Goal: Task Accomplishment & Management: Manage account settings

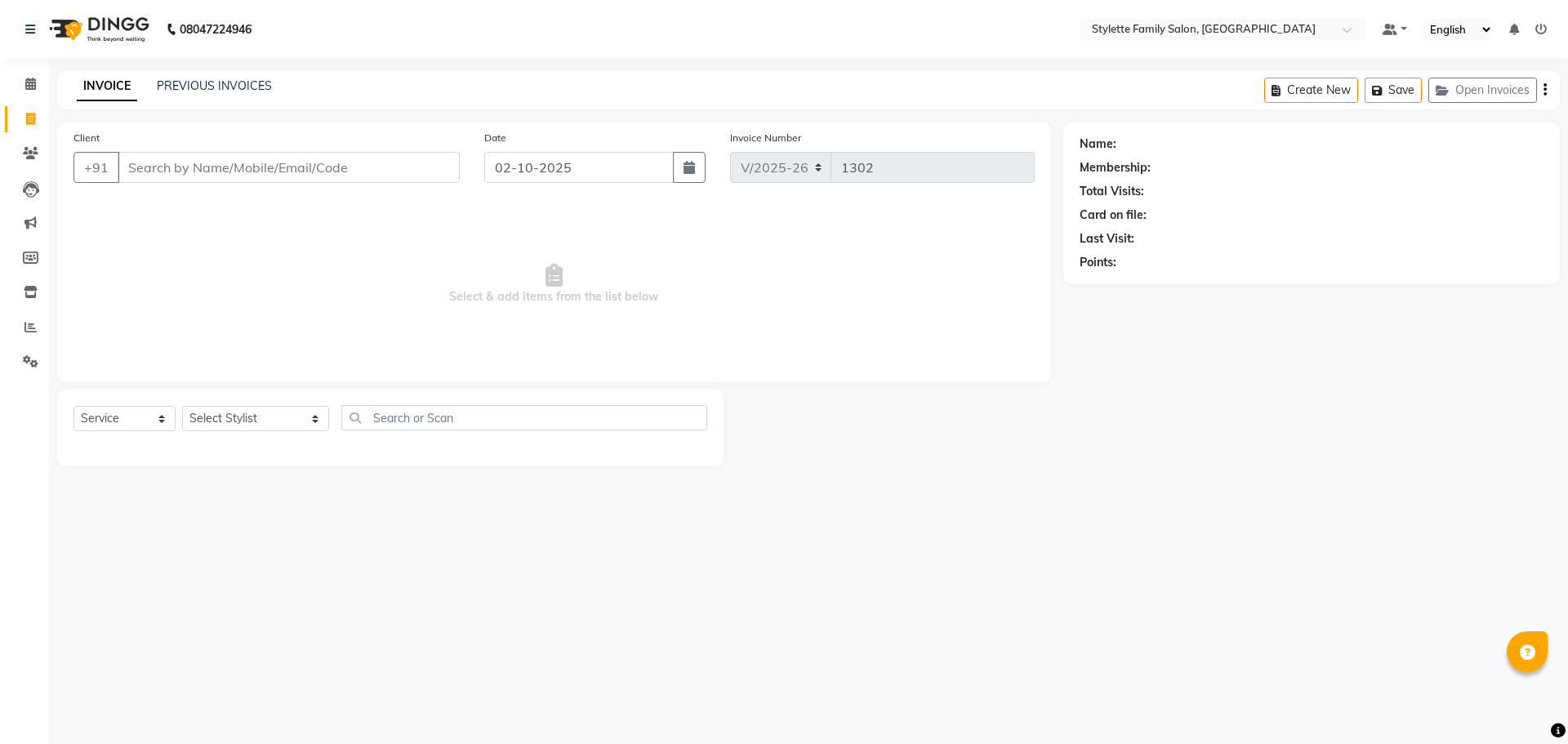
select select "6990"
select select "service"
click at [34, 81] on icon at bounding box center [31, 84] width 11 height 12
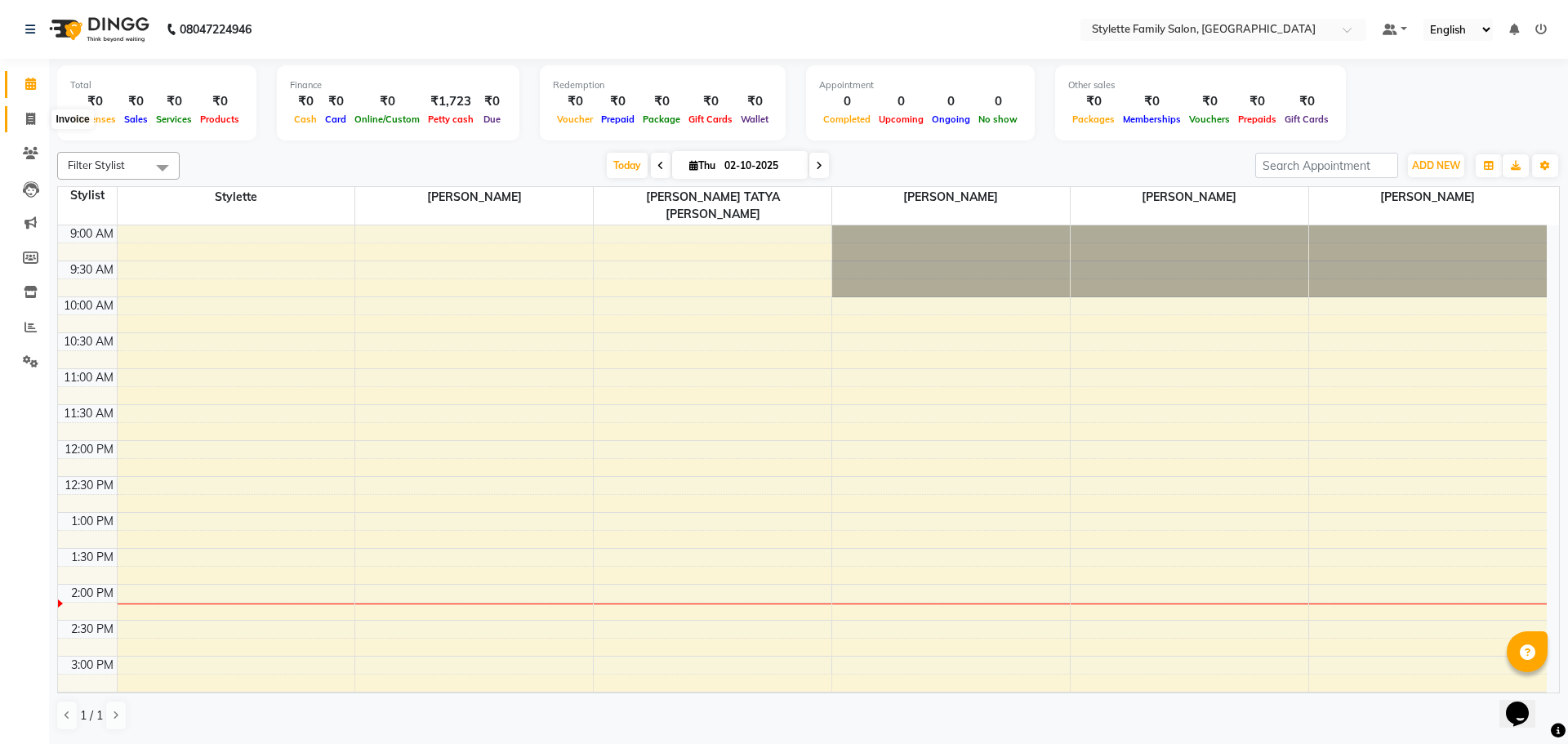
click at [31, 119] on icon at bounding box center [31, 119] width 9 height 12
select select "service"
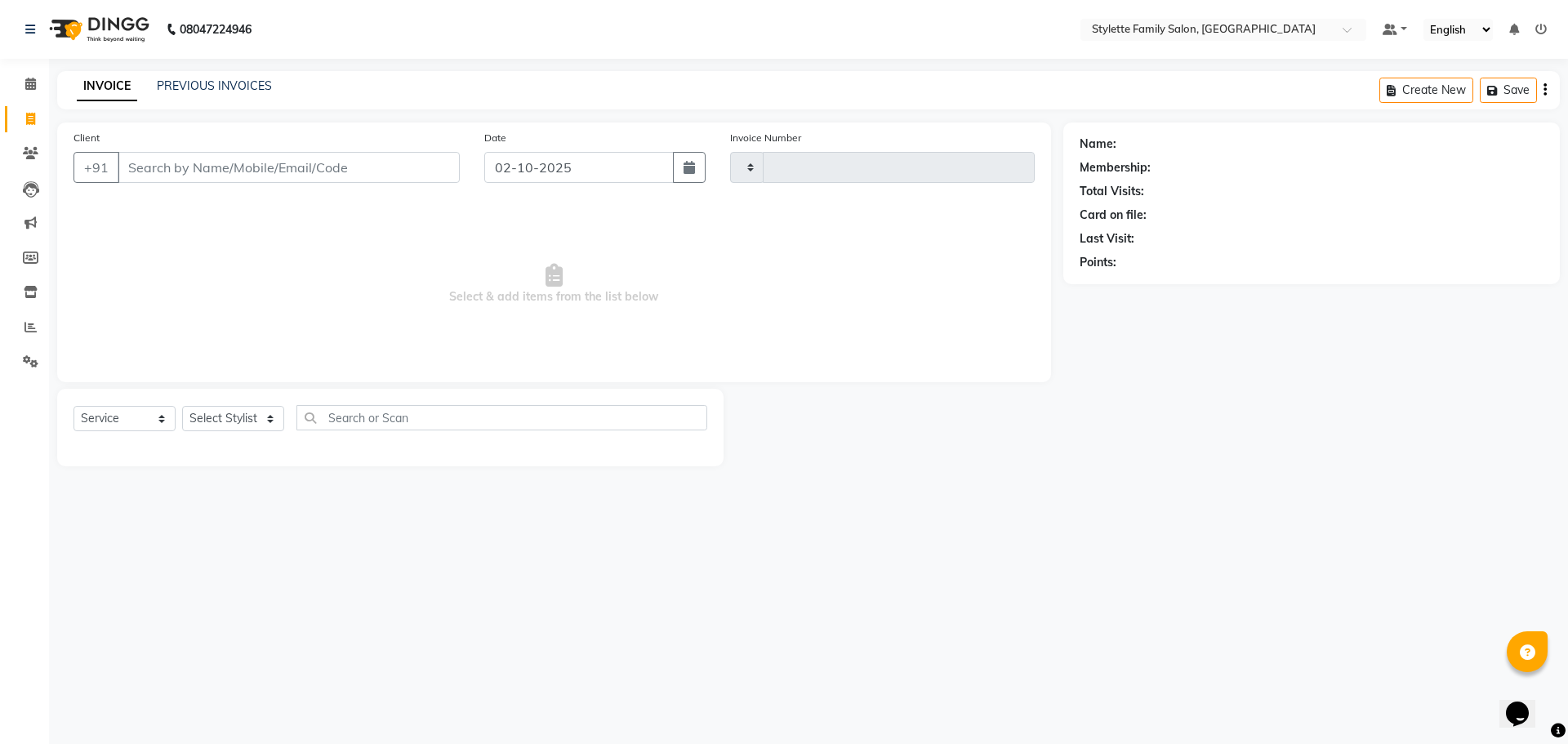
type input "1302"
select select "6990"
click at [201, 161] on input "Client" at bounding box center [288, 167] width 342 height 31
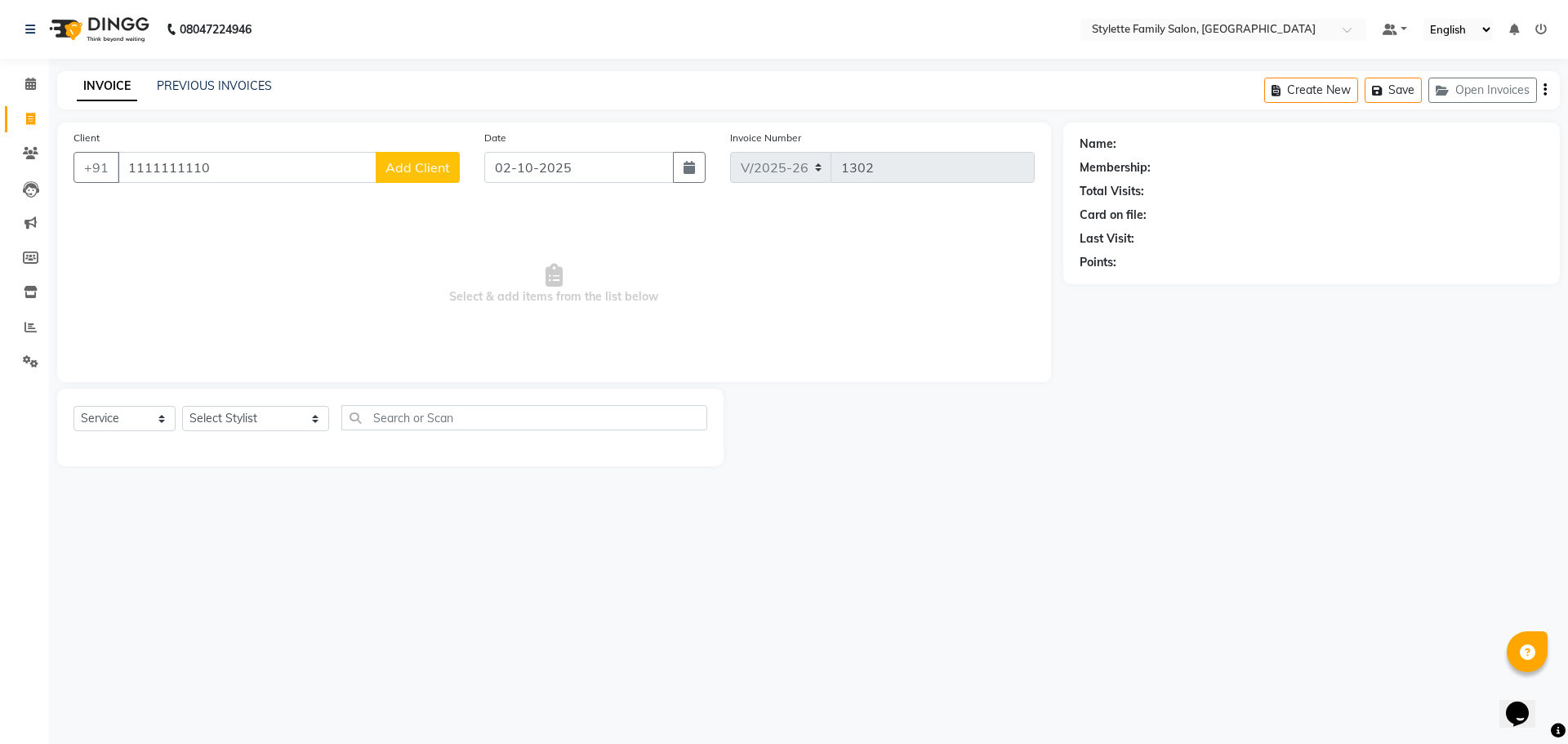
type input "1111111110"
click at [411, 165] on span "Add Client" at bounding box center [417, 167] width 65 height 16
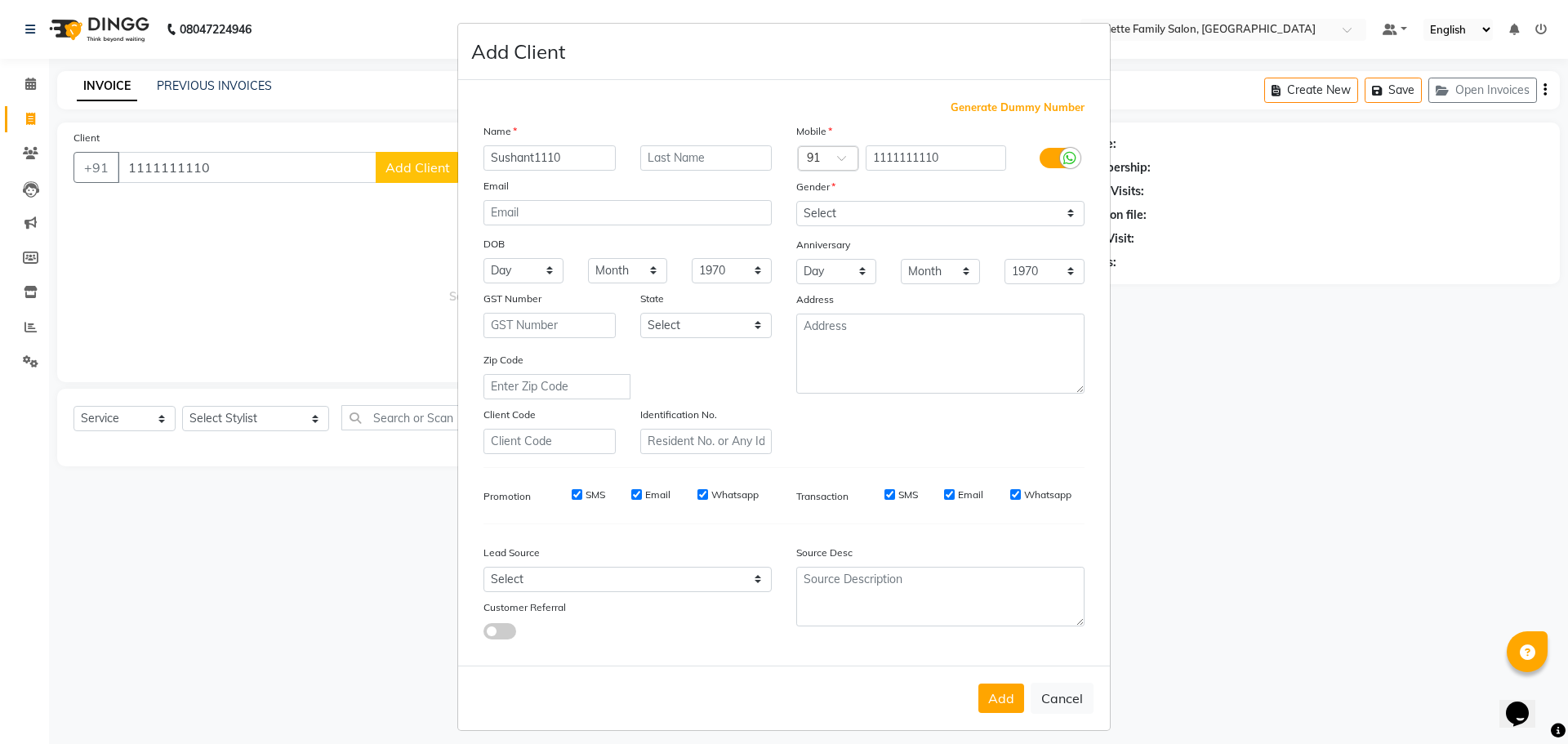
type input "Sushant1110"
drag, startPoint x: 840, startPoint y: 211, endPoint x: 839, endPoint y: 223, distance: 12.0
click at [840, 211] on select "Select [DEMOGRAPHIC_DATA] [DEMOGRAPHIC_DATA] Other Prefer Not To Say" at bounding box center [941, 213] width 288 height 26
select select "[DEMOGRAPHIC_DATA]"
click at [797, 201] on select "Select [DEMOGRAPHIC_DATA] [DEMOGRAPHIC_DATA] Other Prefer Not To Say" at bounding box center [941, 213] width 288 height 26
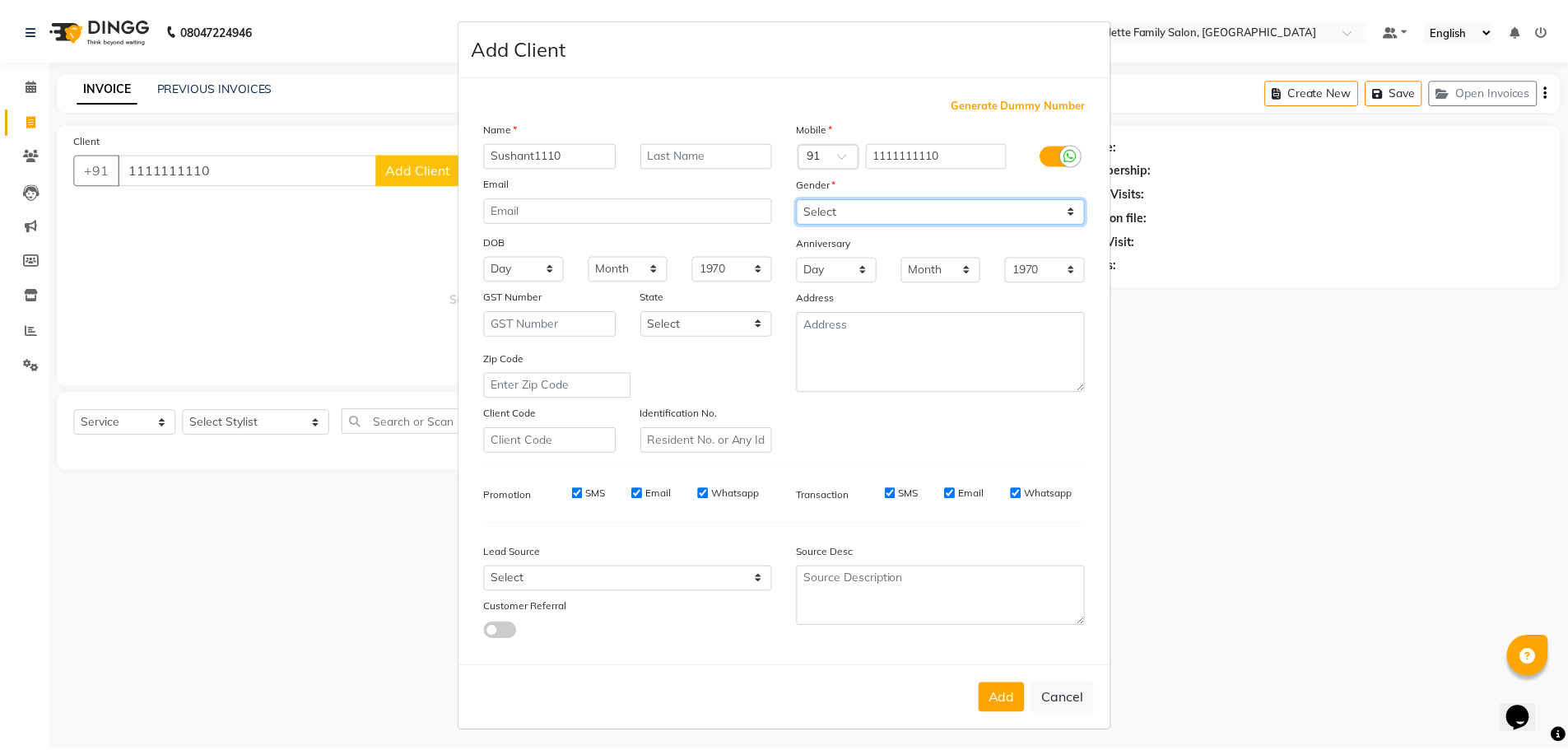
scroll to position [10, 0]
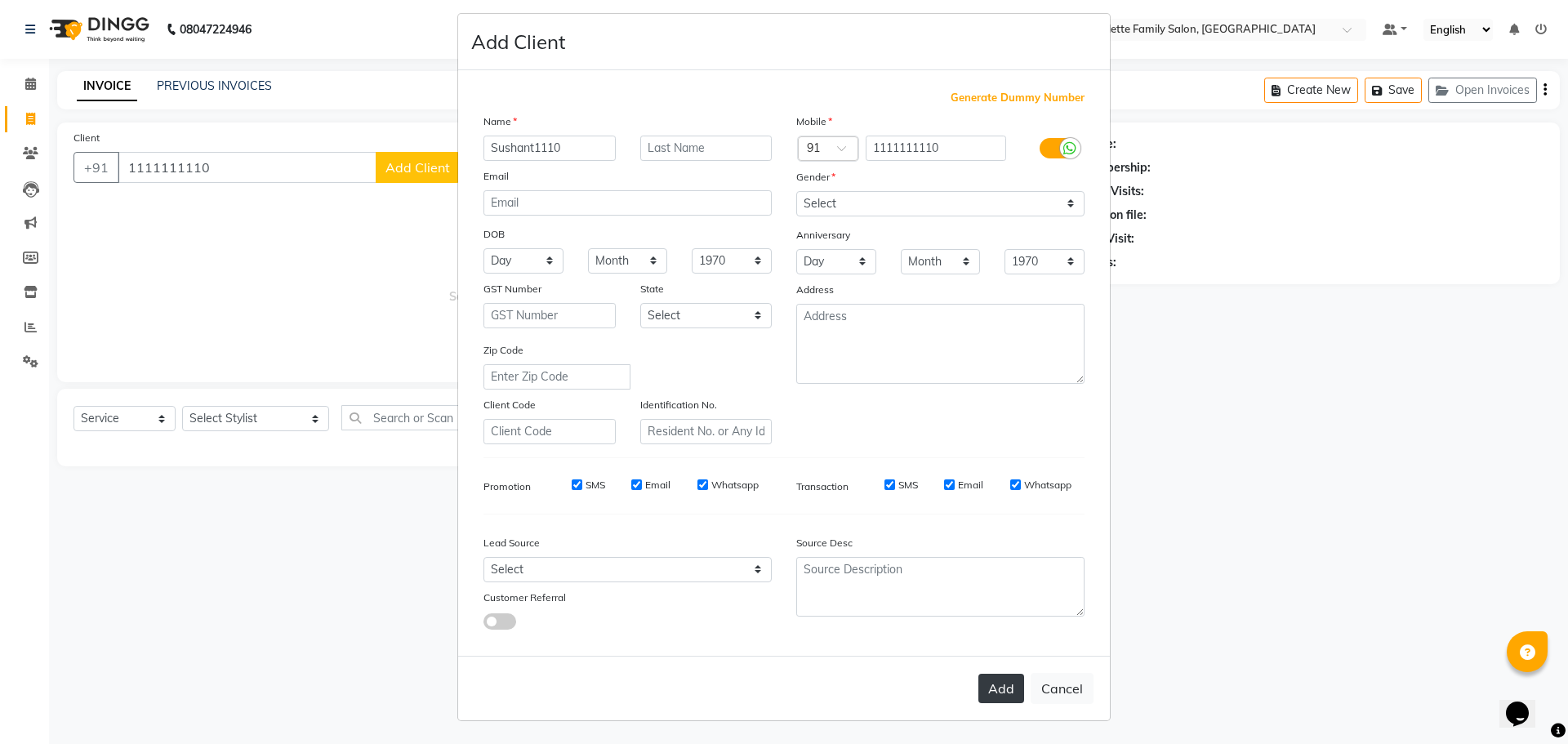
click at [1001, 694] on button "Add" at bounding box center [1001, 688] width 46 height 29
type input "11******10"
select select
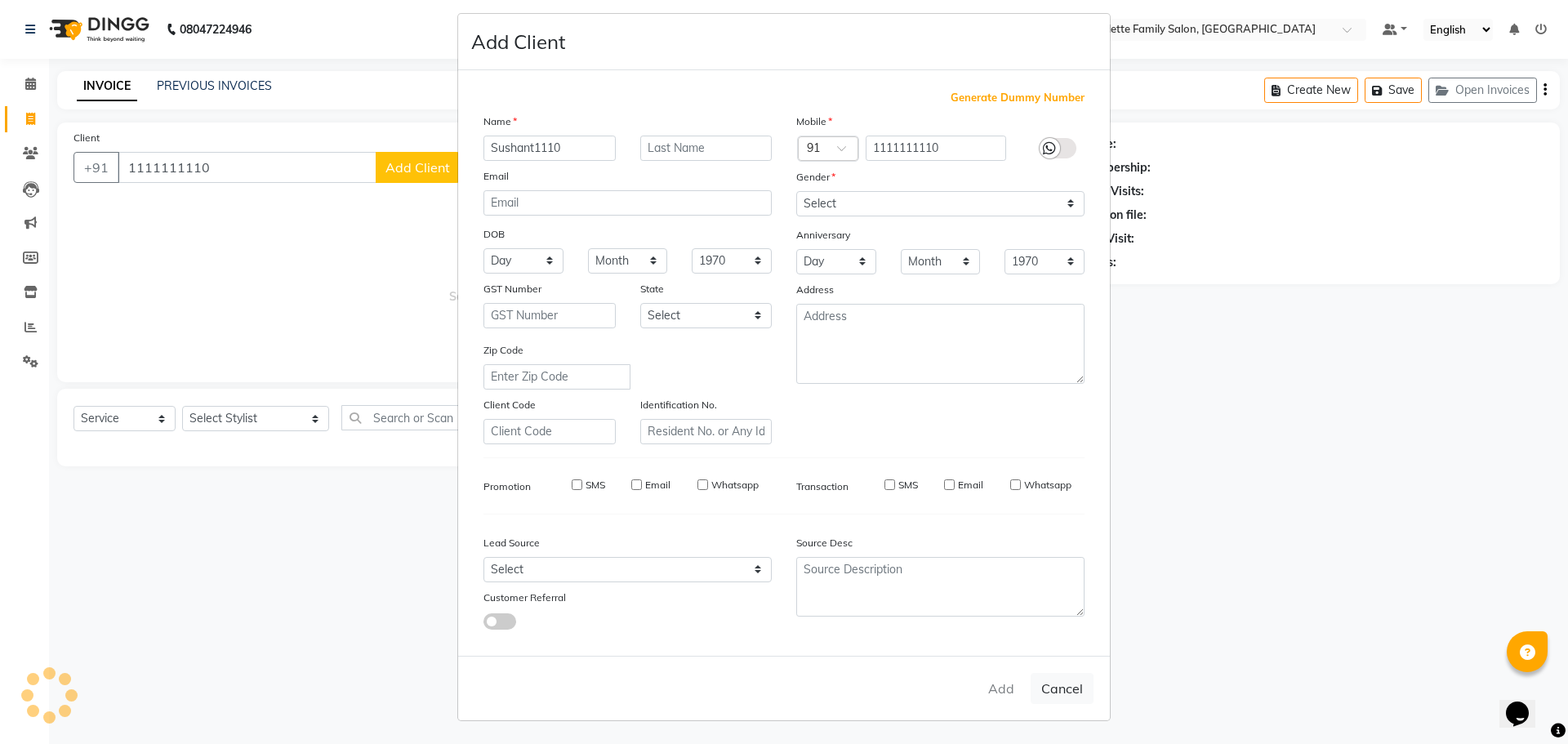
select select
checkbox input "false"
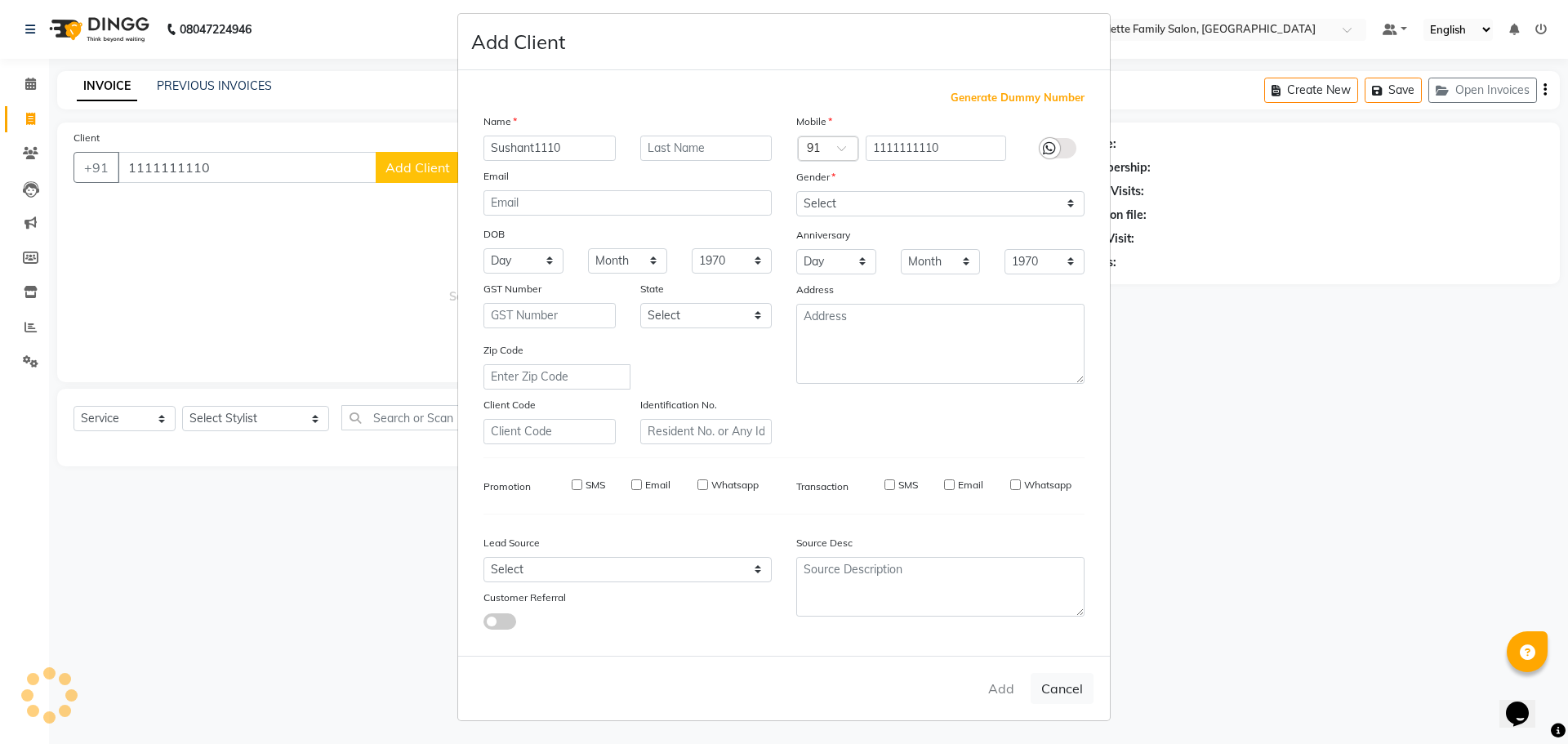
checkbox input "false"
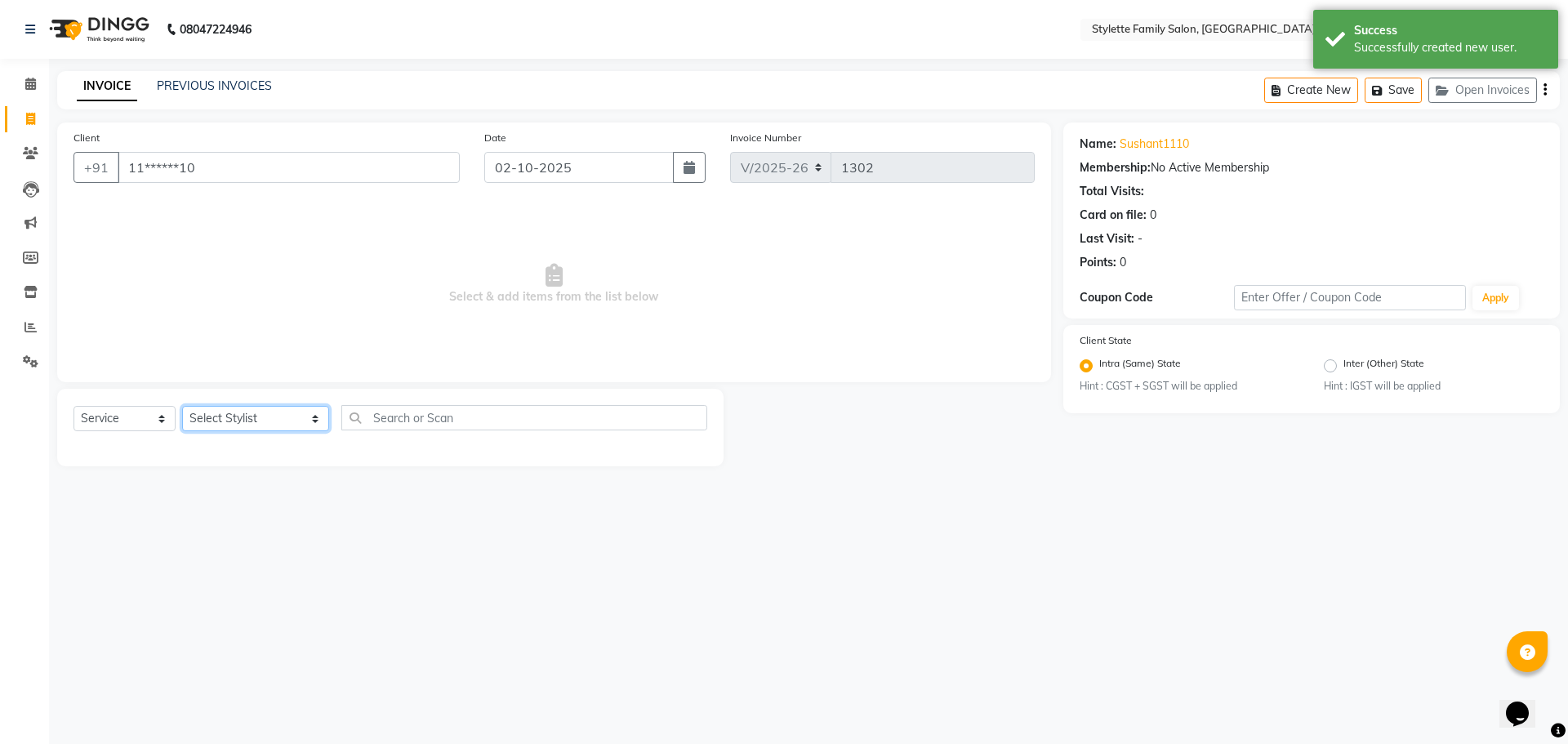
click at [227, 422] on select "Select Stylist Abhishek dhomble [PERSON_NAME] Manager [PERSON_NAME] Stylette [P…" at bounding box center [256, 418] width 147 height 26
select select "84196"
click at [182, 406] on select "Select Stylist Abhishek dhomble [PERSON_NAME] Manager [PERSON_NAME] Stylette [P…" at bounding box center [256, 418] width 147 height 26
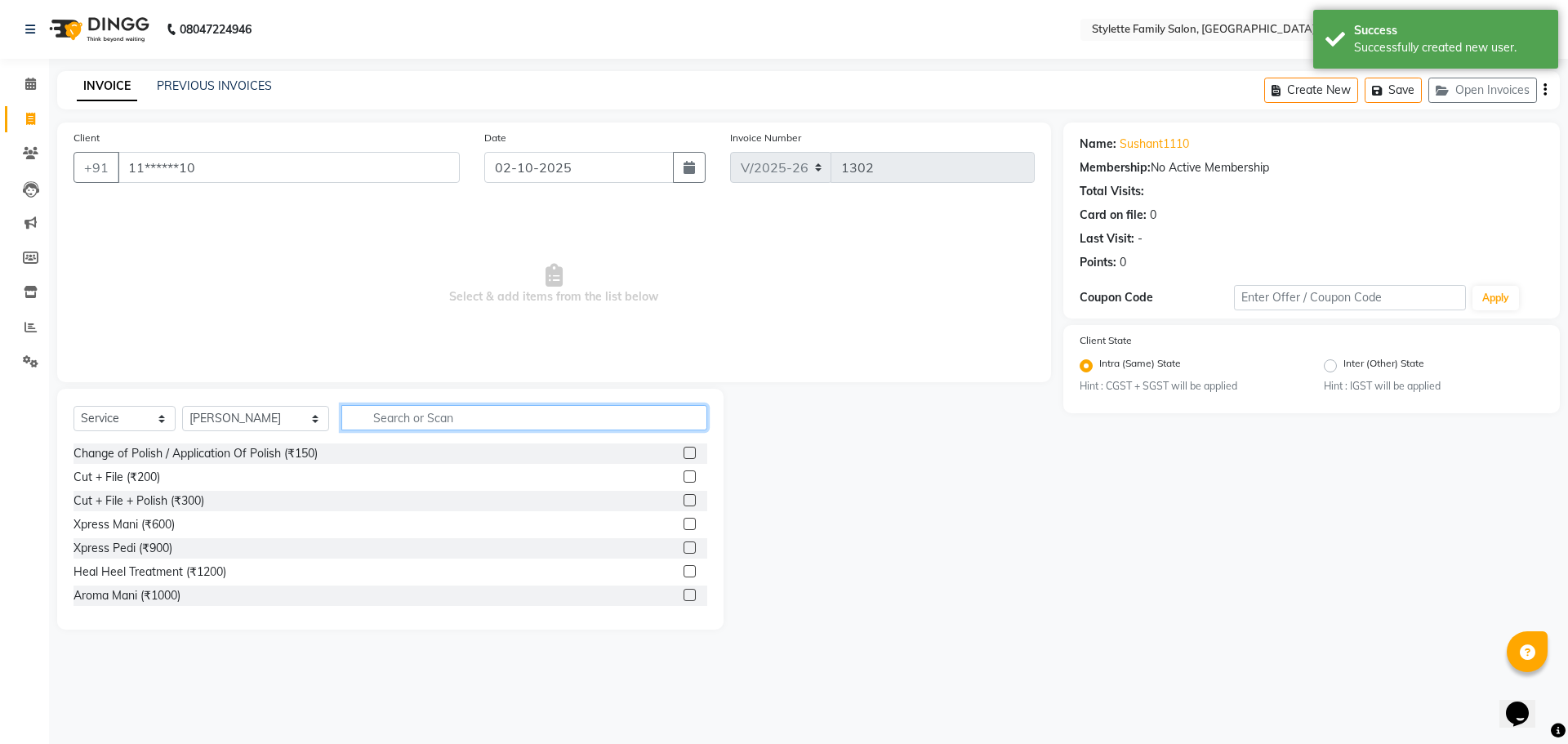
click at [386, 414] on input "text" at bounding box center [524, 418] width 366 height 26
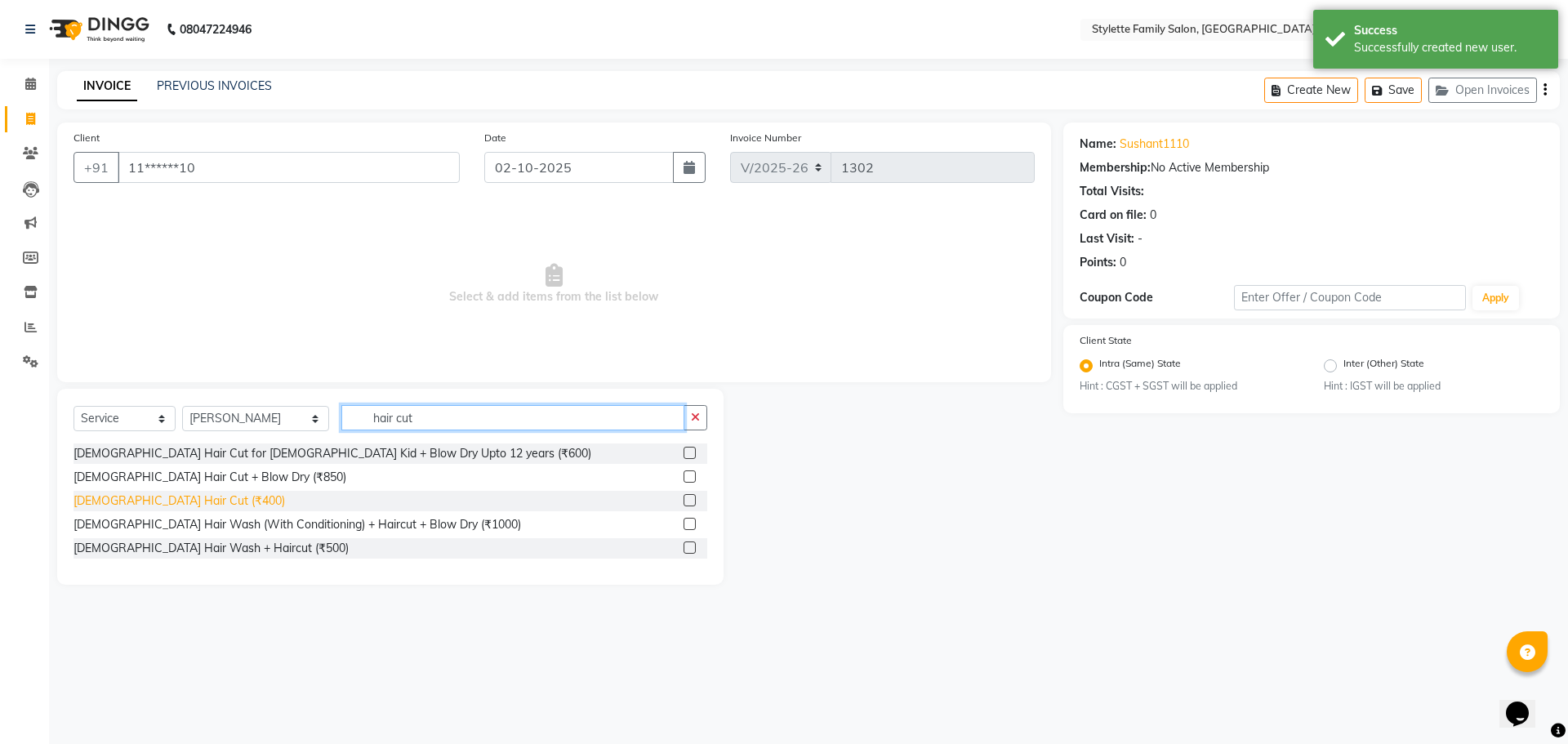
type input "hair cut"
click at [162, 499] on div "[DEMOGRAPHIC_DATA] Hair Cut (₹400)" at bounding box center [179, 501] width 211 height 17
checkbox input "false"
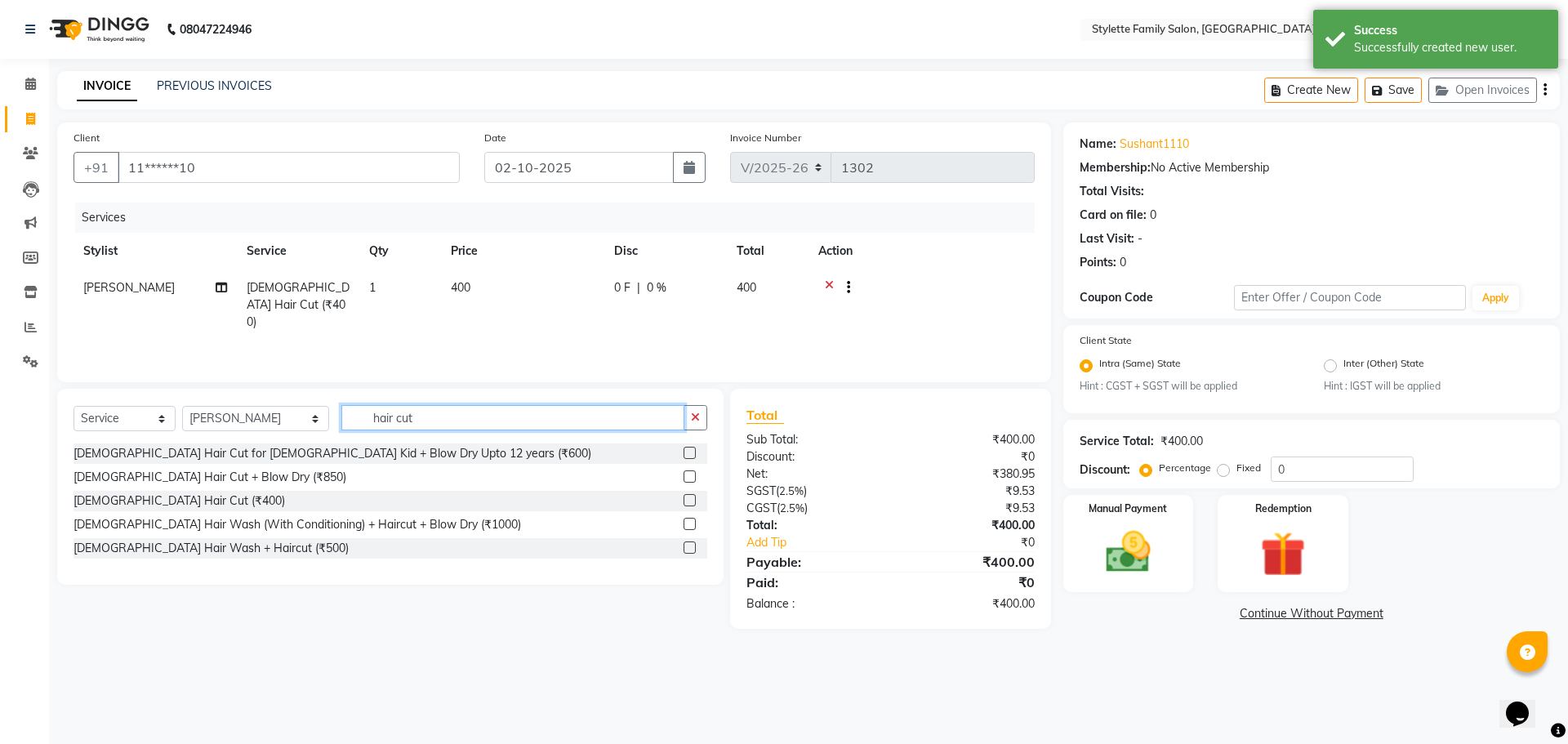
drag, startPoint x: 390, startPoint y: 415, endPoint x: 316, endPoint y: 415, distance: 74.0
click at [341, 415] on input "hair cut" at bounding box center [513, 418] width 343 height 26
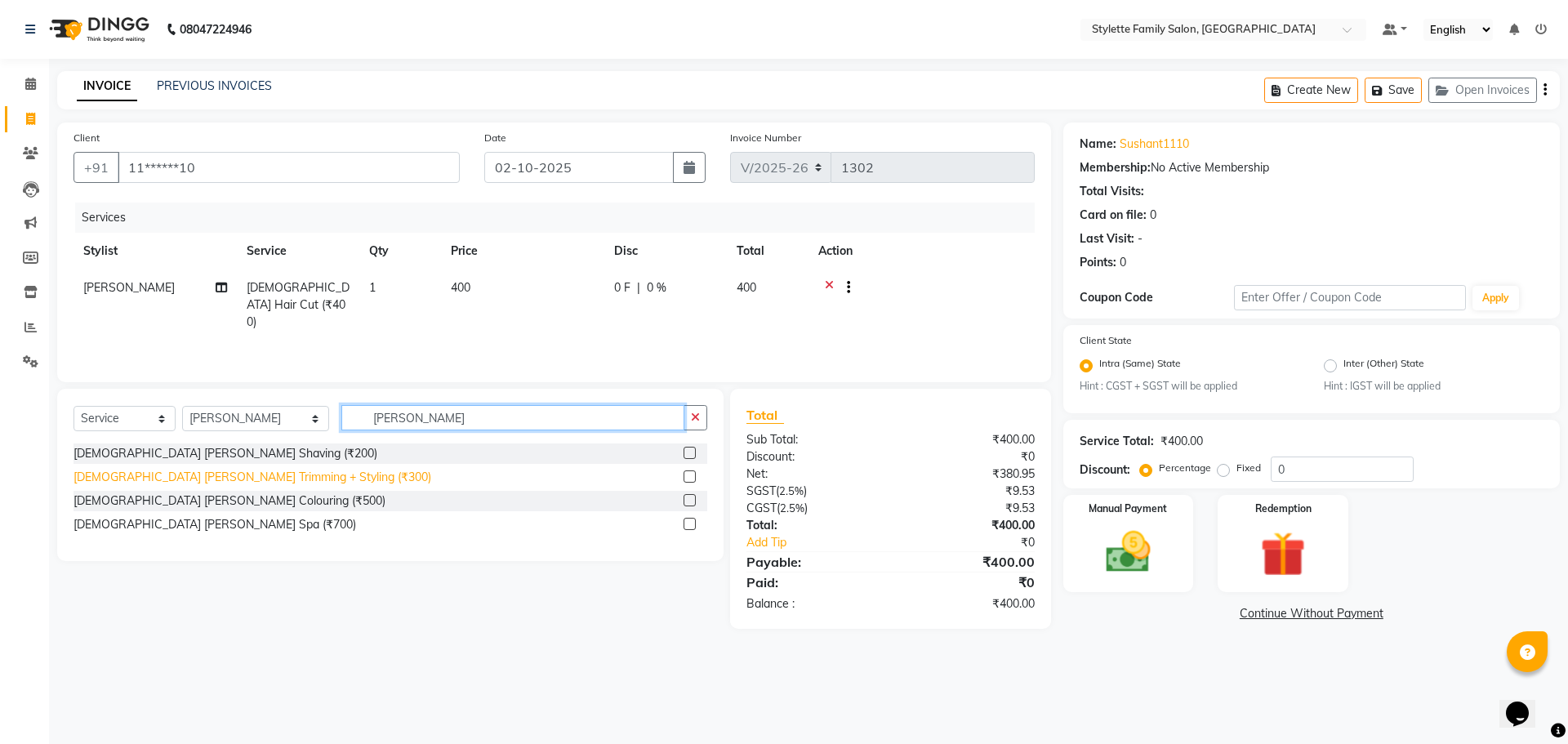
type input "[PERSON_NAME]"
click at [232, 484] on div "[DEMOGRAPHIC_DATA] [PERSON_NAME] Trimming + Styling (₹300)" at bounding box center [252, 477] width 358 height 17
checkbox input "false"
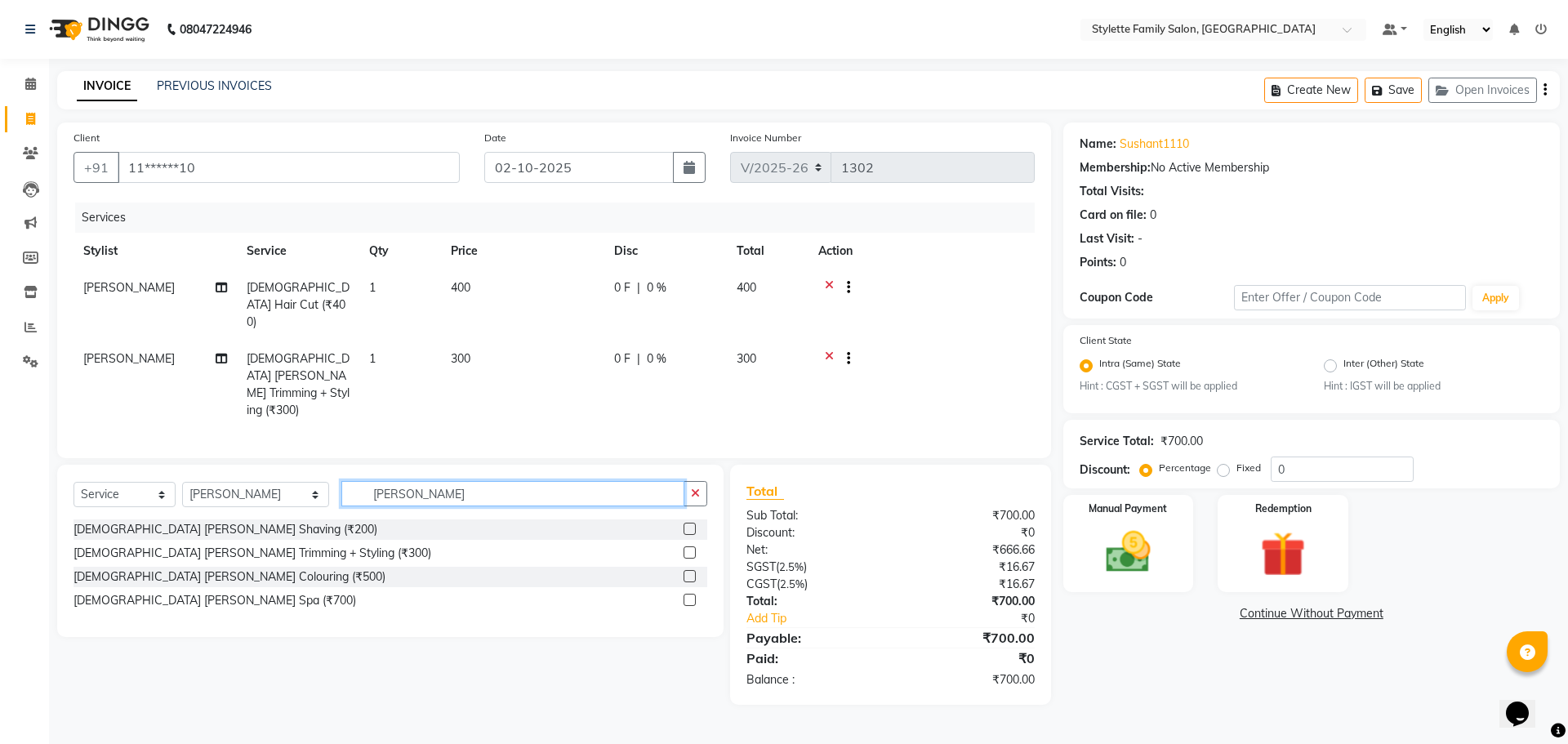
drag, startPoint x: 389, startPoint y: 452, endPoint x: 294, endPoint y: 451, distance: 95.0
click at [295, 481] on div "Select Service Product Membership Package Voucher Prepaid Gift Card Select Styl…" at bounding box center [390, 500] width 634 height 38
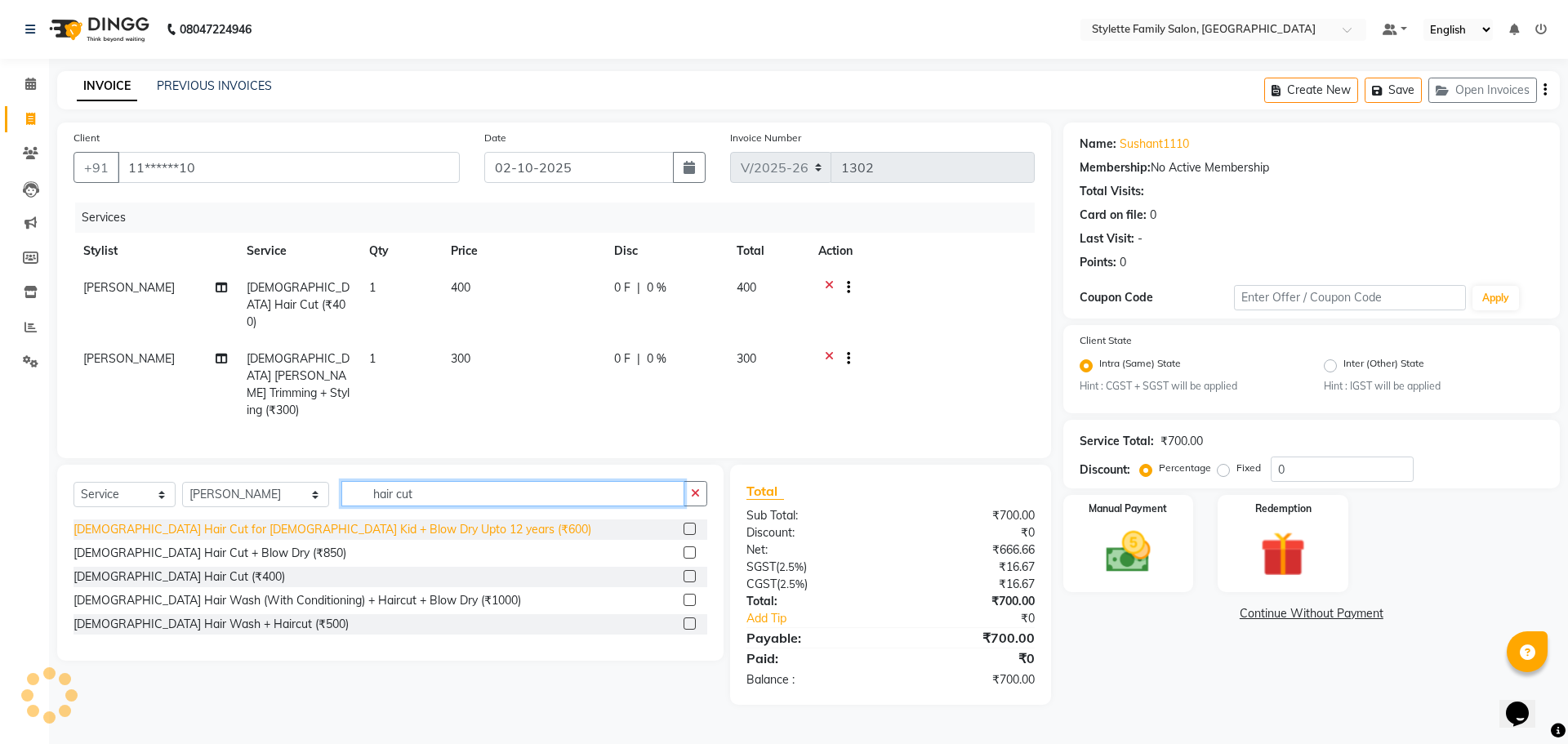
type input "hair cut"
click at [340, 521] on div "[DEMOGRAPHIC_DATA] Hair Cut for [DEMOGRAPHIC_DATA] Kid + Blow Dry Upto 12 years…" at bounding box center [333, 529] width 518 height 17
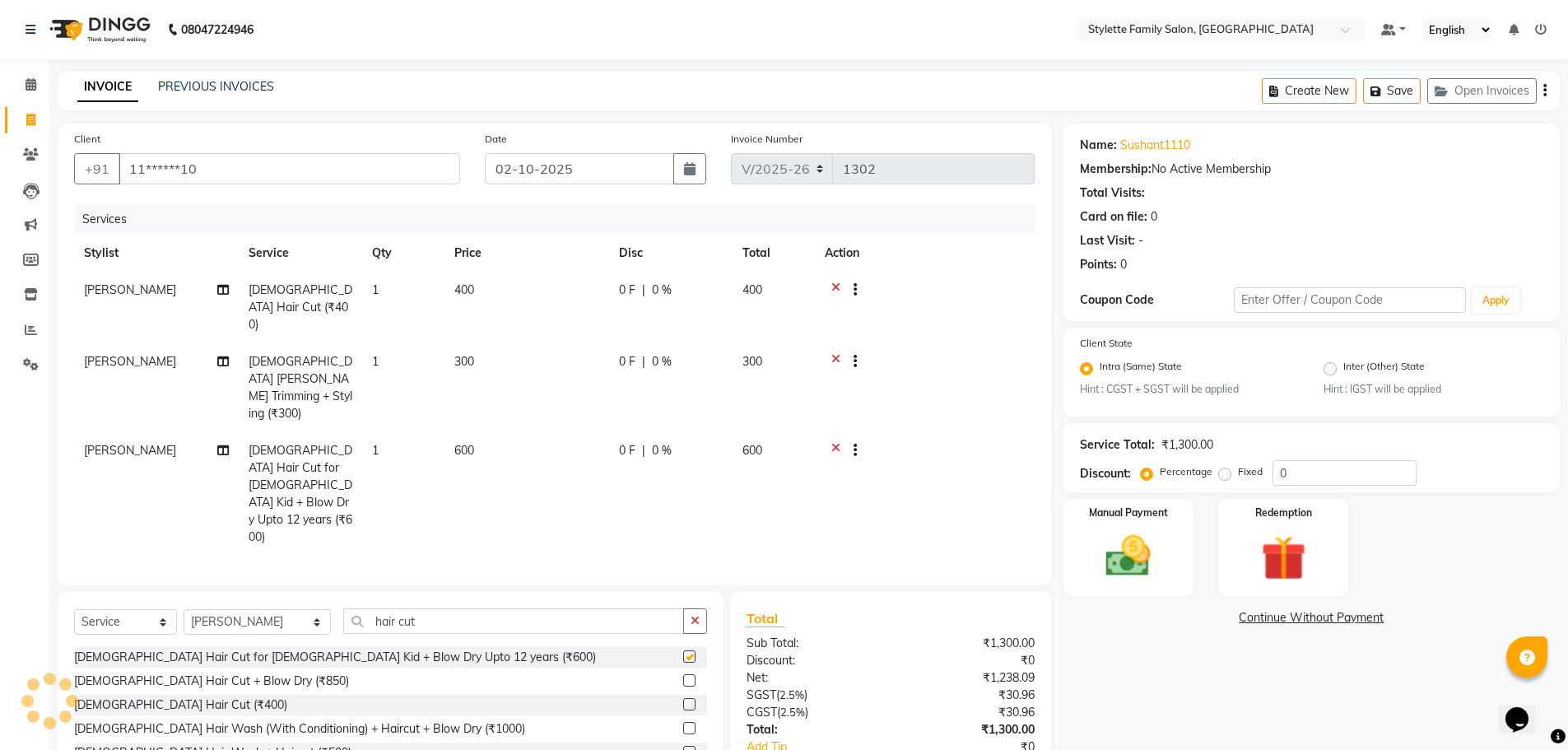
checkbox input "false"
click at [664, 287] on span "0 %" at bounding box center [661, 290] width 20 height 17
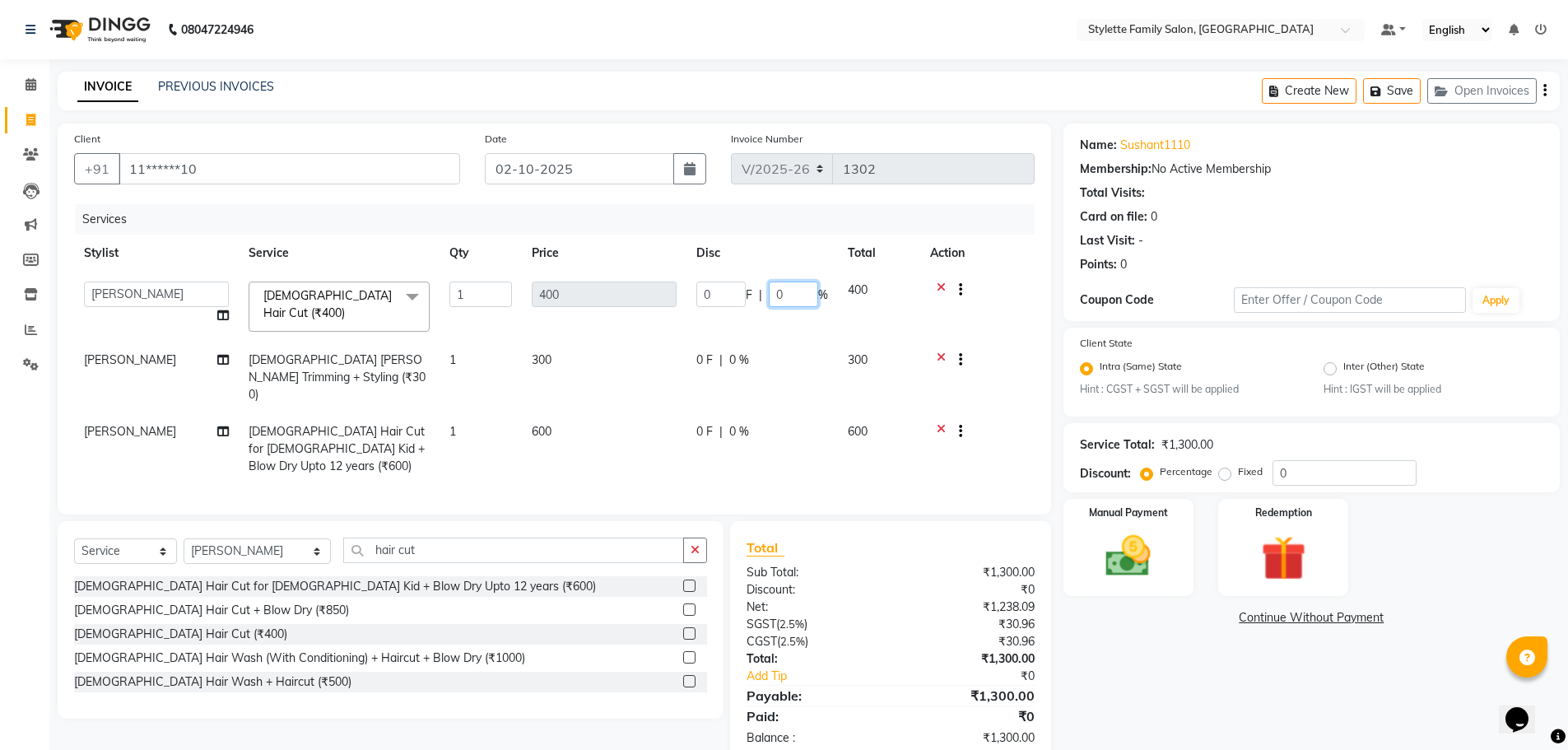
drag, startPoint x: 790, startPoint y: 295, endPoint x: 765, endPoint y: 298, distance: 25.2
click at [765, 298] on div "0 F | 0 %" at bounding box center [762, 294] width 132 height 26
type input "40"
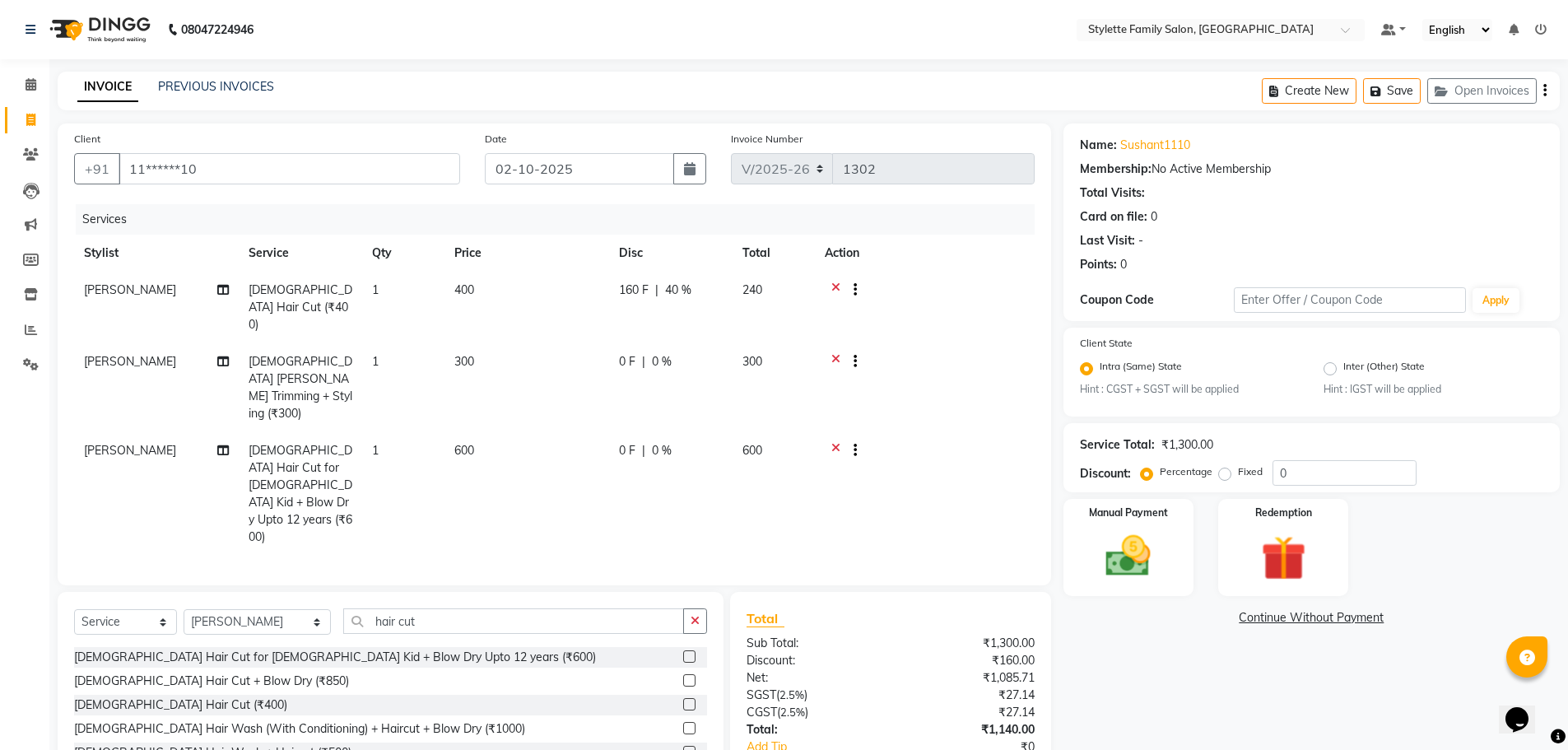
click at [746, 329] on tbody "Abhishek dhomble [DEMOGRAPHIC_DATA] Hair Cut (₹400) 1 400 160 F | 40 % 240 Abhi…" at bounding box center [554, 414] width 961 height 284
click at [665, 353] on span "0 %" at bounding box center [661, 361] width 20 height 17
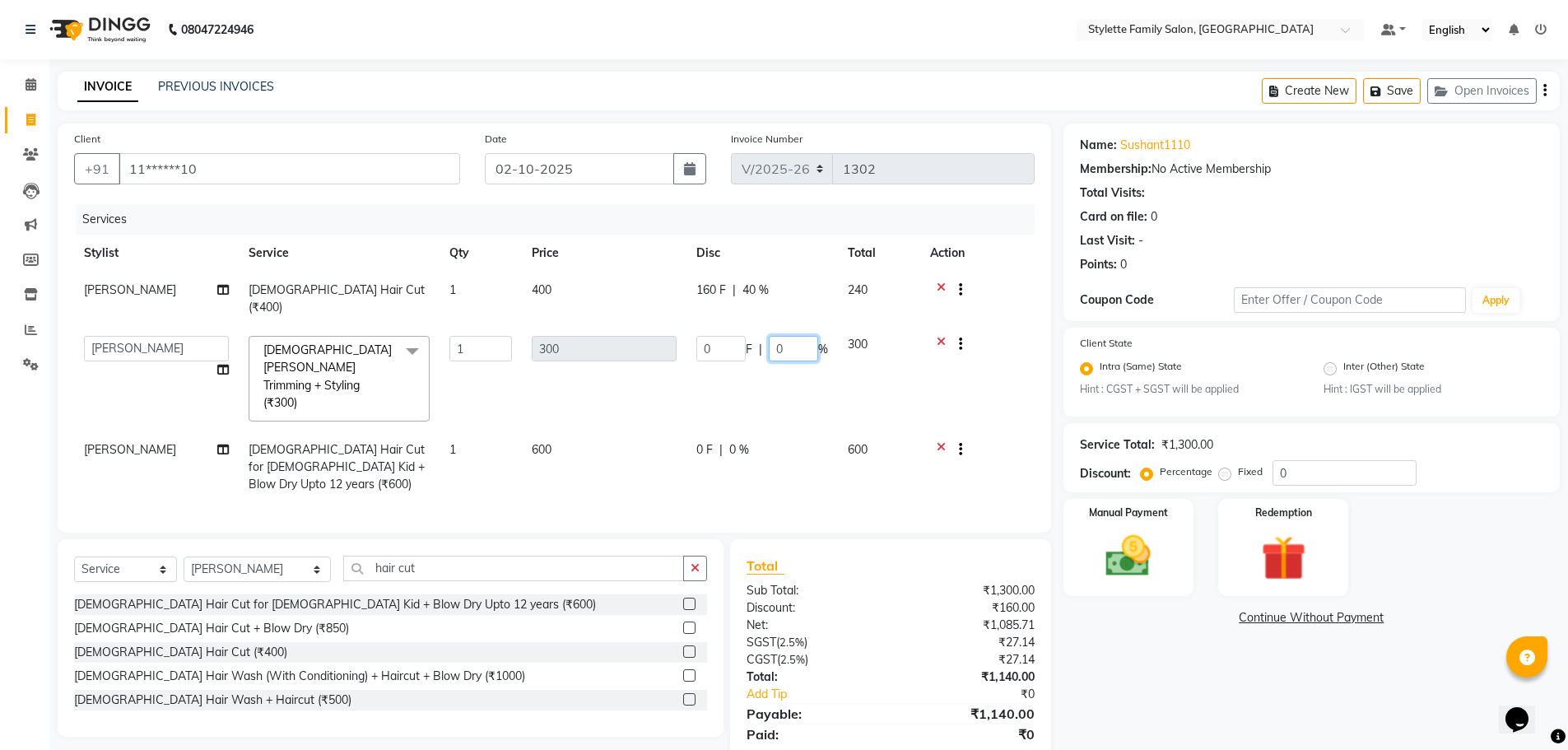
drag, startPoint x: 786, startPoint y: 332, endPoint x: 772, endPoint y: 334, distance: 14.1
click at [772, 336] on input "0" at bounding box center [793, 349] width 49 height 26
type input "40"
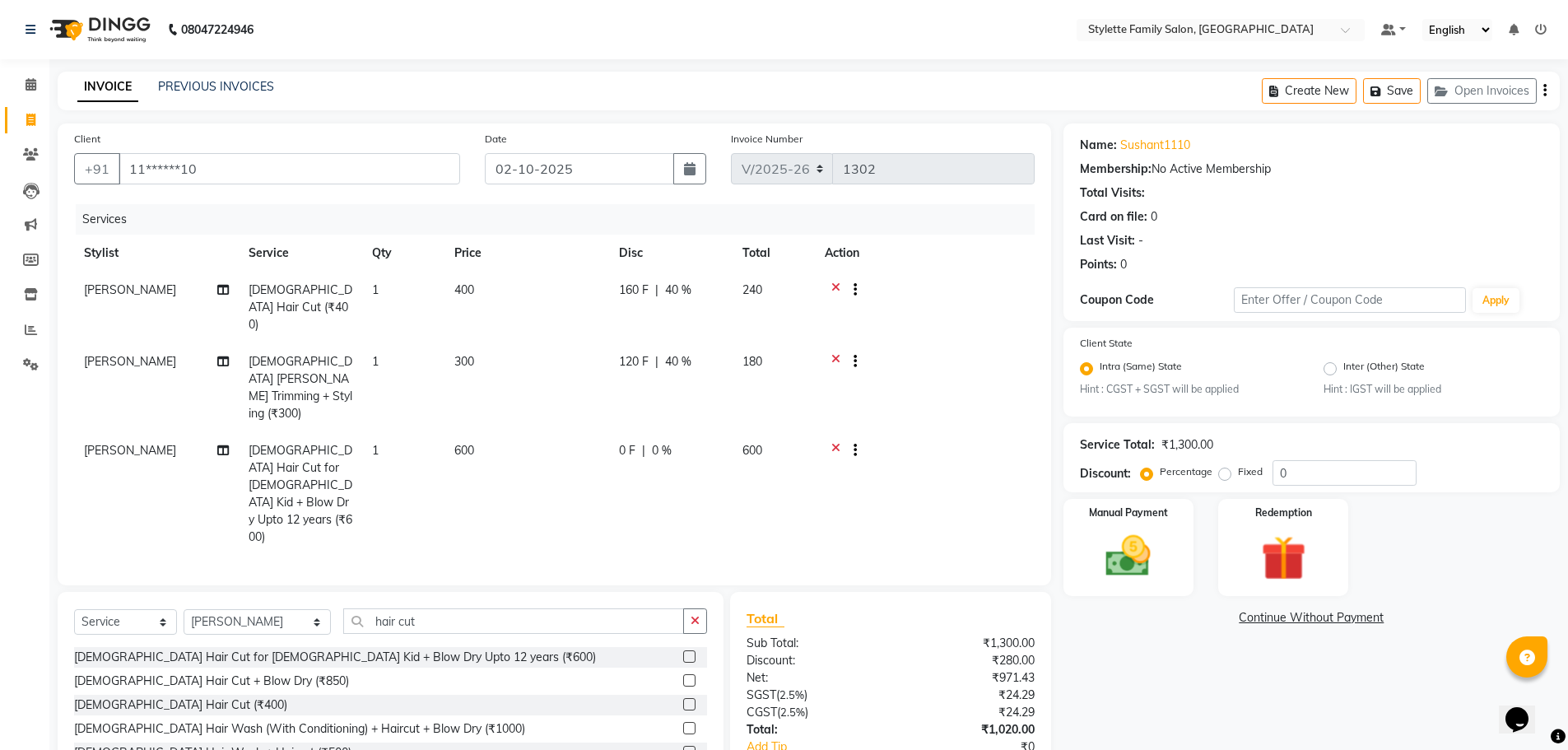
click at [748, 379] on tr "Abhishek dhomble [DEMOGRAPHIC_DATA] [PERSON_NAME] Trimming + Styling (₹300) 1 3…" at bounding box center [554, 388] width 961 height 89
click at [662, 442] on span "0 %" at bounding box center [661, 450] width 20 height 17
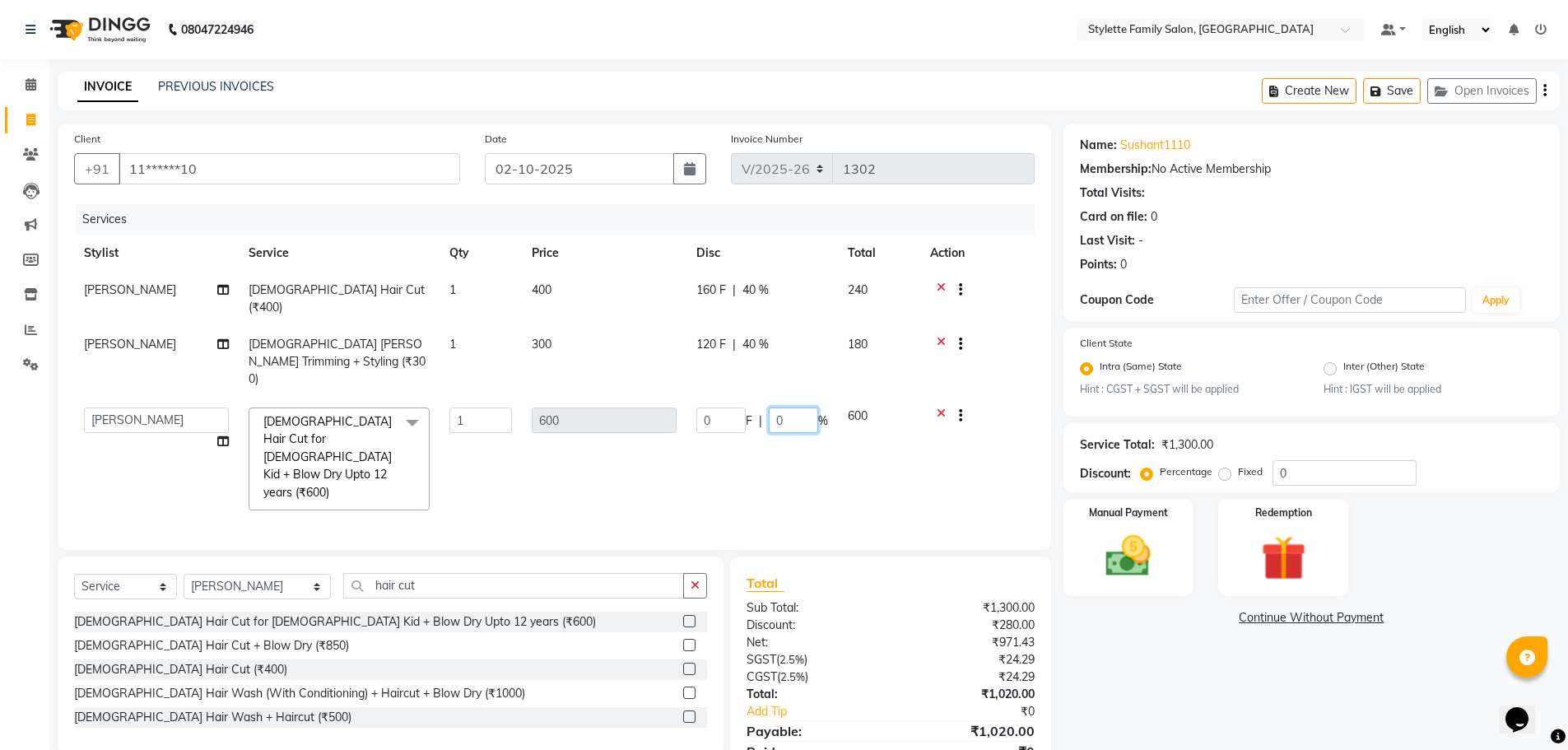
drag, startPoint x: 790, startPoint y: 387, endPoint x: 778, endPoint y: 390, distance: 12.4
click at [778, 408] on input "0" at bounding box center [793, 420] width 49 height 26
type input "40"
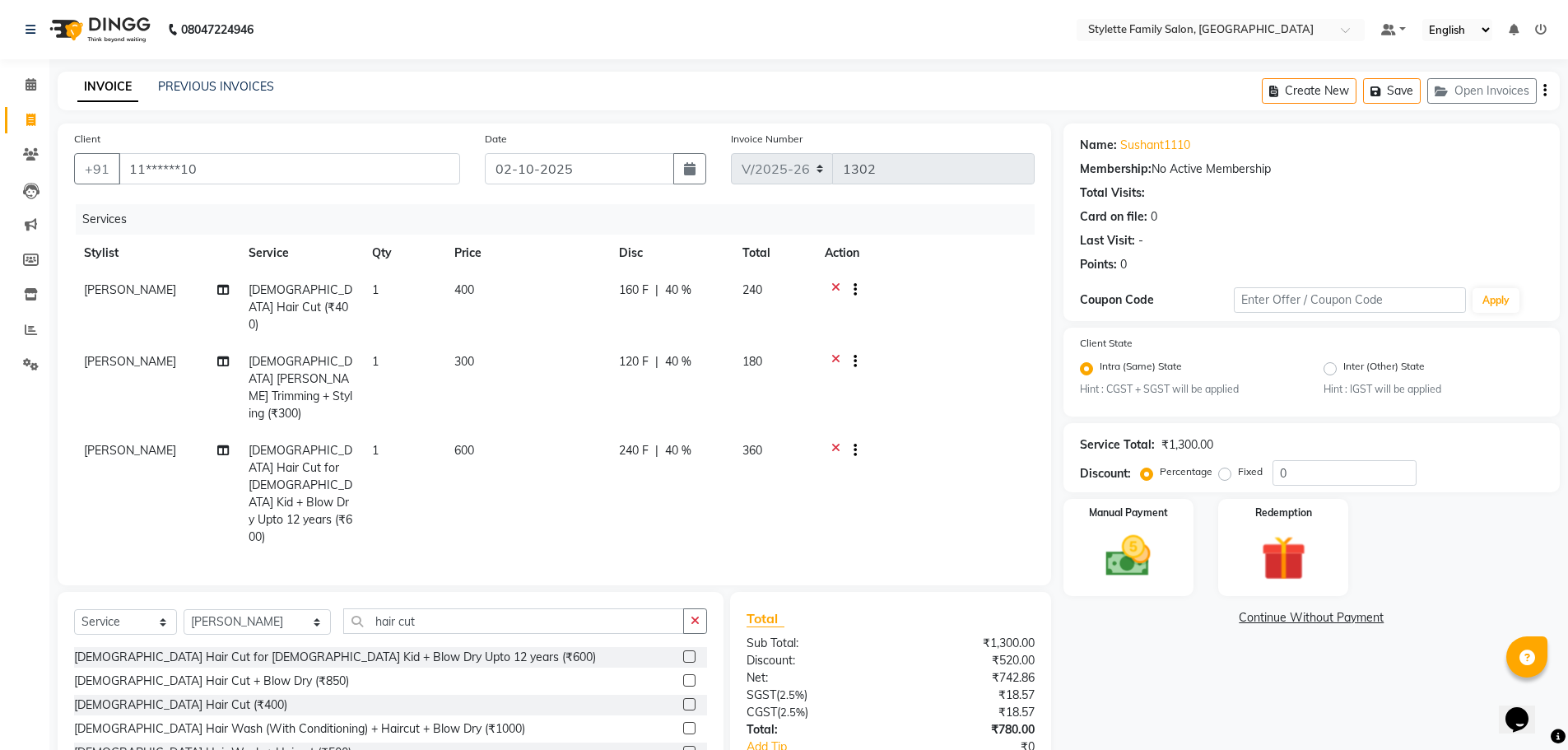
click at [710, 440] on td "240 F | 40 %" at bounding box center [670, 494] width 124 height 124
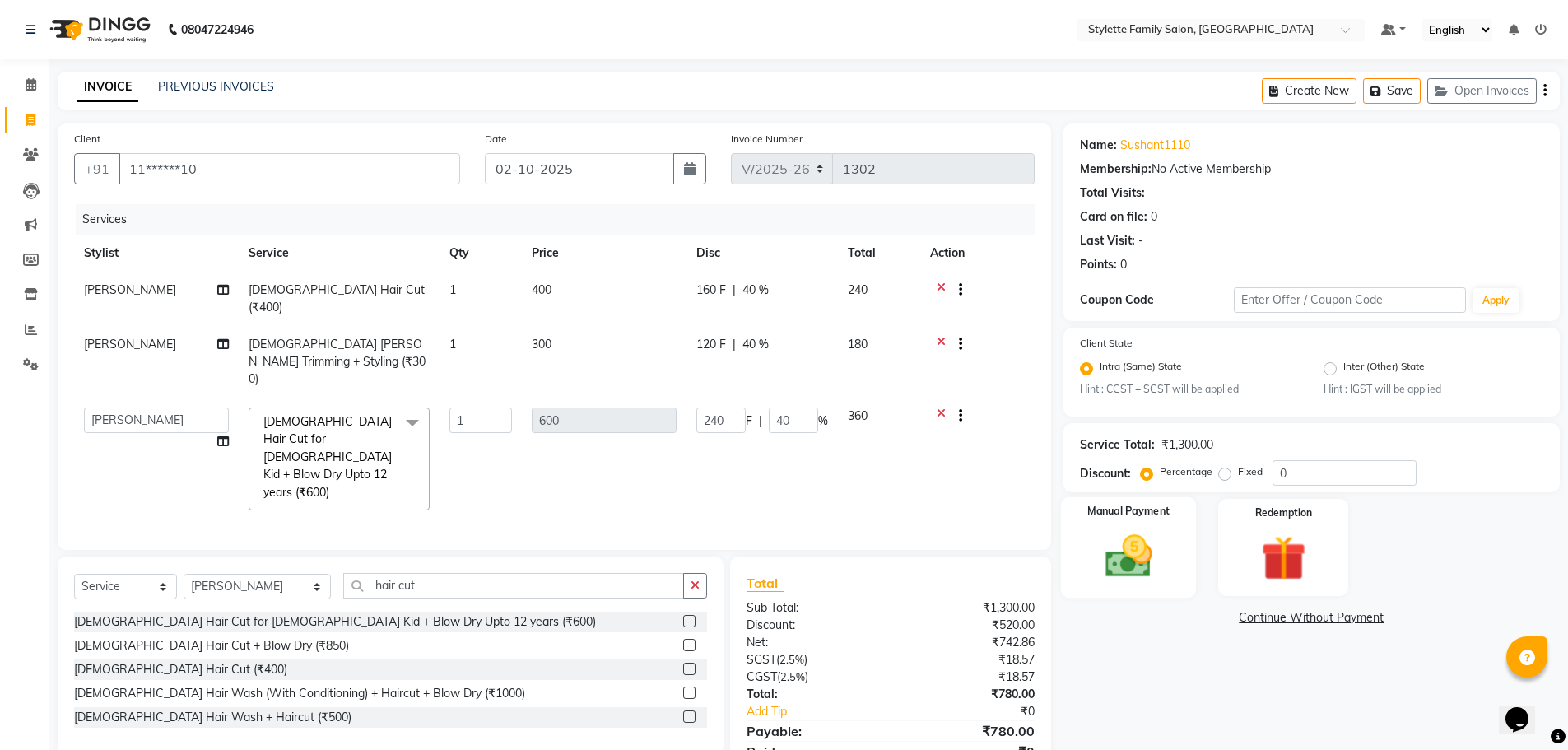
scroll to position [19, 0]
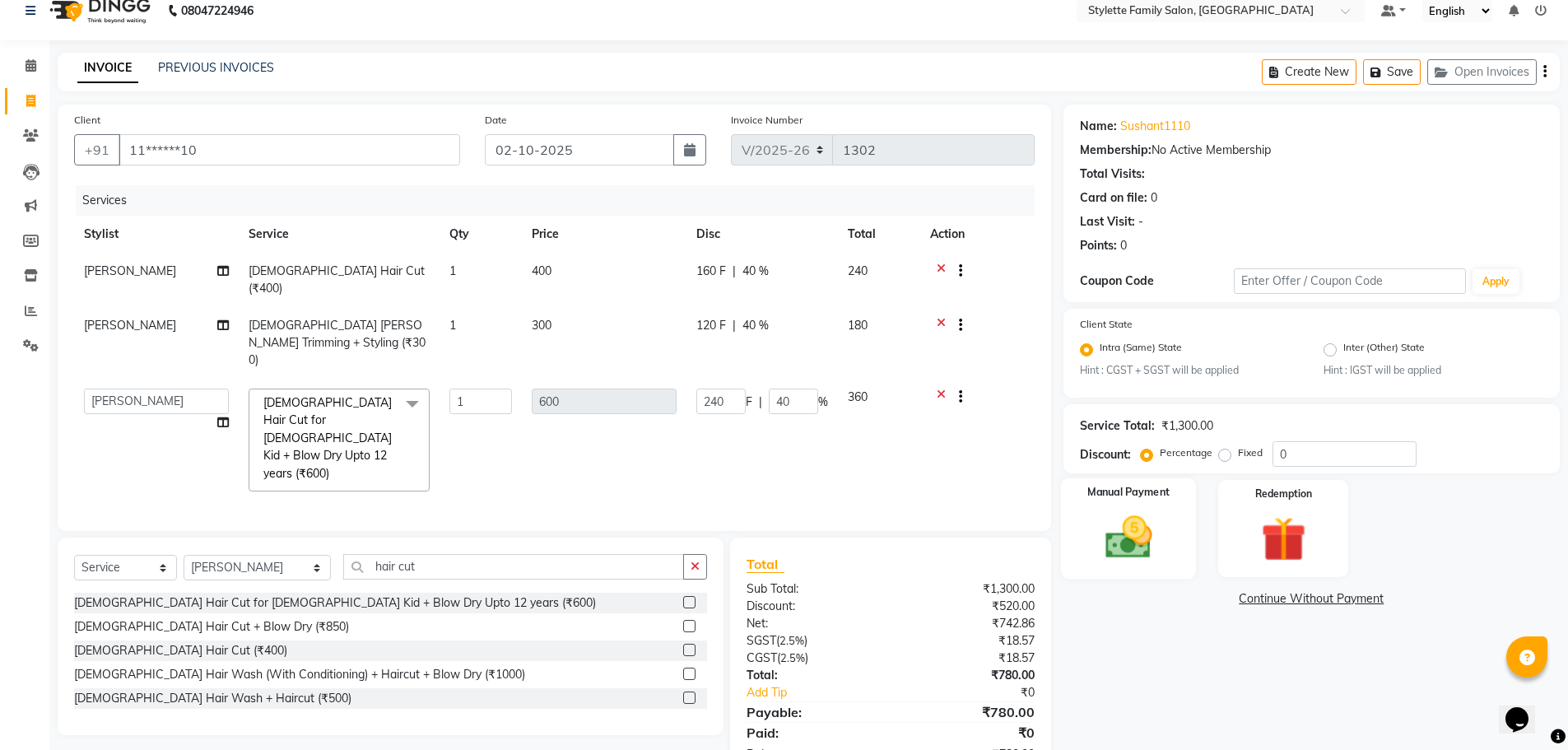
click at [1135, 544] on img at bounding box center [1129, 539] width 76 height 54
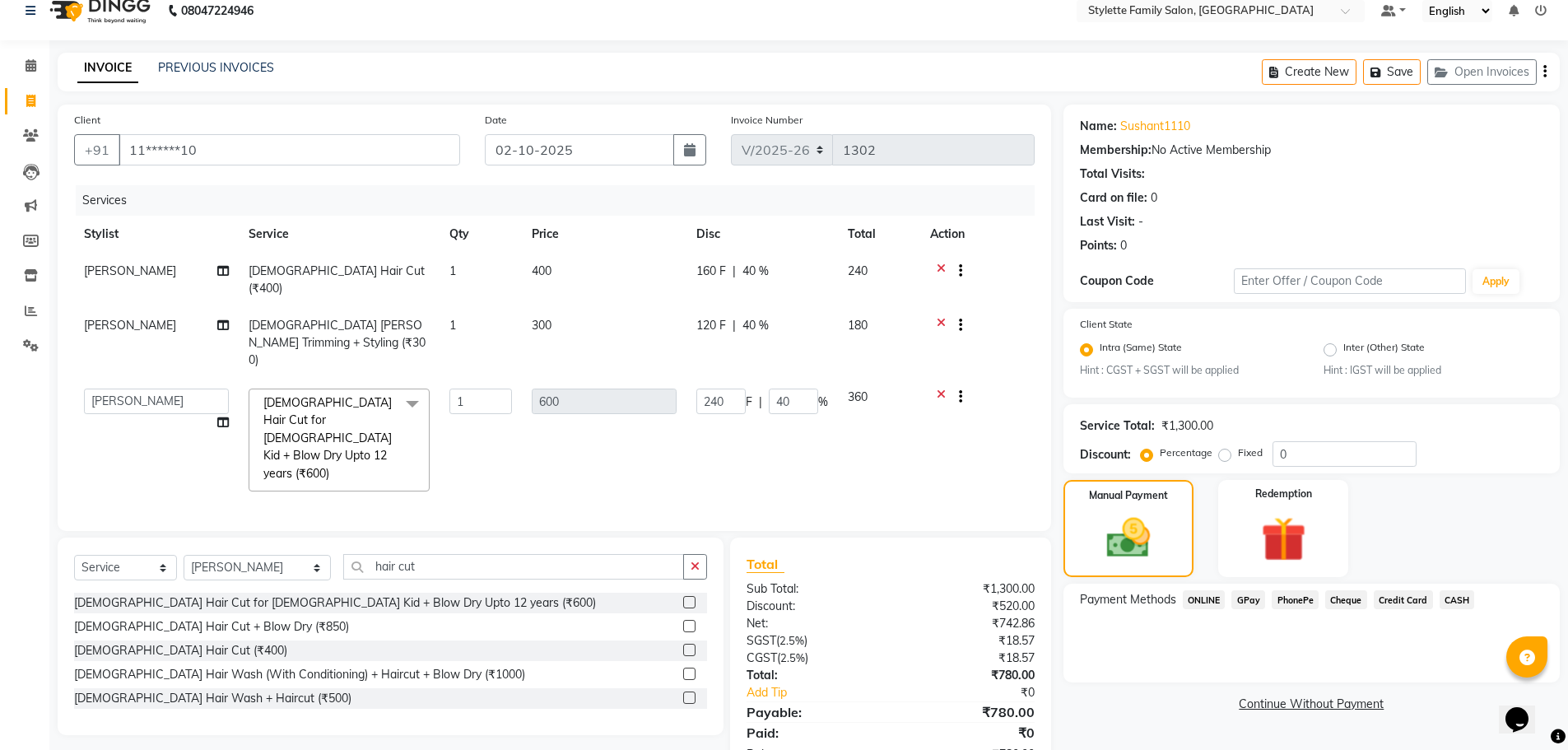
click at [1242, 596] on span "GPay" at bounding box center [1249, 599] width 34 height 19
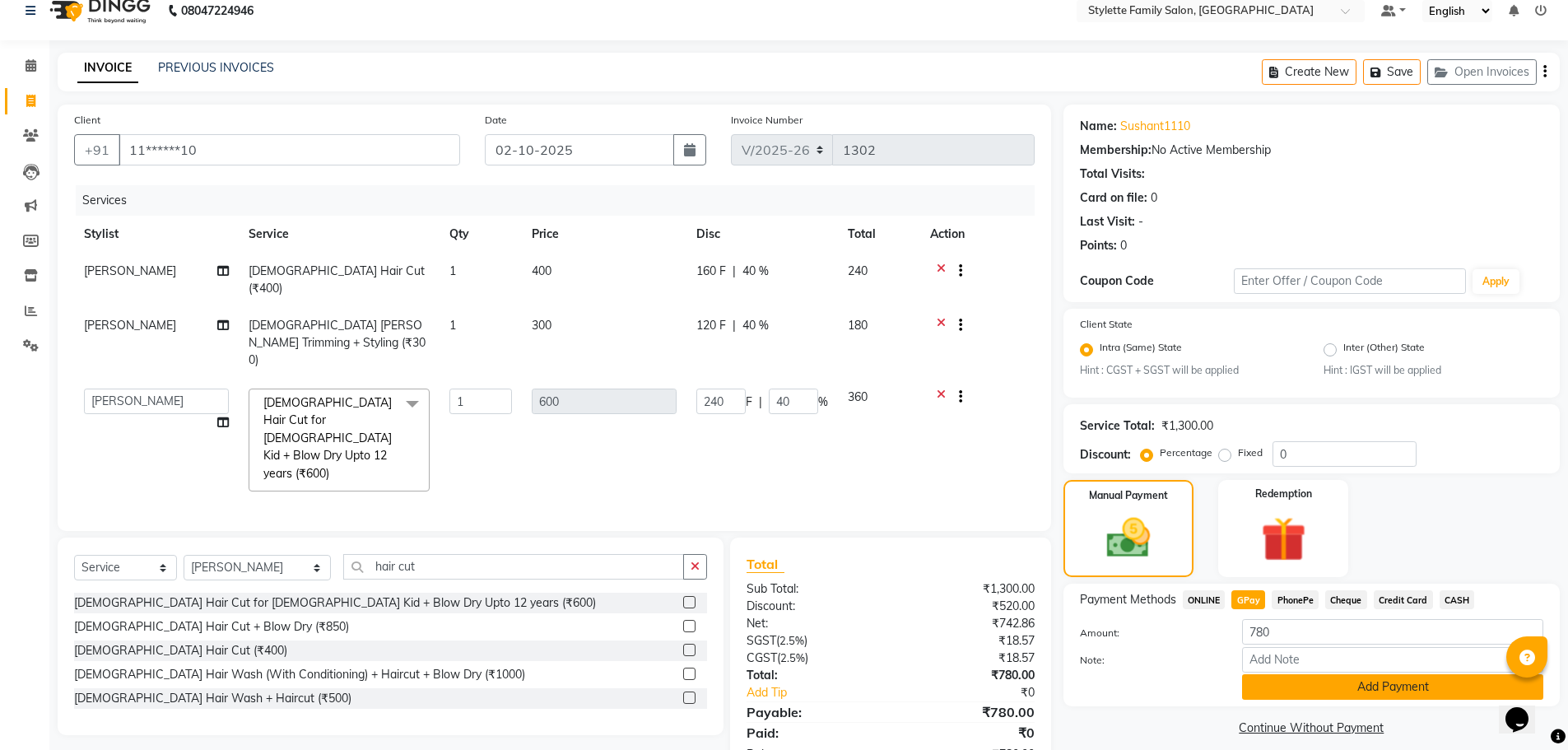
click at [1302, 674] on button "Add Payment" at bounding box center [1393, 687] width 301 height 26
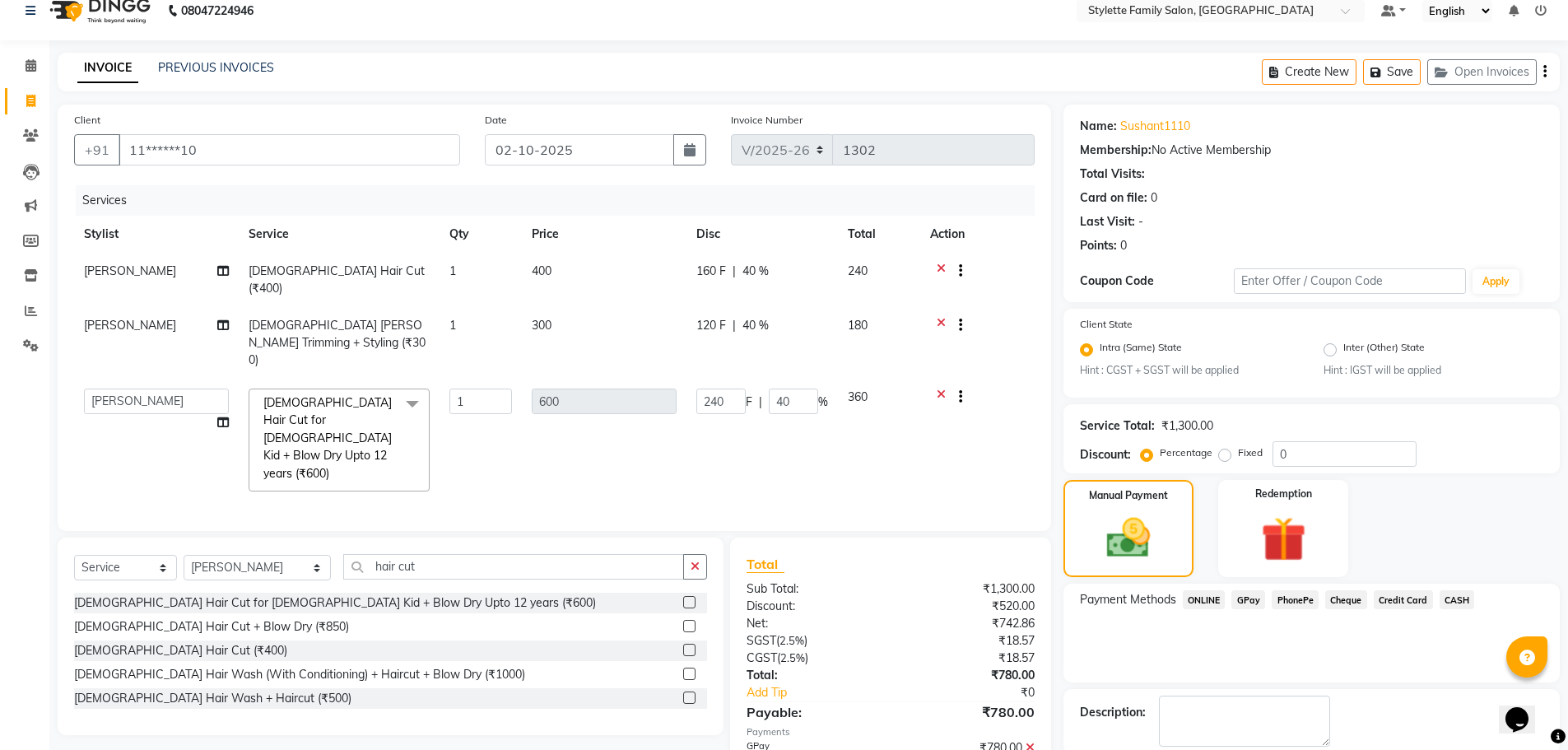
scroll to position [34, 0]
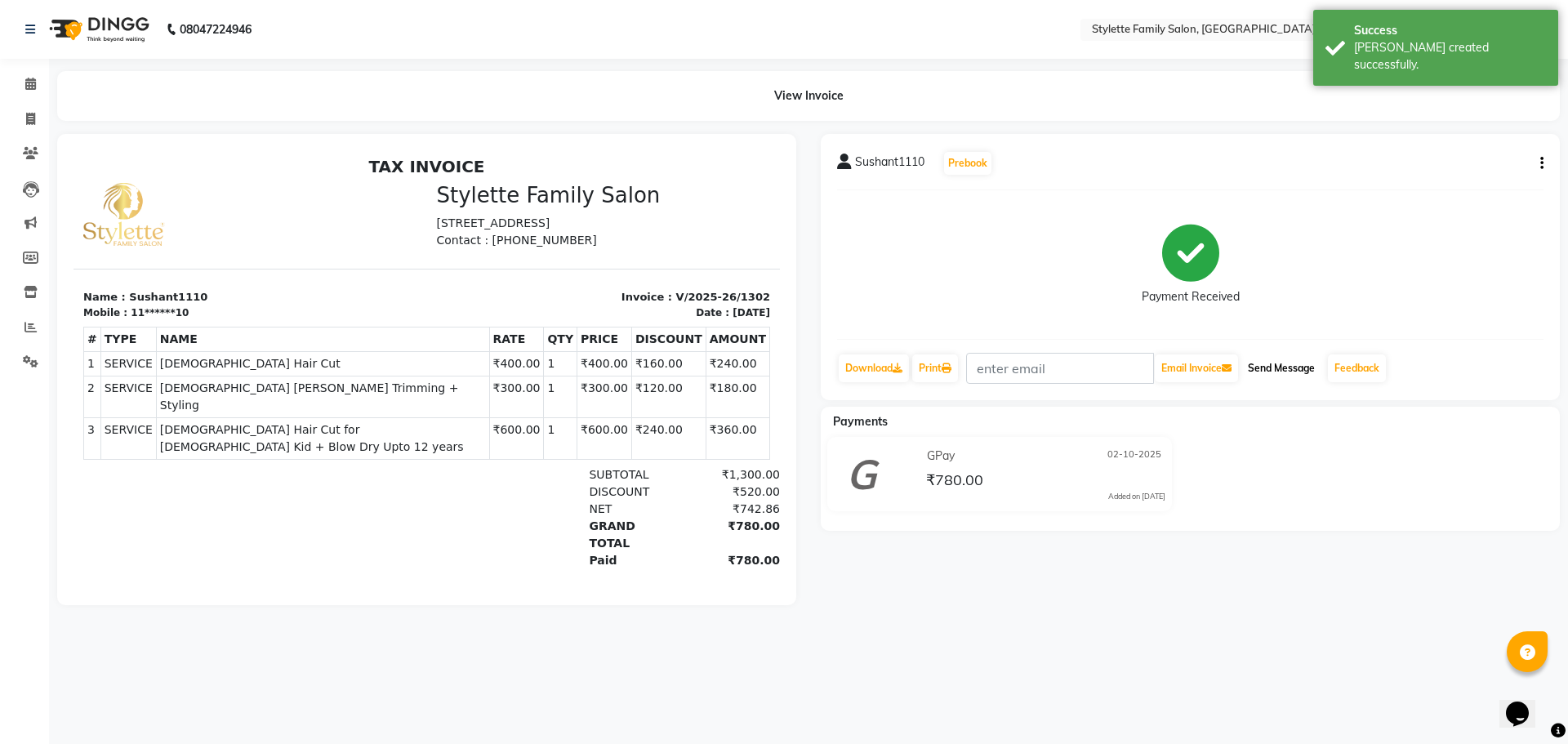
click at [1290, 372] on button "Send Message" at bounding box center [1281, 368] width 80 height 27
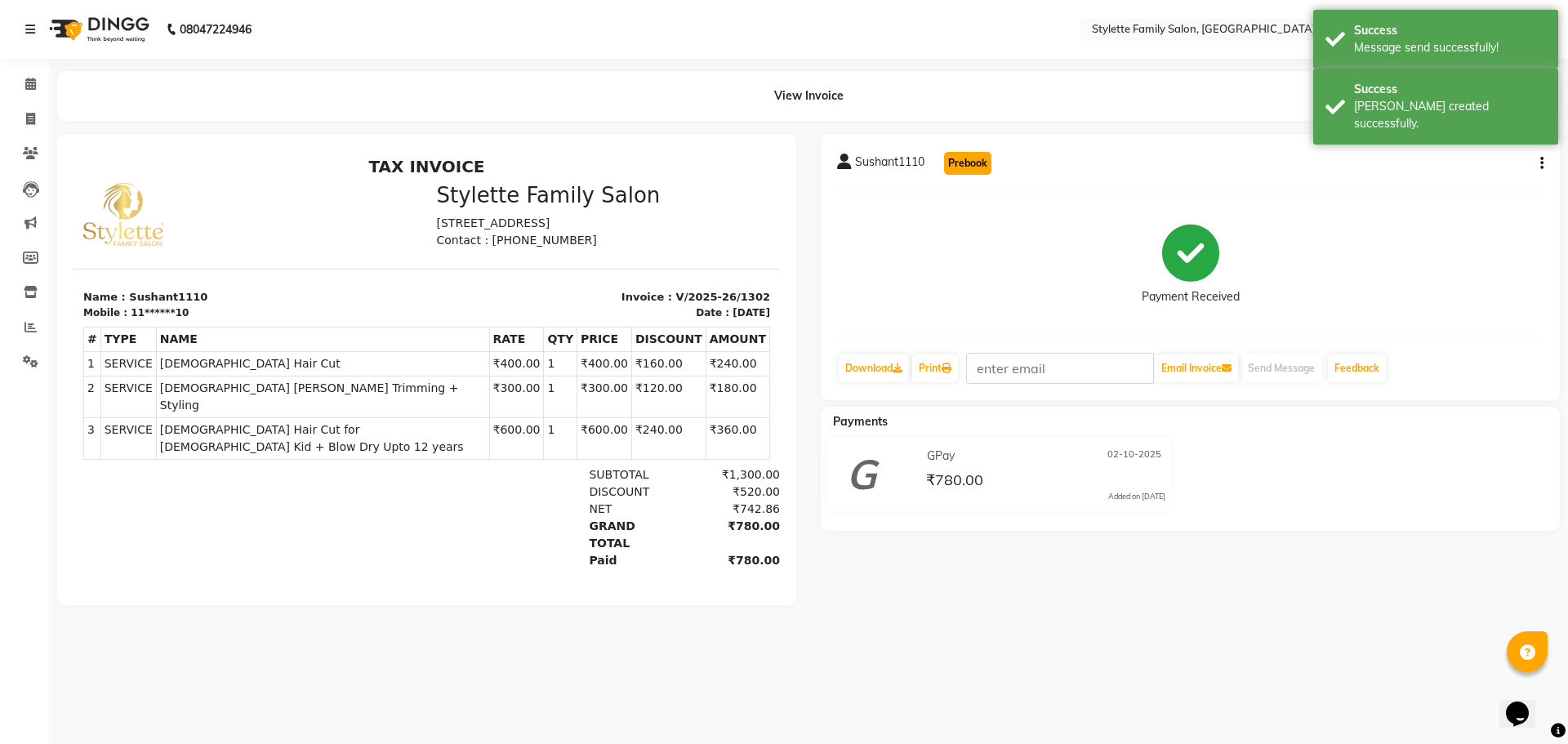
click at [965, 165] on button "Prebook" at bounding box center [968, 164] width 48 height 23
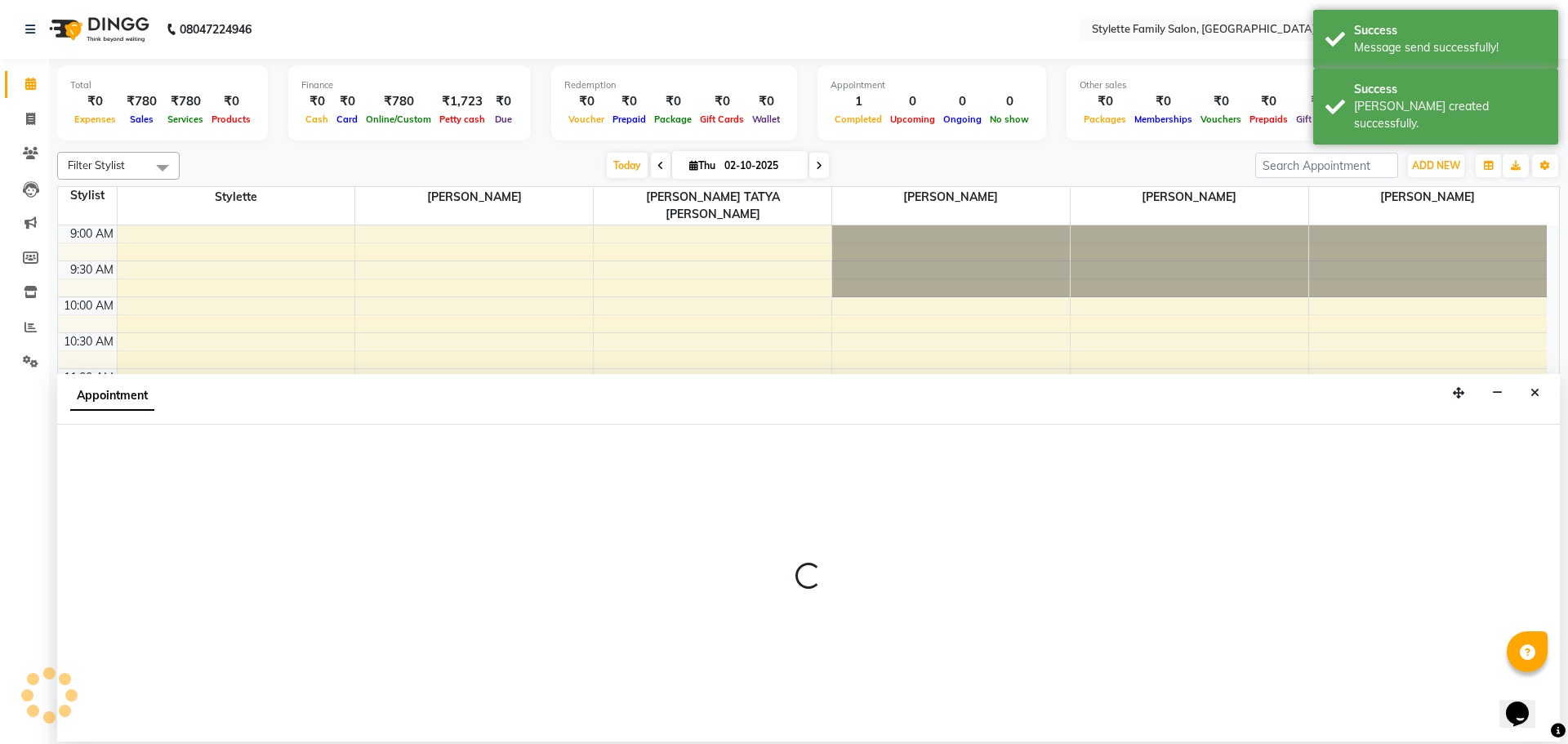
select select "84196"
select select "600"
select select "tentative"
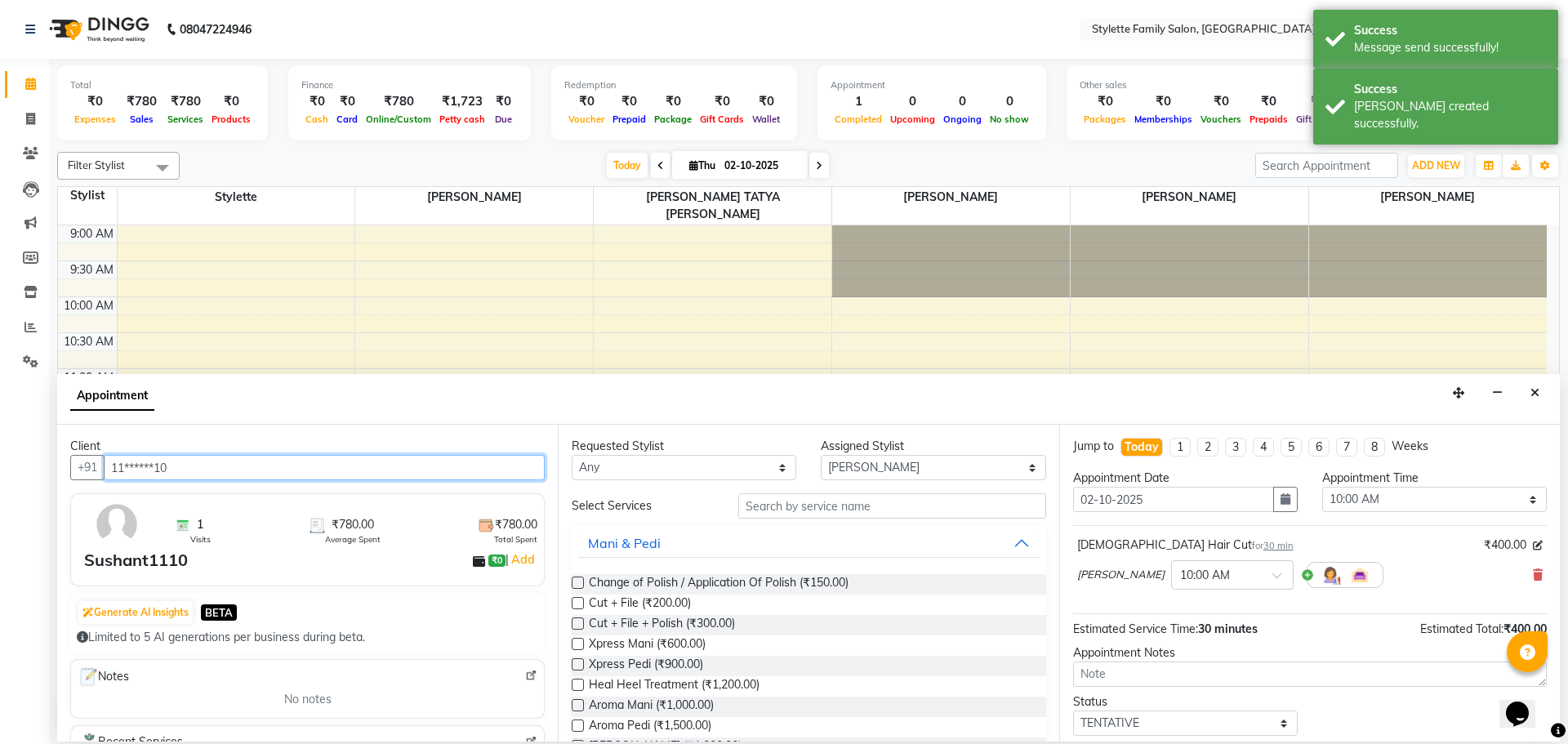
scroll to position [360, 0]
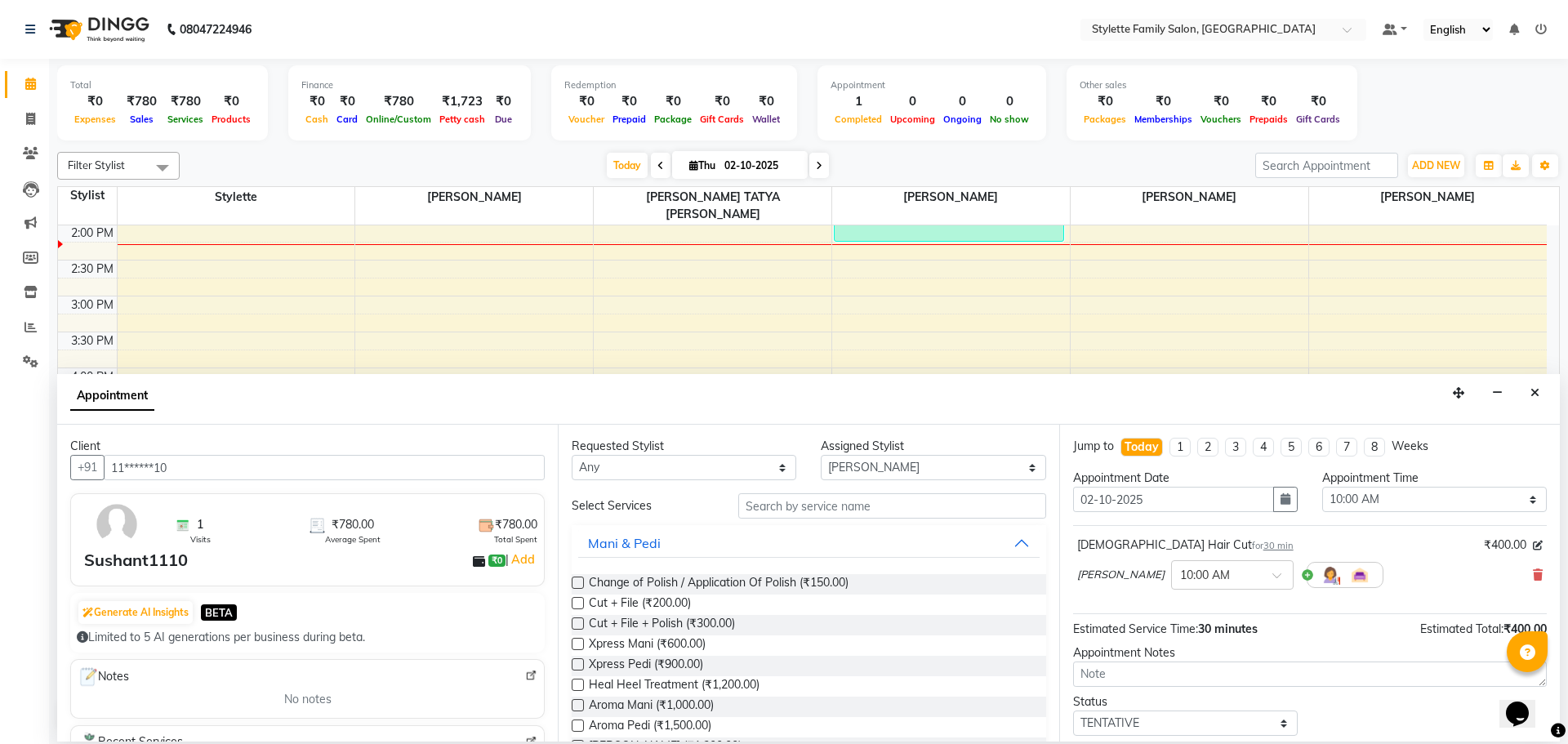
click at [1535, 392] on icon "Close" at bounding box center [1535, 393] width 9 height 12
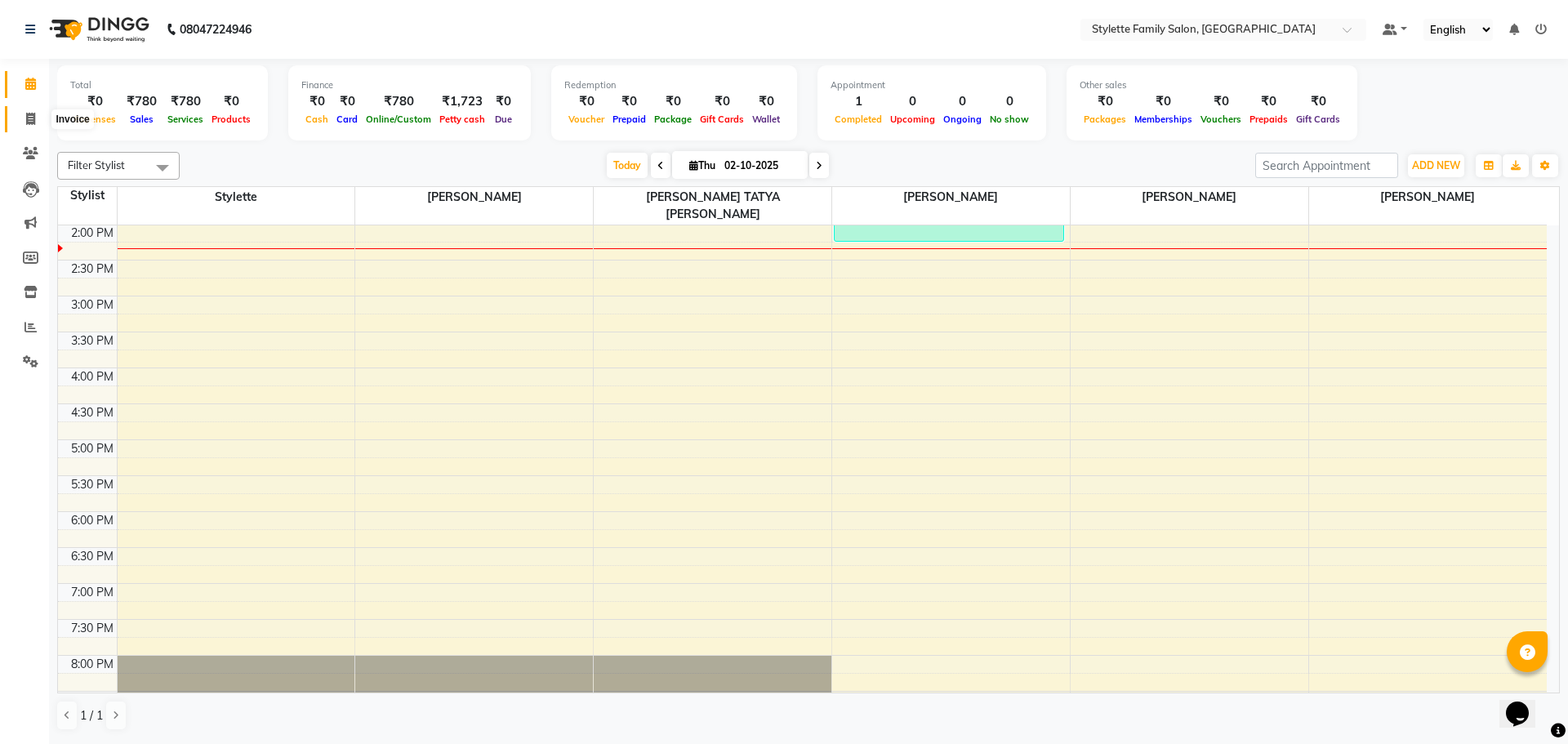
click at [28, 115] on icon at bounding box center [31, 119] width 9 height 12
select select "service"
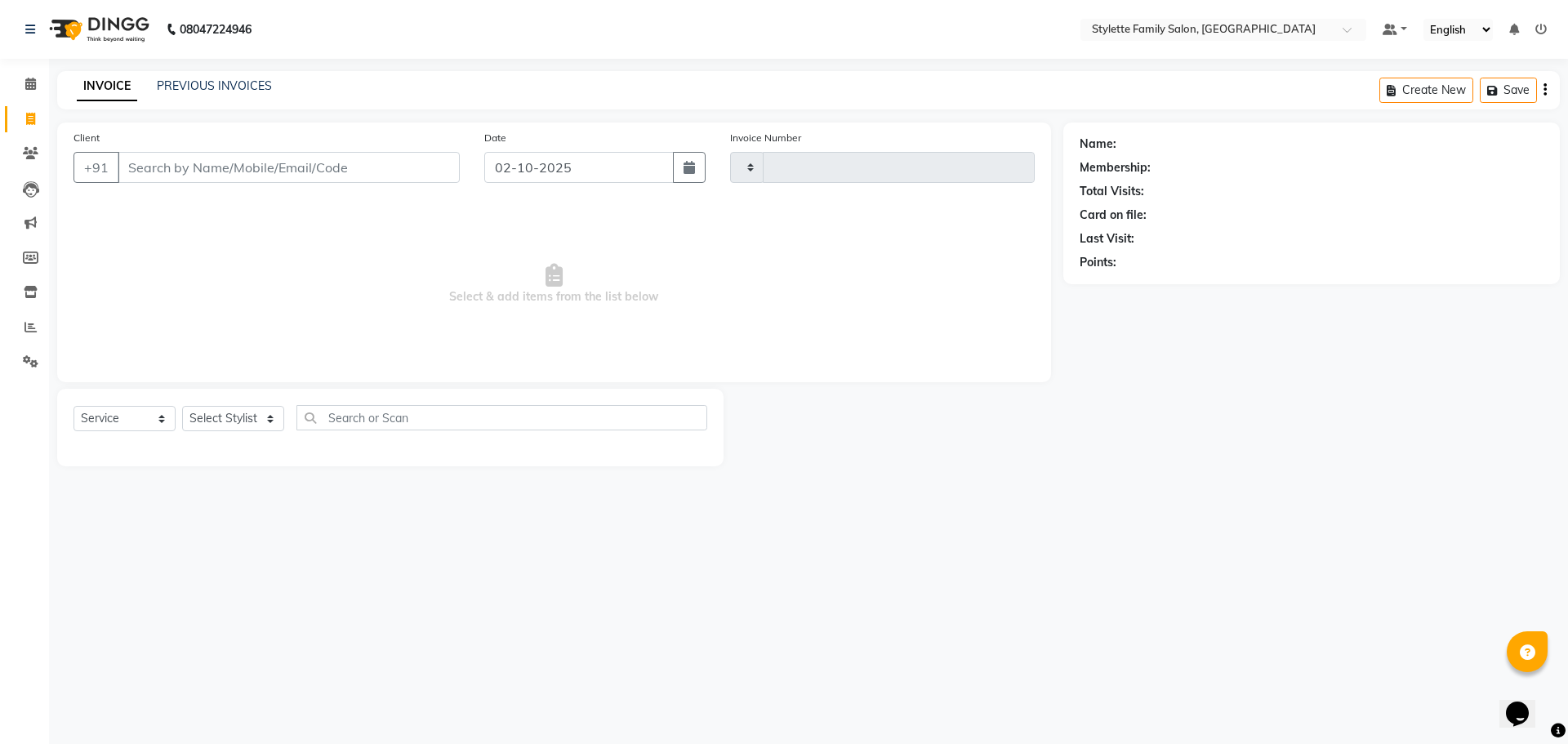
type input "1303"
select select "6990"
click at [160, 162] on input "Client" at bounding box center [288, 167] width 342 height 31
type input "9833970171"
select select "1: Object"
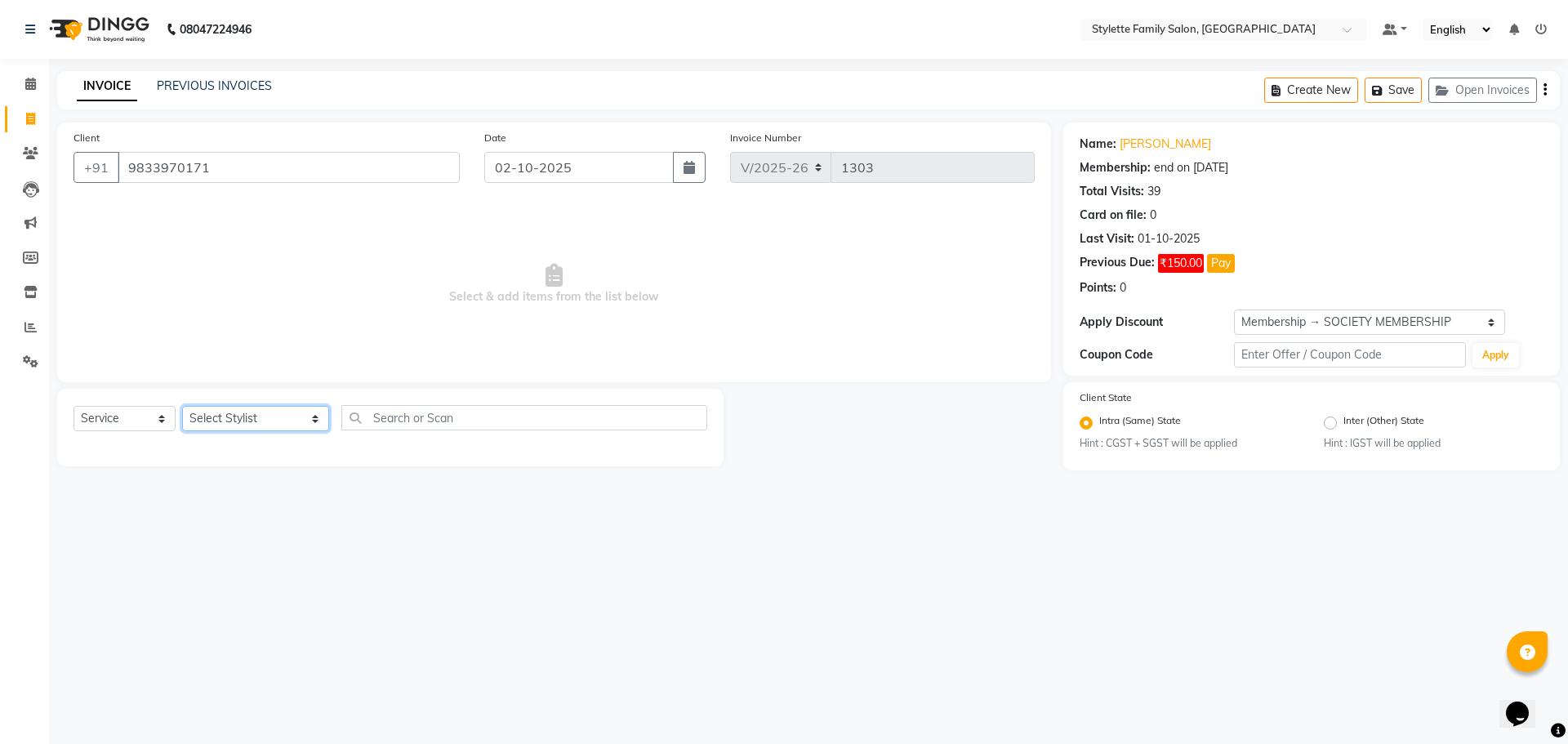
click at [245, 413] on select "Select Stylist Abhishek dhomble [PERSON_NAME] Manager [PERSON_NAME] Stylette [P…" at bounding box center [256, 418] width 147 height 26
select select "84196"
click at [182, 406] on select "Select Stylist Abhishek dhomble [PERSON_NAME] Manager [PERSON_NAME] Stylette [P…" at bounding box center [256, 418] width 147 height 26
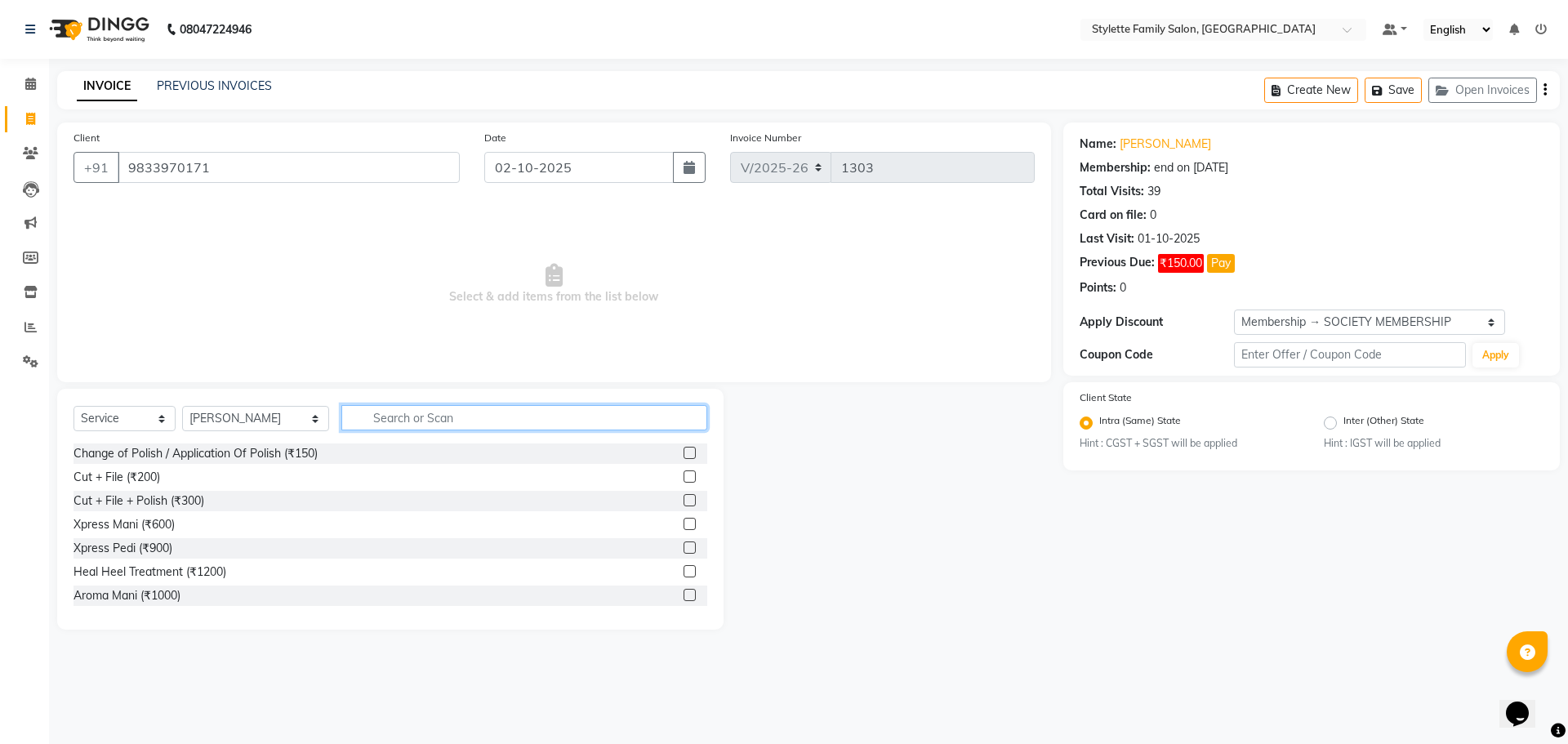
click at [379, 415] on input "text" at bounding box center [524, 418] width 366 height 26
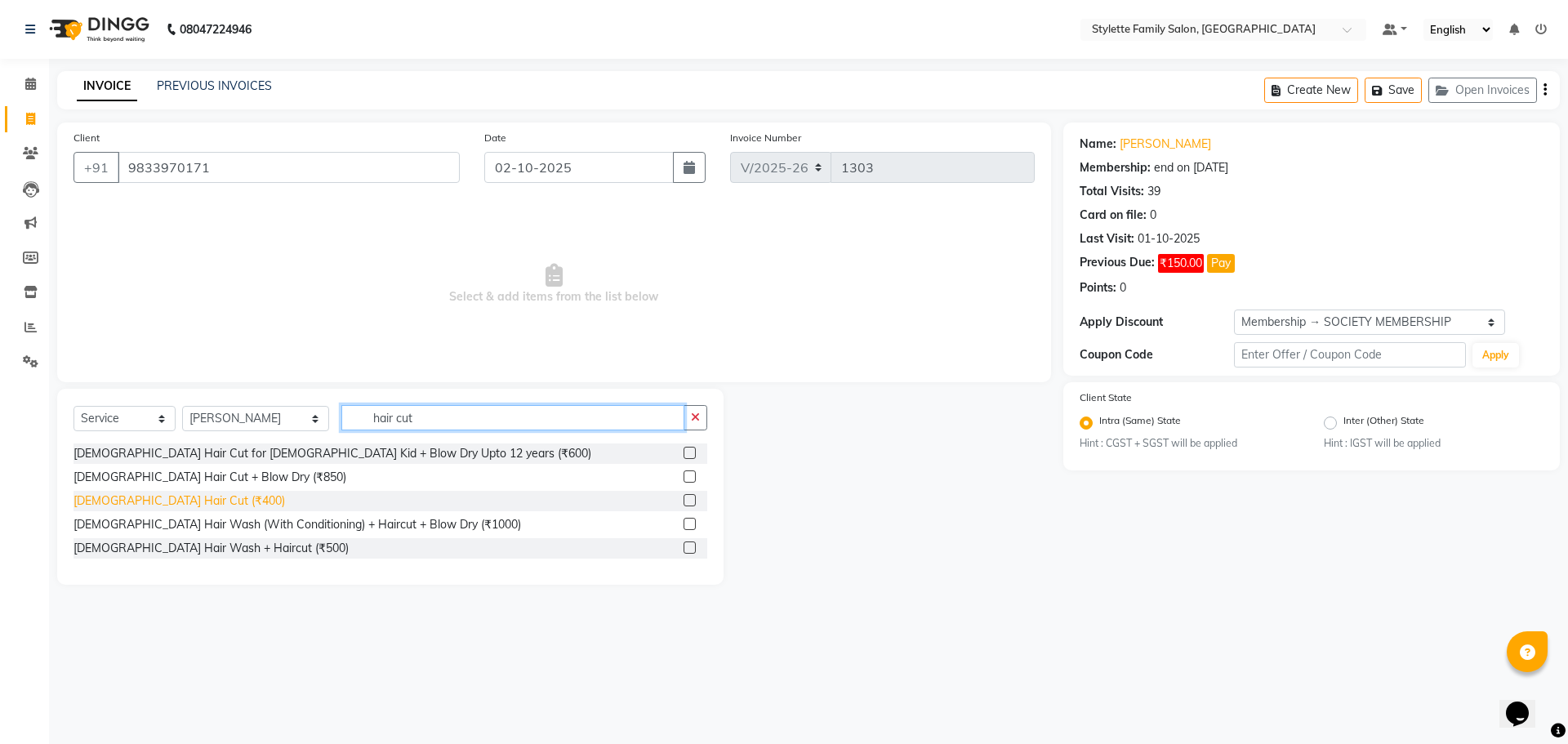
type input "hair cut"
click at [134, 499] on div "[DEMOGRAPHIC_DATA] Hair Cut (₹400)" at bounding box center [179, 501] width 211 height 17
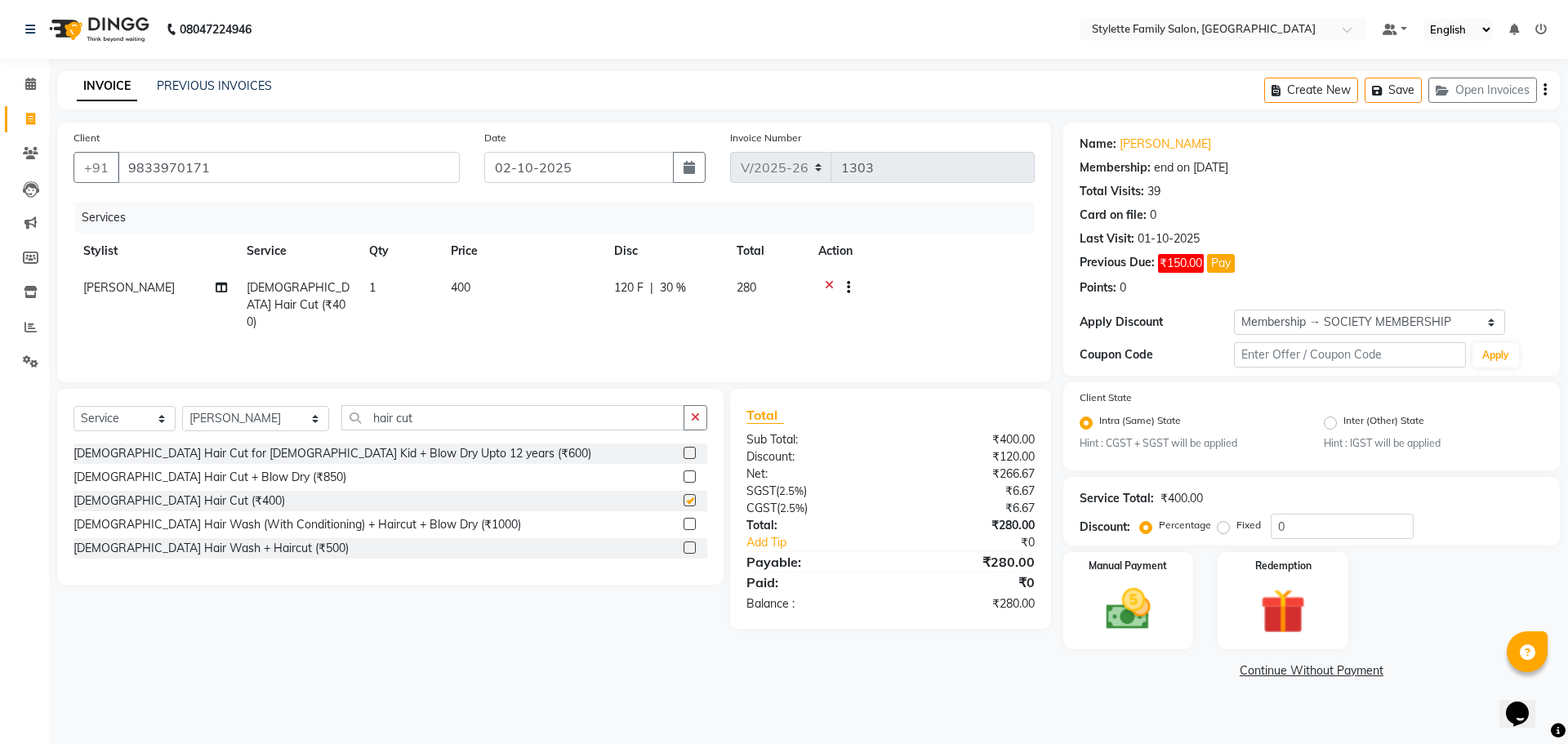
checkbox input "false"
drag, startPoint x: 401, startPoint y: 410, endPoint x: 305, endPoint y: 411, distance: 96.0
click at [305, 411] on div "Select Service Product Membership Package Voucher Prepaid Gift Card Select Styl…" at bounding box center [390, 424] width 634 height 38
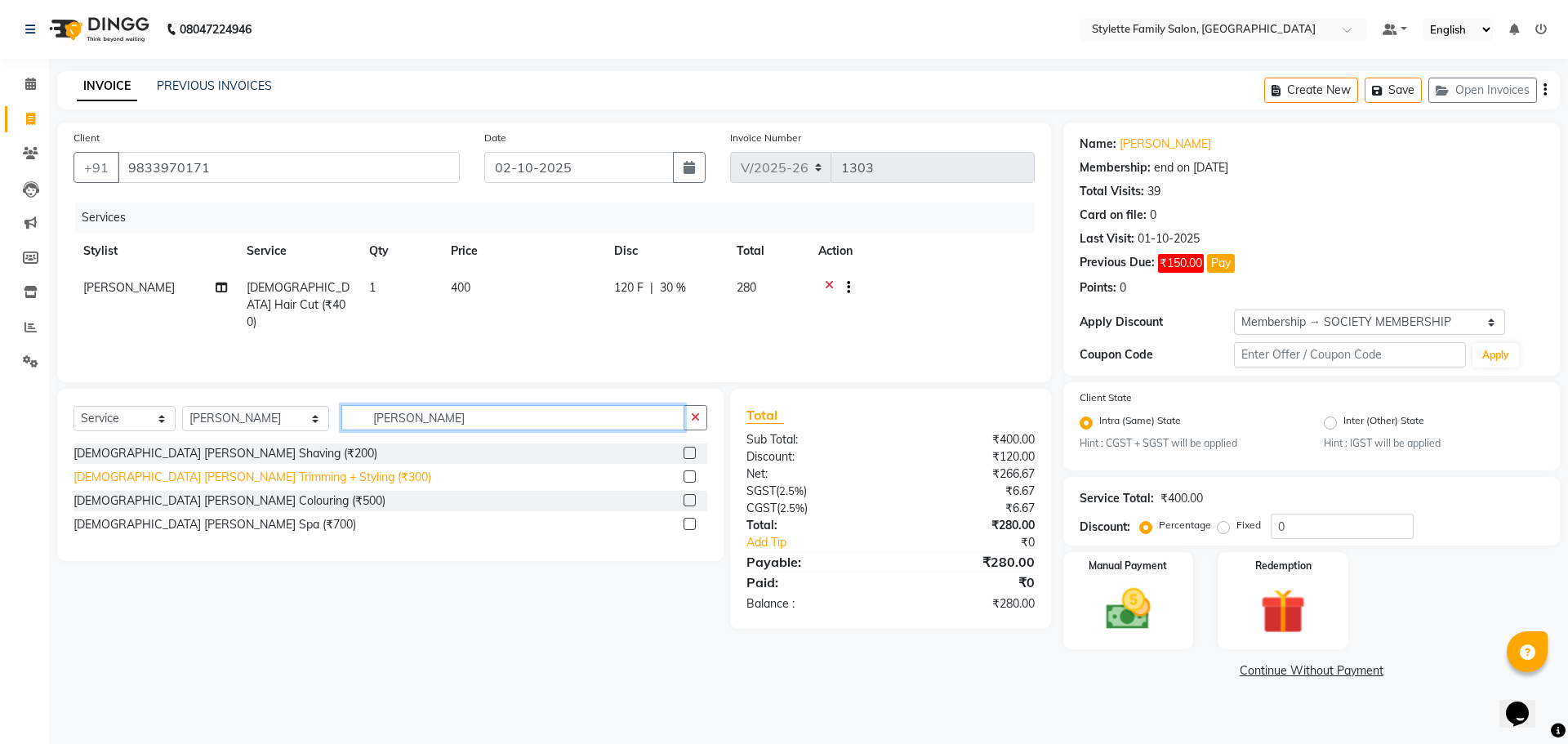
type input "[PERSON_NAME]"
click at [212, 483] on div "[DEMOGRAPHIC_DATA] [PERSON_NAME] Trimming + Styling (₹300)" at bounding box center [252, 477] width 358 height 17
checkbox input "false"
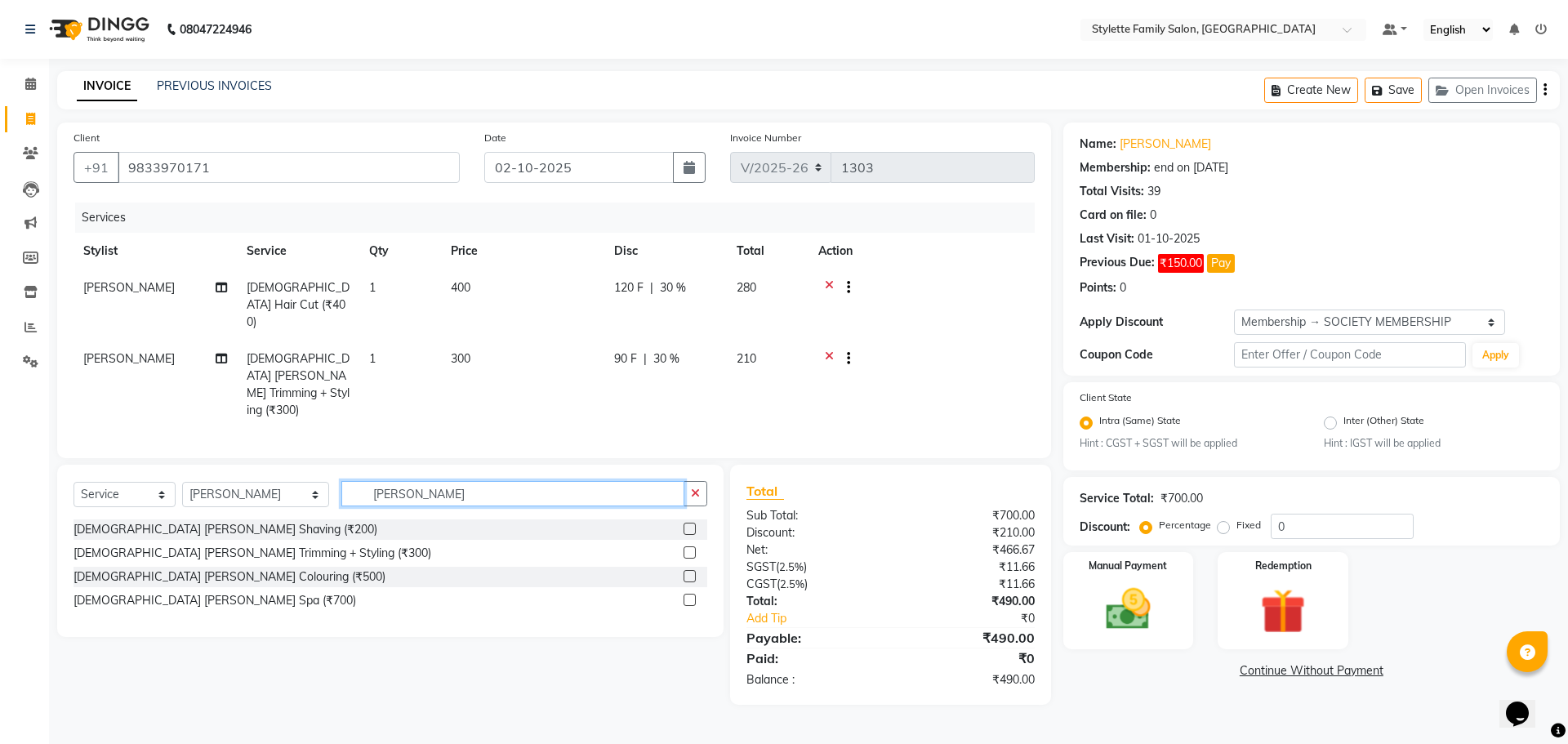
drag, startPoint x: 379, startPoint y: 457, endPoint x: 285, endPoint y: 456, distance: 94.0
click at [285, 481] on div "Select Service Product Membership Package Voucher Prepaid Gift Card Select Styl…" at bounding box center [390, 500] width 634 height 38
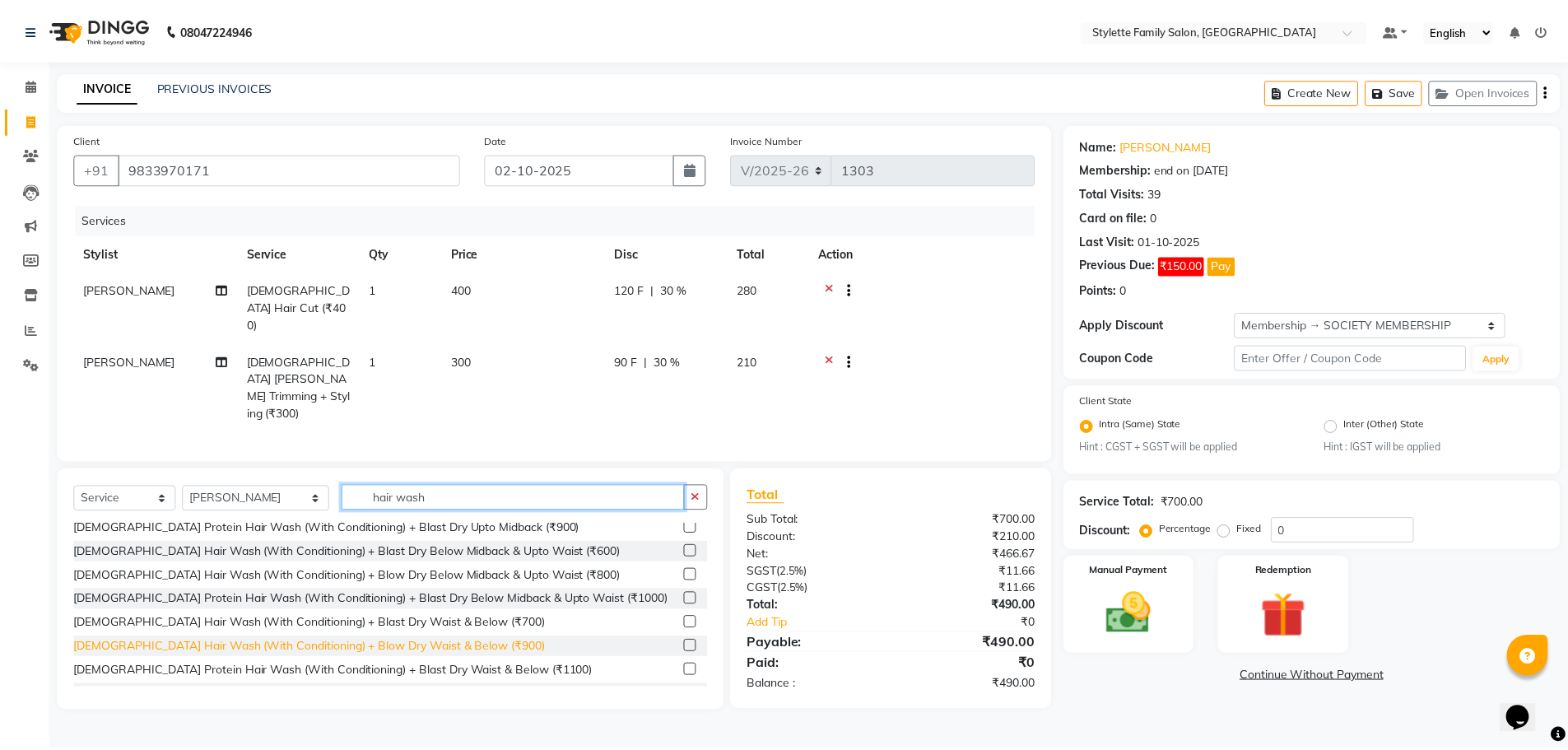
scroll to position [165, 0]
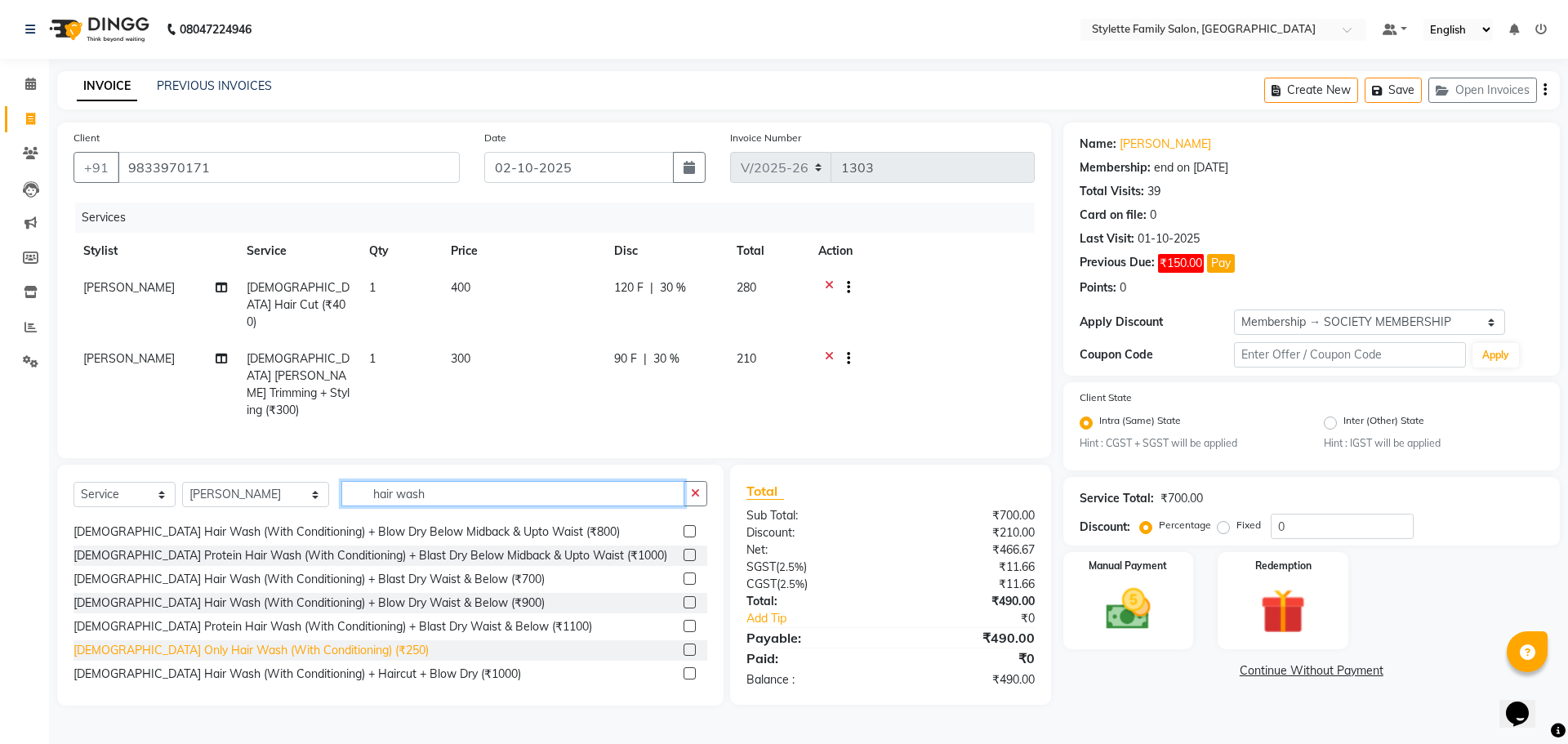
type input "hair wash"
click at [255, 642] on div "[DEMOGRAPHIC_DATA] Only Hair Wash (With Conditioning) (₹250)" at bounding box center [251, 650] width 356 height 17
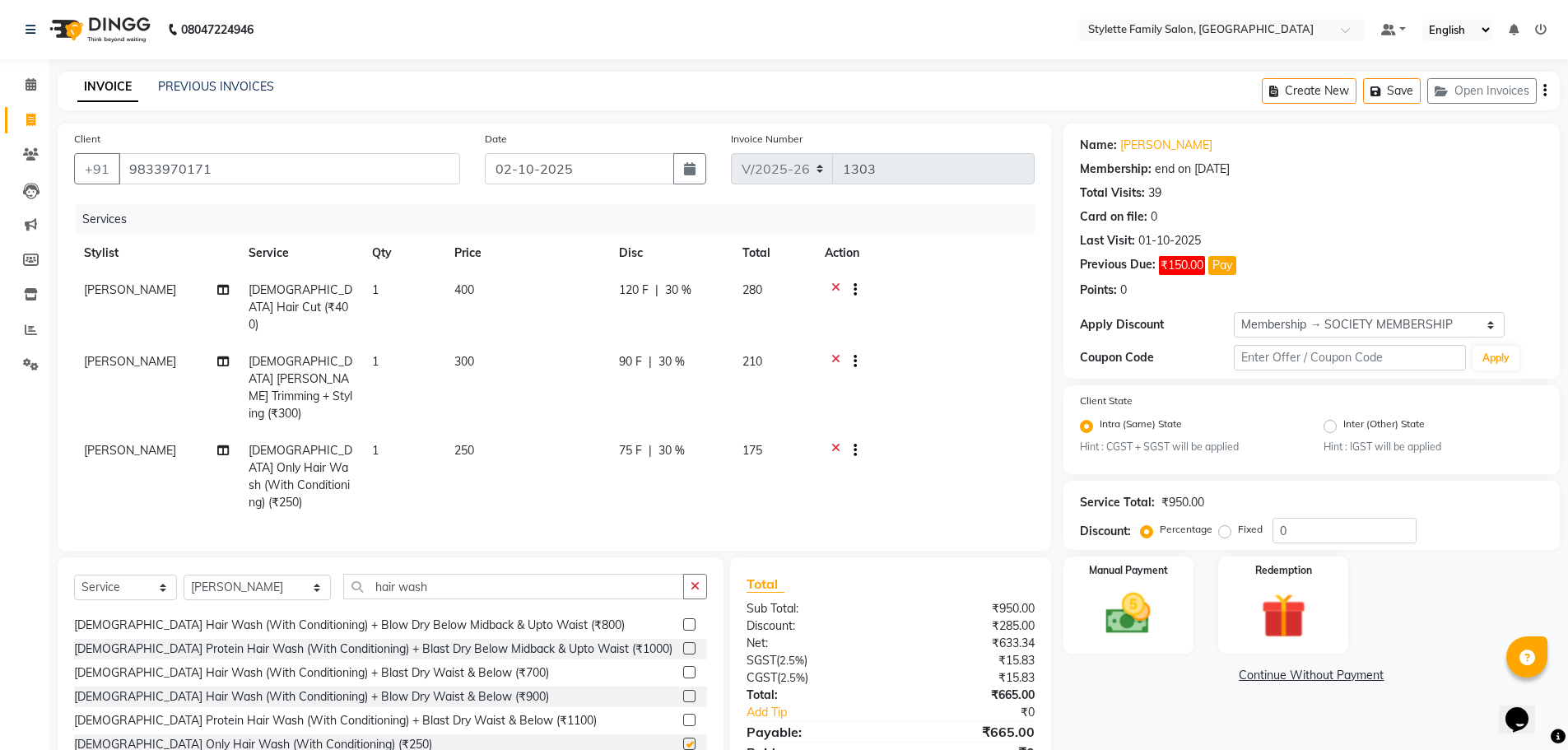
checkbox input "false"
click at [236, 575] on select "Select Stylist Abhishek dhomble [PERSON_NAME] Manager [PERSON_NAME] Stylette [P…" at bounding box center [257, 588] width 147 height 26
select select "93538"
click at [184, 575] on select "Select Stylist Abhishek dhomble [PERSON_NAME] Manager [PERSON_NAME] Stylette [P…" at bounding box center [257, 588] width 147 height 26
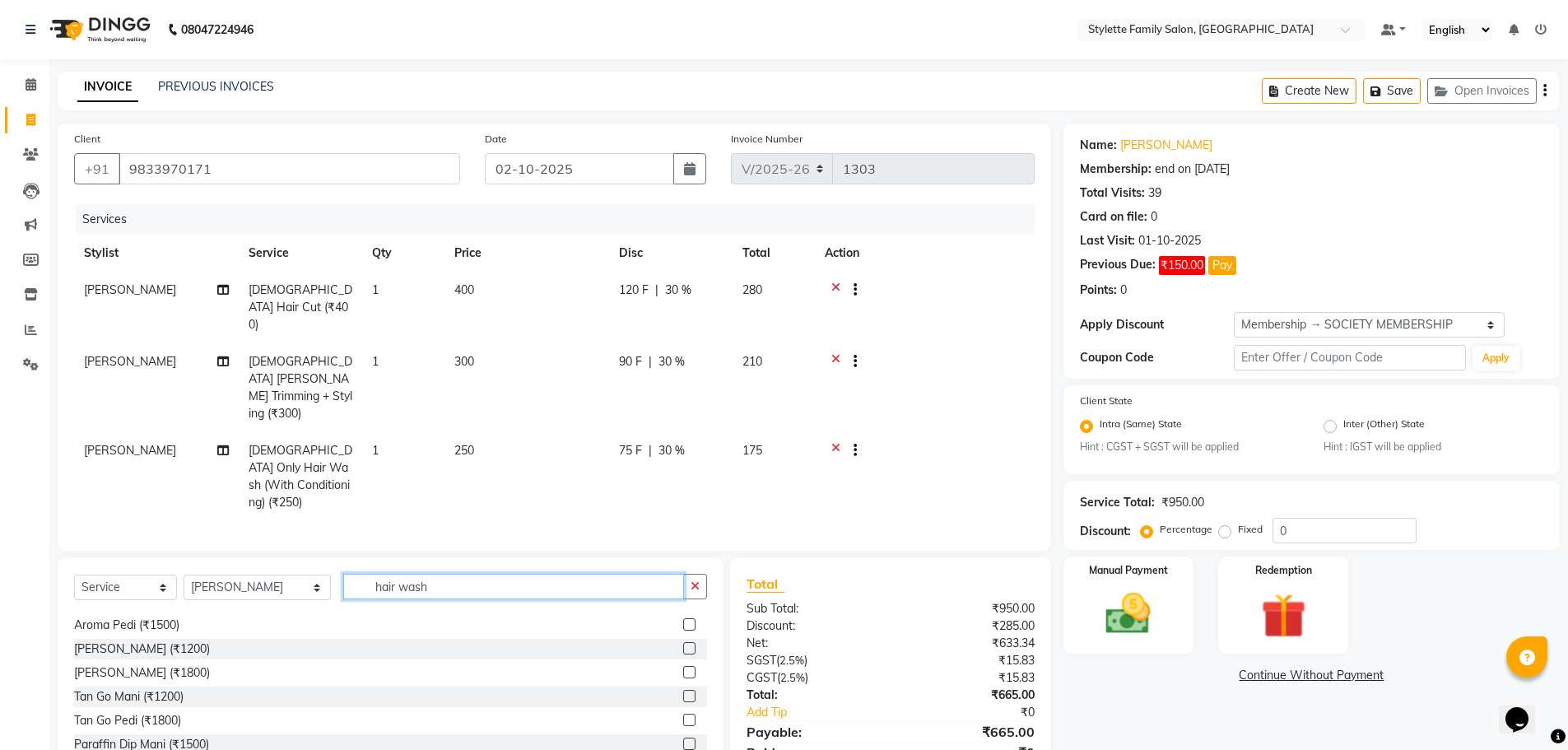
drag, startPoint x: 427, startPoint y: 533, endPoint x: 279, endPoint y: 533, distance: 148.0
click at [279, 574] on div "Select Service Product Membership Package Voucher Prepaid Gift Card Select Styl…" at bounding box center [390, 593] width 633 height 38
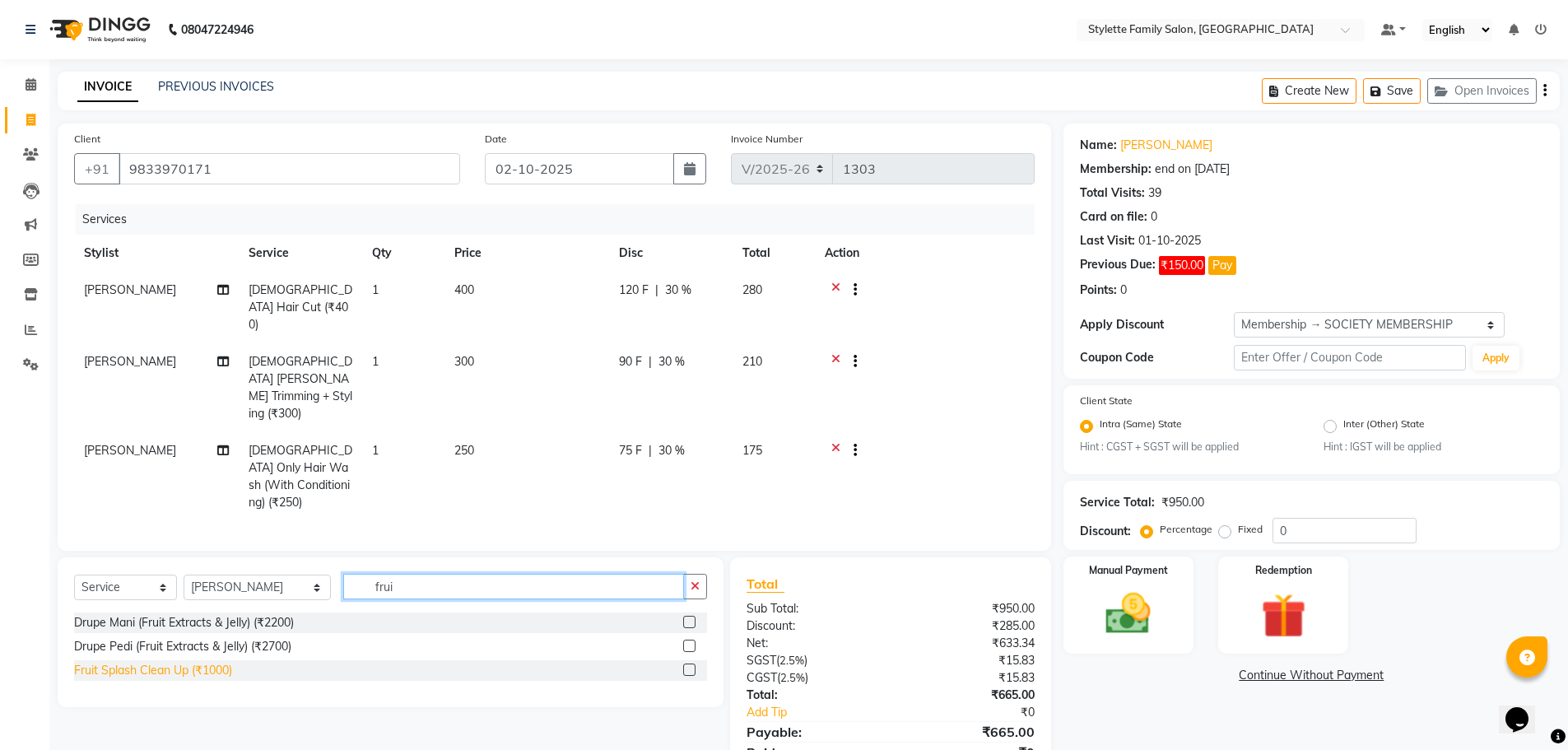
type input "frui"
click at [209, 663] on div "Fruit Splash Clean Up (₹1000)" at bounding box center [152, 671] width 158 height 17
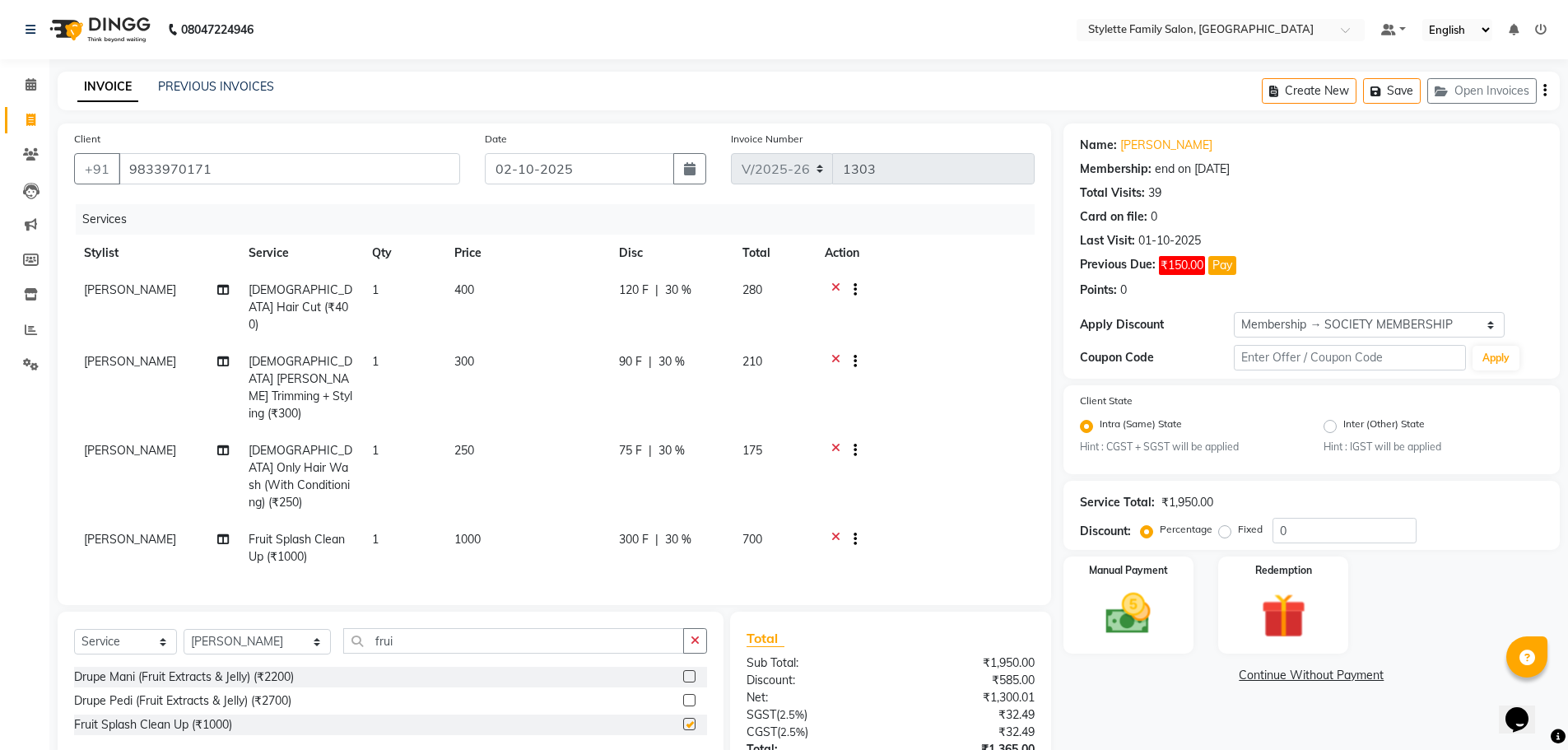
checkbox input "false"
click at [677, 289] on span "30 %" at bounding box center [678, 290] width 27 height 17
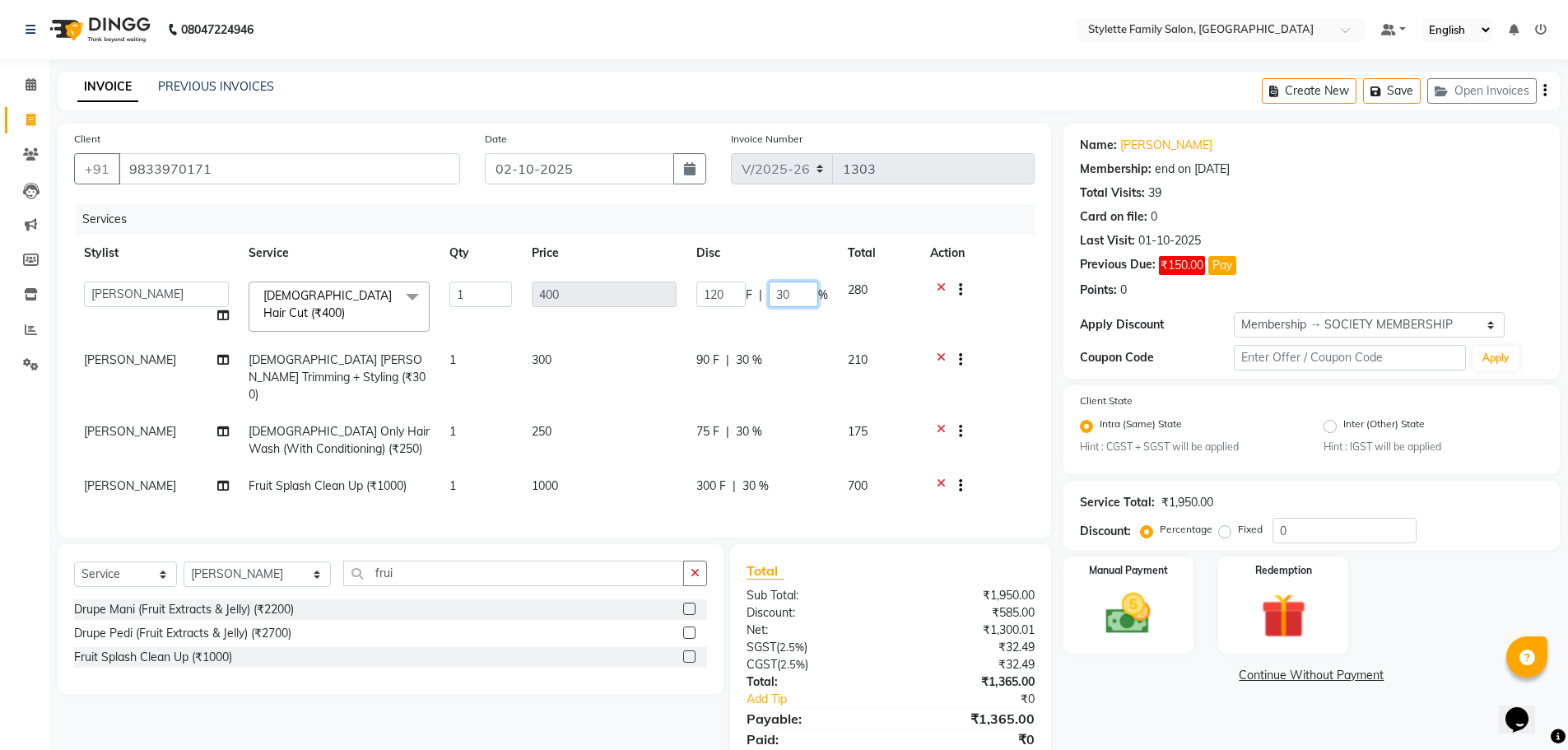
drag, startPoint x: 789, startPoint y: 296, endPoint x: 755, endPoint y: 296, distance: 34.0
click at [755, 296] on div "120 F | 30 %" at bounding box center [762, 294] width 132 height 26
type input "40"
click at [753, 332] on tbody "Abhishek dhomble [PERSON_NAME] Manager [PERSON_NAME] YADAV Stylette [PERSON_NAM…" at bounding box center [554, 390] width 961 height 236
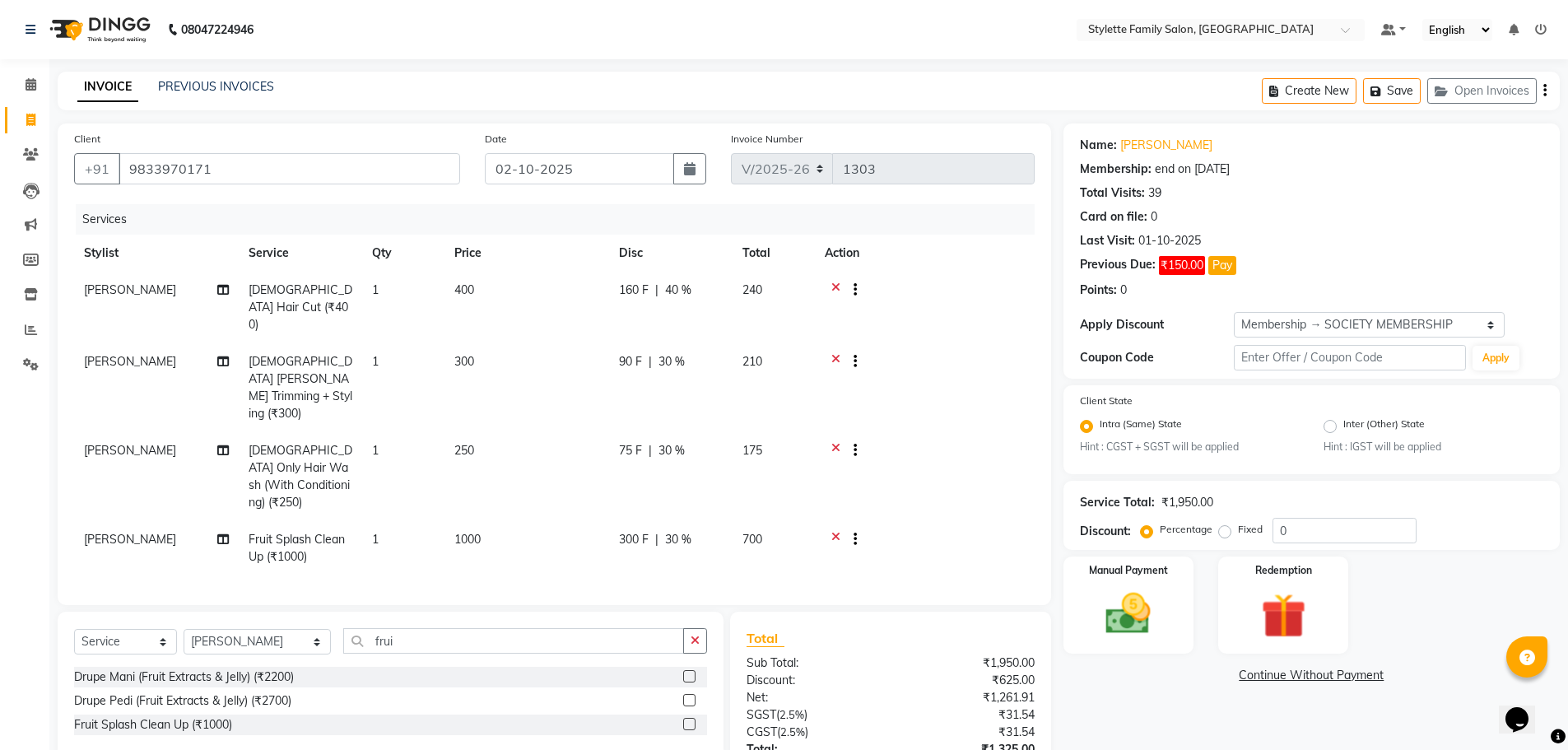
click at [673, 353] on span "30 %" at bounding box center [672, 361] width 27 height 17
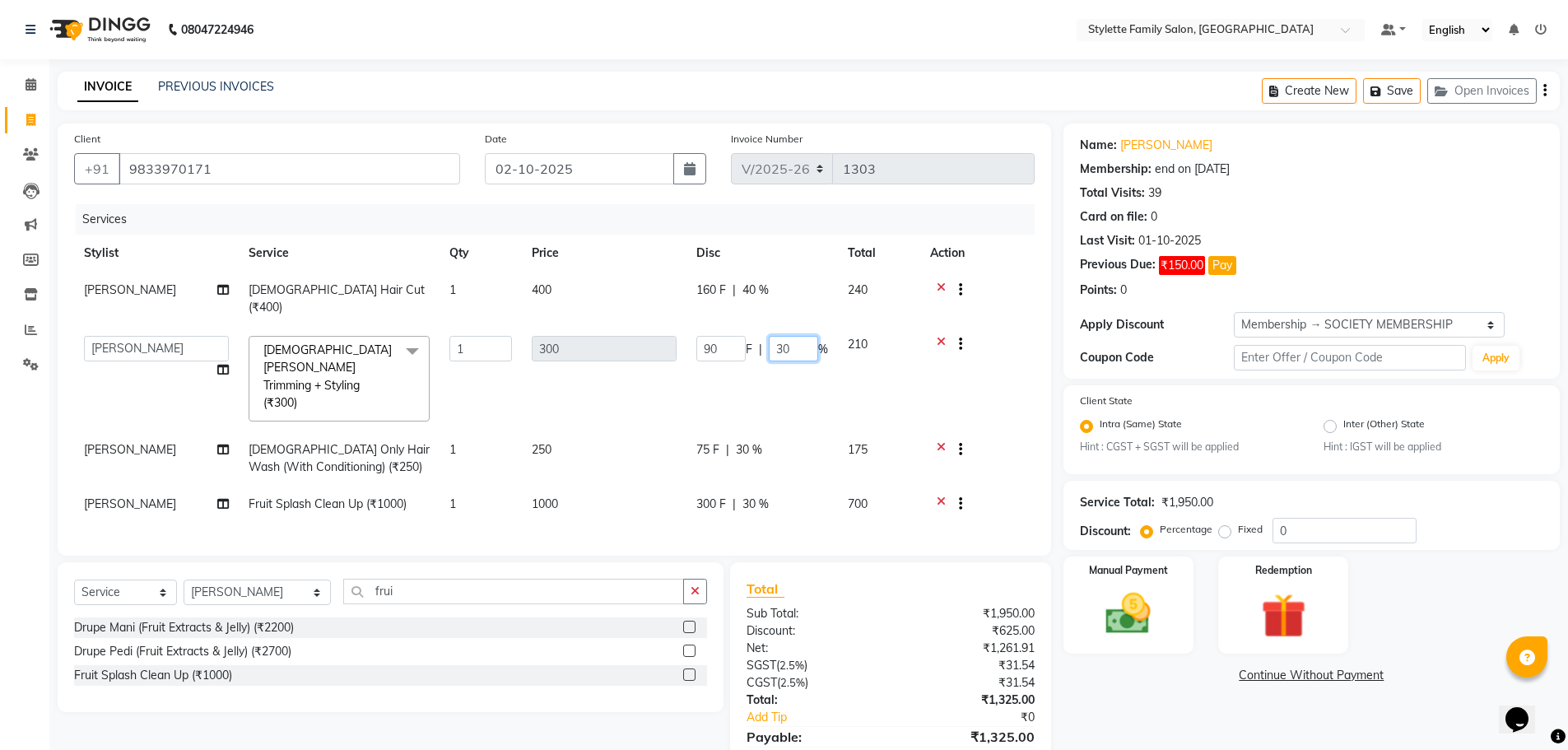
drag, startPoint x: 791, startPoint y: 334, endPoint x: 760, endPoint y: 334, distance: 31.0
click at [761, 336] on div "90 F | 30 %" at bounding box center [762, 349] width 132 height 26
type input "40"
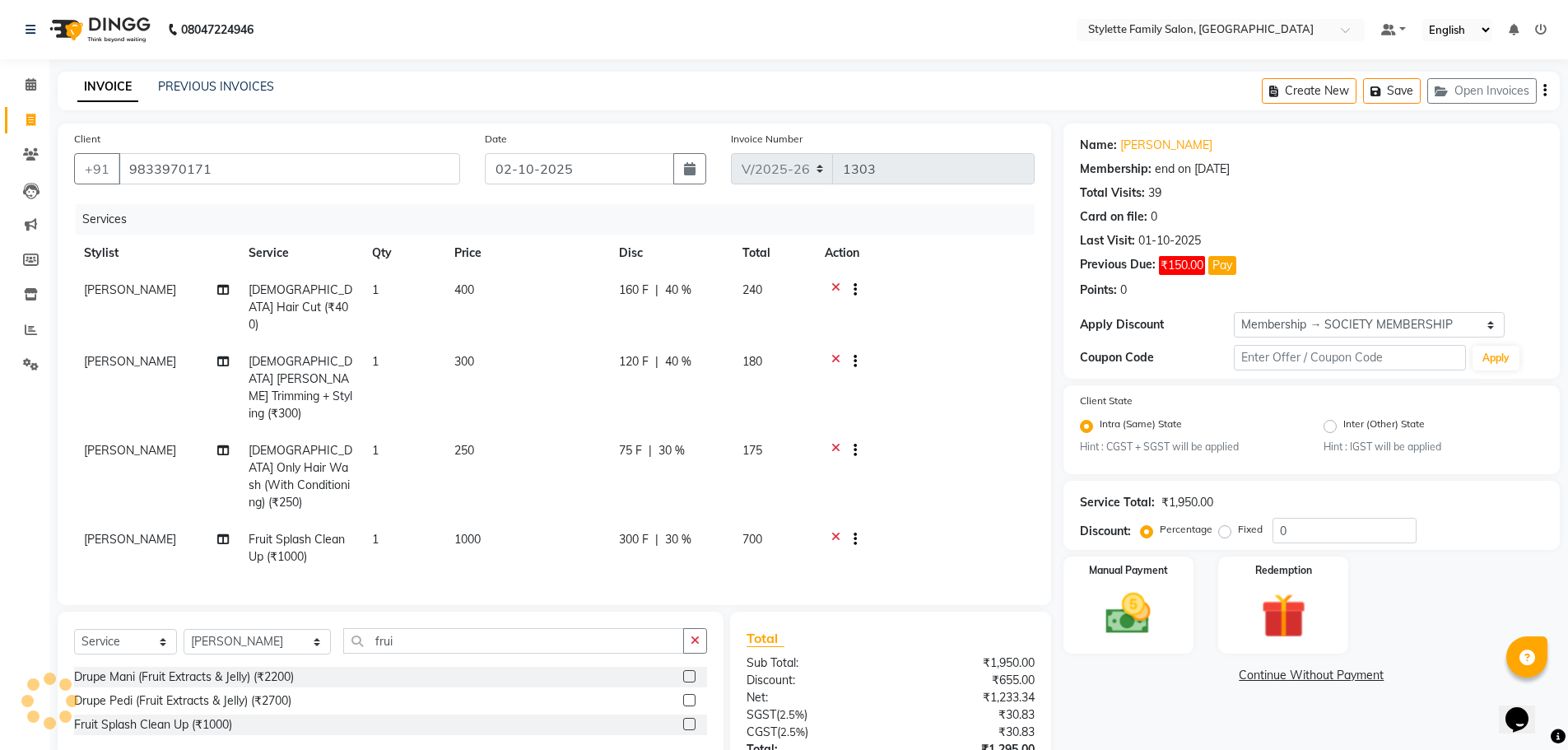
click at [750, 379] on tr "Abhishek dhomble [DEMOGRAPHIC_DATA] [PERSON_NAME] Trimming + Styling (₹300) 1 3…" at bounding box center [554, 388] width 961 height 89
click at [670, 442] on span "30 %" at bounding box center [672, 450] width 27 height 17
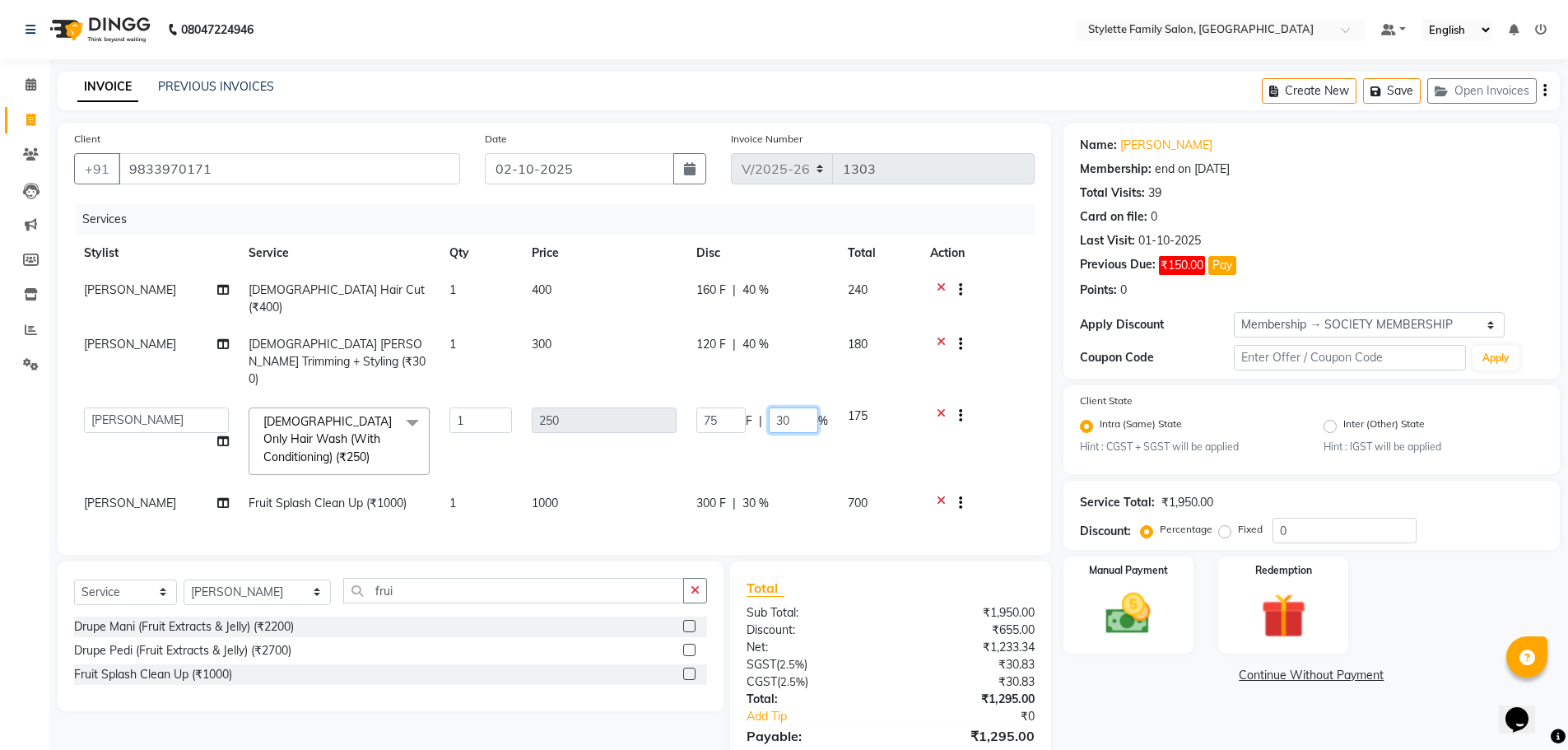
drag, startPoint x: 792, startPoint y: 385, endPoint x: 772, endPoint y: 386, distance: 20.0
click at [772, 408] on input "30" at bounding box center [793, 420] width 49 height 26
type input "40"
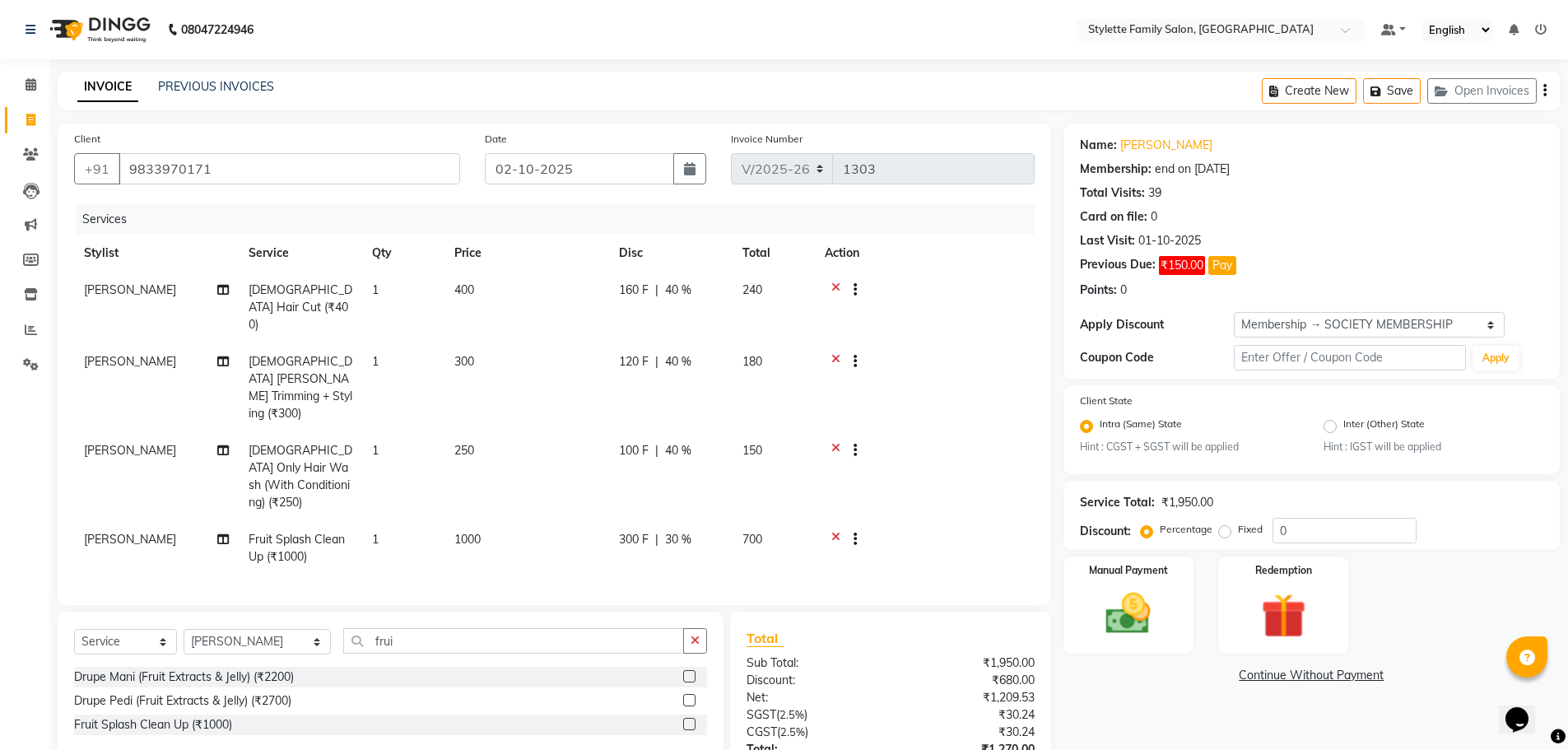
click at [756, 433] on tr "Abhishek dhomble [DEMOGRAPHIC_DATA] Only Hair Wash (With Conditioning) (₹250) 1…" at bounding box center [554, 477] width 961 height 89
click at [678, 532] on span "30 %" at bounding box center [678, 540] width 27 height 17
select select "93538"
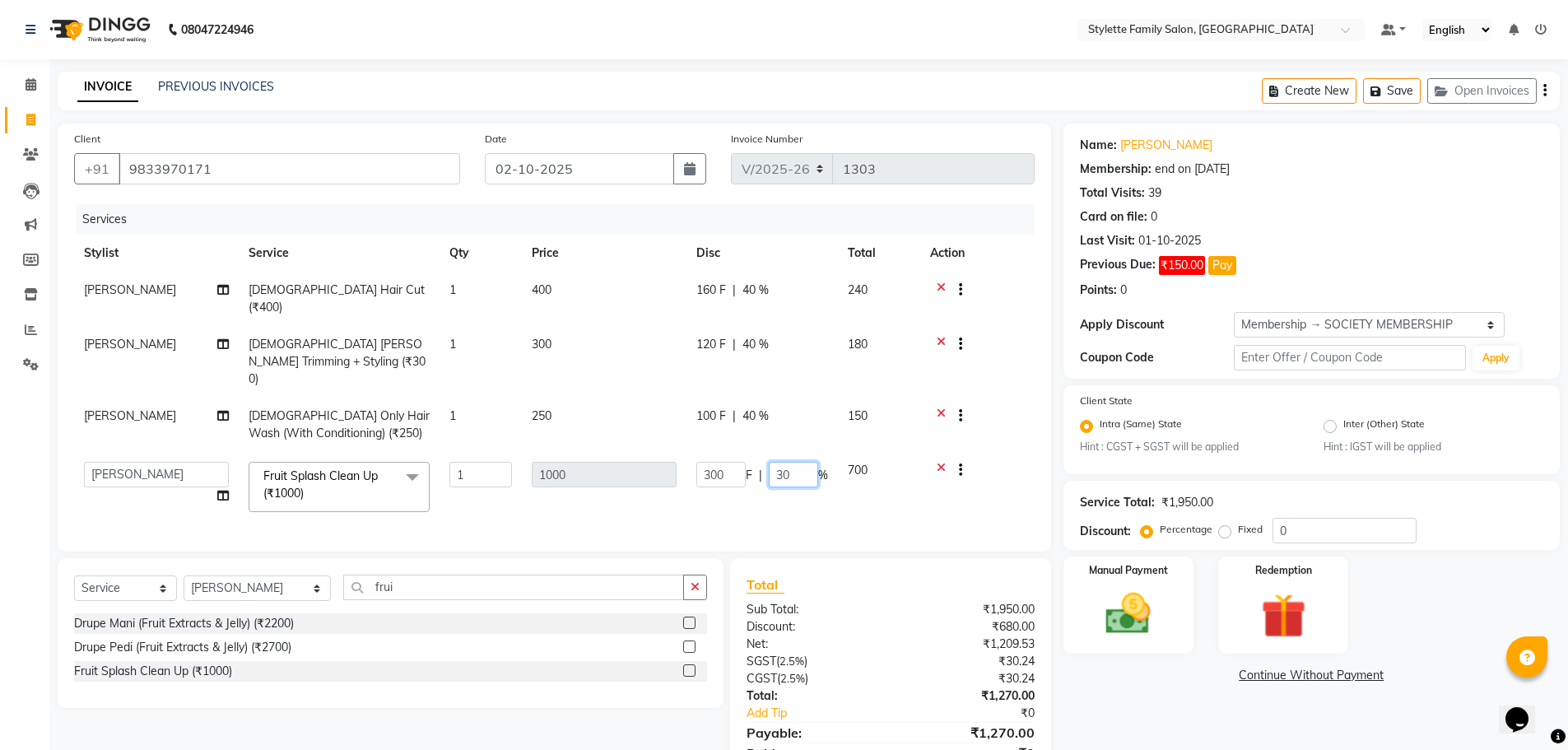
drag, startPoint x: 770, startPoint y: 441, endPoint x: 752, endPoint y: 441, distance: 18.0
click at [752, 462] on div "300 F | 30 %" at bounding box center [762, 474] width 132 height 26
type input "40"
click at [731, 465] on td "300 F | 40 %" at bounding box center [762, 487] width 152 height 70
select select "93538"
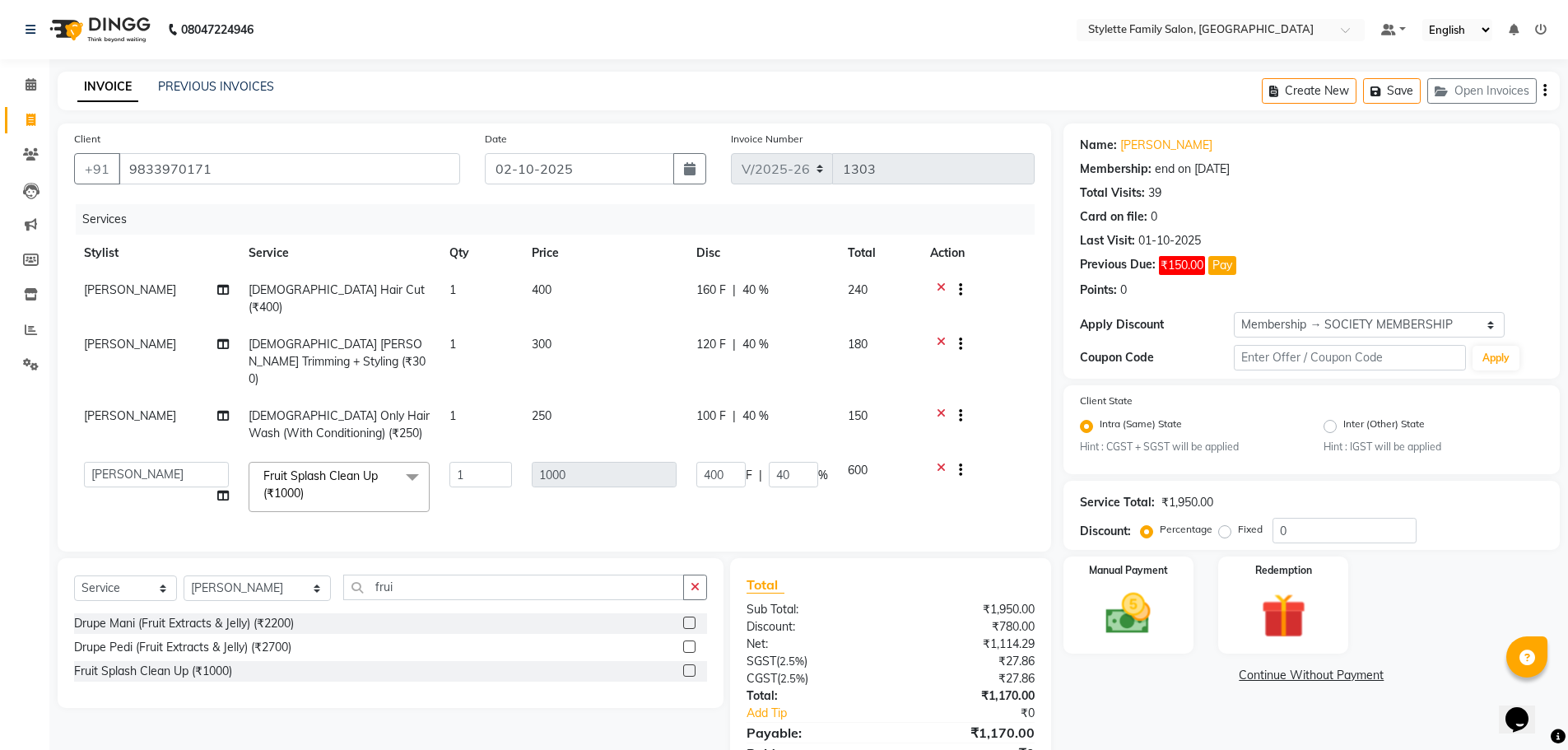
scroll to position [56, 0]
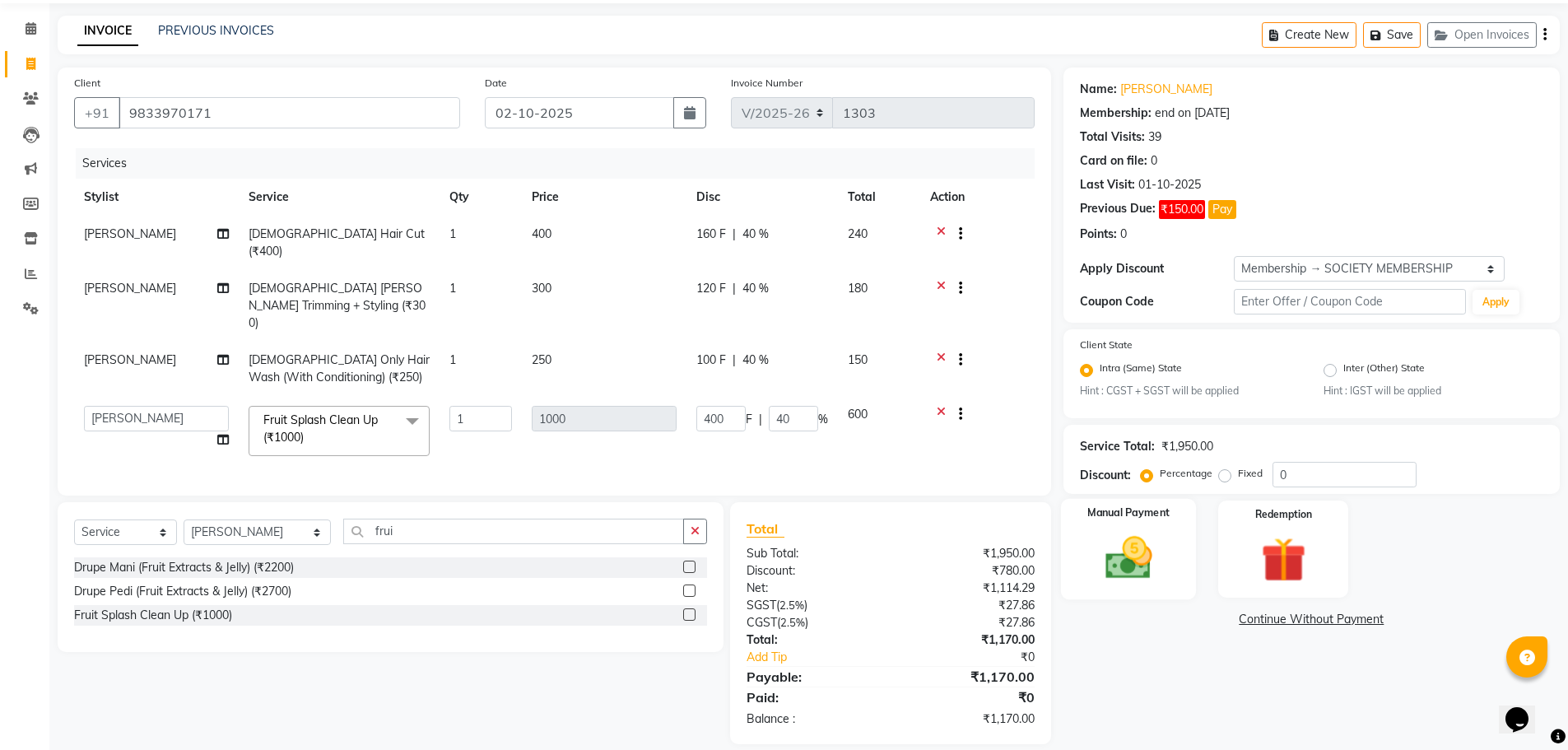
click at [1145, 554] on img at bounding box center [1129, 559] width 76 height 54
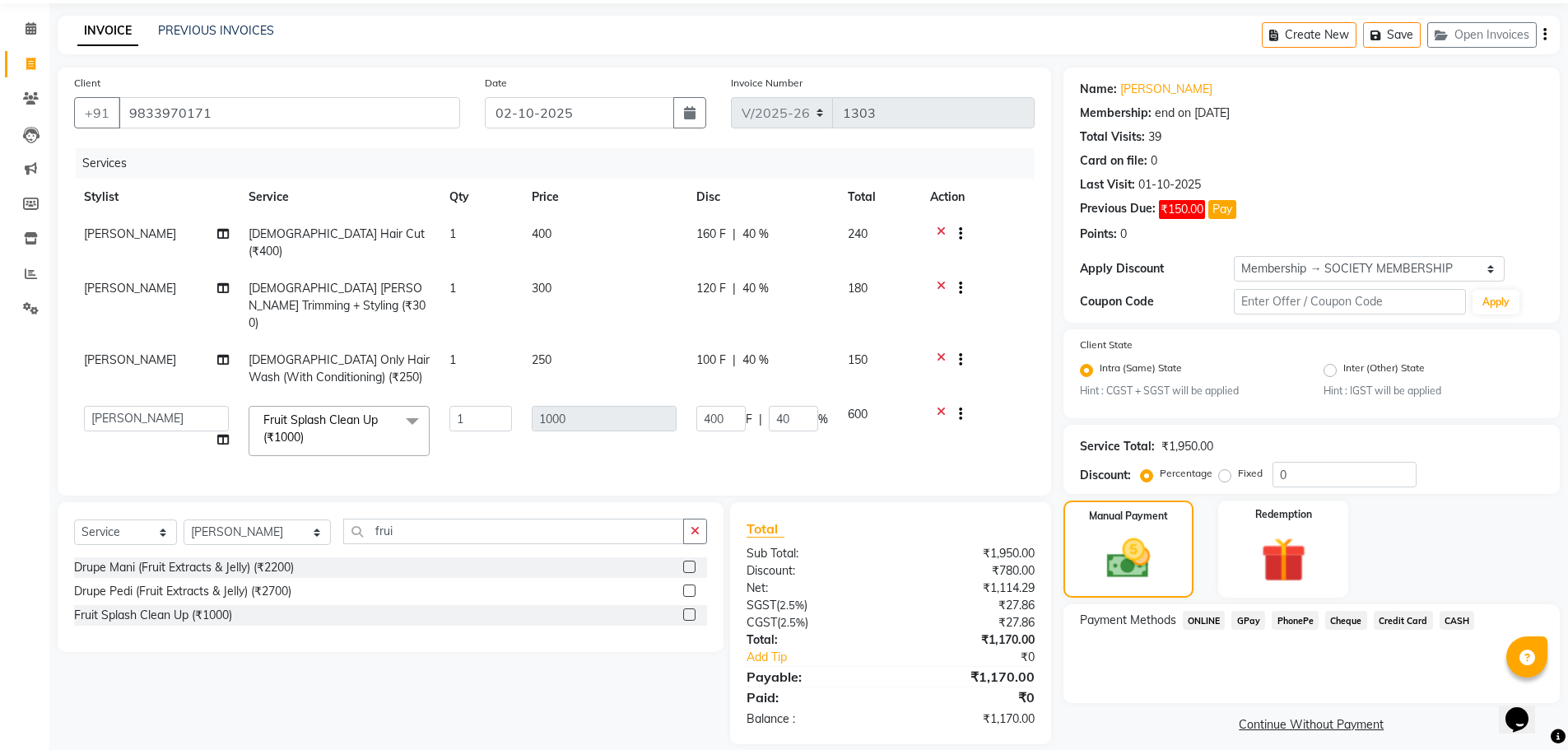
scroll to position [68, 0]
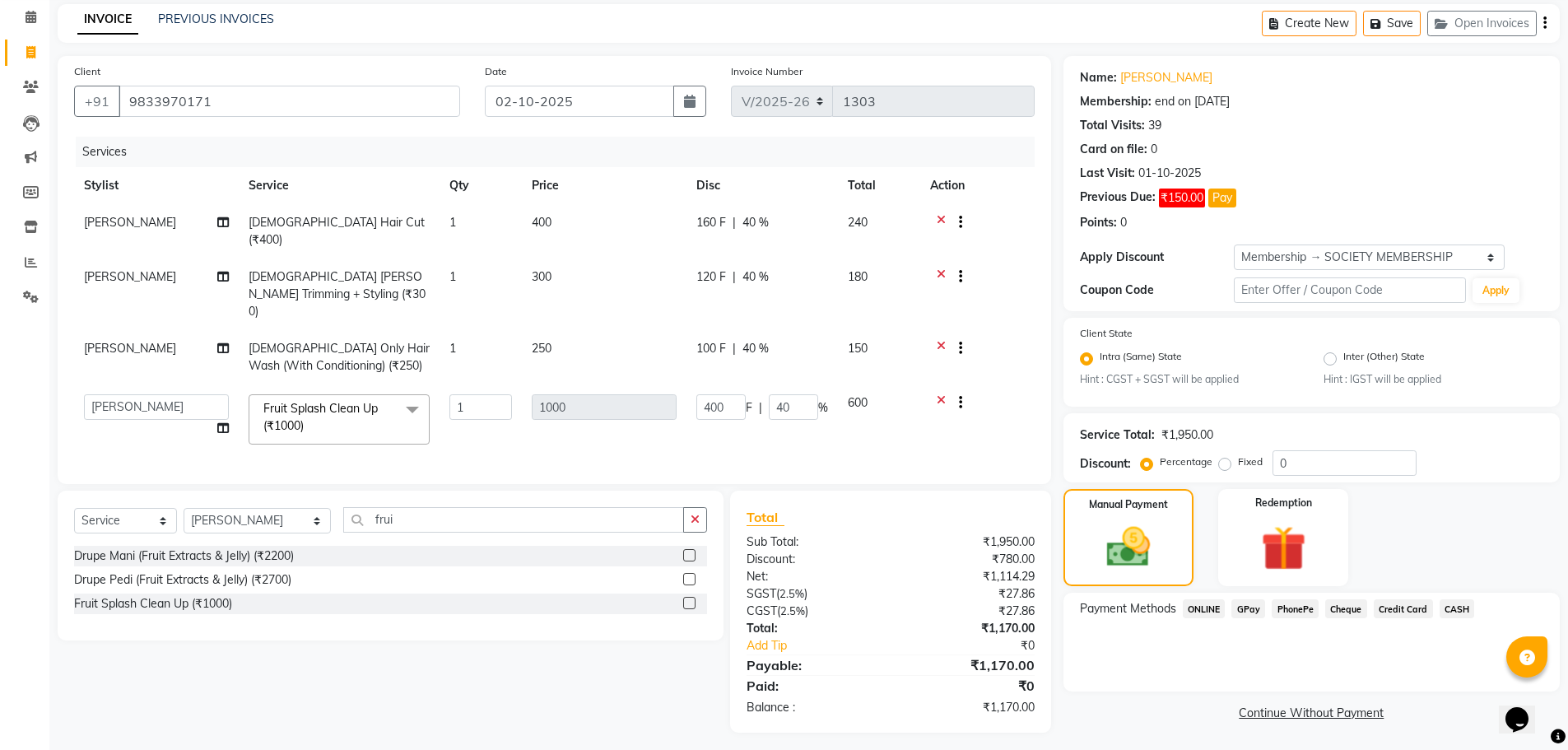
click at [1401, 606] on span "Credit Card" at bounding box center [1404, 608] width 59 height 19
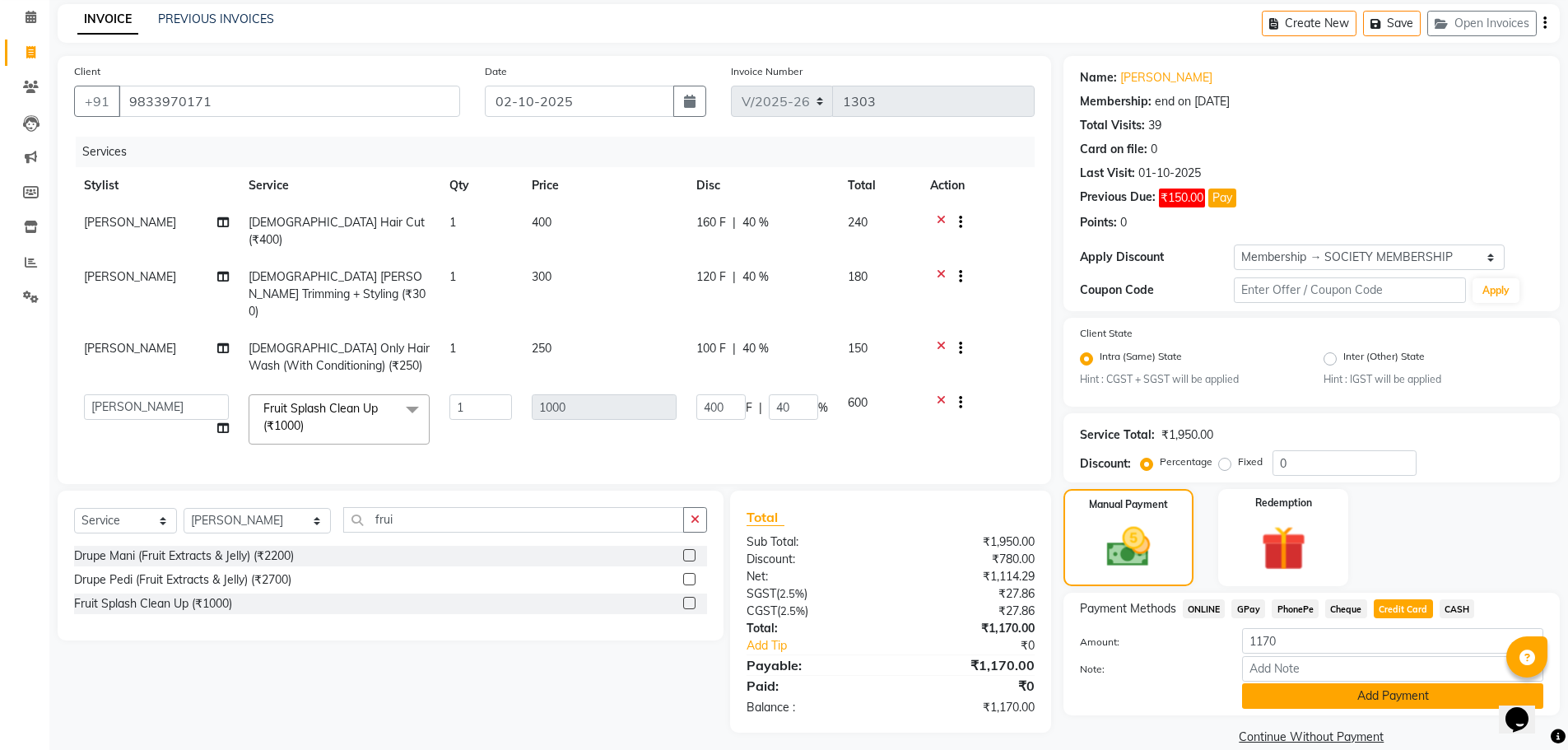
click at [1344, 684] on button "Add Payment" at bounding box center [1393, 696] width 301 height 26
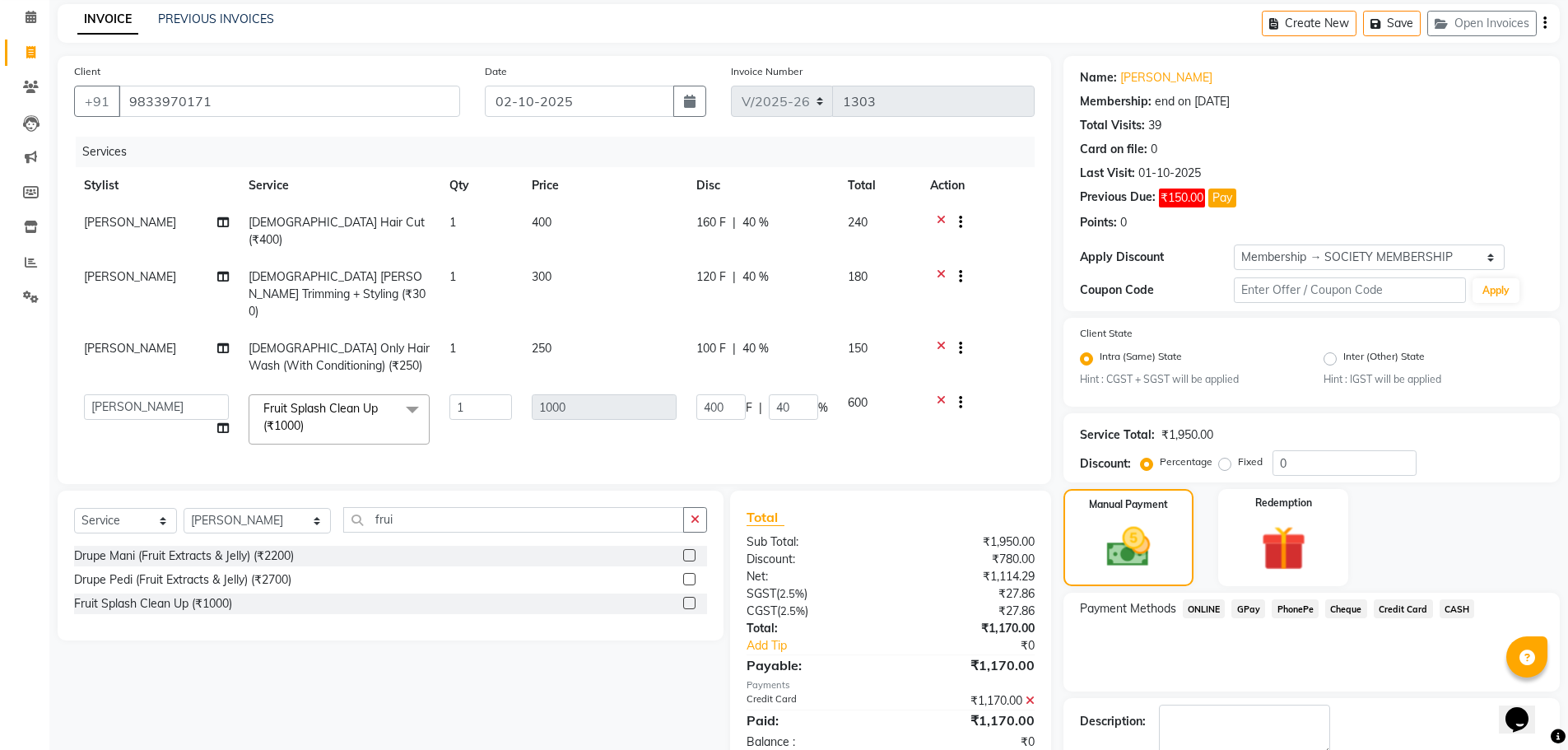
scroll to position [92, 0]
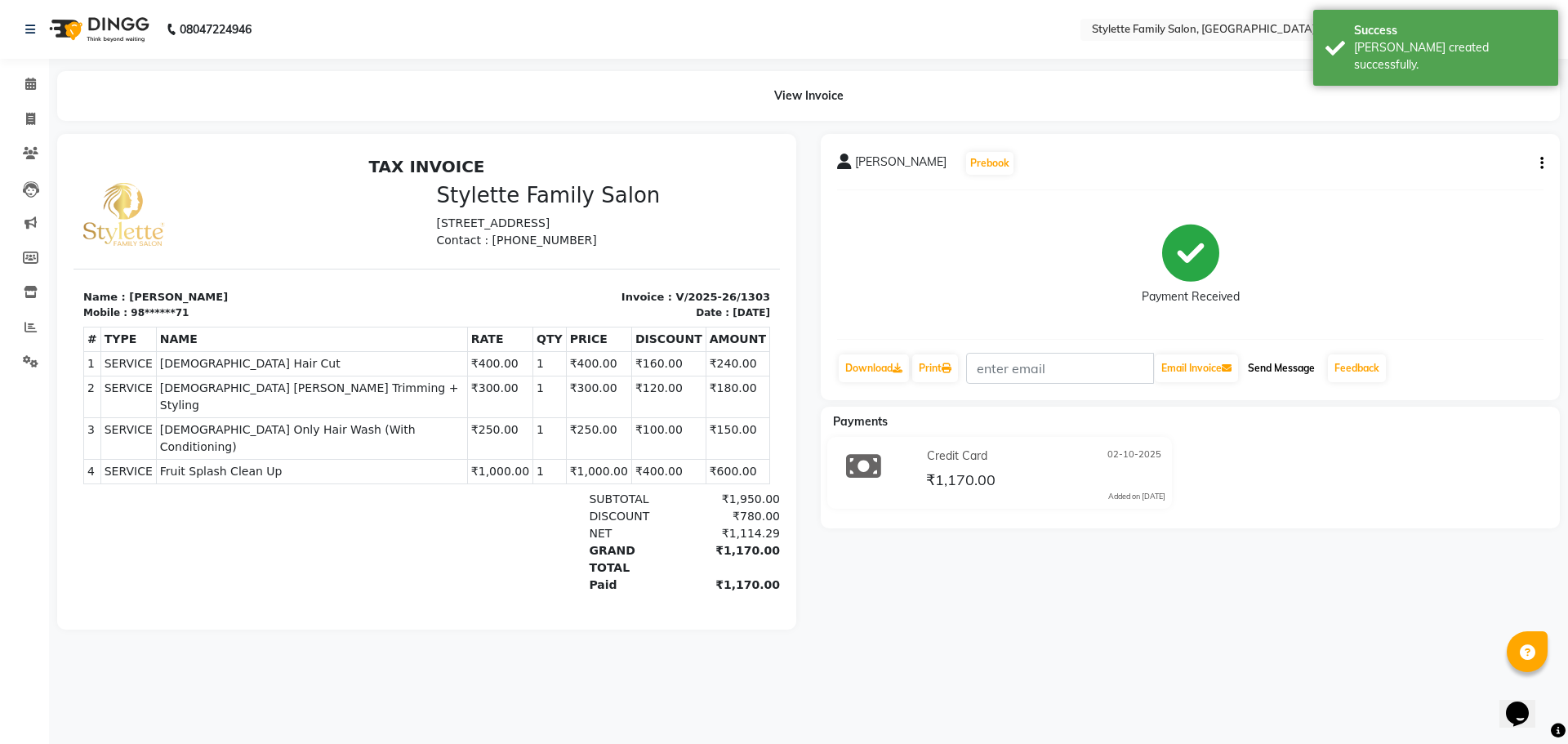
click at [1288, 368] on button "Send Message" at bounding box center [1281, 368] width 80 height 27
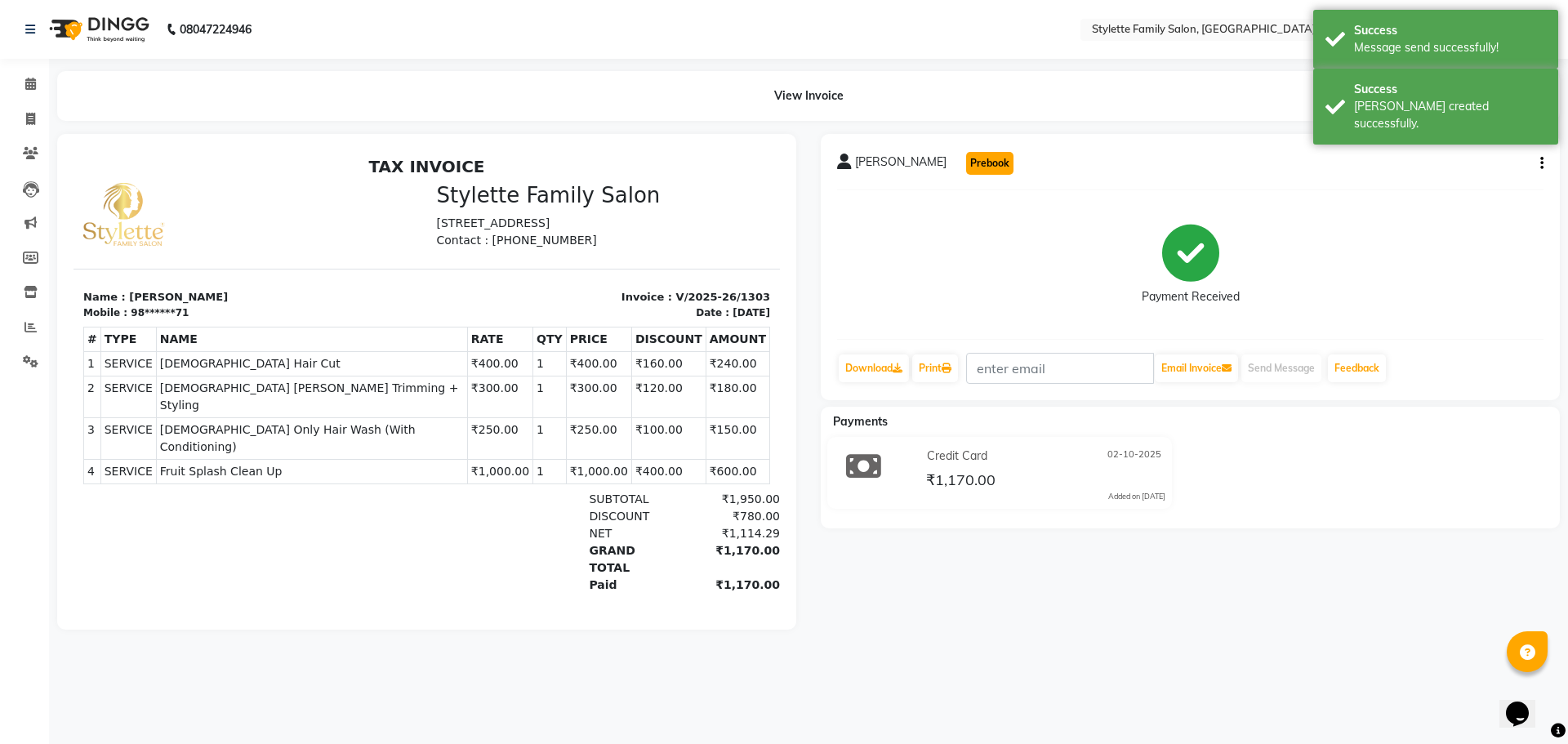
click at [988, 166] on button "Prebook" at bounding box center [991, 164] width 48 height 23
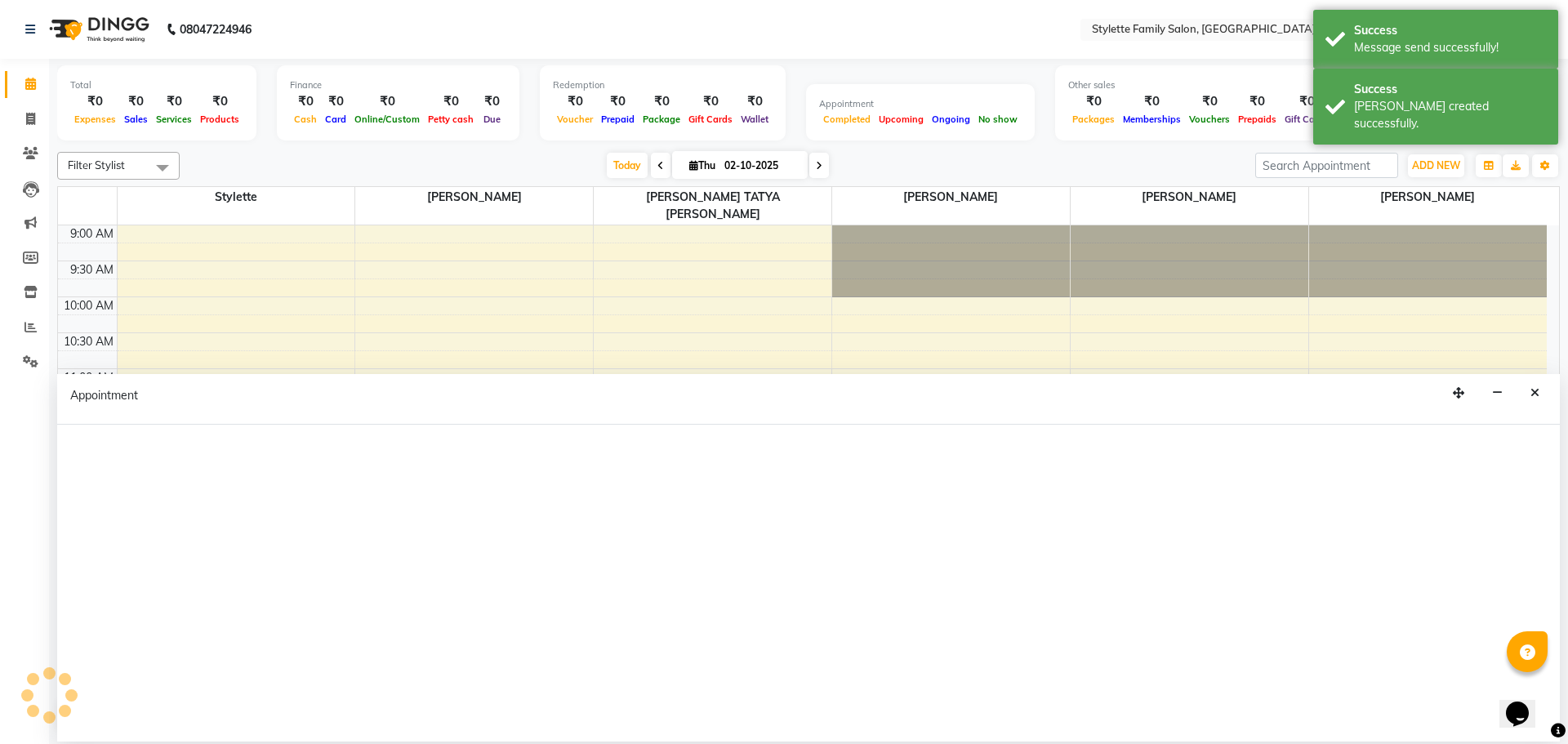
select select "84196"
select select "tentative"
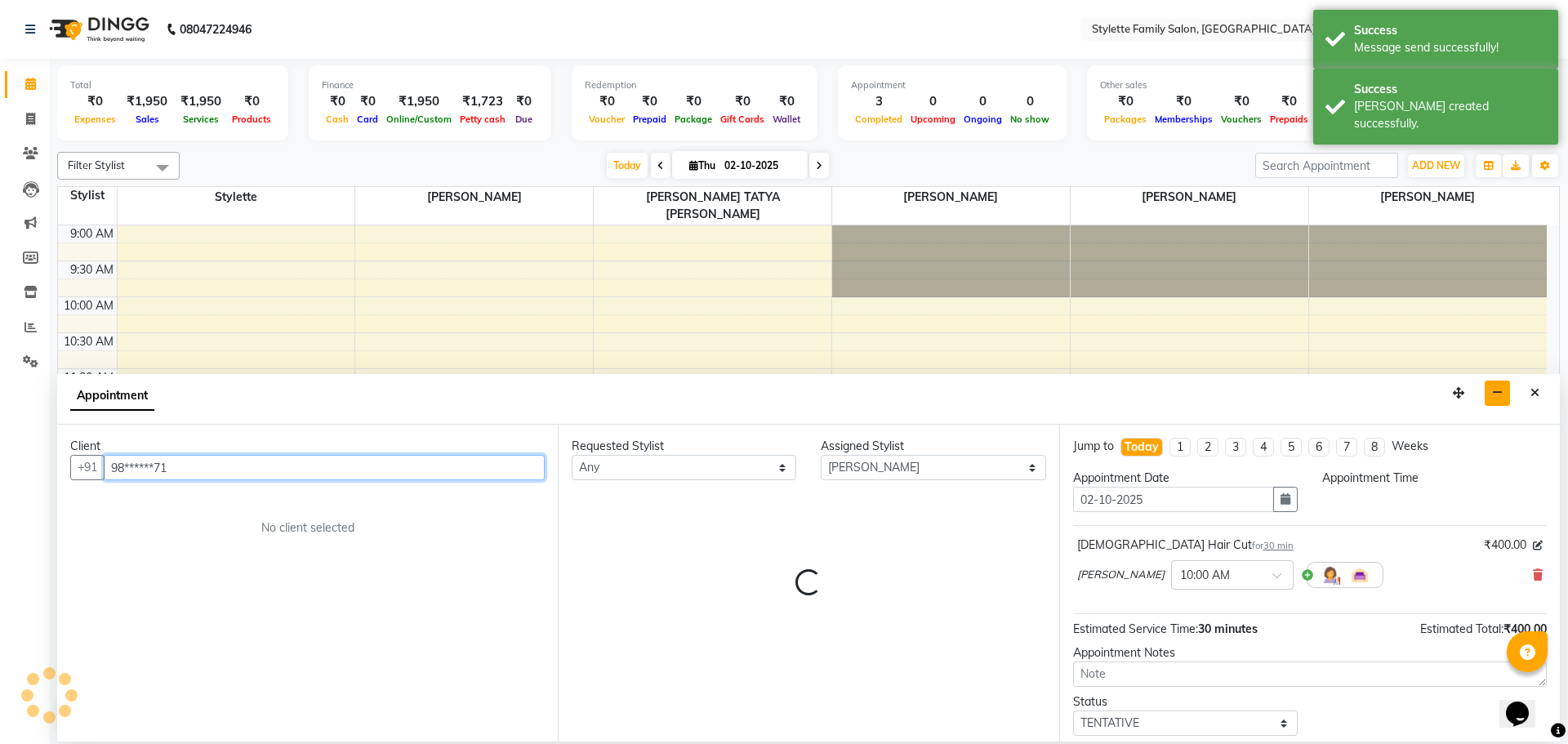
select select "600"
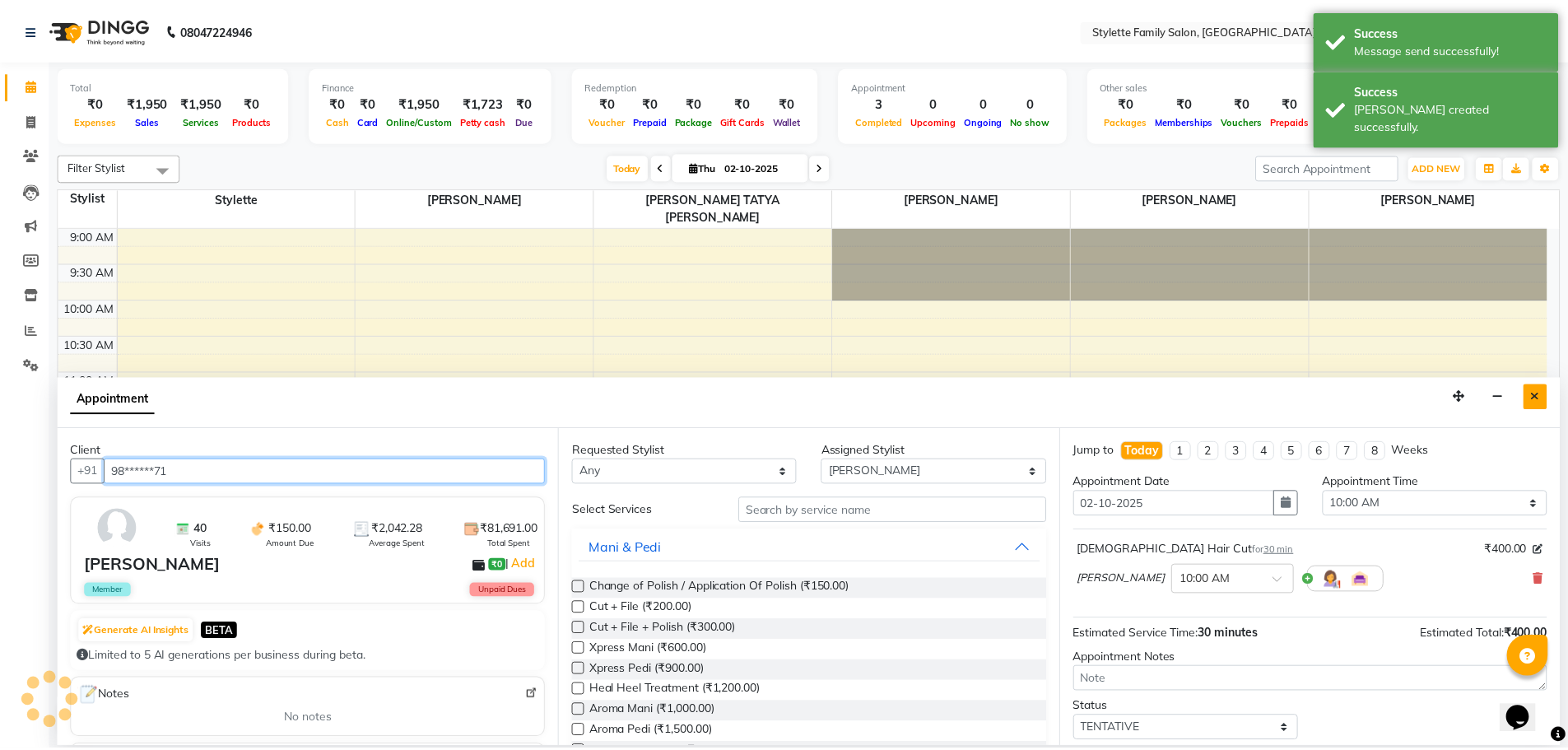
scroll to position [363, 0]
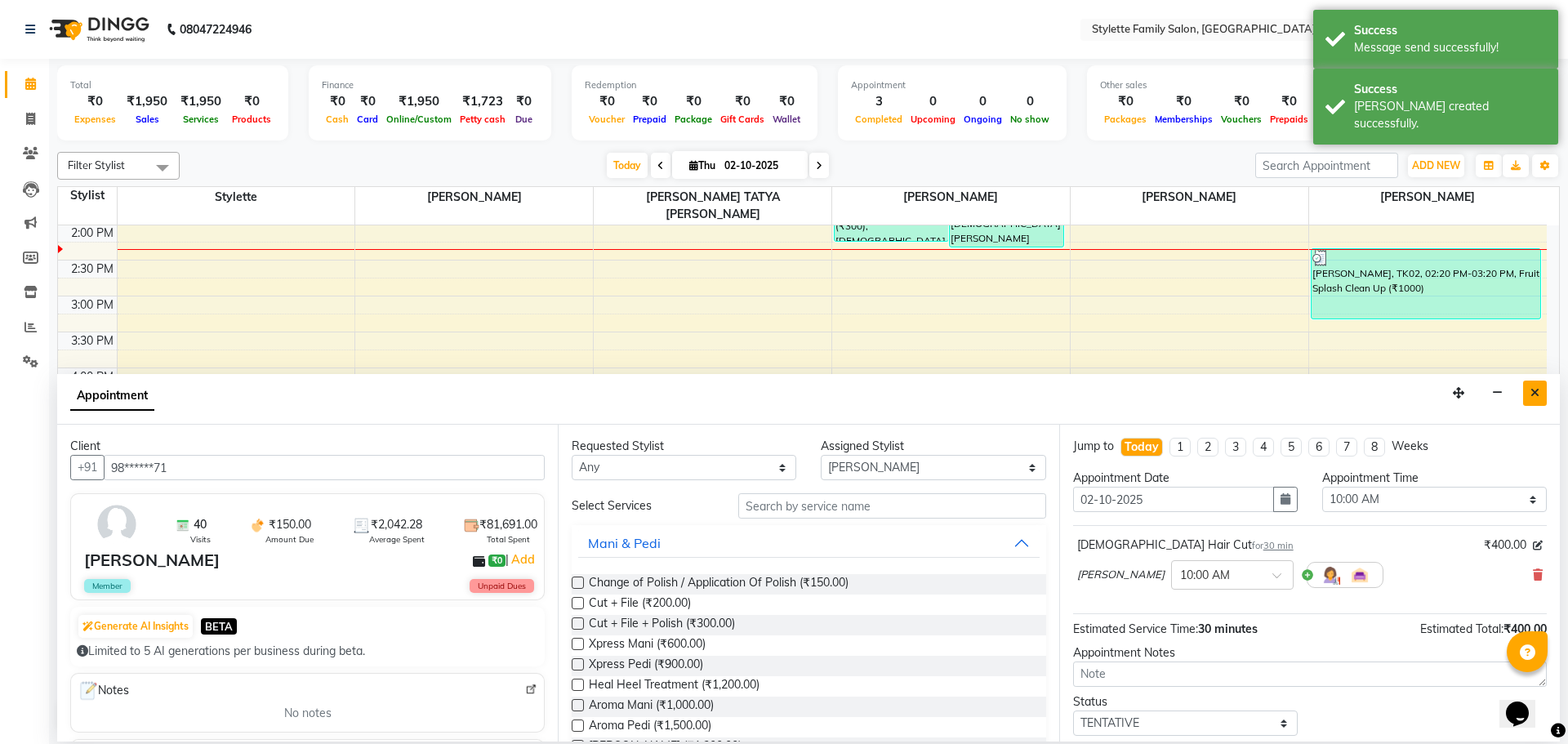
click at [1528, 391] on button "Close" at bounding box center [1535, 393] width 24 height 26
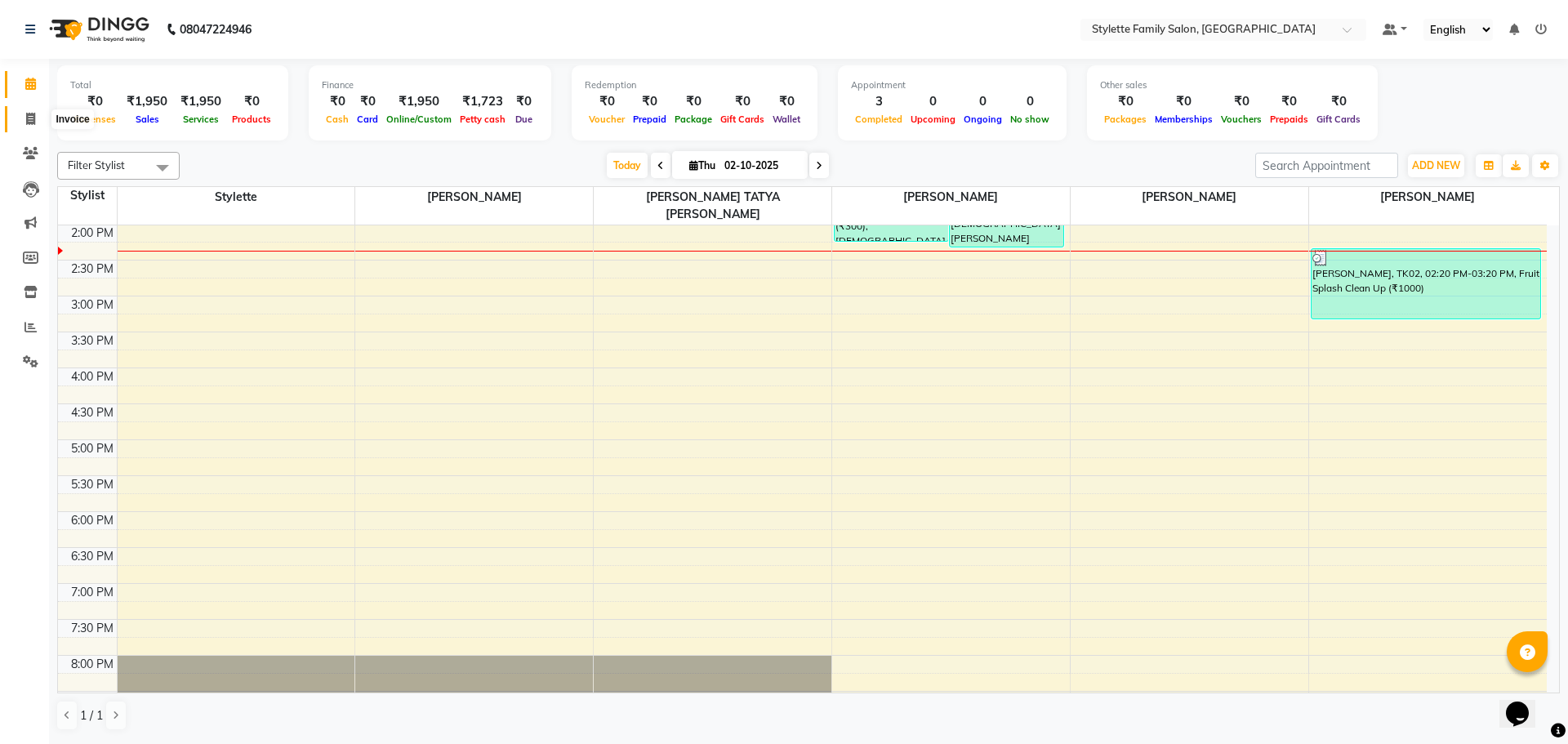
click at [34, 116] on icon at bounding box center [31, 119] width 9 height 12
select select "6990"
select select "service"
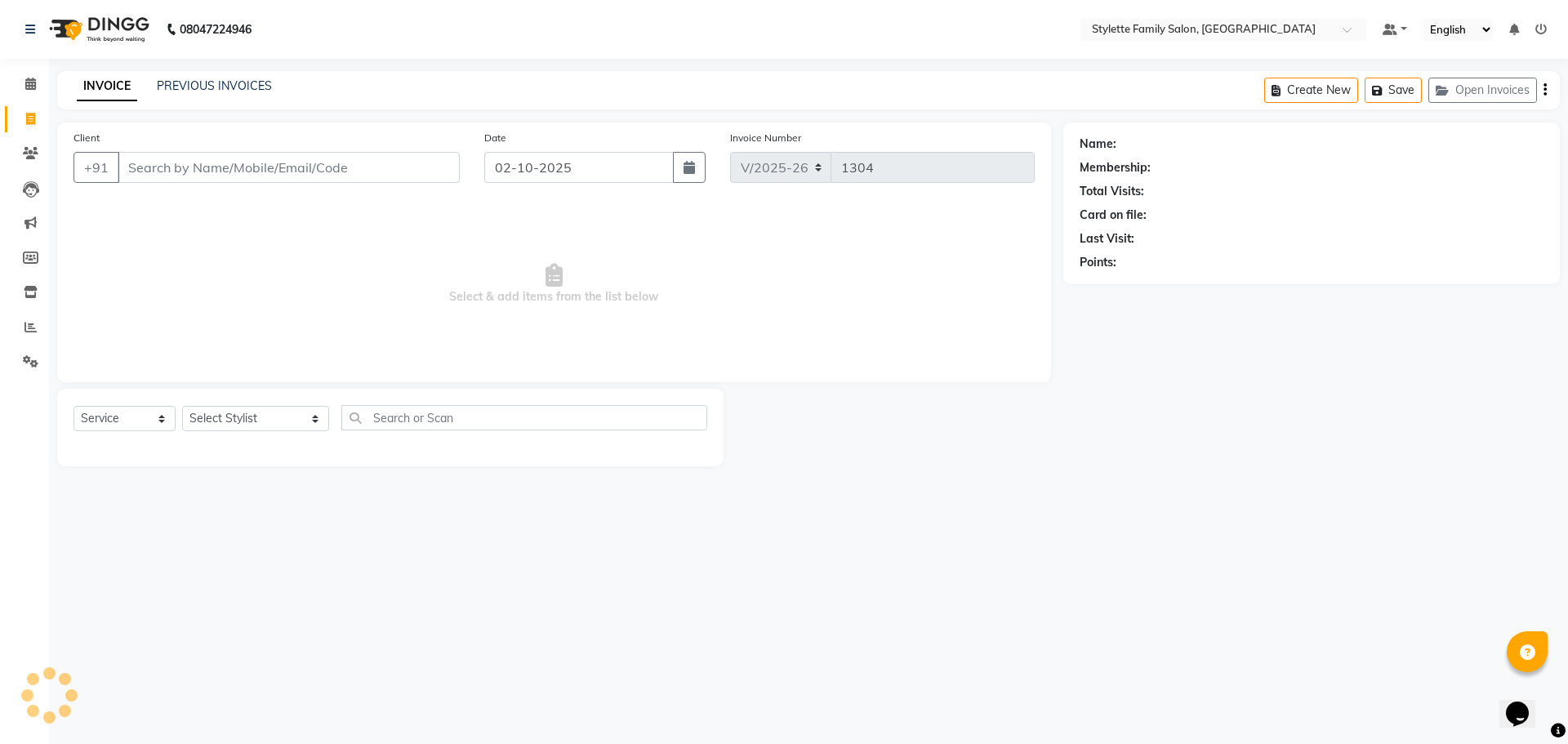
click at [220, 162] on input "Client" at bounding box center [288, 167] width 342 height 31
type input "9922407778"
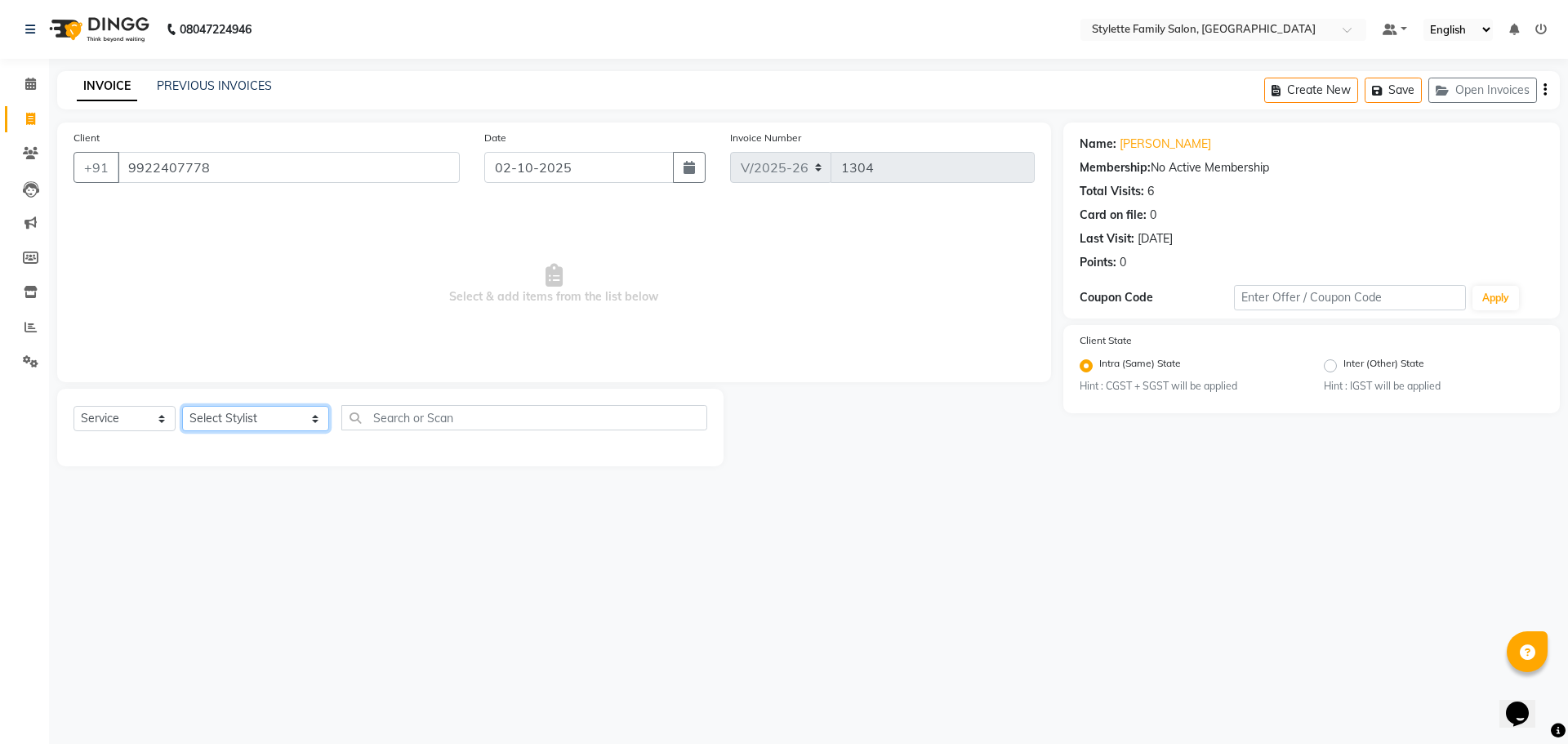
click at [241, 415] on select "Select Stylist Abhishek dhomble [PERSON_NAME] Manager [PERSON_NAME] Stylette [P…" at bounding box center [256, 418] width 147 height 26
select select "84196"
click at [182, 406] on select "Select Stylist Abhishek dhomble [PERSON_NAME] Manager [PERSON_NAME] Stylette [P…" at bounding box center [256, 418] width 147 height 26
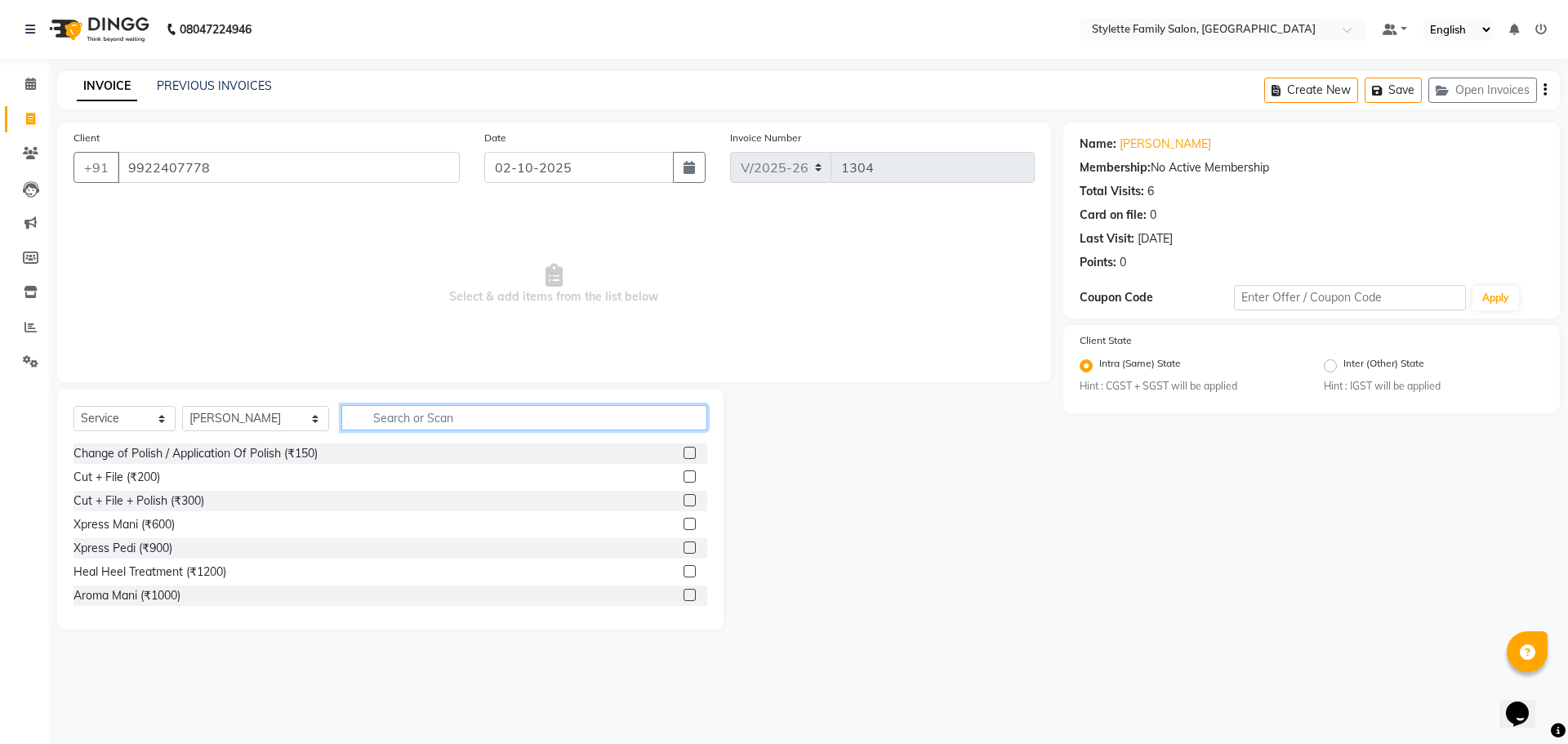
click at [371, 420] on input "text" at bounding box center [524, 418] width 366 height 26
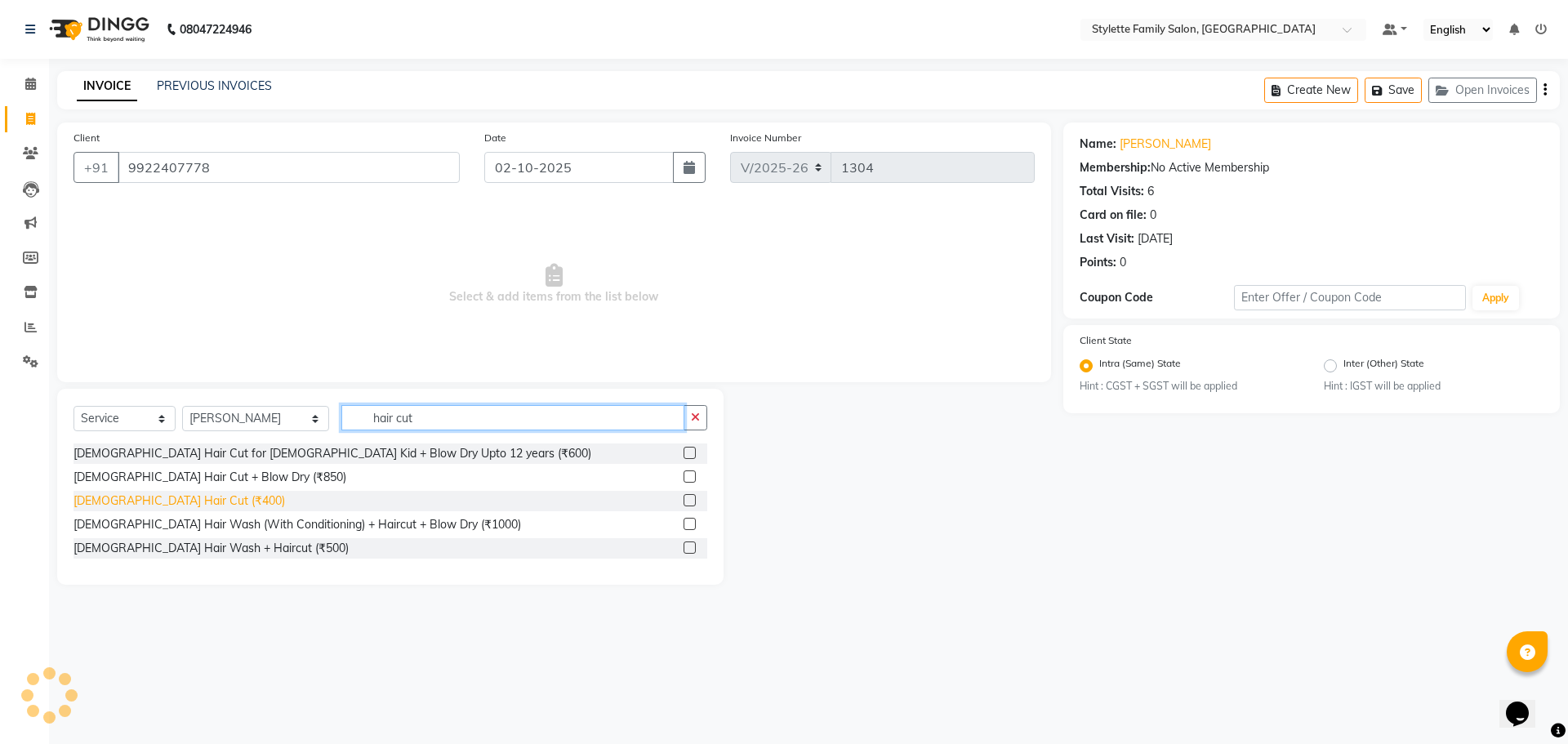
type input "hair cut"
click at [165, 494] on div "[DEMOGRAPHIC_DATA] Hair Cut (₹400)" at bounding box center [179, 501] width 211 height 17
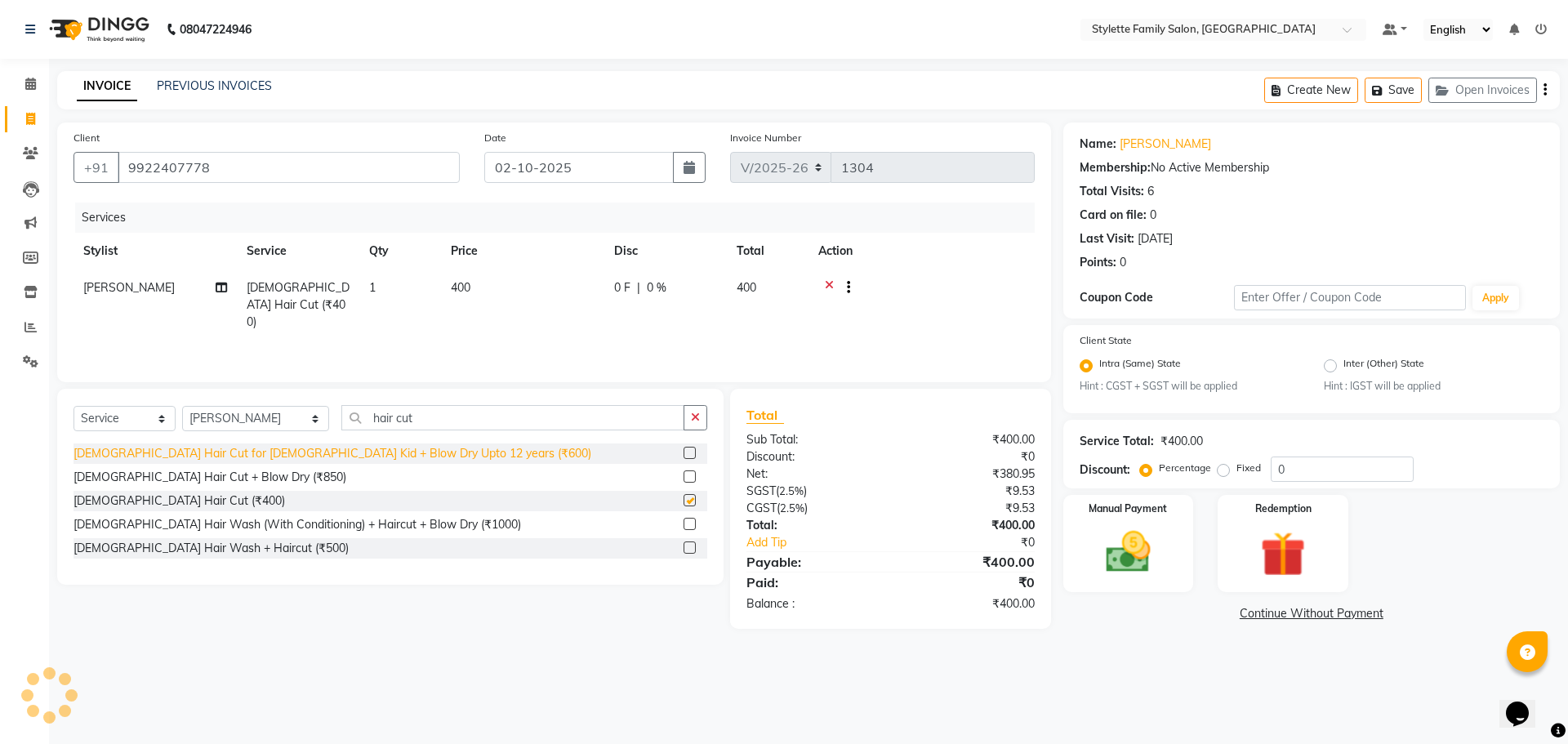
checkbox input "false"
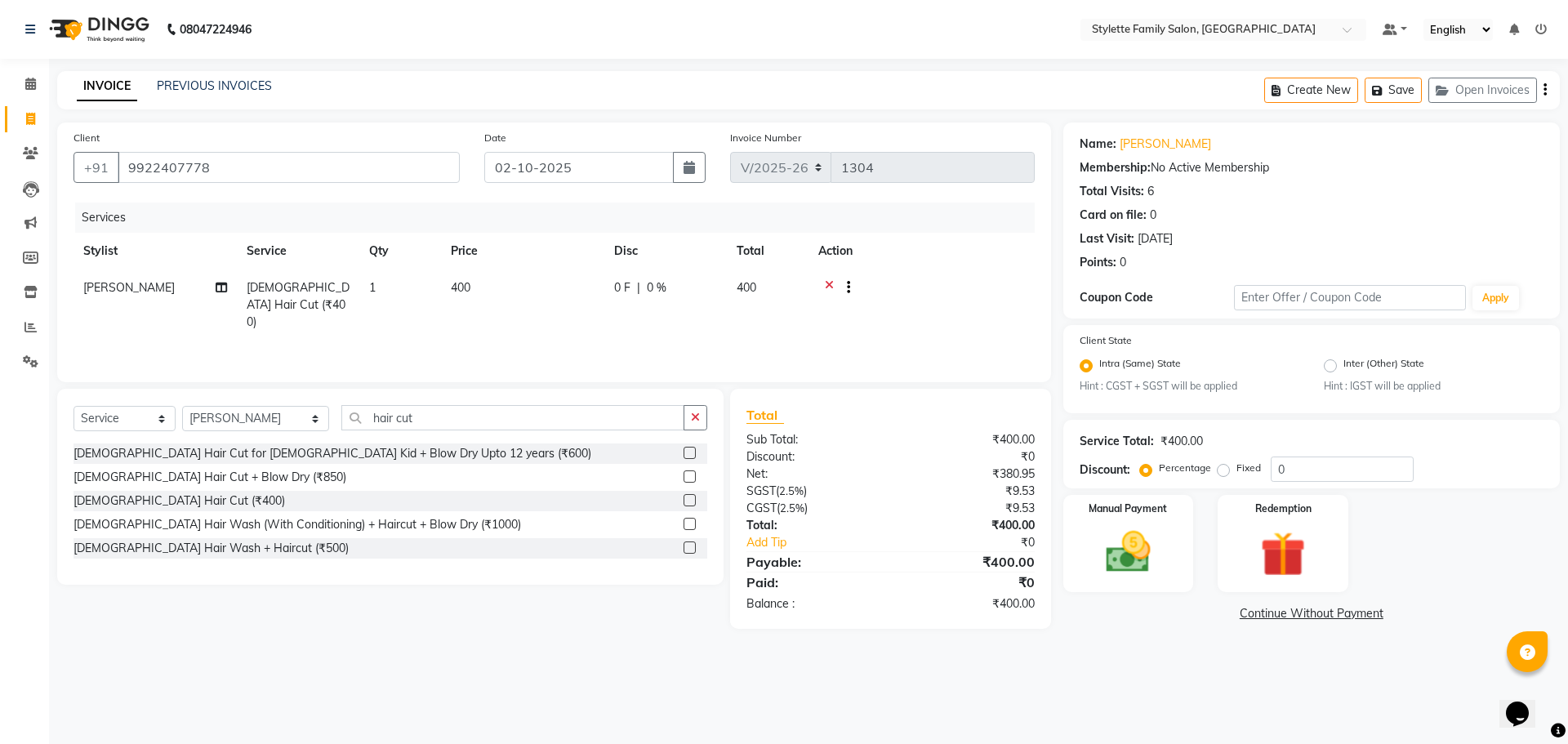
click at [636, 282] on div "0 F | 0 %" at bounding box center [666, 288] width 103 height 17
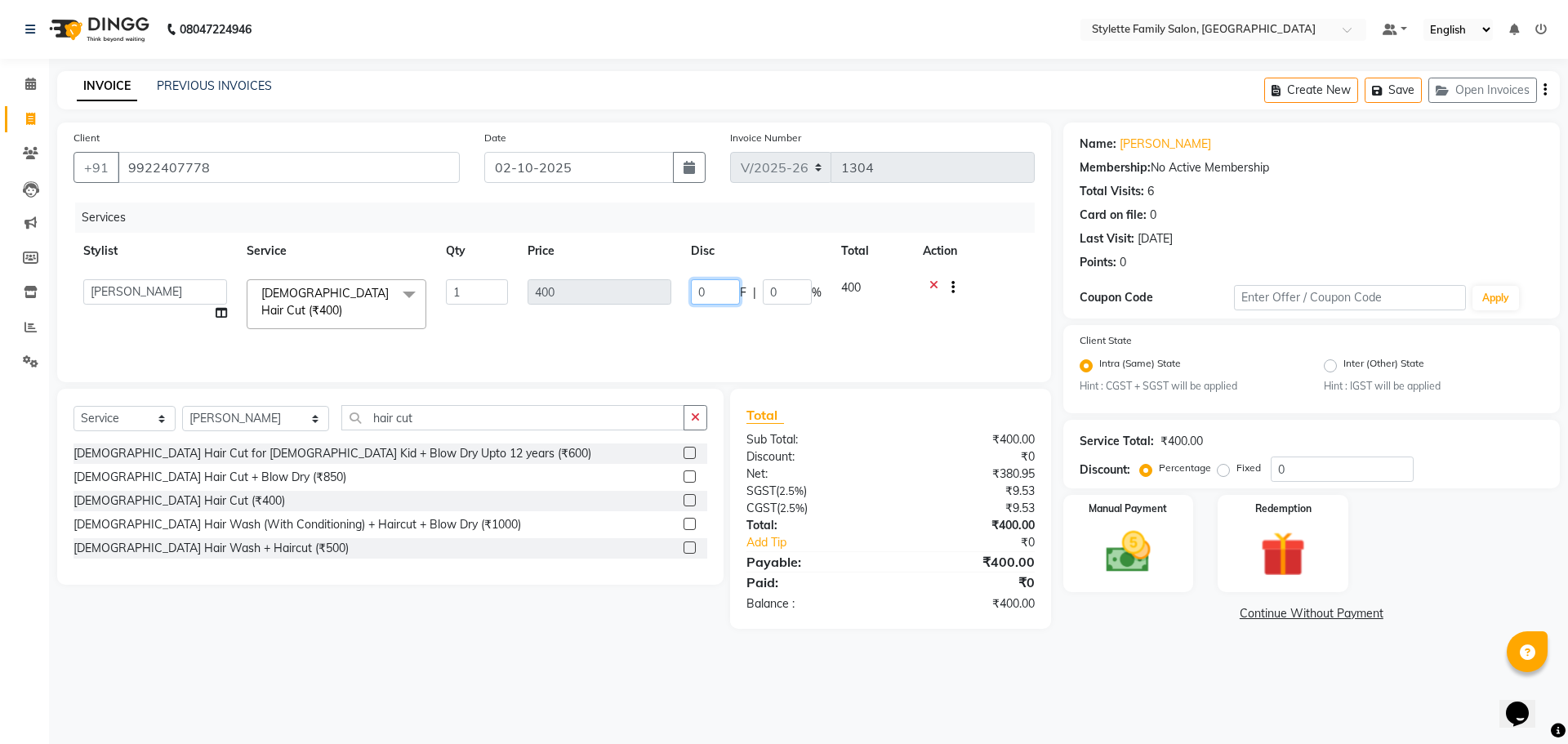
drag, startPoint x: 708, startPoint y: 292, endPoint x: 677, endPoint y: 293, distance: 31.0
click at [677, 293] on tr "Abhishek dhomble [PERSON_NAME] Manager [PERSON_NAME] YADAV Stylette [PERSON_NAM…" at bounding box center [554, 304] width 961 height 70
type input "150"
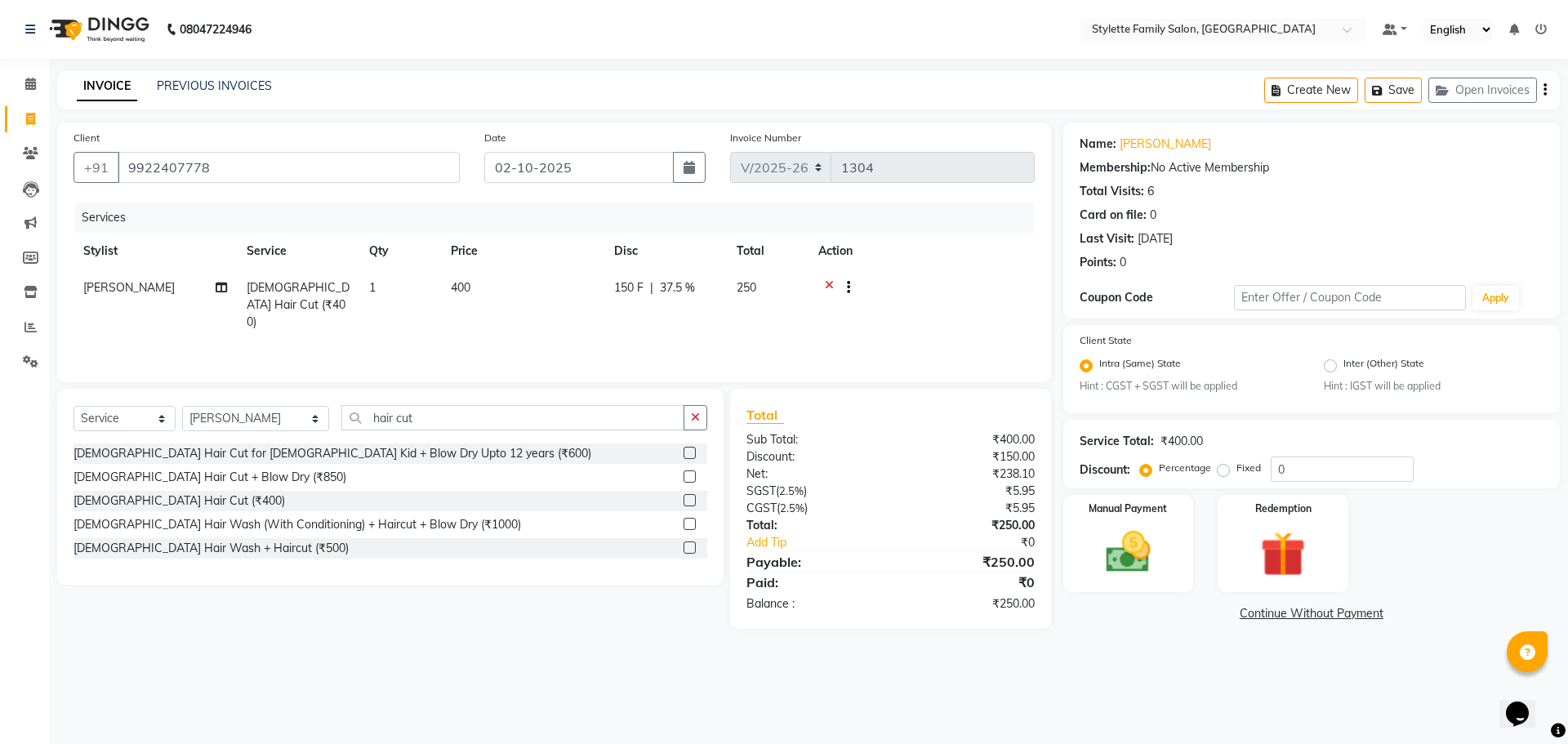
click at [645, 326] on div "Services Stylist Service Qty Price Disc Total Action Abhishek dhomble [DEMOGRAP…" at bounding box center [554, 284] width 961 height 164
click at [1136, 533] on img at bounding box center [1128, 553] width 76 height 54
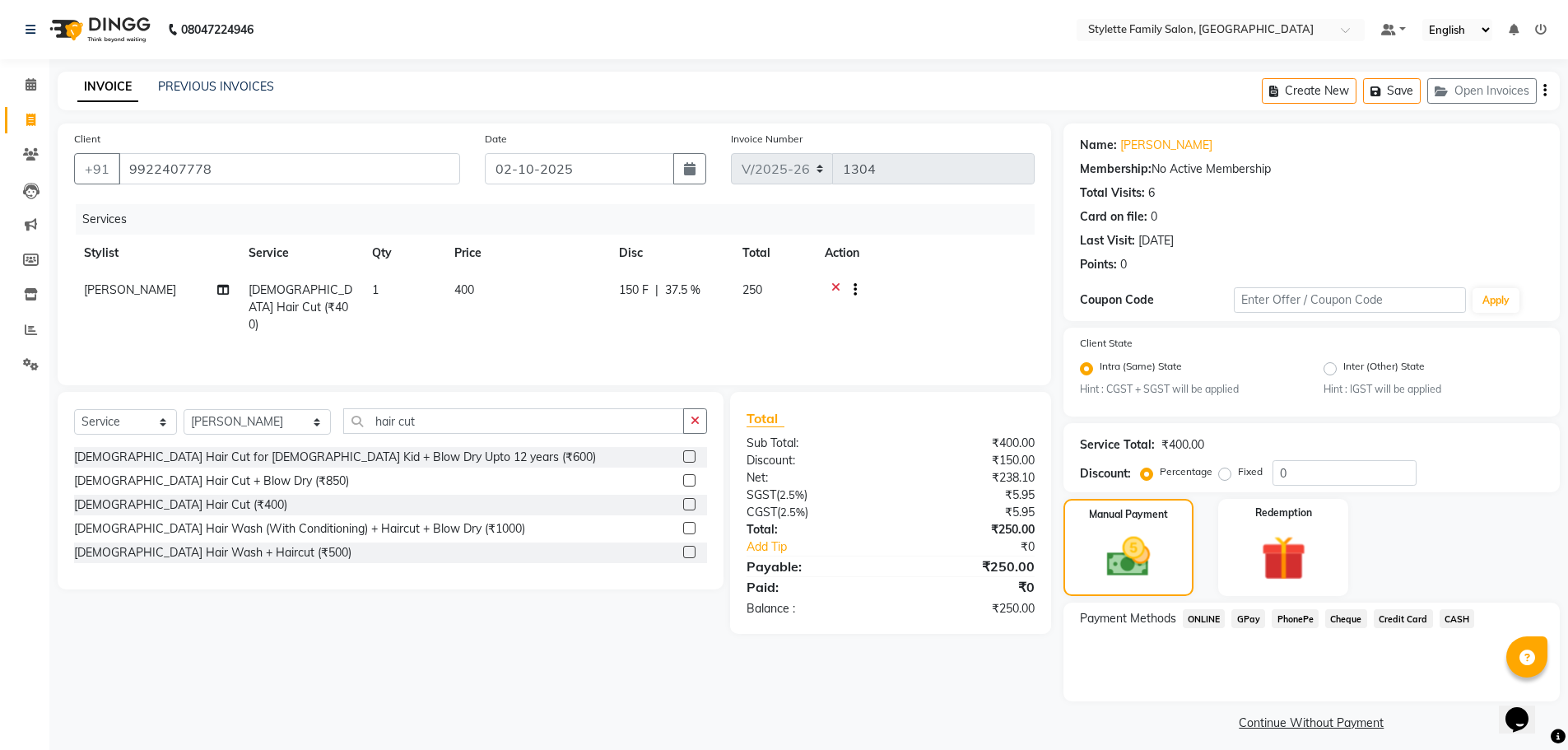
scroll to position [10, 0]
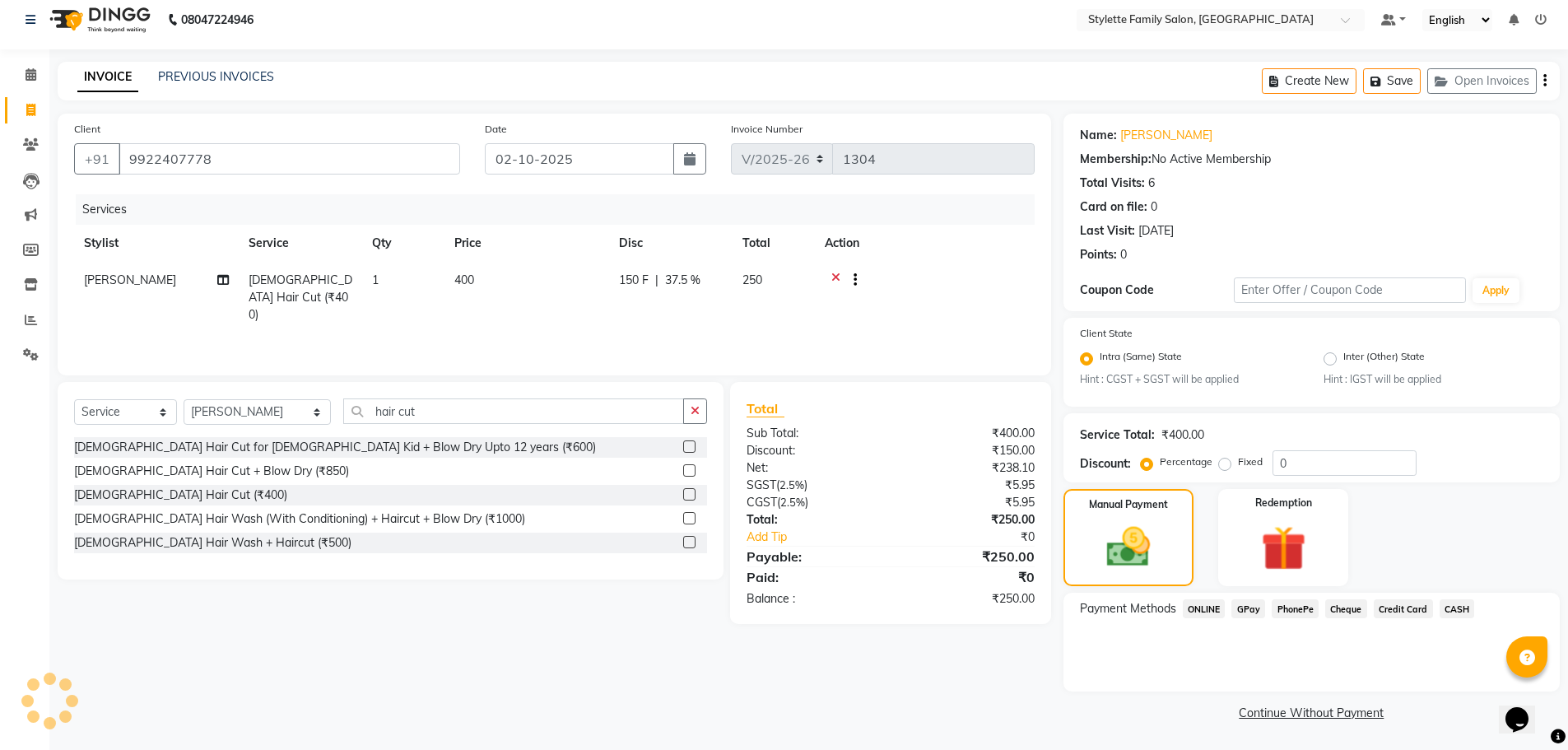
click at [1248, 608] on span "GPay" at bounding box center [1249, 608] width 34 height 19
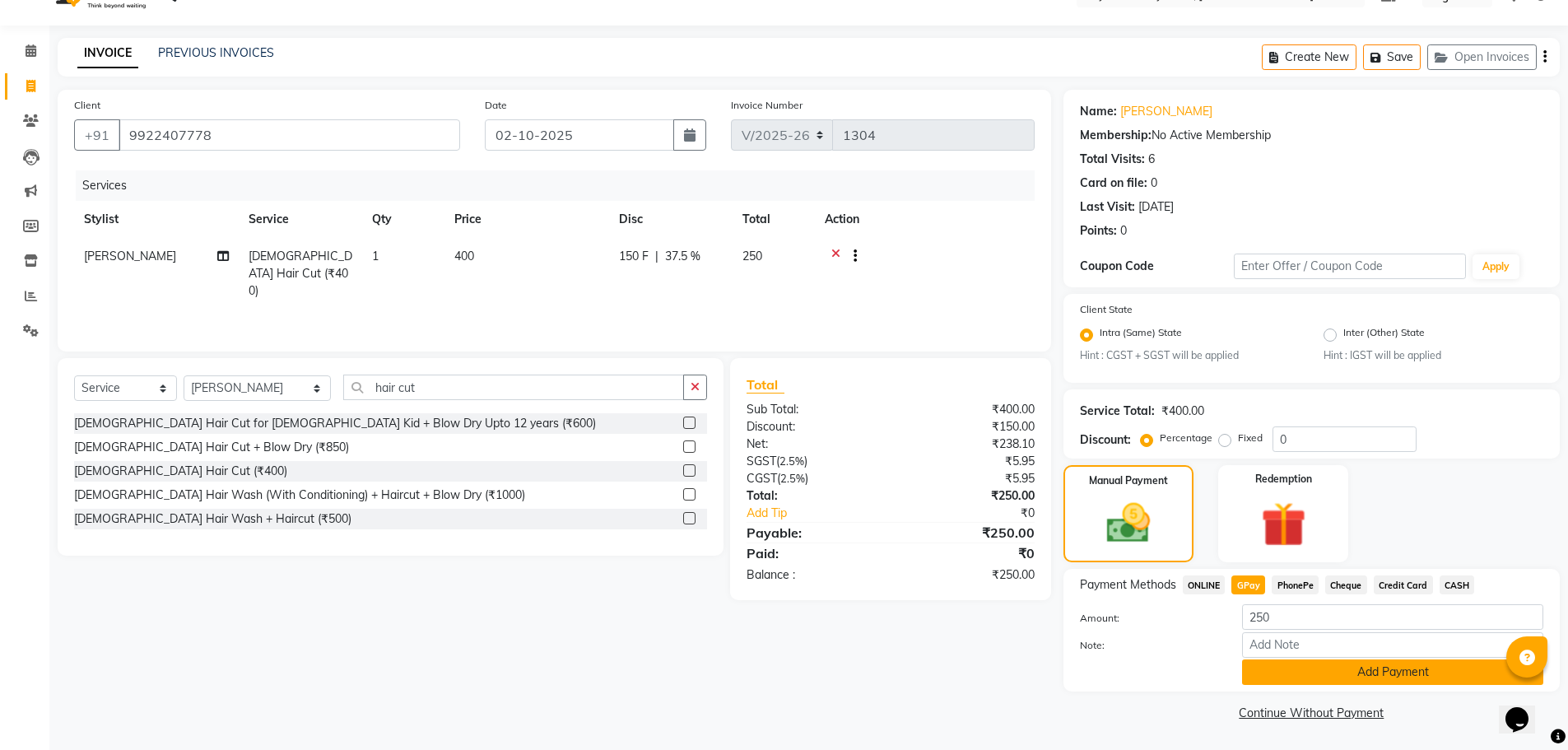
click at [1315, 668] on button "Add Payment" at bounding box center [1393, 672] width 301 height 26
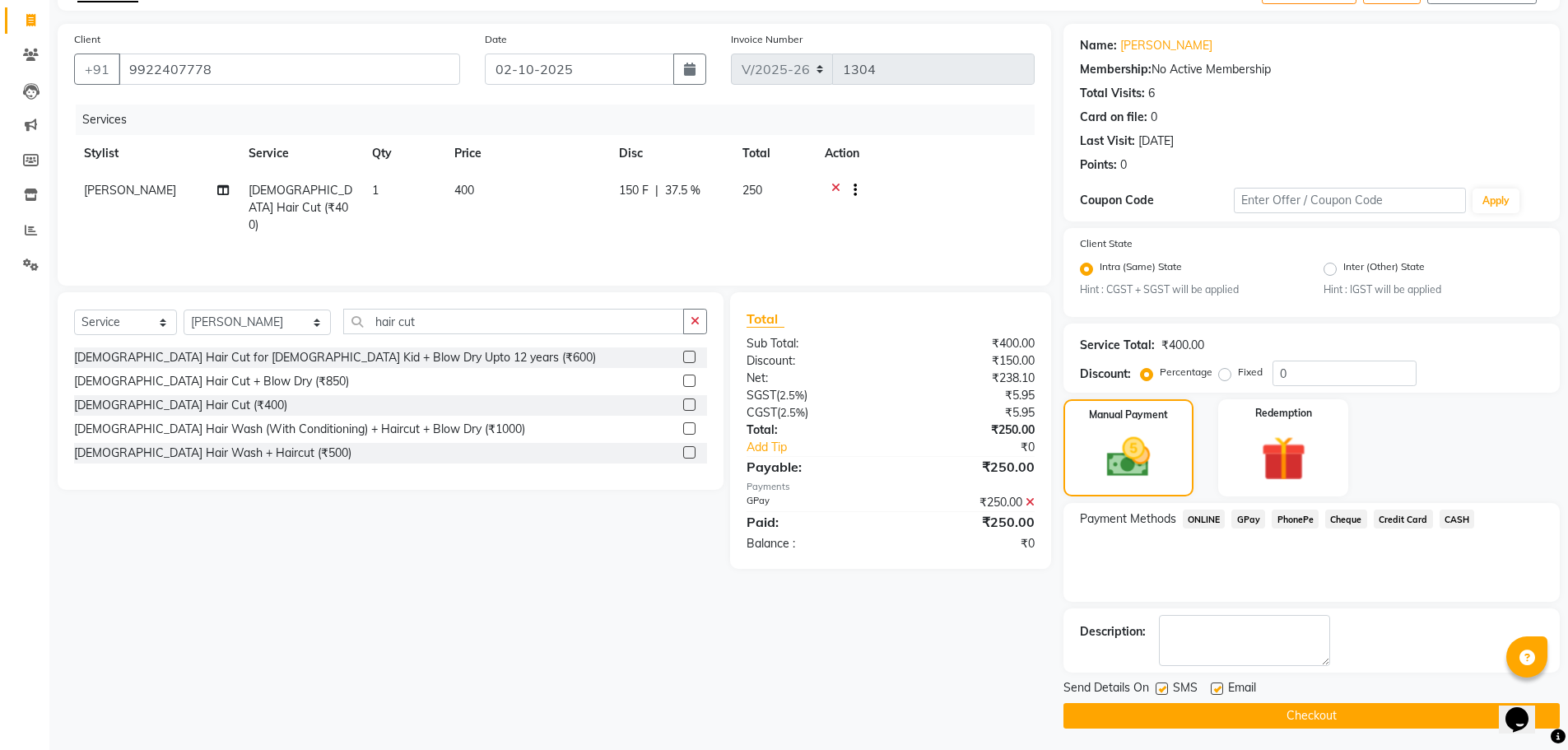
scroll to position [103, 0]
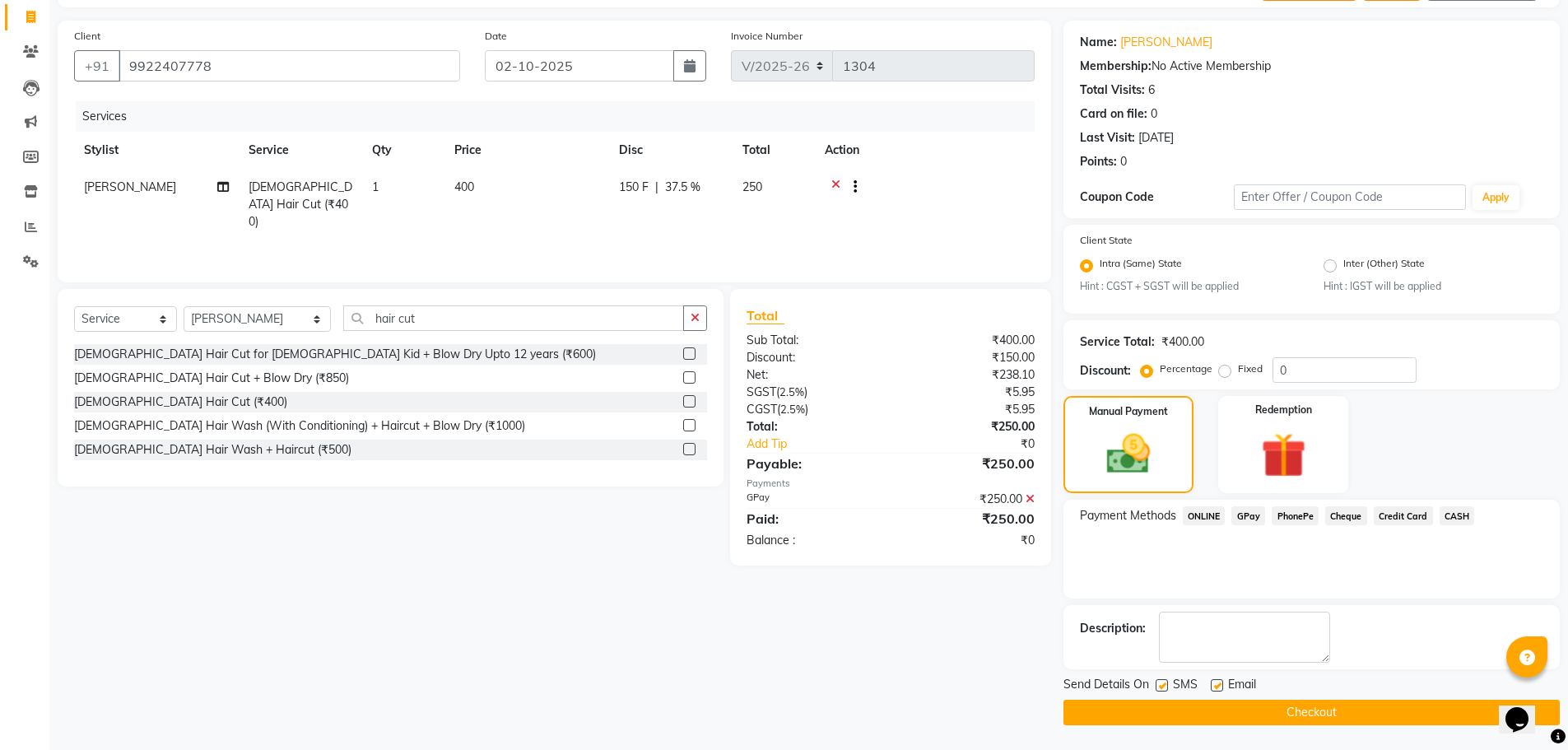
click at [1309, 709] on button "Checkout" at bounding box center [1311, 713] width 497 height 26
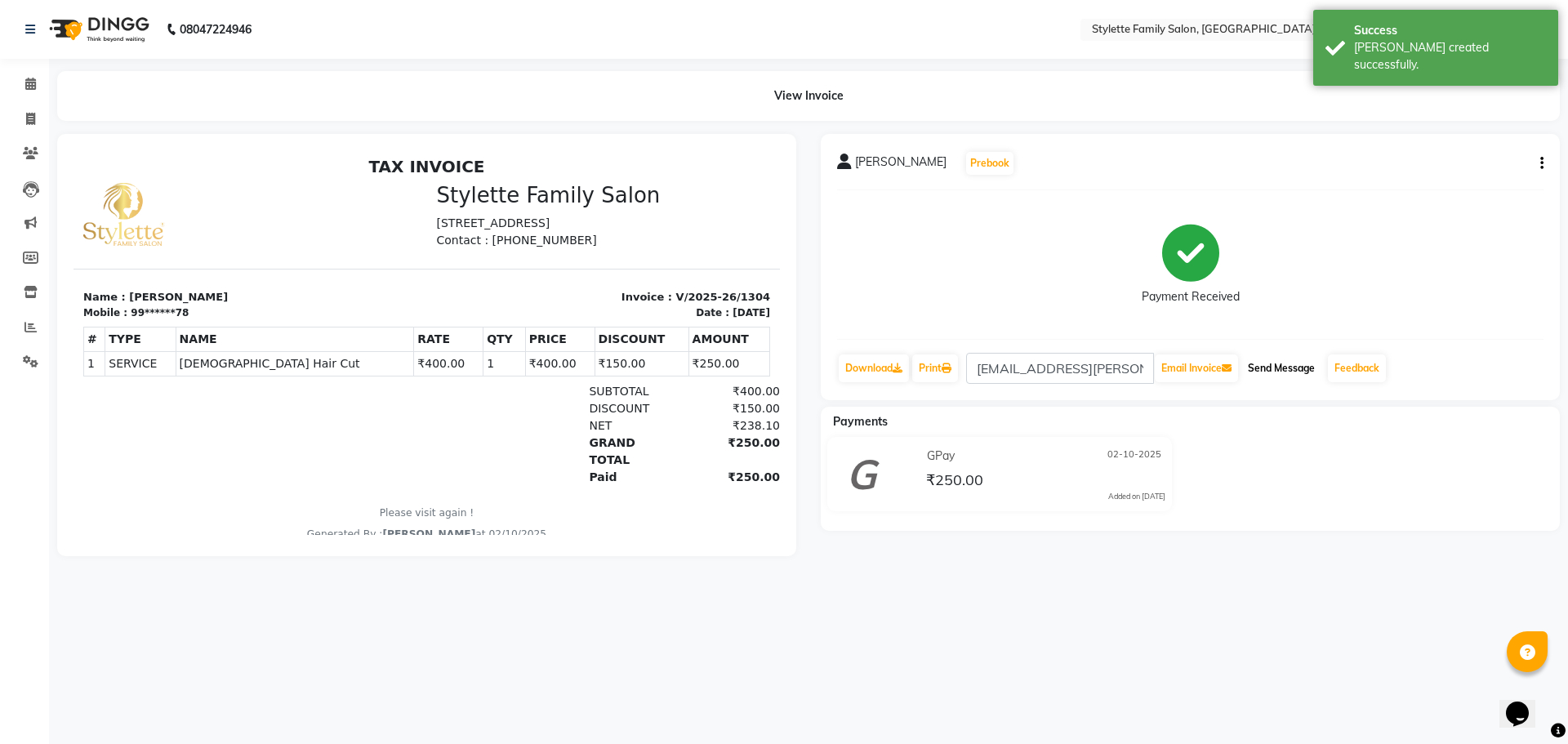
click at [1281, 367] on button "Send Message" at bounding box center [1281, 368] width 80 height 27
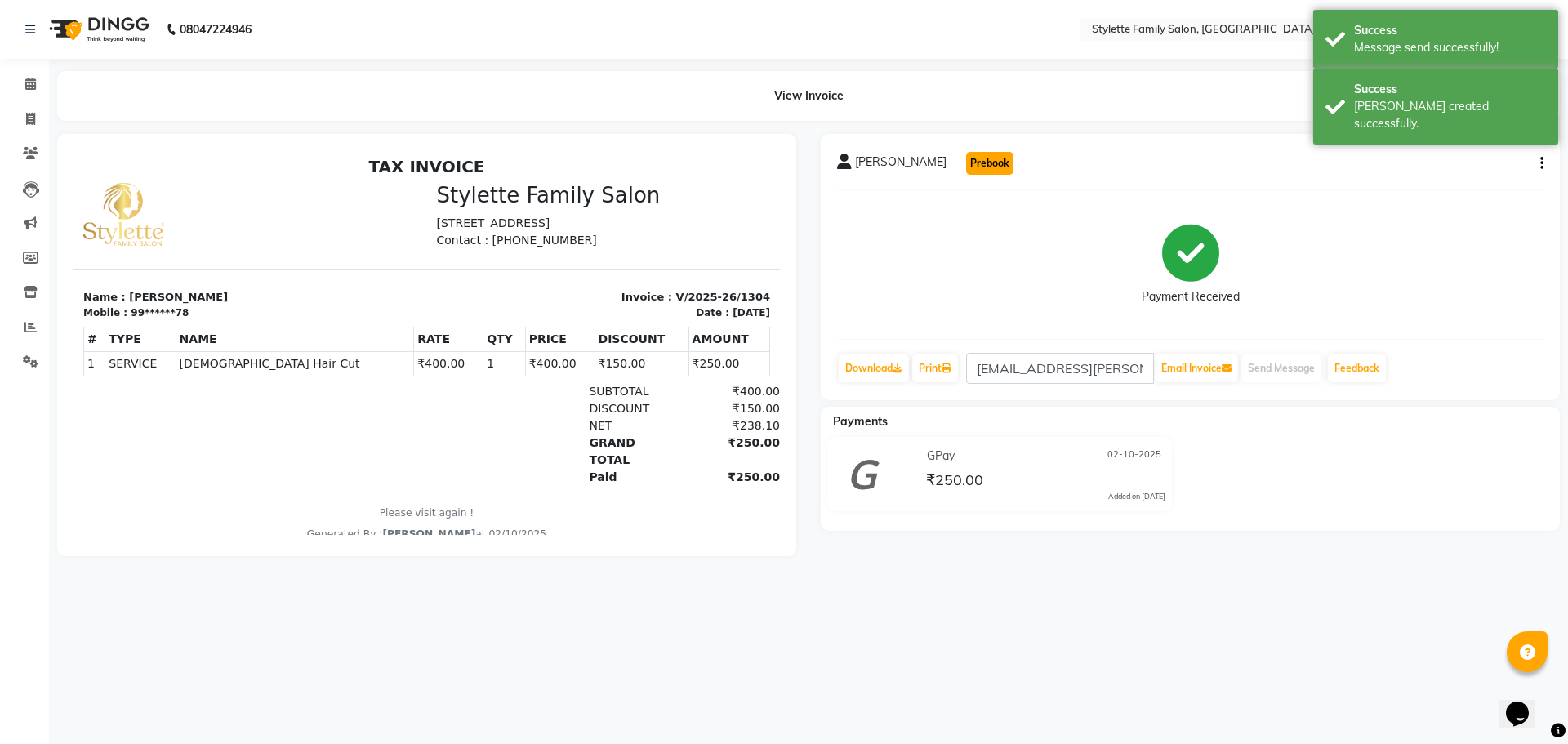
click at [967, 158] on button "Prebook" at bounding box center [991, 164] width 48 height 23
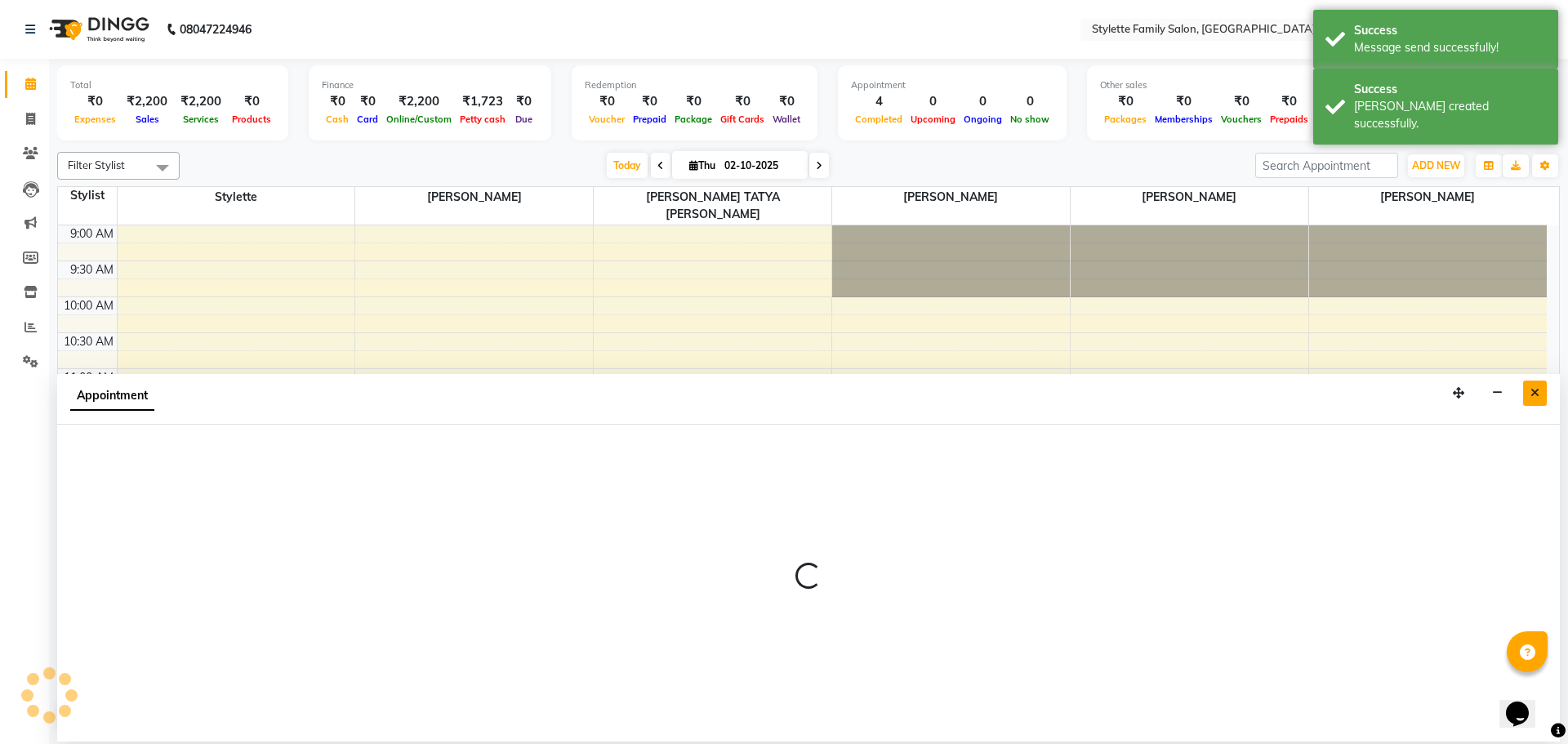
select select "84196"
select select "600"
select select "tentative"
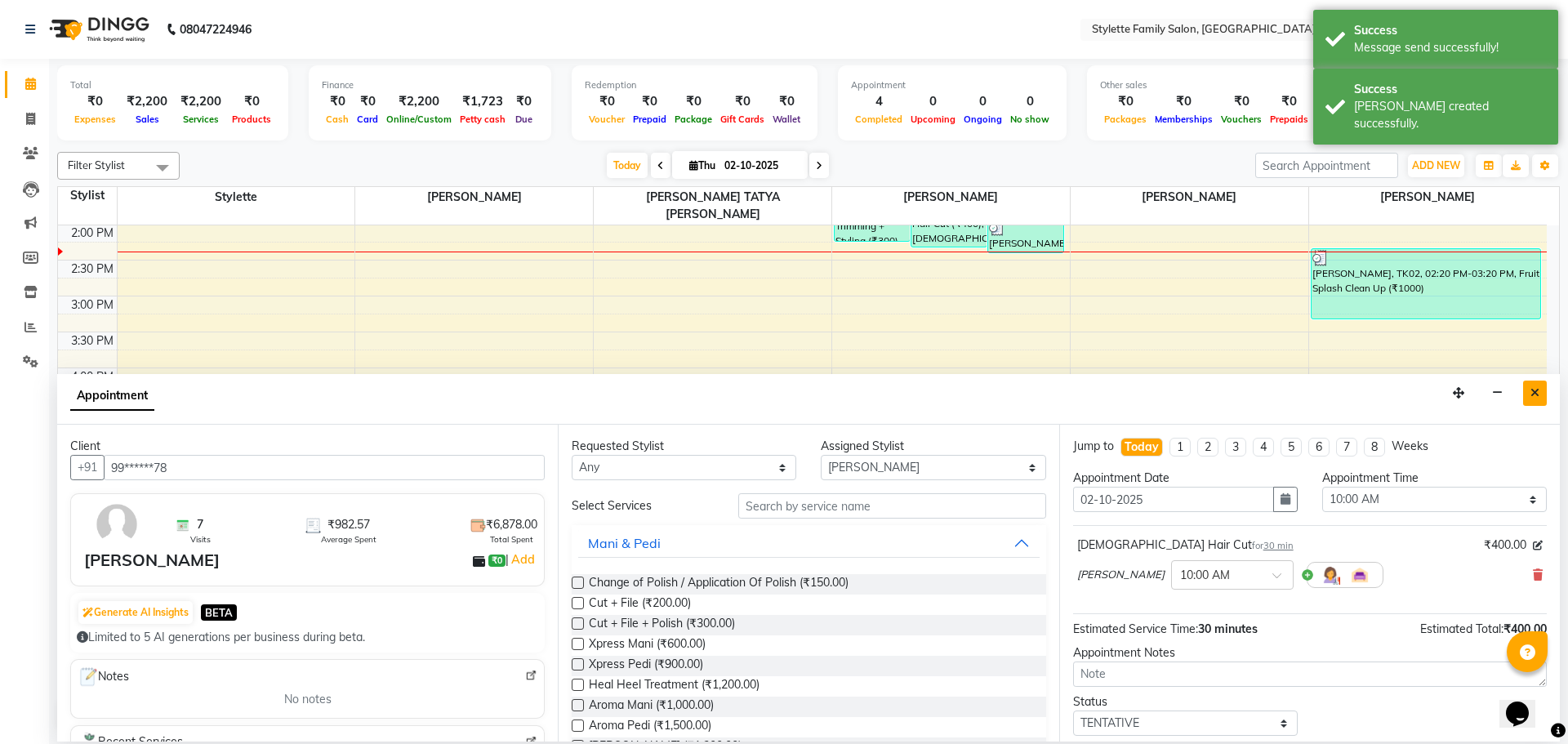
click at [1535, 392] on icon "Close" at bounding box center [1535, 393] width 9 height 12
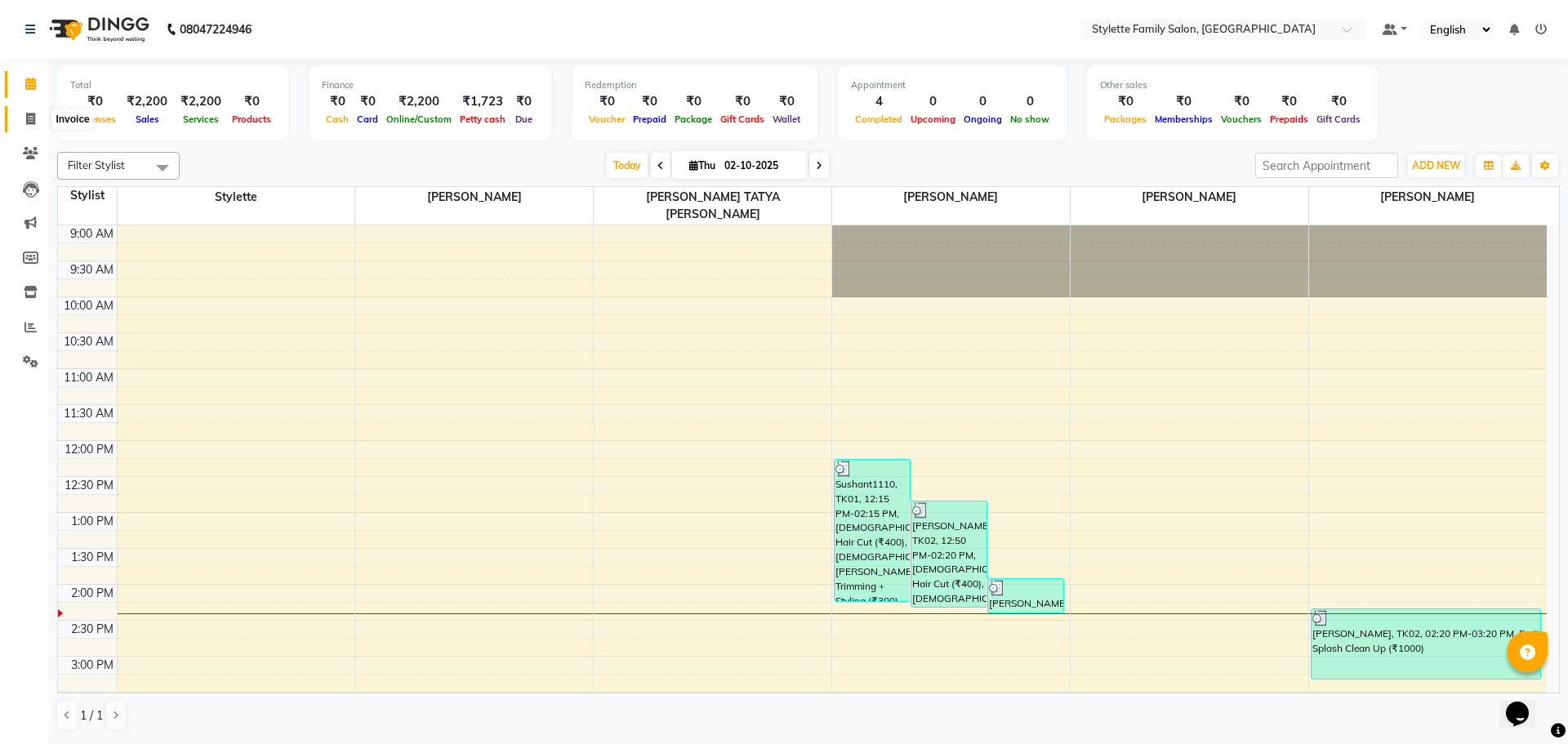
click at [31, 111] on span at bounding box center [30, 119] width 28 height 19
select select "6990"
select select "service"
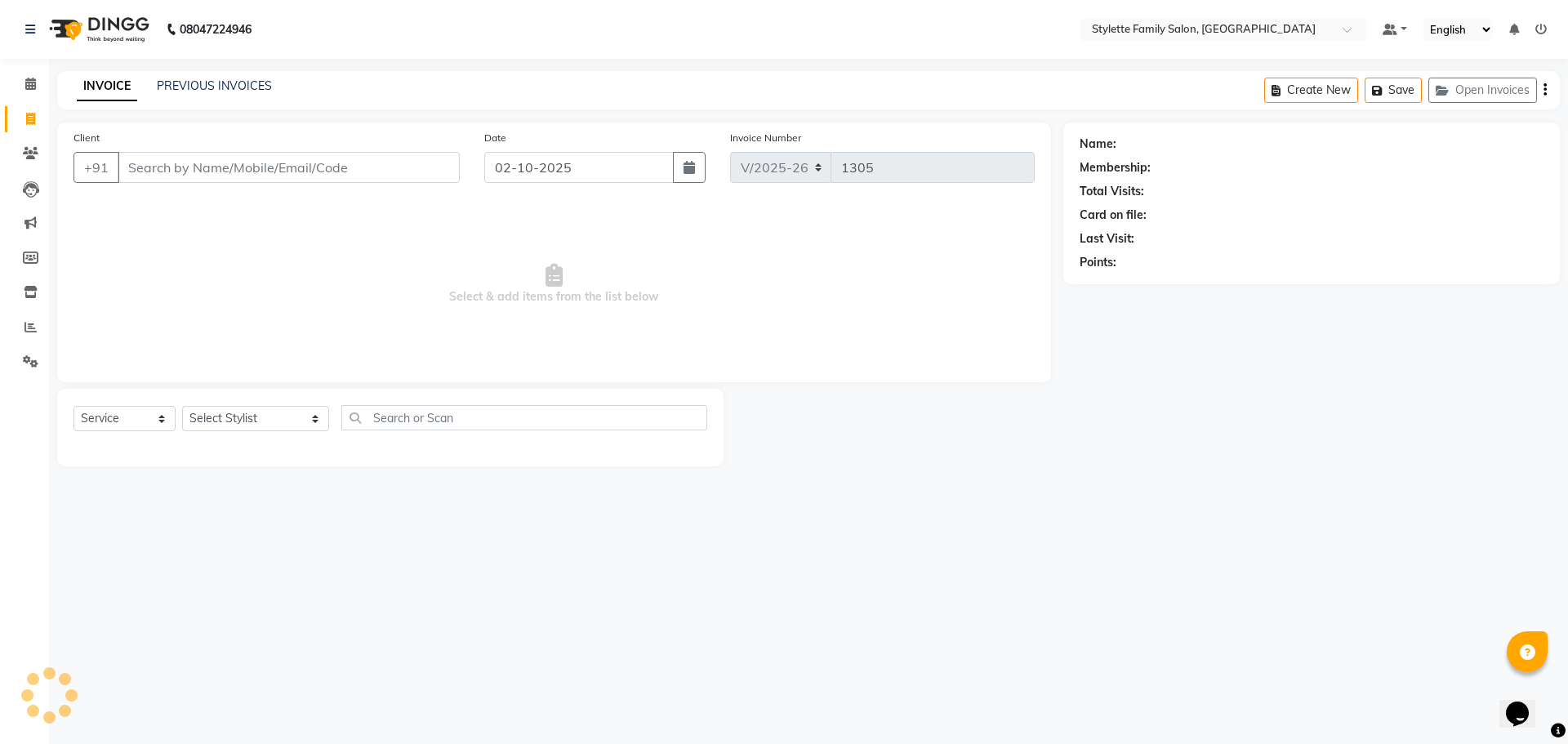
click at [211, 166] on input "Client" at bounding box center [288, 167] width 342 height 31
type input "9371099418"
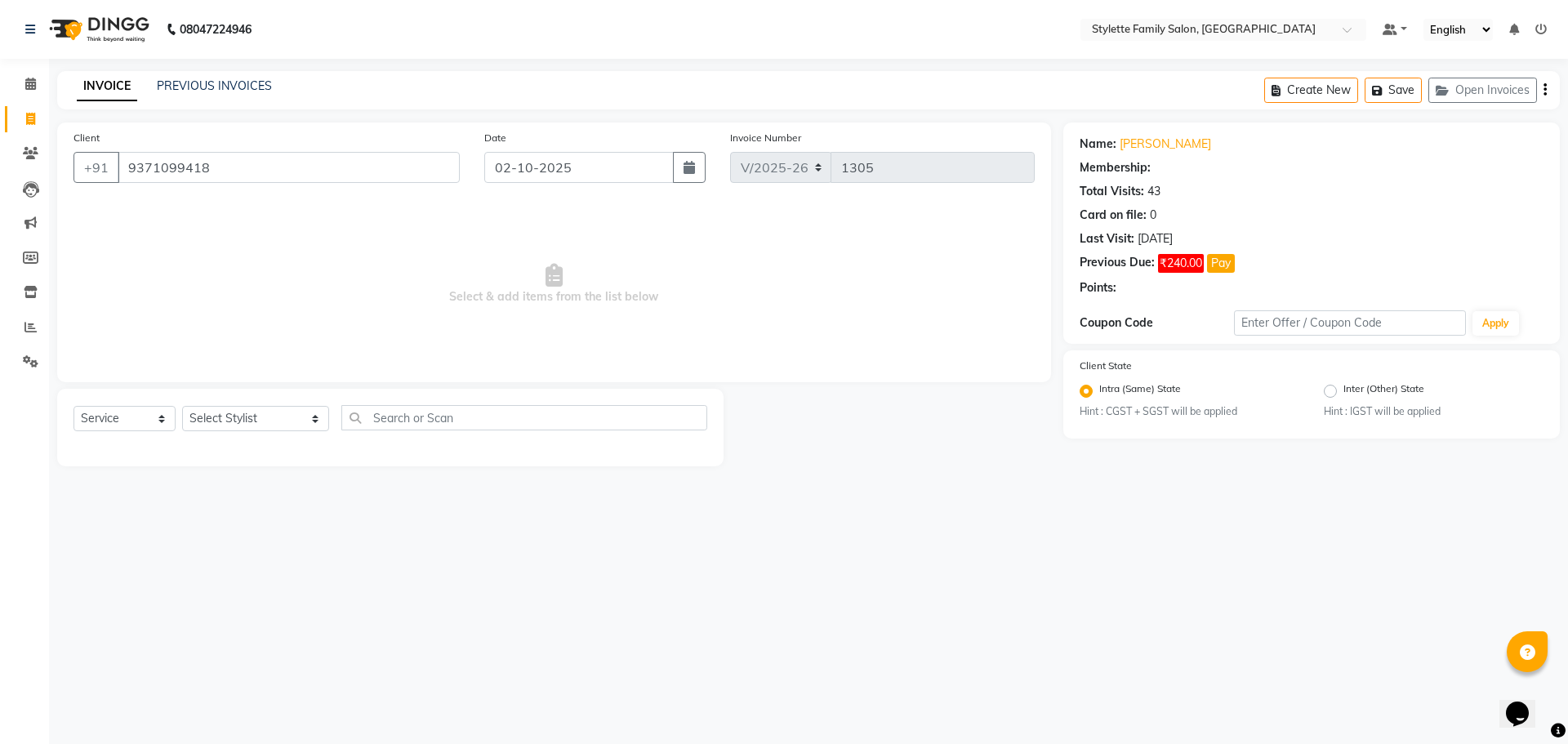
select select "1: Object"
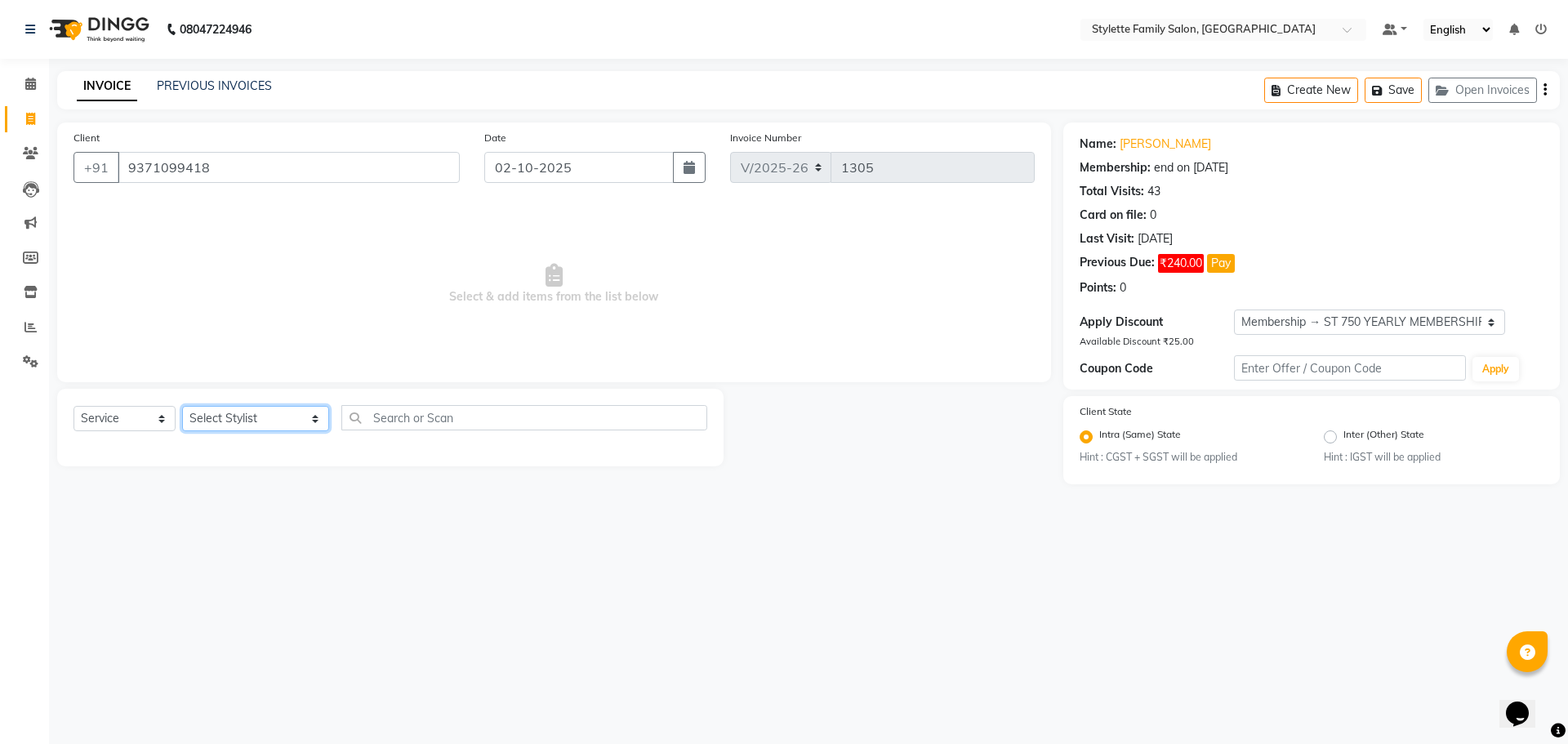
click at [232, 416] on select "Select Stylist Abhishek dhomble [PERSON_NAME] Manager [PERSON_NAME] Stylette [P…" at bounding box center [256, 418] width 147 height 26
select select "84196"
click at [182, 406] on select "Select Stylist Abhishek dhomble [PERSON_NAME] Manager [PERSON_NAME] Stylette [P…" at bounding box center [256, 418] width 147 height 26
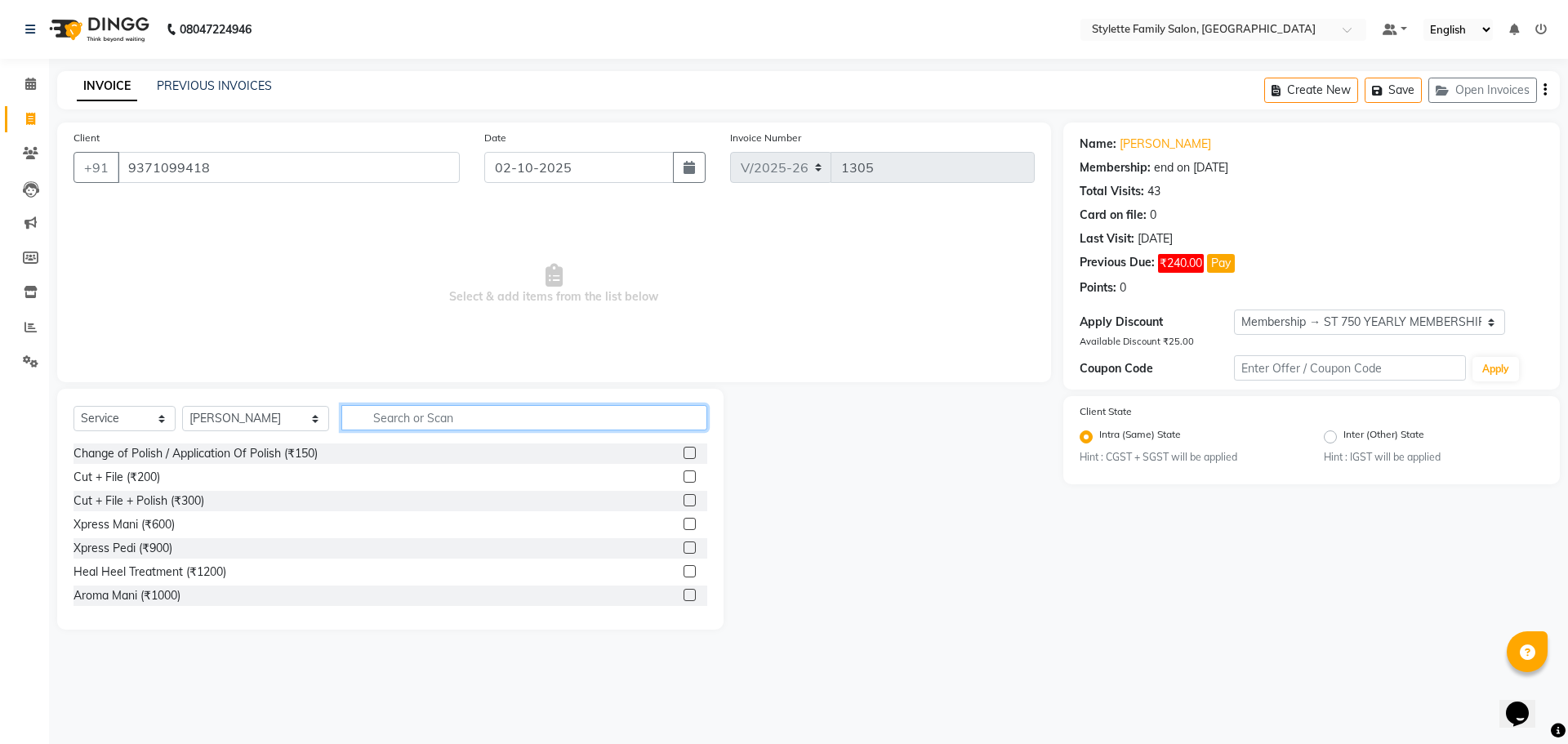
click at [410, 419] on input "text" at bounding box center [524, 418] width 366 height 26
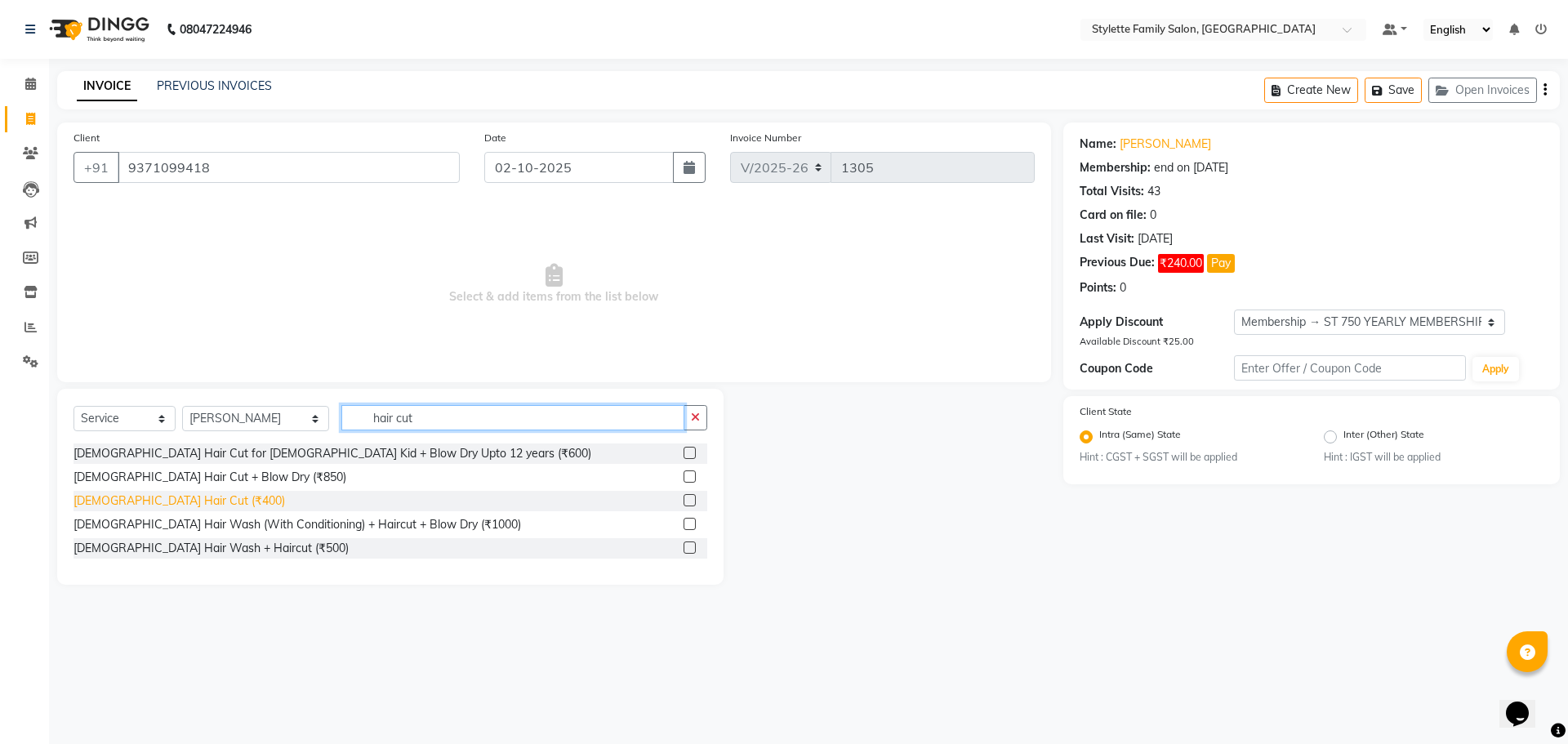
type input "hair cut"
click at [163, 495] on div "[DEMOGRAPHIC_DATA] Hair Cut (₹400)" at bounding box center [179, 501] width 211 height 17
checkbox input "false"
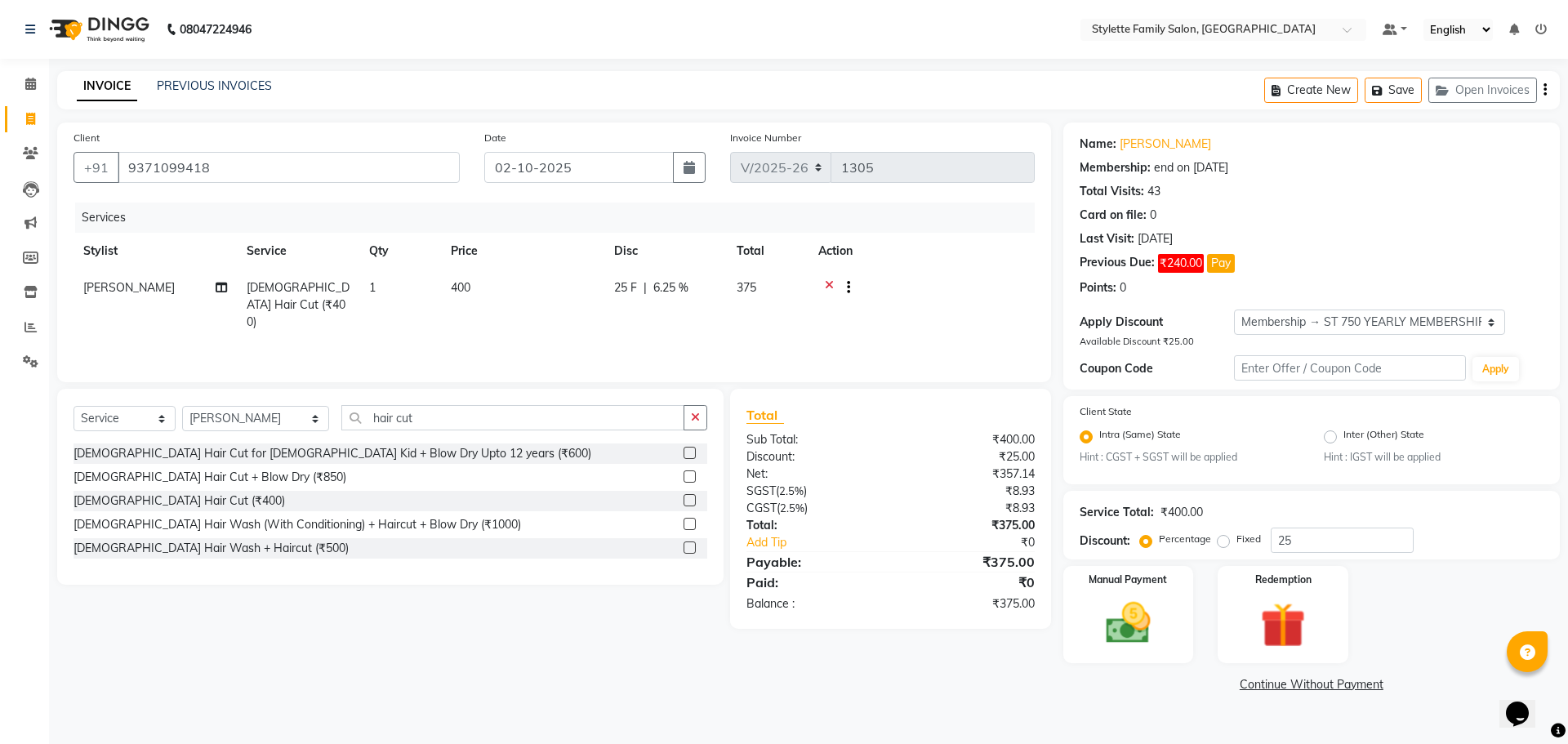
click at [656, 284] on span "6.25 %" at bounding box center [671, 288] width 35 height 17
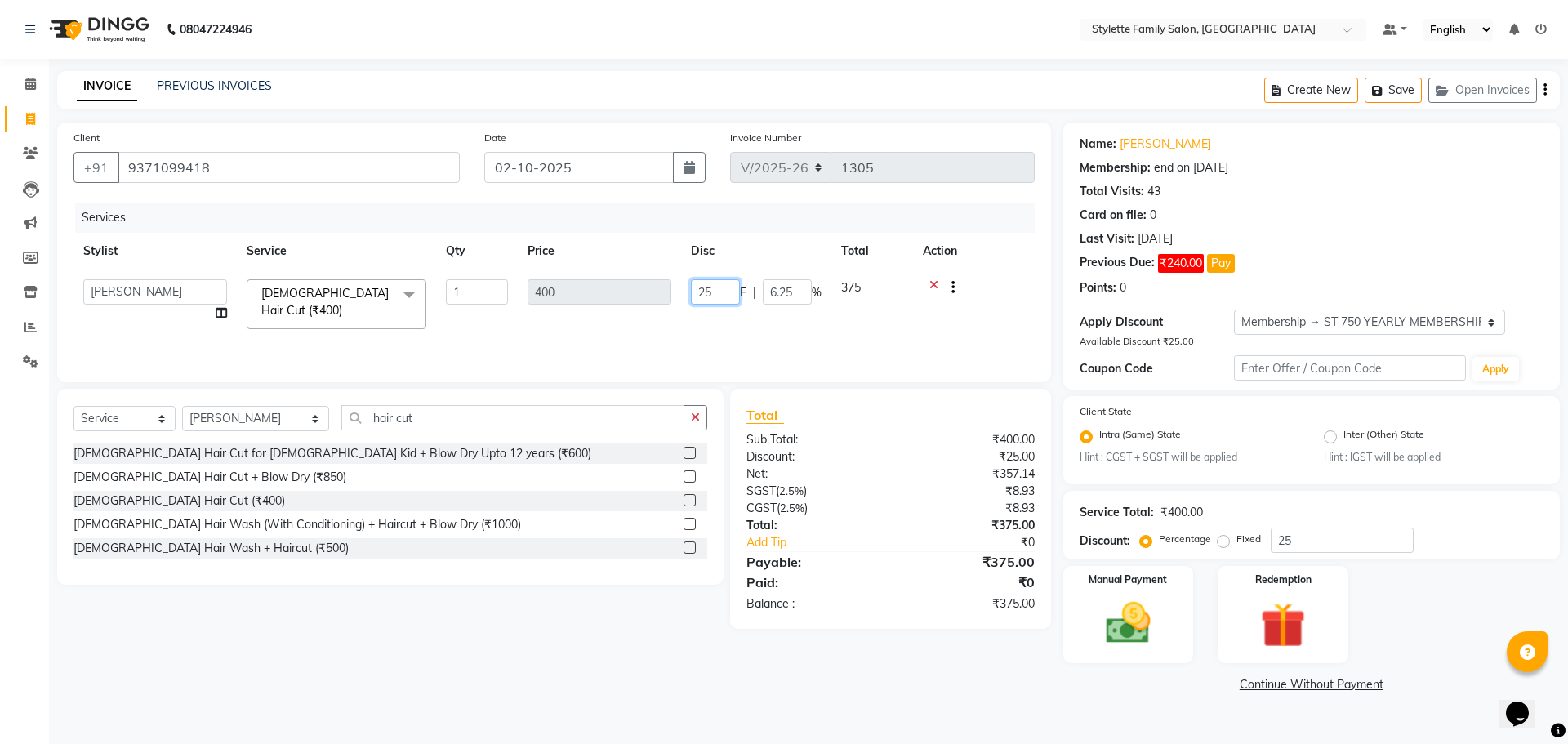
click at [649, 287] on tr "Abhishek dhomble [PERSON_NAME] Manager [PERSON_NAME] YADAV Stylette [PERSON_NAM…" at bounding box center [554, 304] width 961 height 70
type input "150"
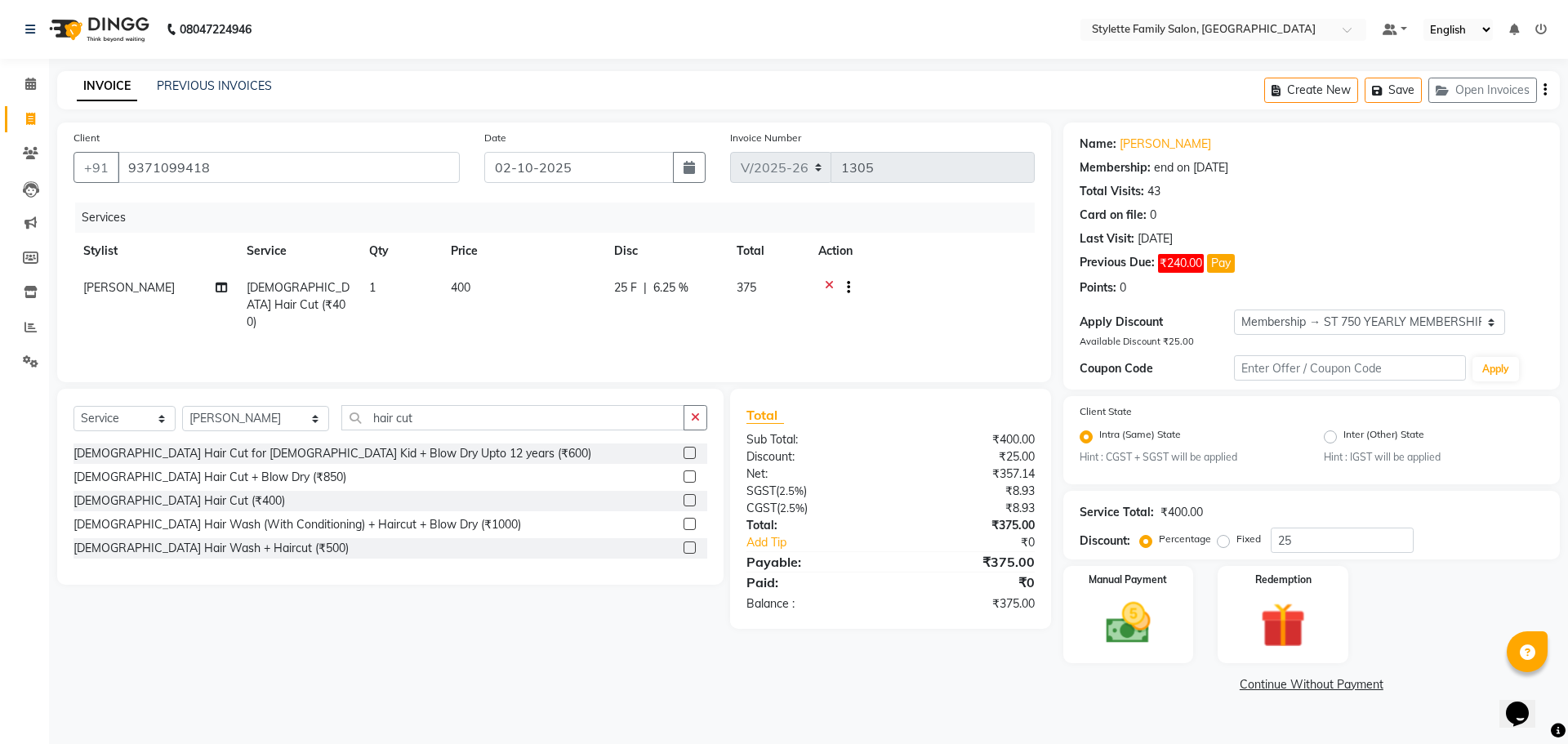
click at [639, 323] on tr "Abhishek dhomble [DEMOGRAPHIC_DATA] Hair Cut (₹400) 1 400 25 F | 6.25 % 375" at bounding box center [554, 305] width 961 height 71
drag, startPoint x: 1314, startPoint y: 325, endPoint x: 1307, endPoint y: 328, distance: 7.6
click at [1313, 325] on select "Select Membership → ST 750 YEARLY MEMBERSHIP 2025-26" at bounding box center [1370, 322] width 272 height 26
select select "0:"
click at [1235, 310] on select "Select Membership → ST 750 YEARLY MEMBERSHIP 2025-26" at bounding box center [1370, 322] width 272 height 26
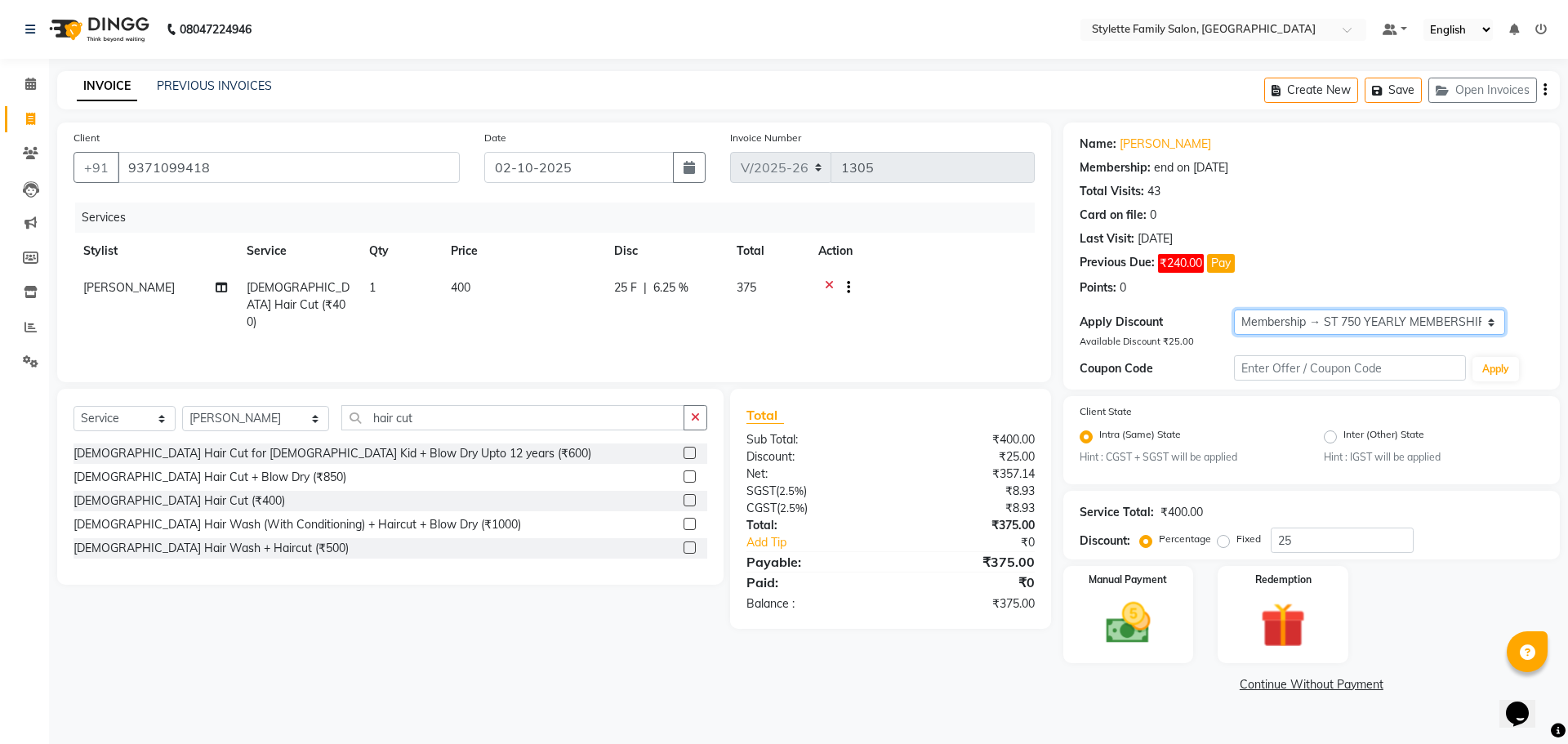
type input "0"
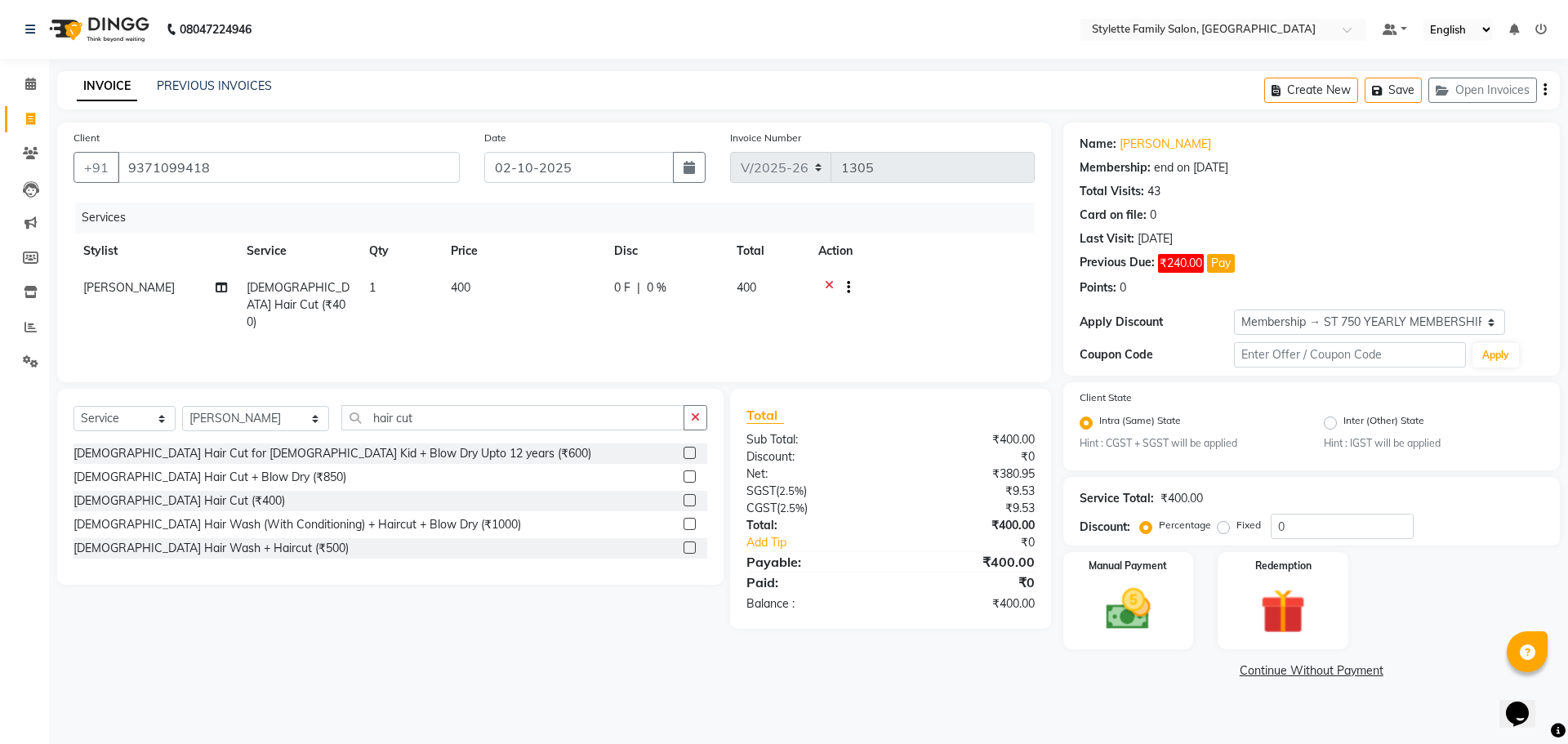
click at [633, 286] on div "0 F | 0 %" at bounding box center [666, 288] width 103 height 17
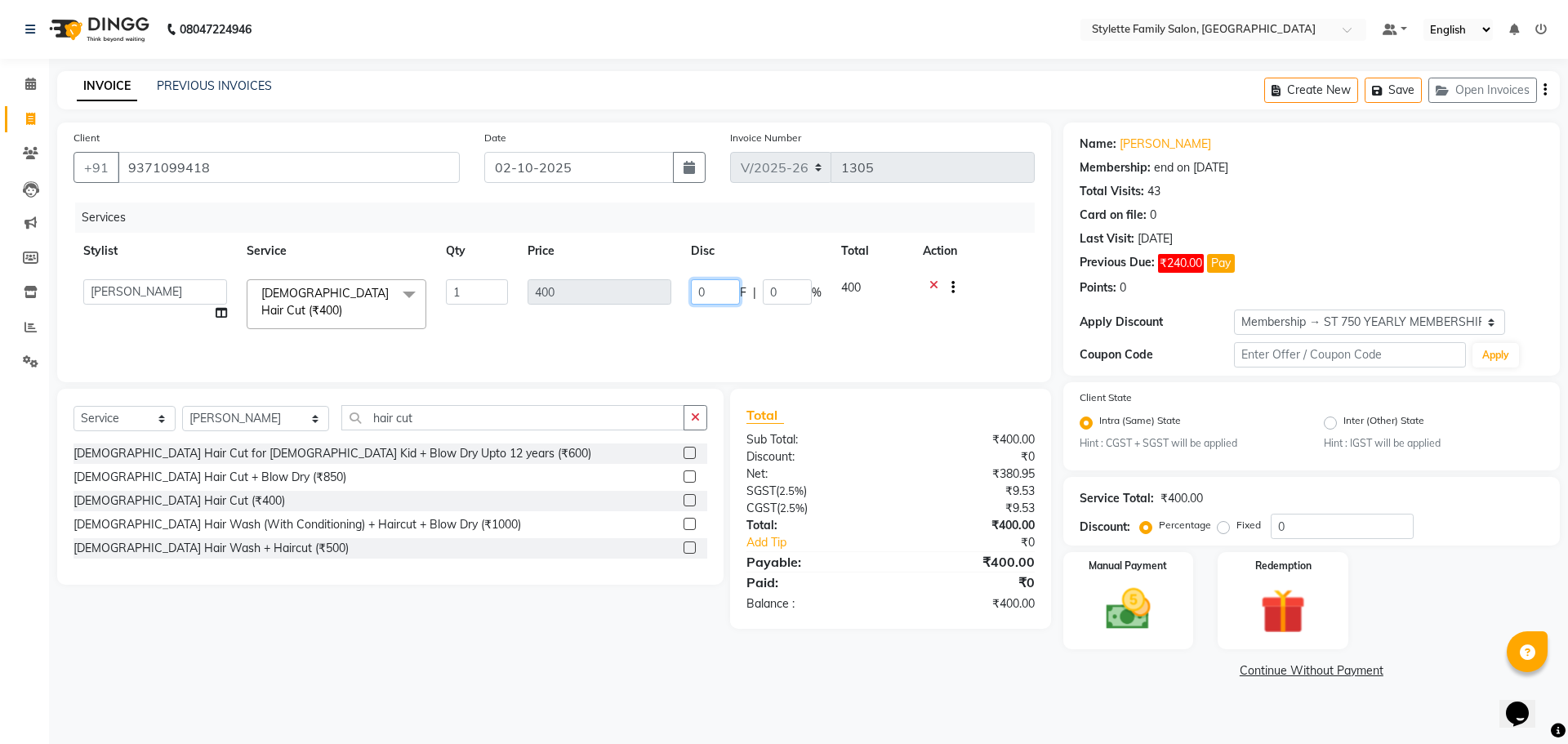
click at [661, 291] on tr "Abhishek dhomble [PERSON_NAME] Manager [PERSON_NAME] YADAV Stylette [PERSON_NAM…" at bounding box center [554, 304] width 961 height 70
type input "150"
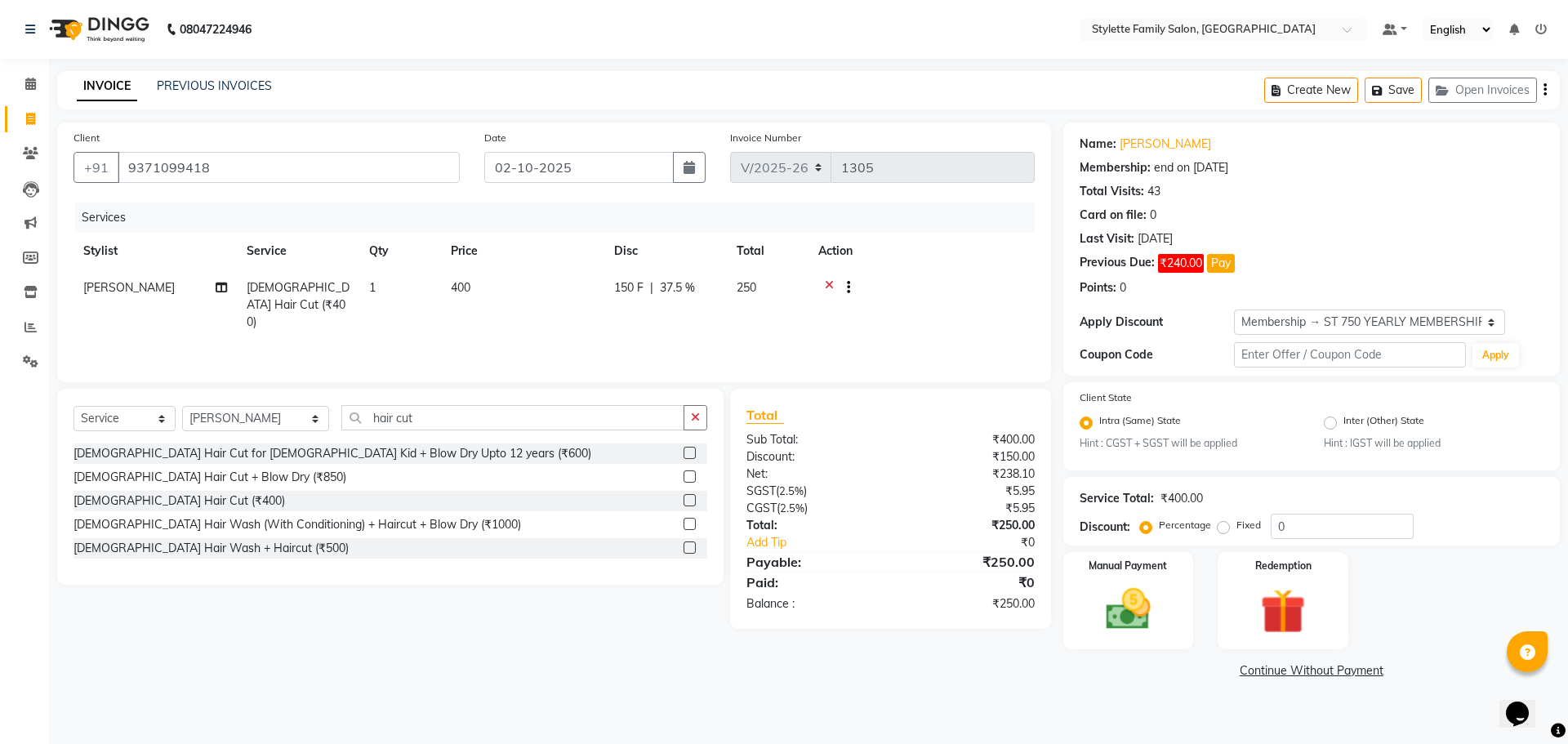
click at [589, 330] on div "Services Stylist Service Qty Price Disc Total Action Abhishek dhomble [DEMOGRAP…" at bounding box center [554, 284] width 961 height 164
click at [1308, 327] on select "Select Membership → ST 750 YEARLY MEMBERSHIP 2025-26" at bounding box center [1370, 322] width 272 height 26
select select "1: Object"
click at [1235, 310] on select "Select Membership → ST 750 YEARLY MEMBERSHIP 2025-26" at bounding box center [1370, 322] width 272 height 26
type input "25"
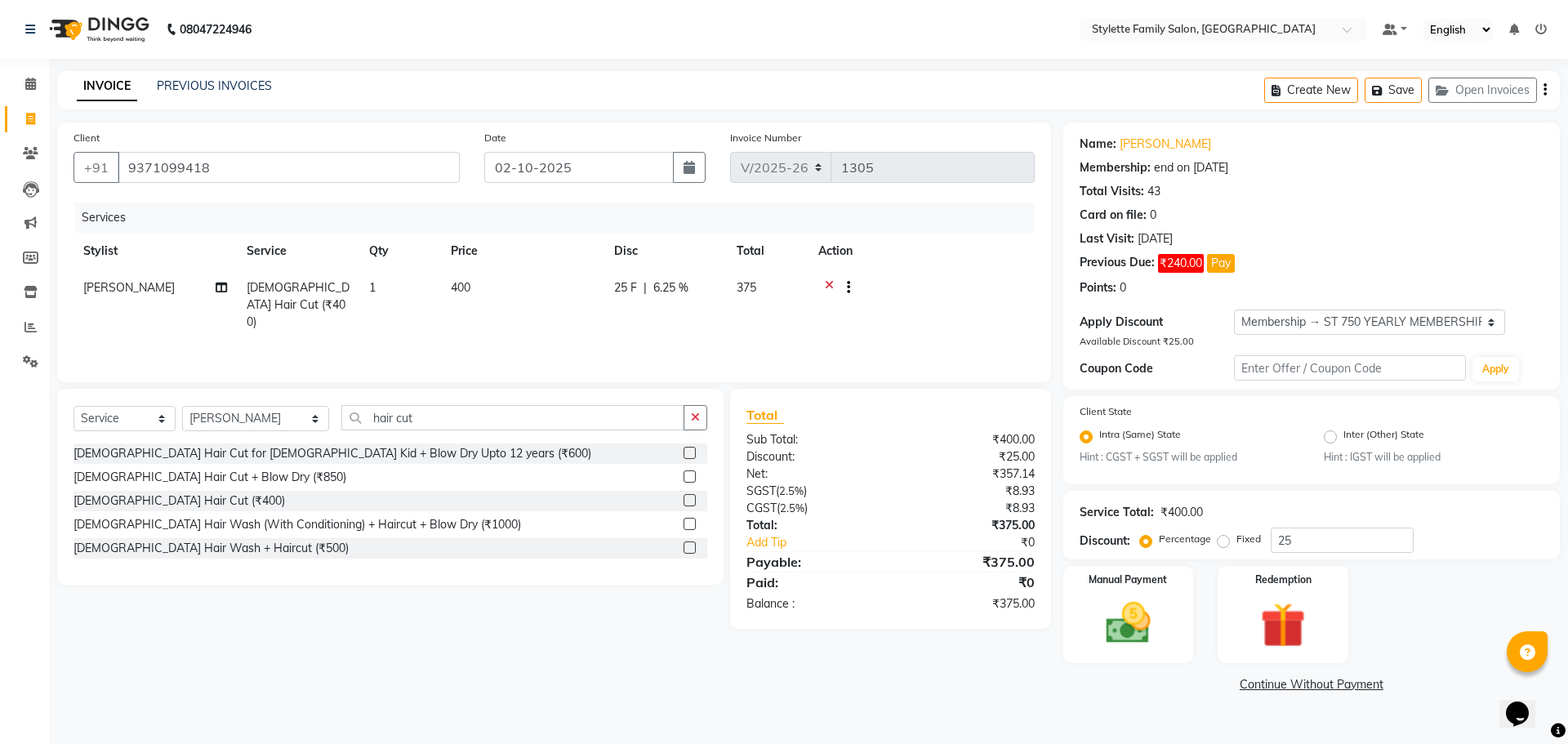
click at [636, 283] on span "25 F" at bounding box center [626, 288] width 23 height 17
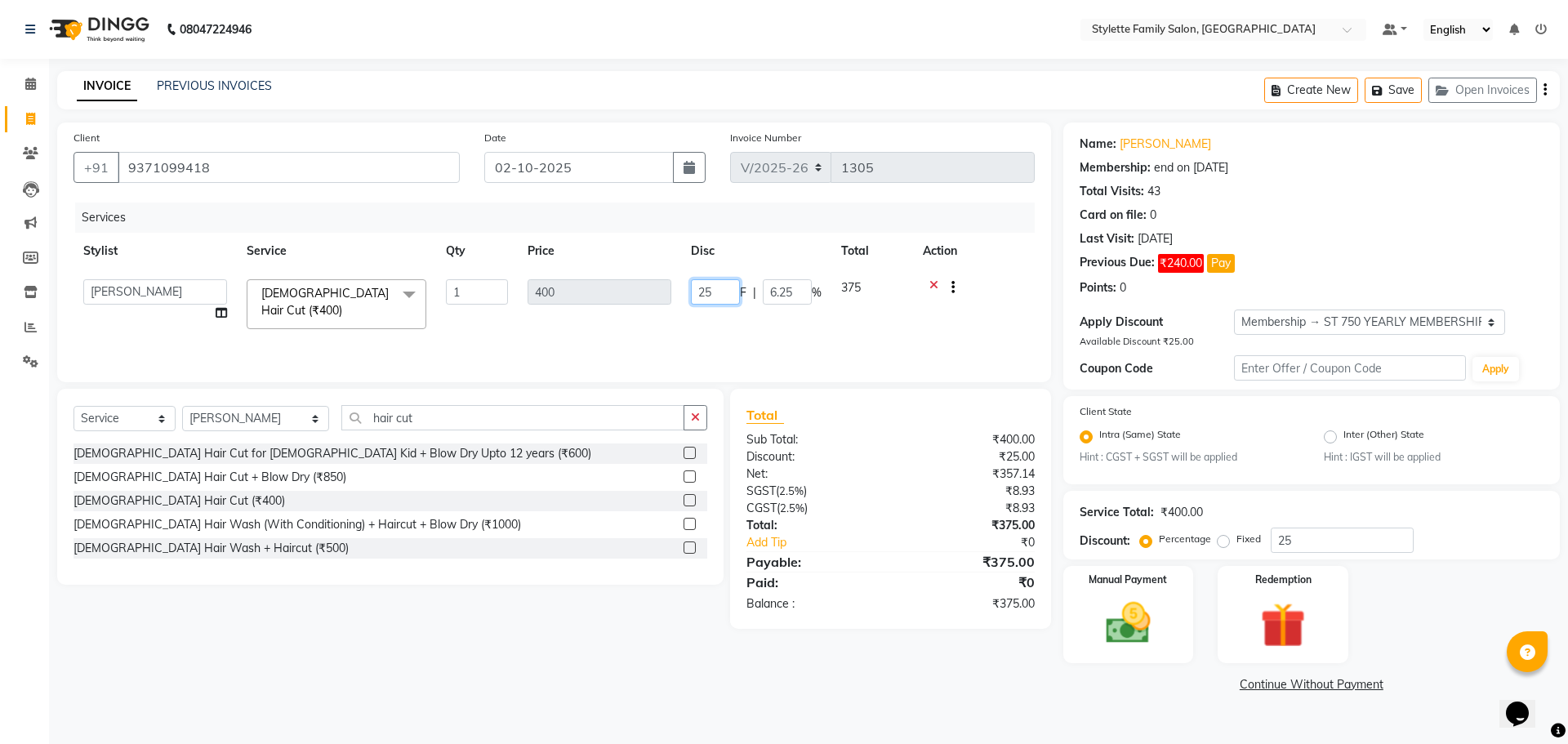
click at [670, 294] on tr "Abhishek dhomble [PERSON_NAME] Manager [PERSON_NAME] YADAV Stylette [PERSON_NAM…" at bounding box center [554, 304] width 961 height 70
type input "150"
click at [677, 328] on div "Services Stylist Service Qty Price Disc Total Action Abhishek dhomble KAJAL [PE…" at bounding box center [554, 284] width 961 height 164
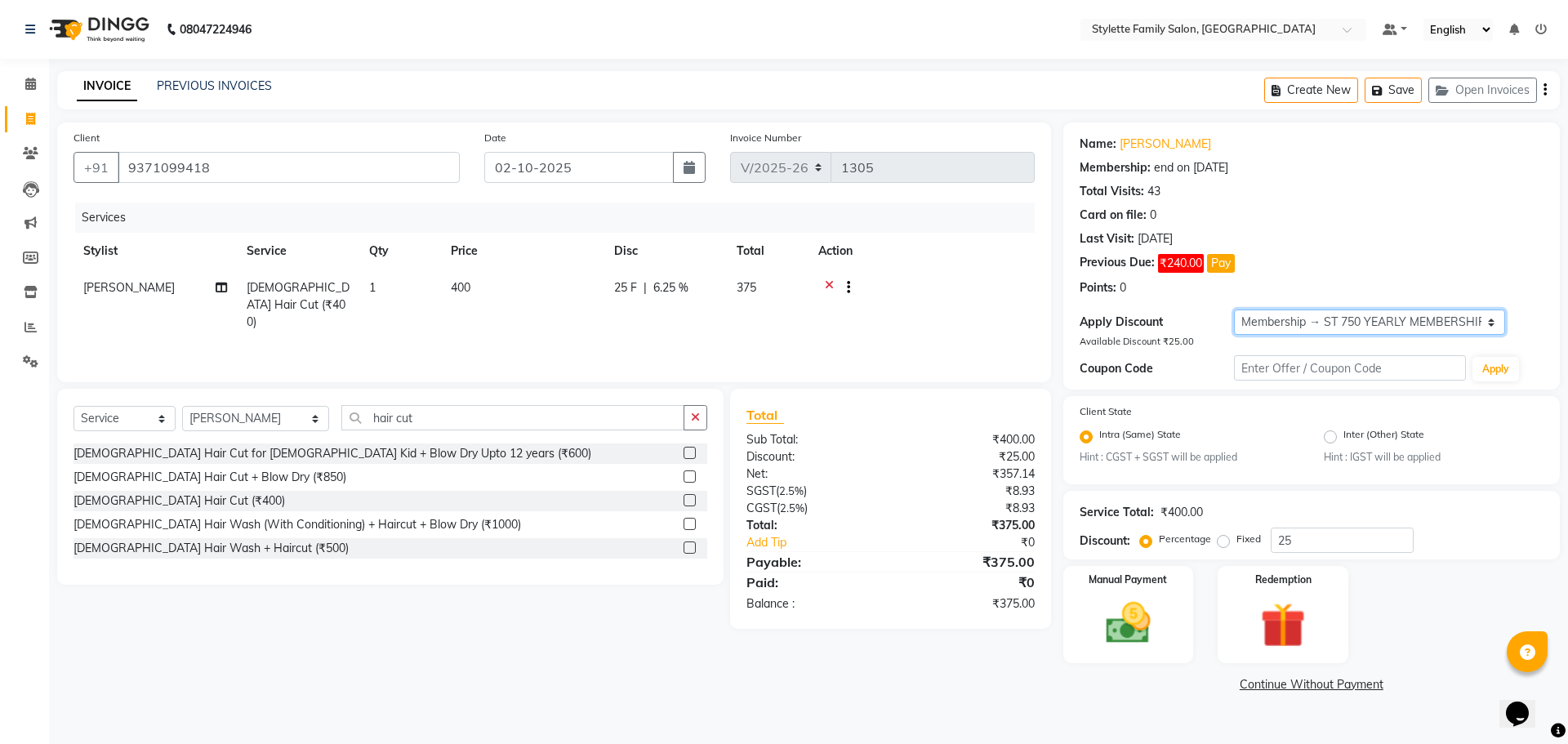
click at [1277, 320] on select "Select Membership → ST 750 YEARLY MEMBERSHIP 2025-26" at bounding box center [1370, 322] width 272 height 26
select select "0:"
click at [1235, 310] on select "Select Membership → ST 750 YEARLY MEMBERSHIP 2025-26" at bounding box center [1370, 322] width 272 height 26
type input "0"
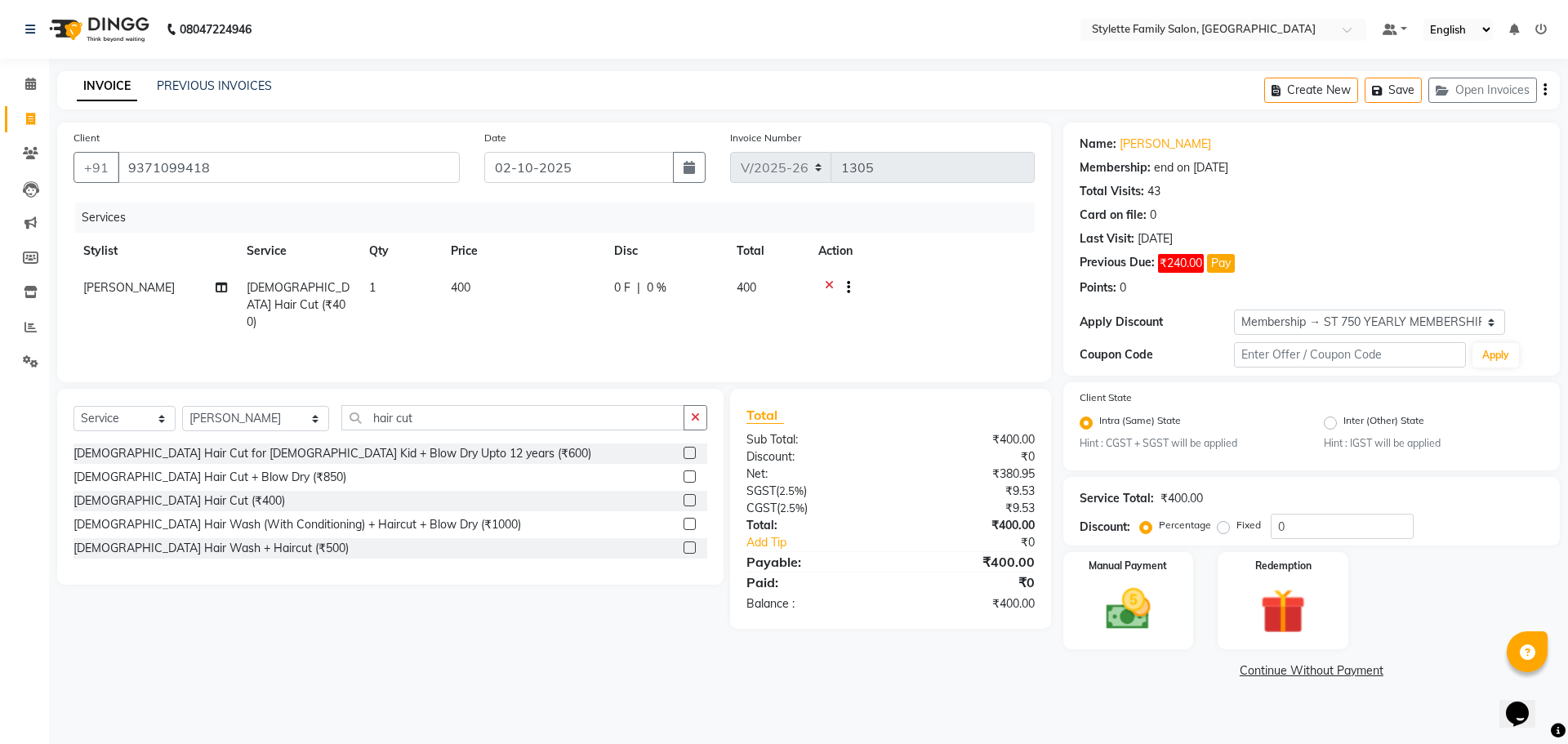
click at [621, 283] on span "0 F" at bounding box center [623, 288] width 16 height 17
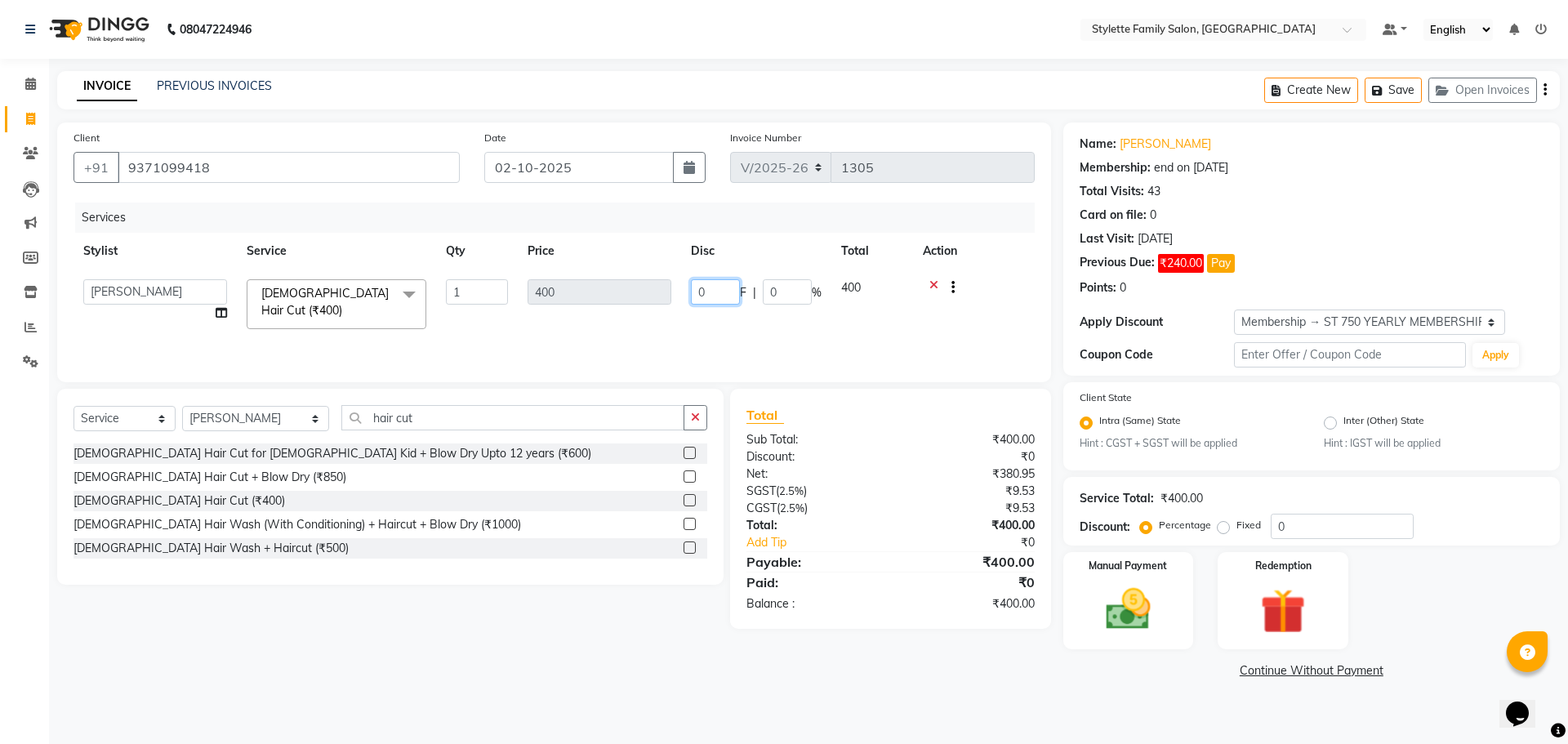
drag, startPoint x: 709, startPoint y: 292, endPoint x: 678, endPoint y: 295, distance: 31.1
click at [678, 295] on tr "Abhishek dhomble [PERSON_NAME] Manager [PERSON_NAME] YADAV Stylette [PERSON_NAM…" at bounding box center [554, 304] width 961 height 70
type input "150"
click at [666, 326] on div "Services Stylist Service Qty Price Disc Total Action Abhishek dhomble KAJAL [PE…" at bounding box center [554, 284] width 961 height 164
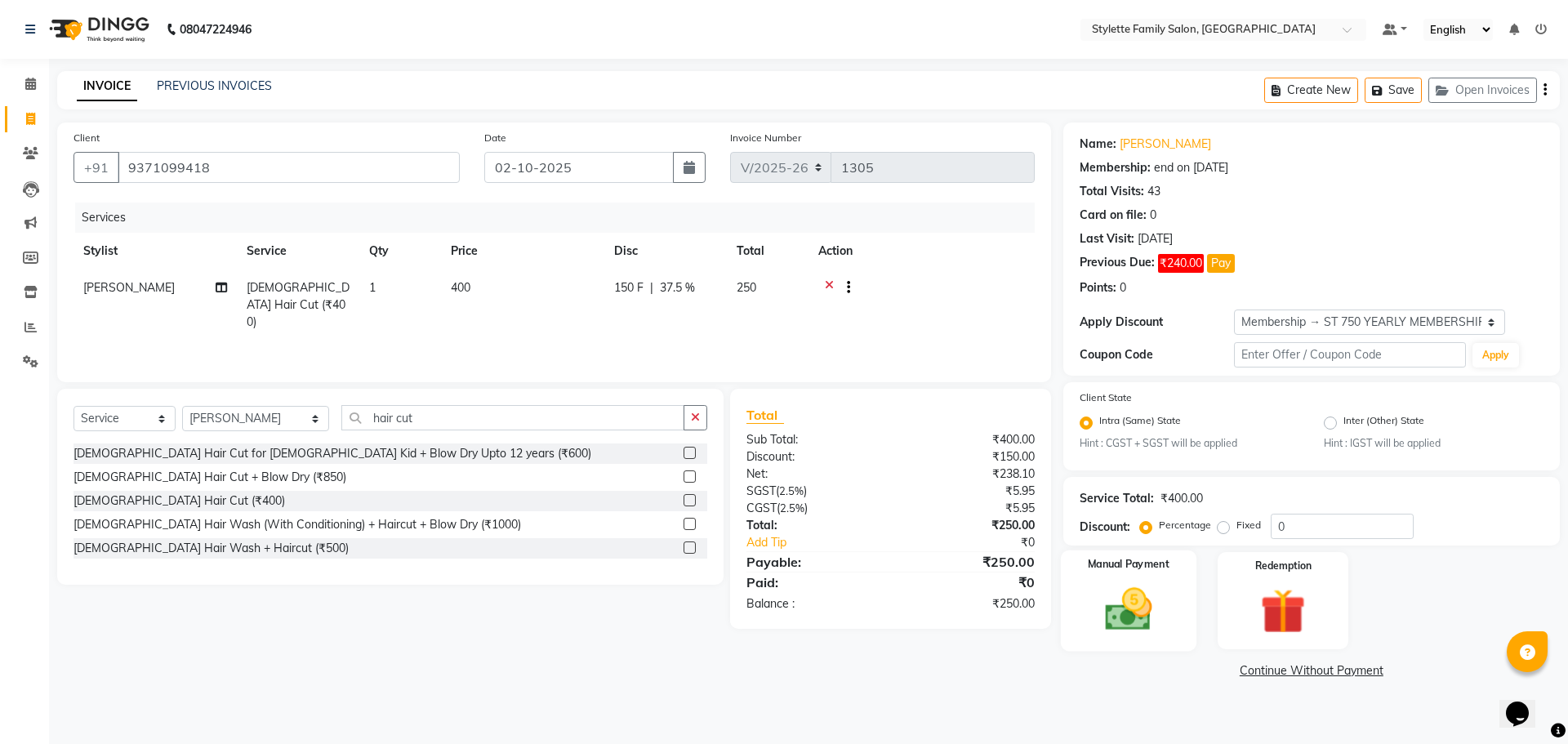
click at [1109, 594] on img at bounding box center [1128, 610] width 76 height 54
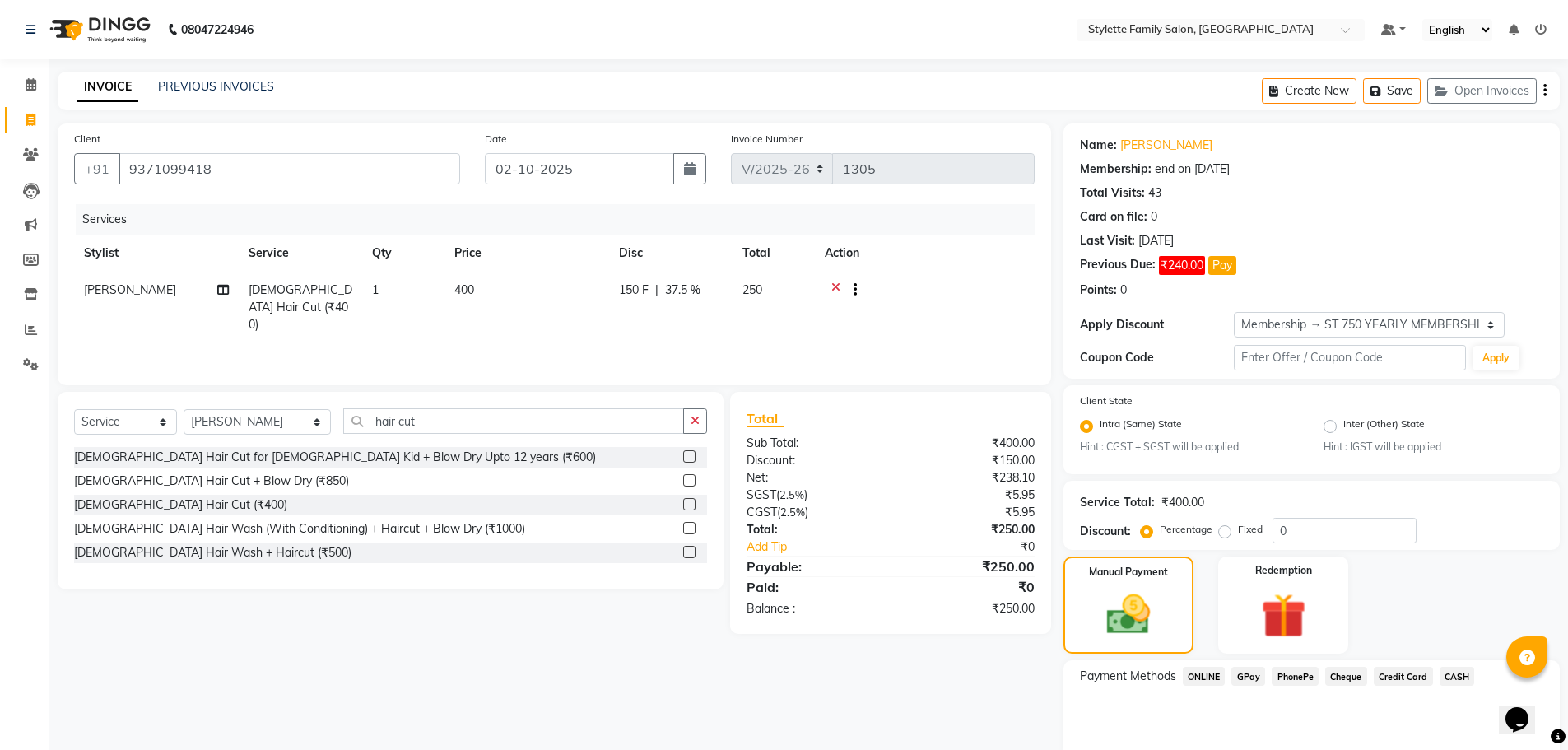
scroll to position [68, 0]
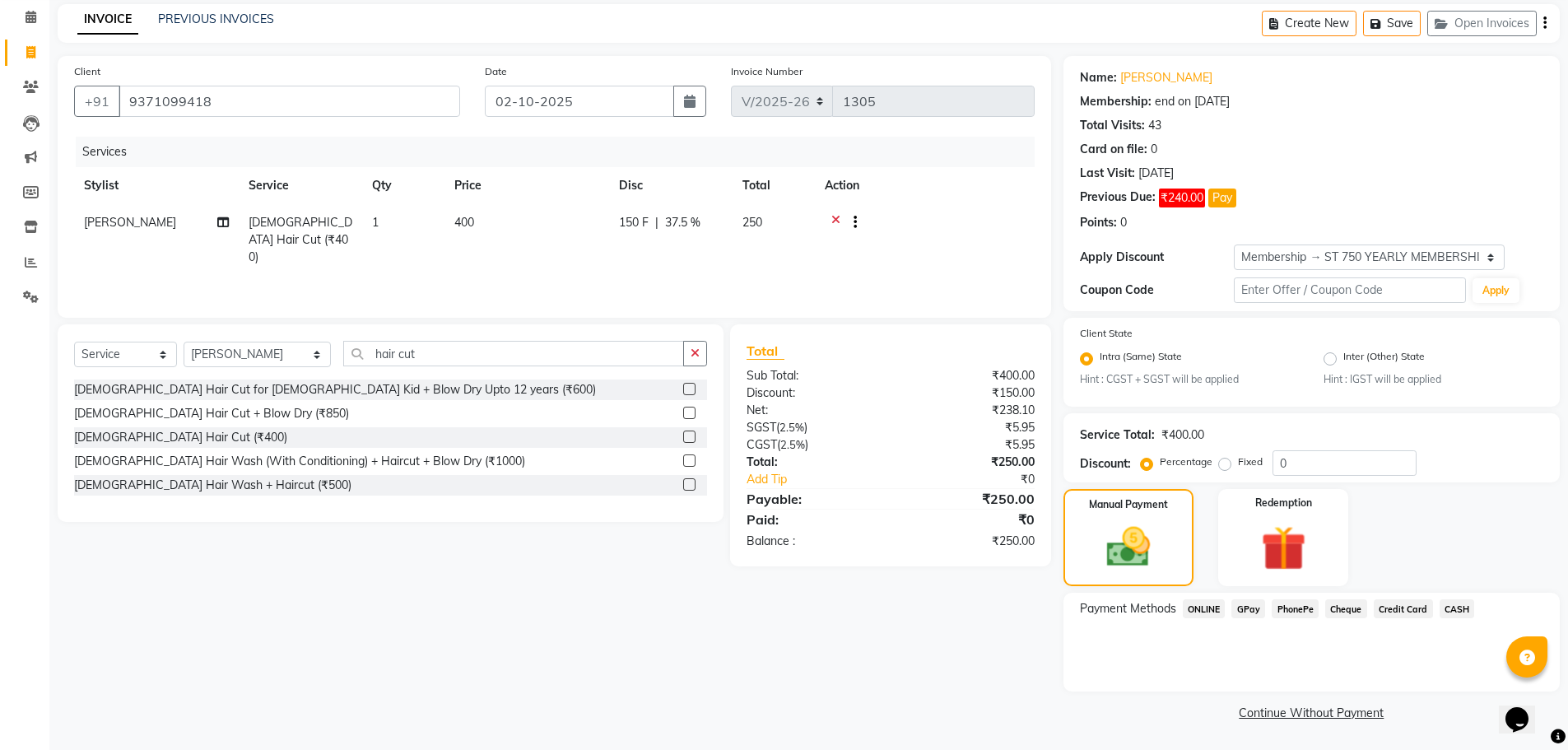
click at [1246, 608] on span "GPay" at bounding box center [1249, 608] width 34 height 19
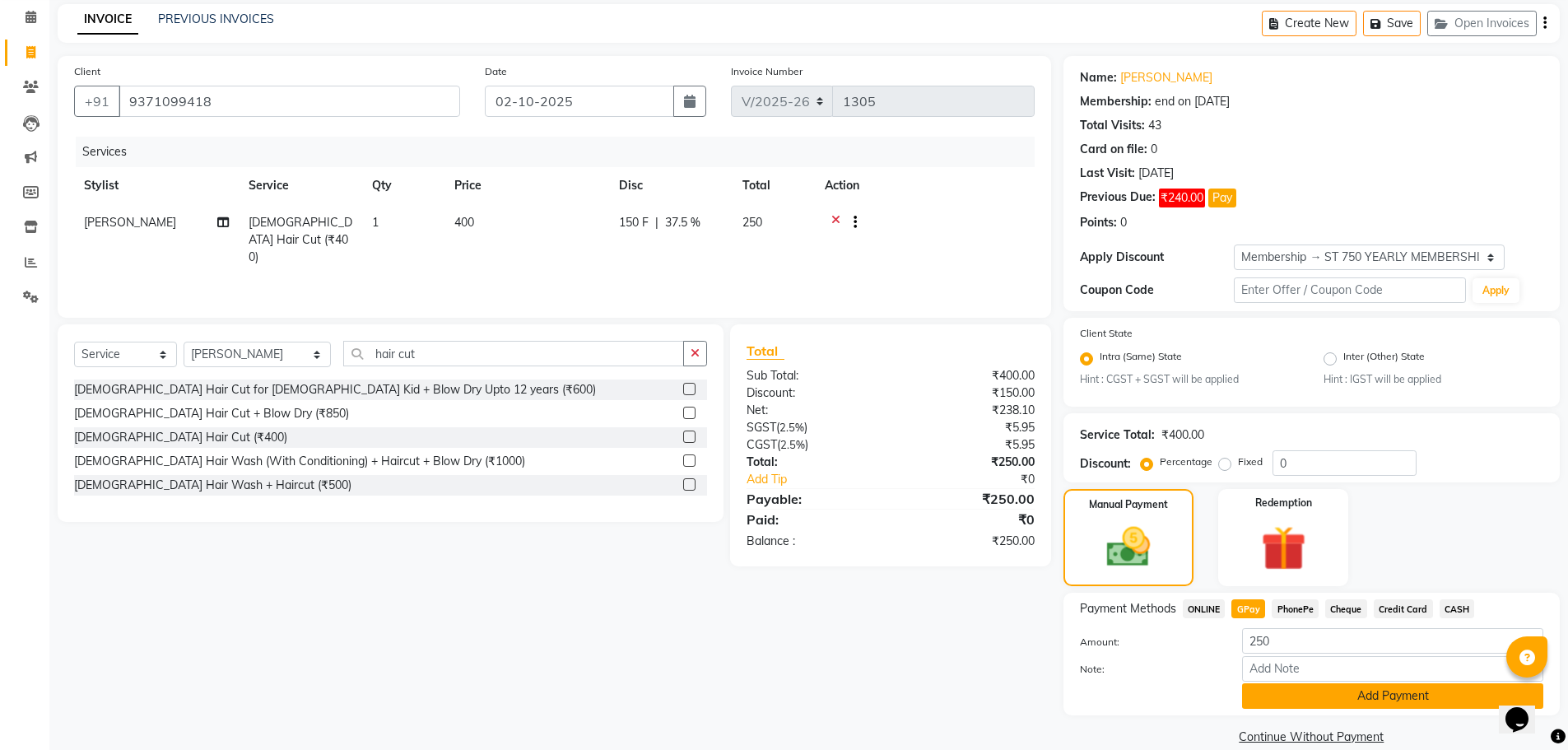
scroll to position [92, 0]
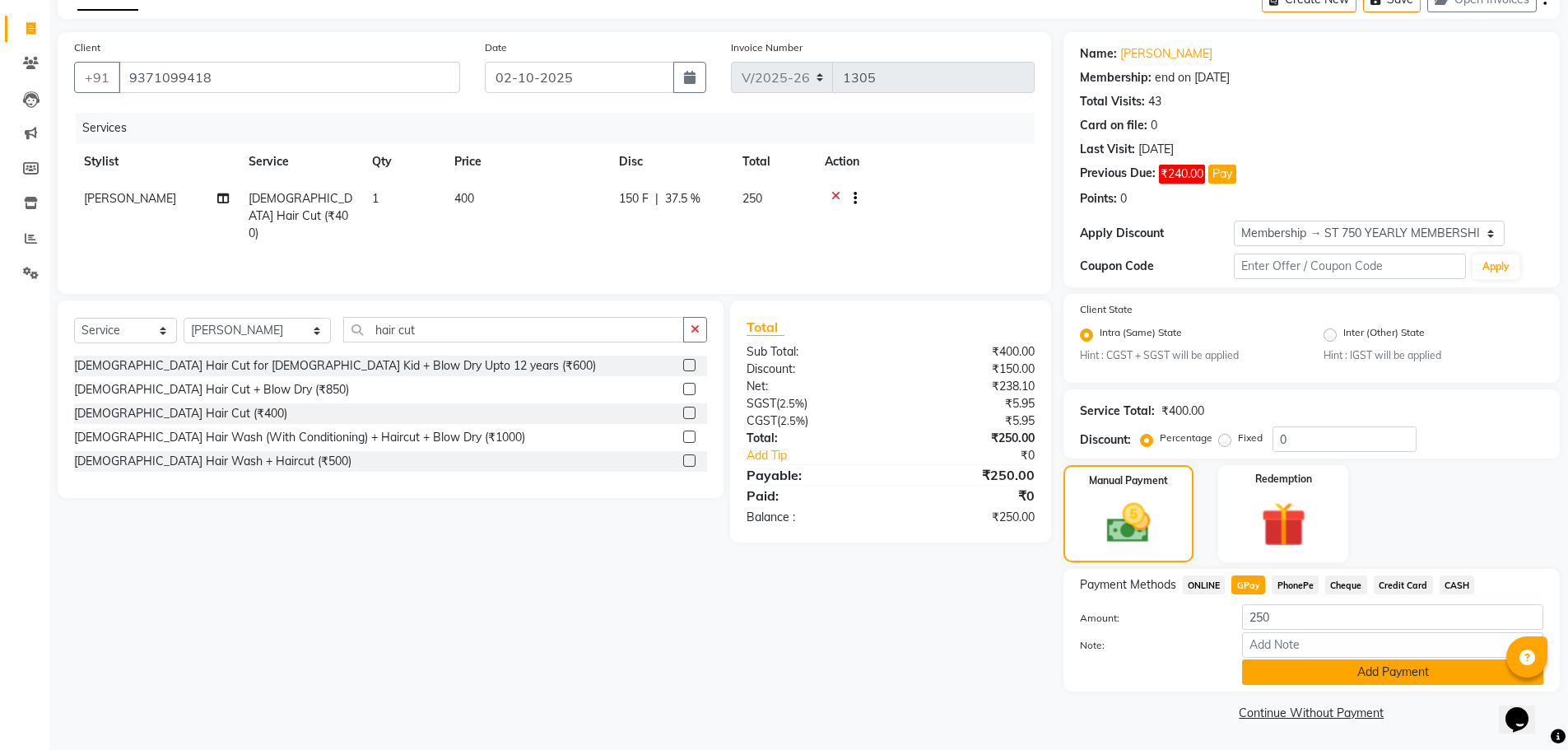
click at [1293, 673] on button "Add Payment" at bounding box center [1393, 672] width 301 height 26
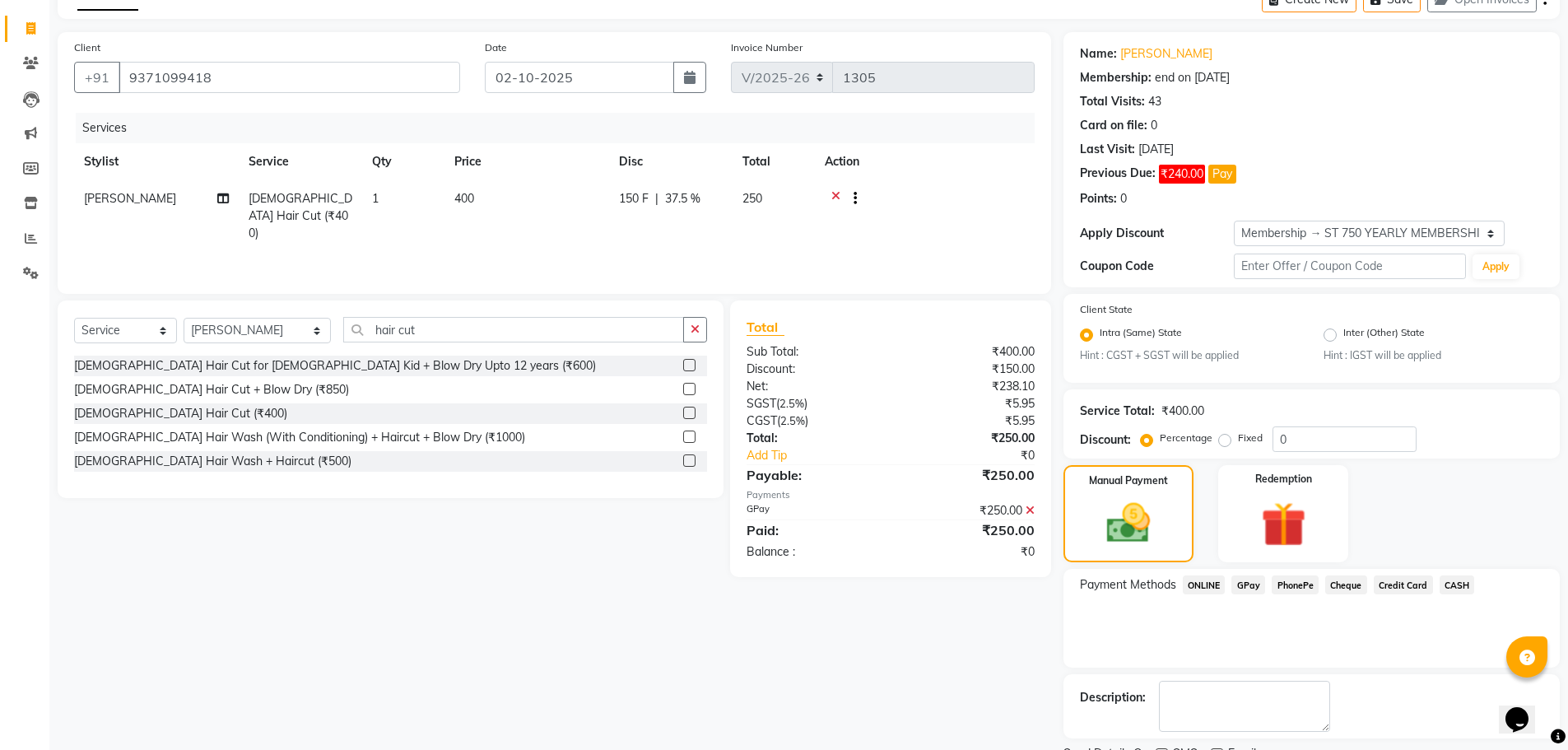
scroll to position [161, 0]
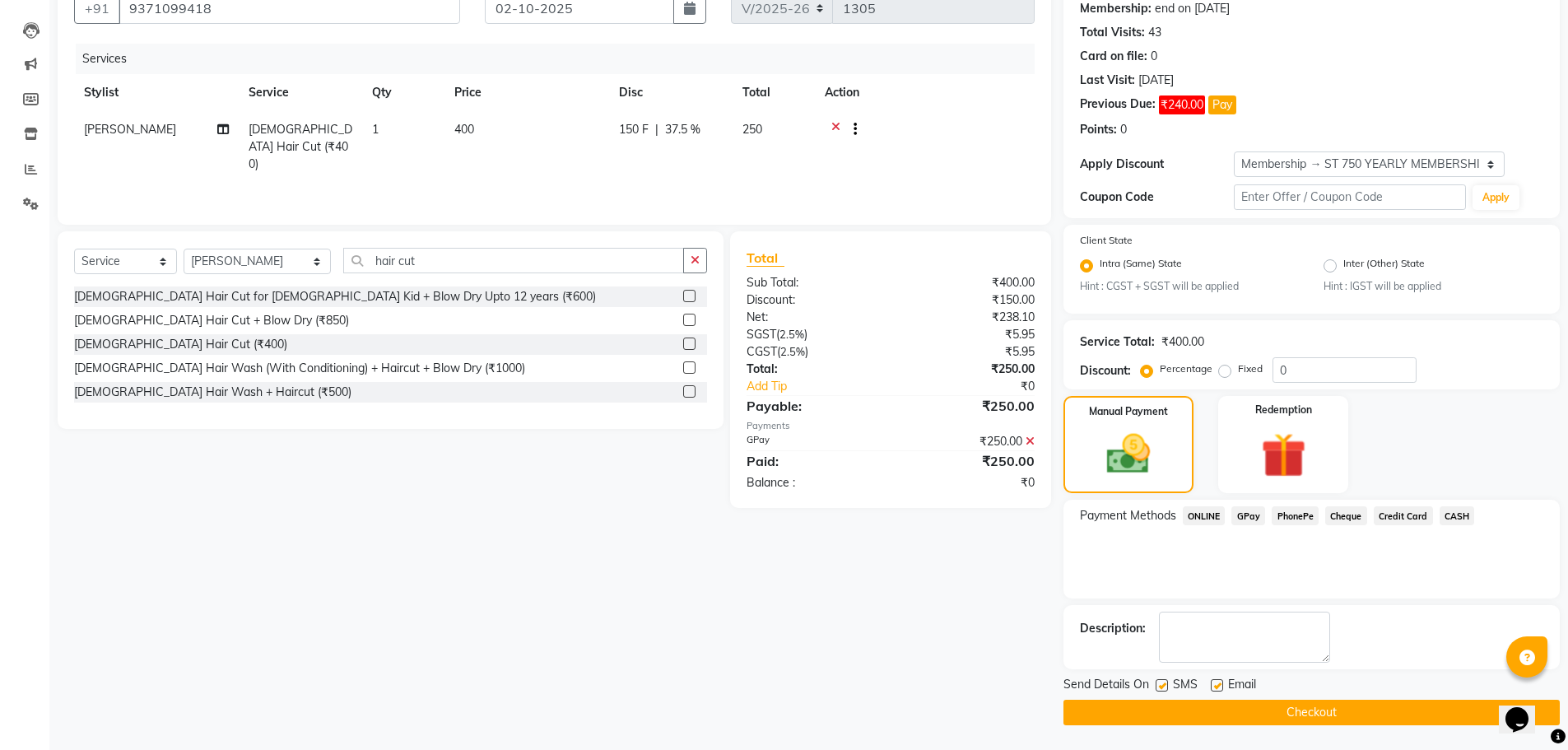
click at [1286, 711] on button "Checkout" at bounding box center [1311, 713] width 497 height 26
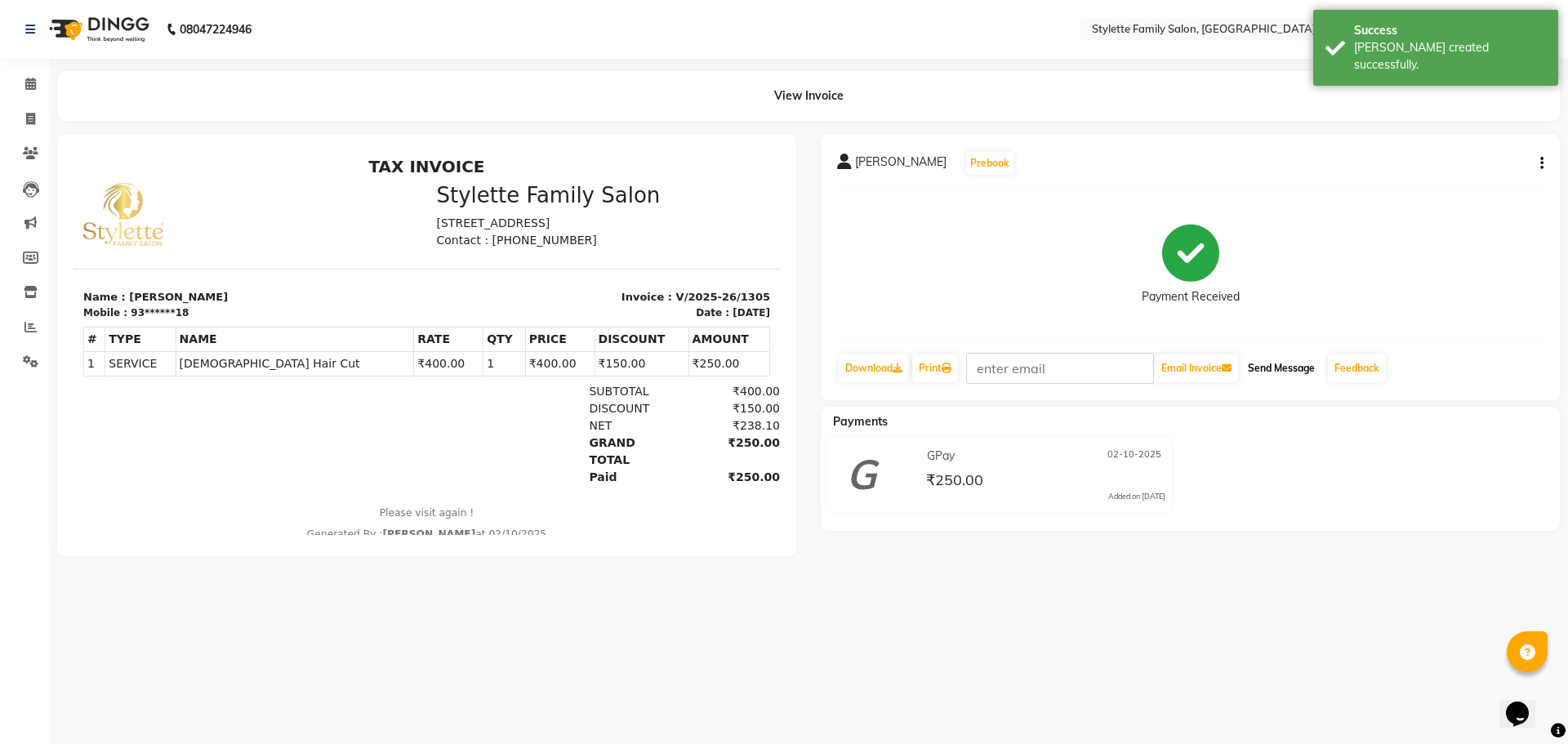
click at [1295, 371] on button "Send Message" at bounding box center [1281, 368] width 80 height 27
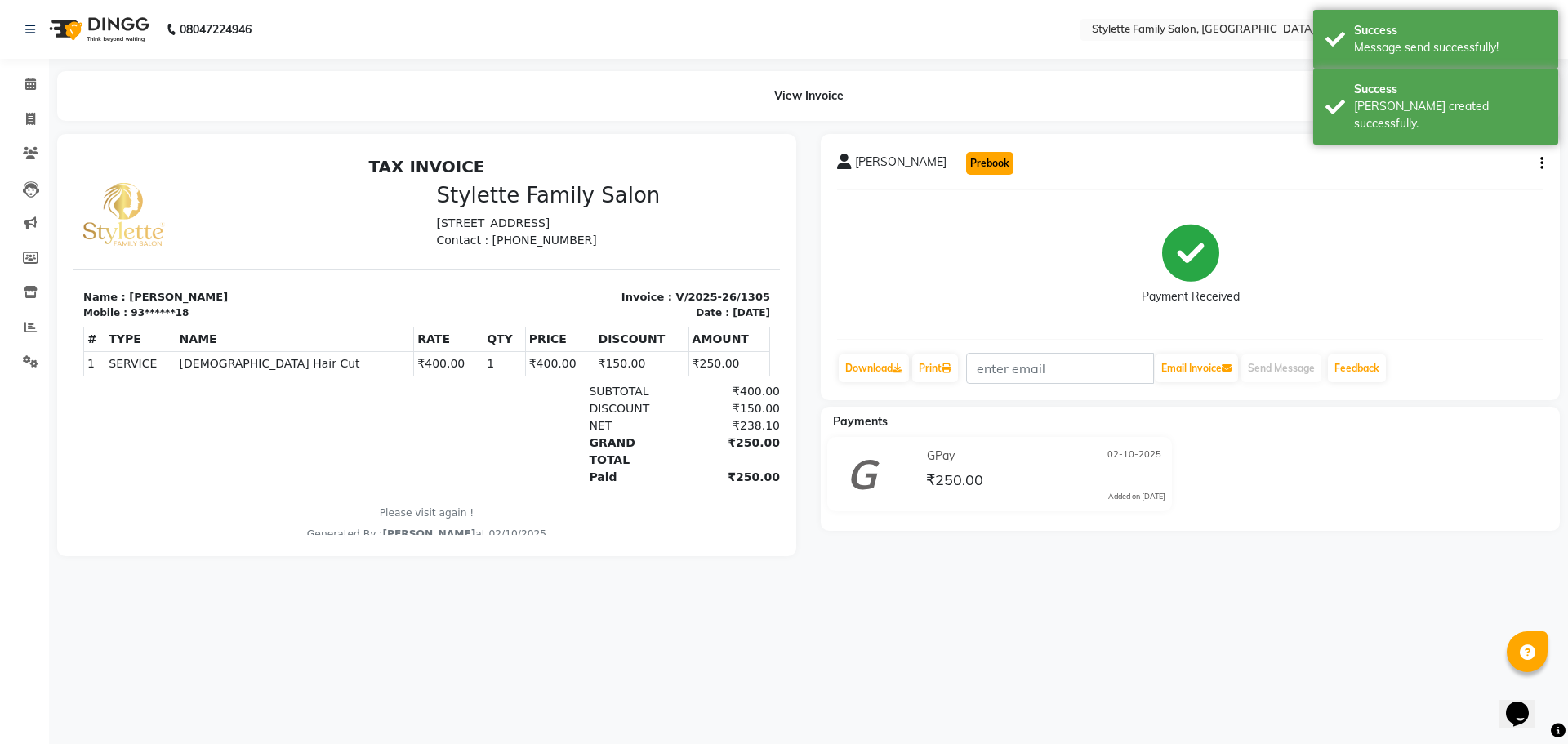
click at [967, 165] on button "Prebook" at bounding box center [991, 164] width 48 height 23
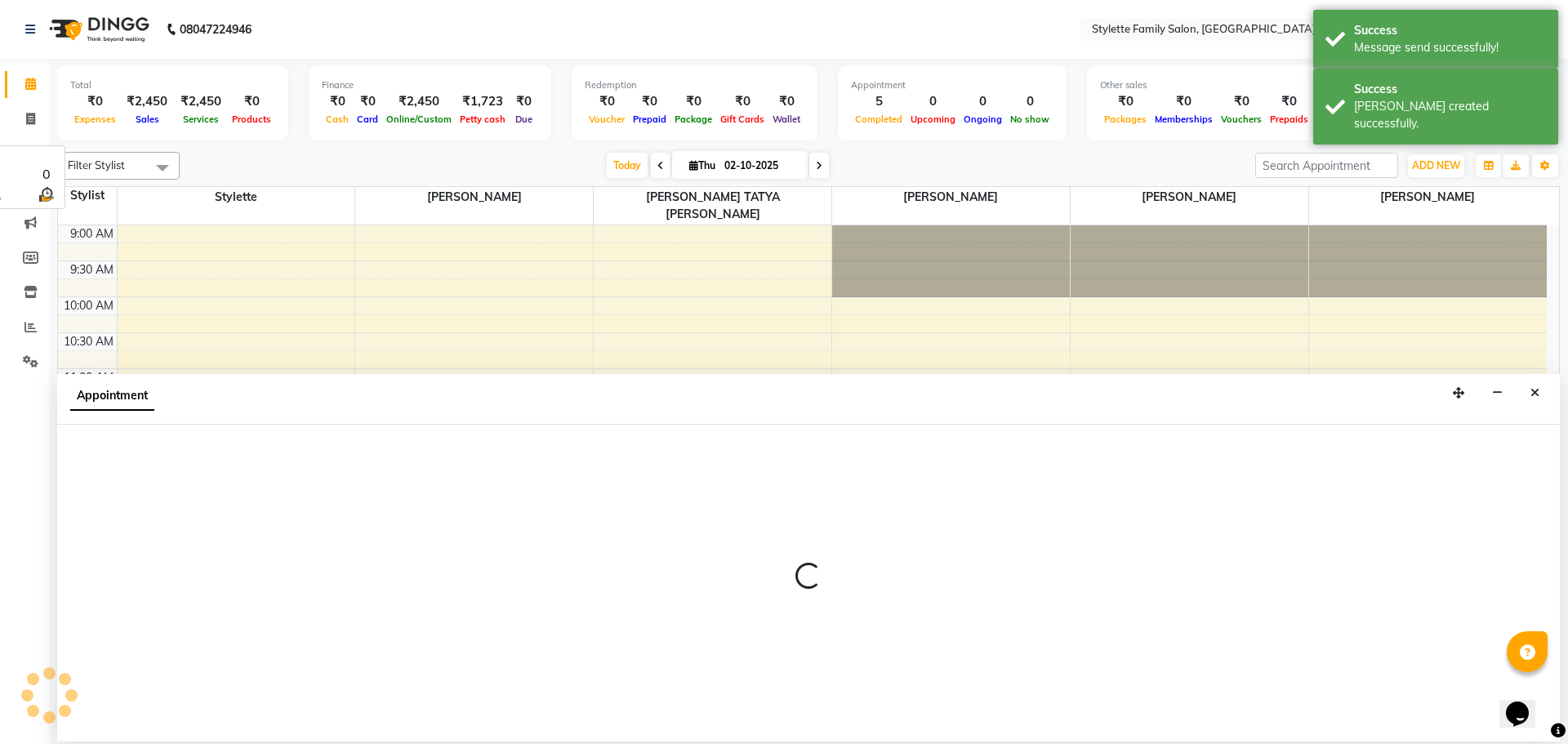
select select "84196"
select select "600"
select select "tentative"
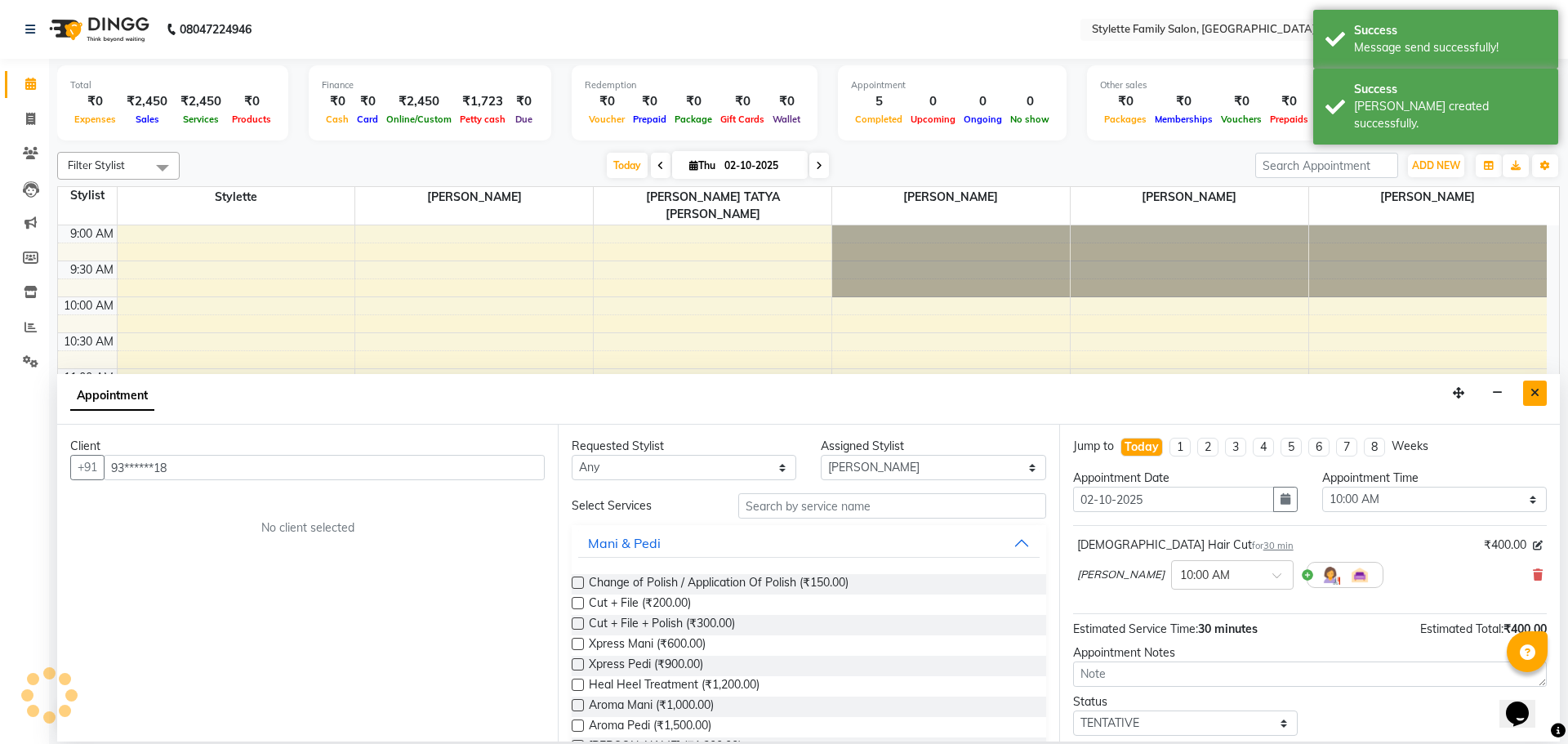
click at [1534, 390] on icon "Close" at bounding box center [1535, 393] width 9 height 12
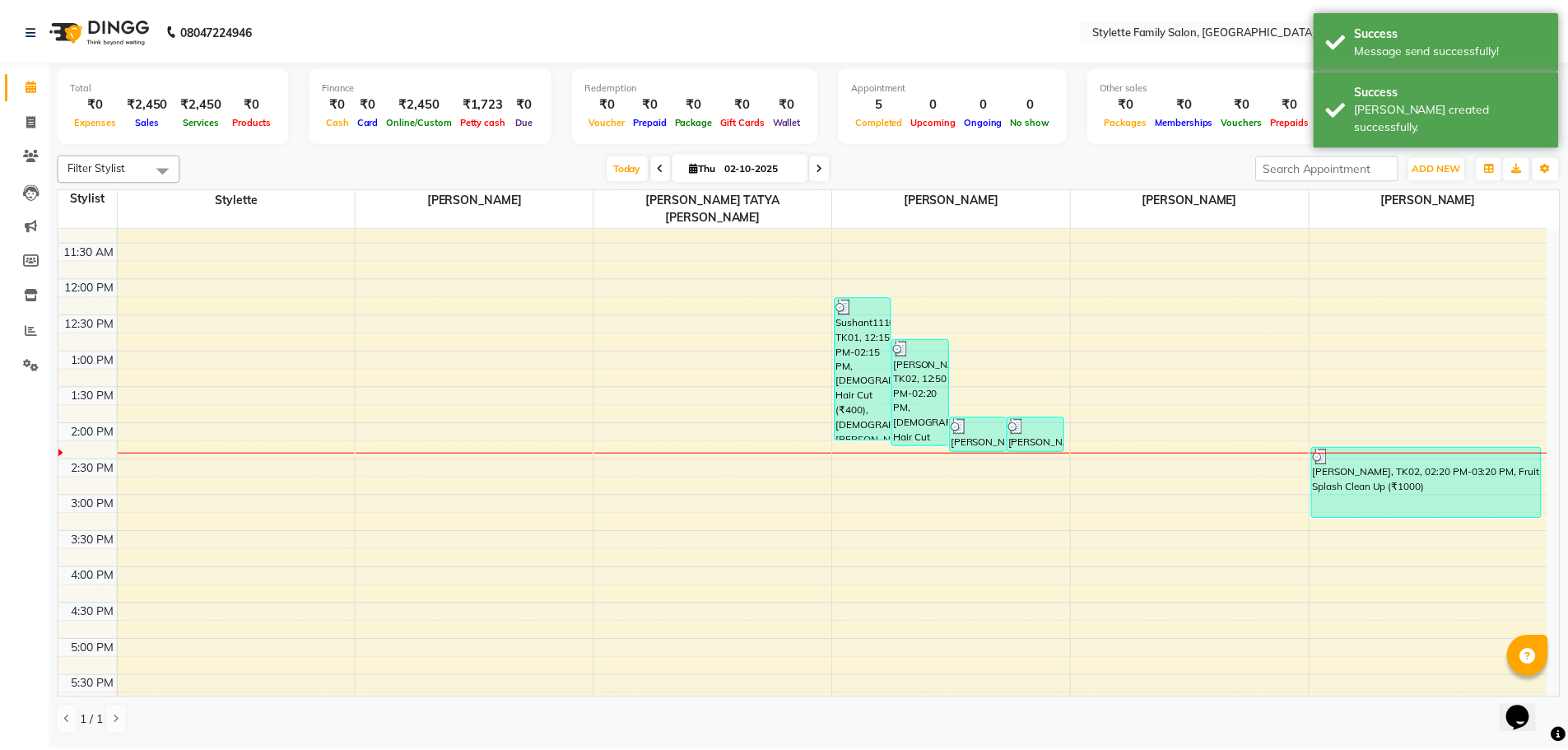
scroll to position [116, 0]
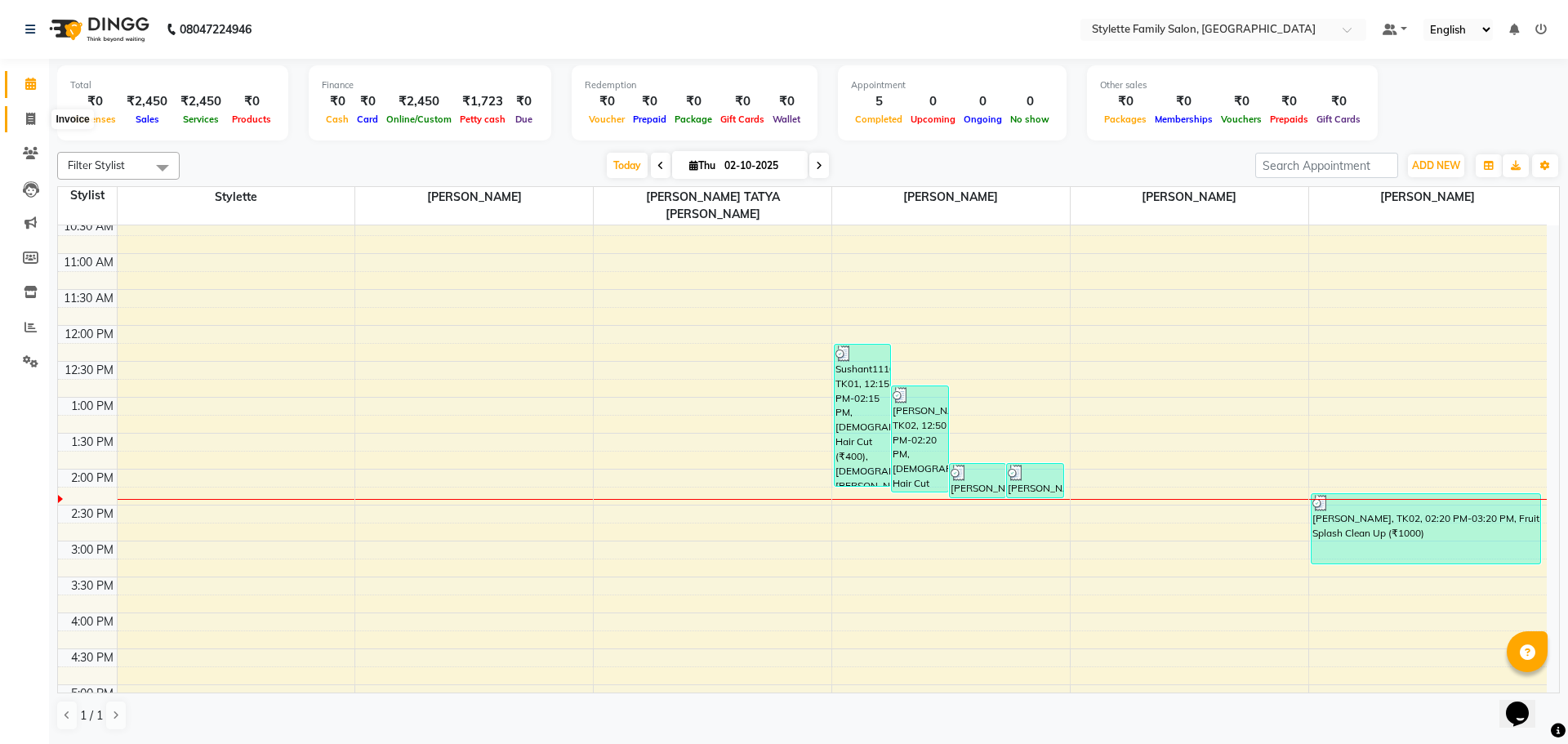
click at [19, 120] on span at bounding box center [30, 119] width 28 height 19
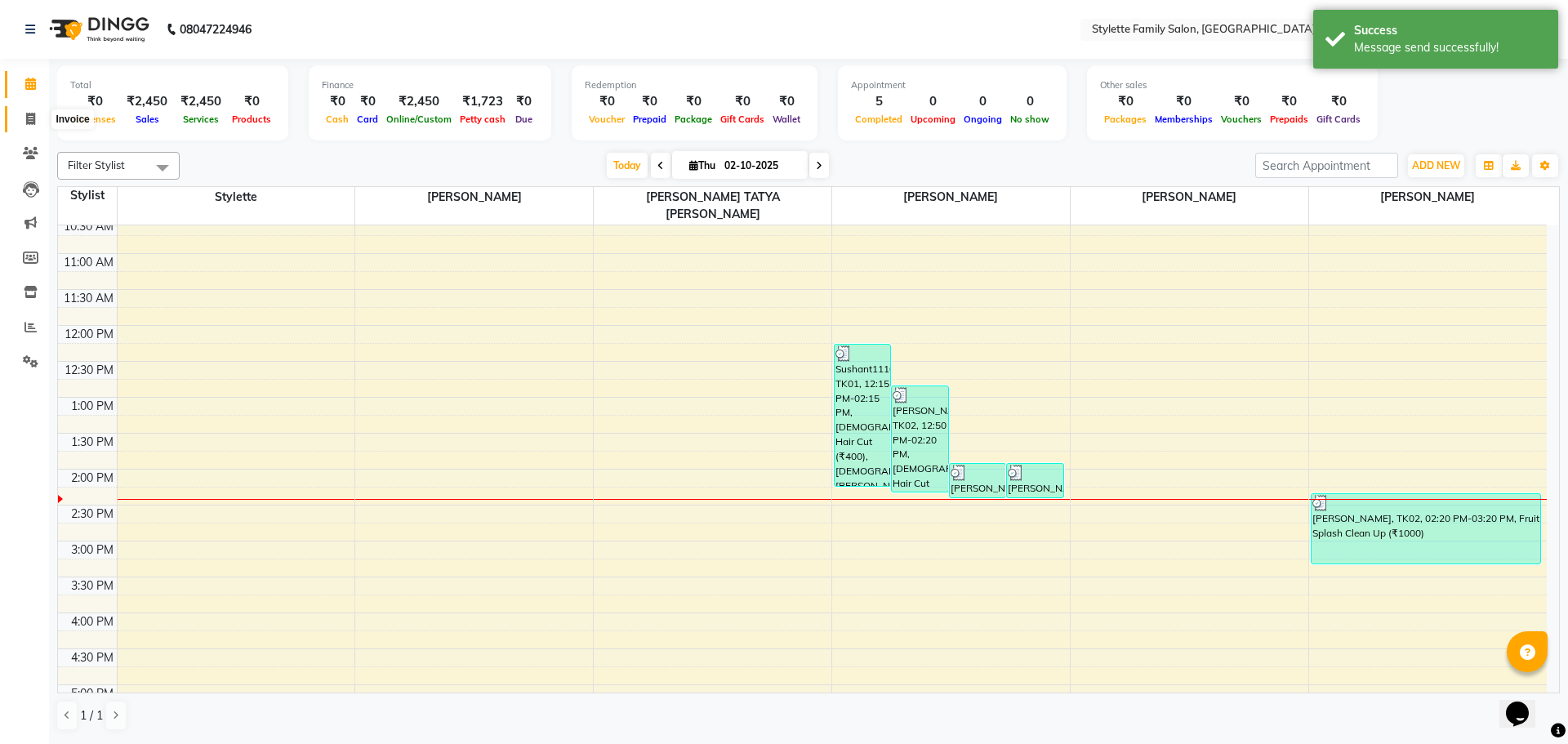
select select "6990"
select select "service"
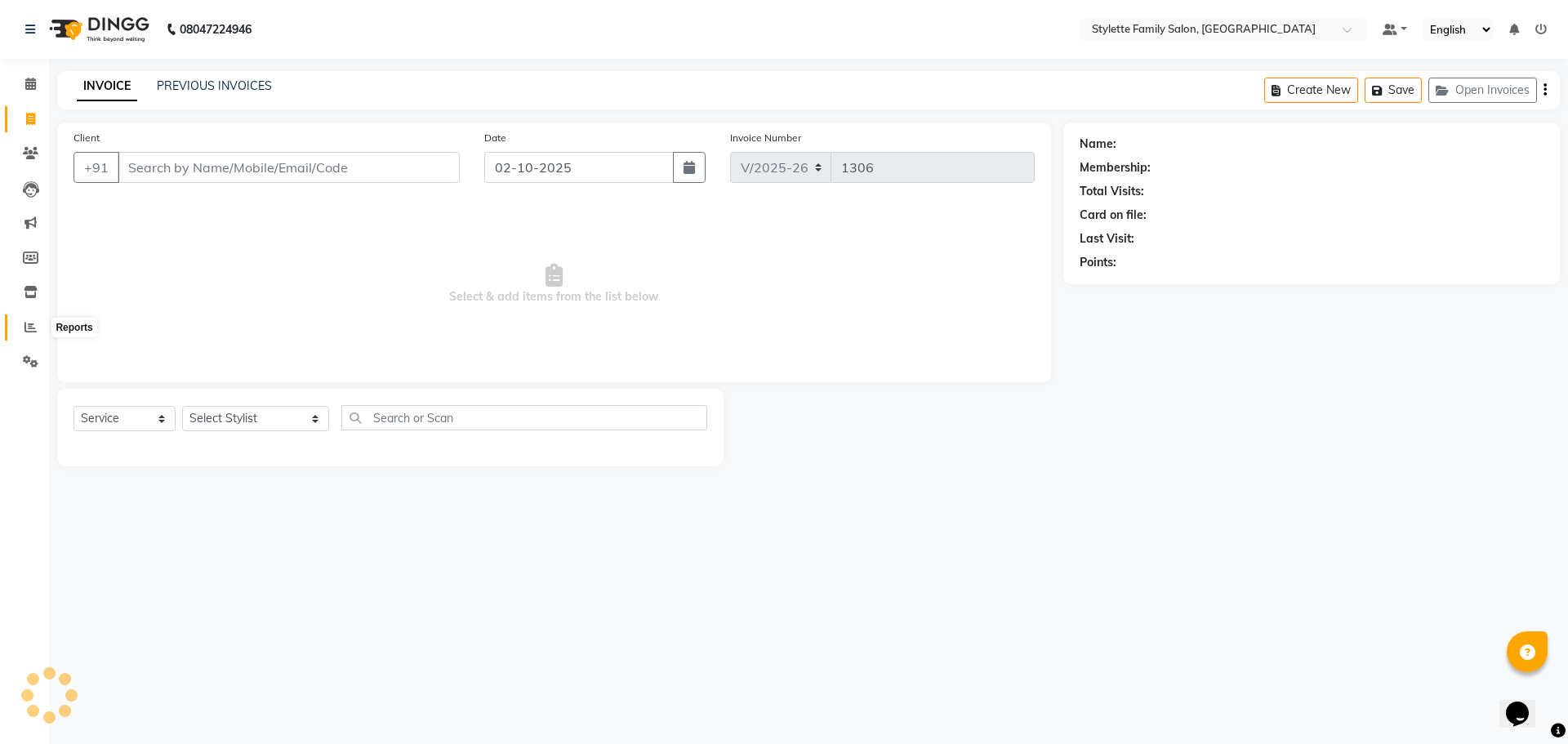
click at [33, 319] on span at bounding box center [30, 327] width 28 height 19
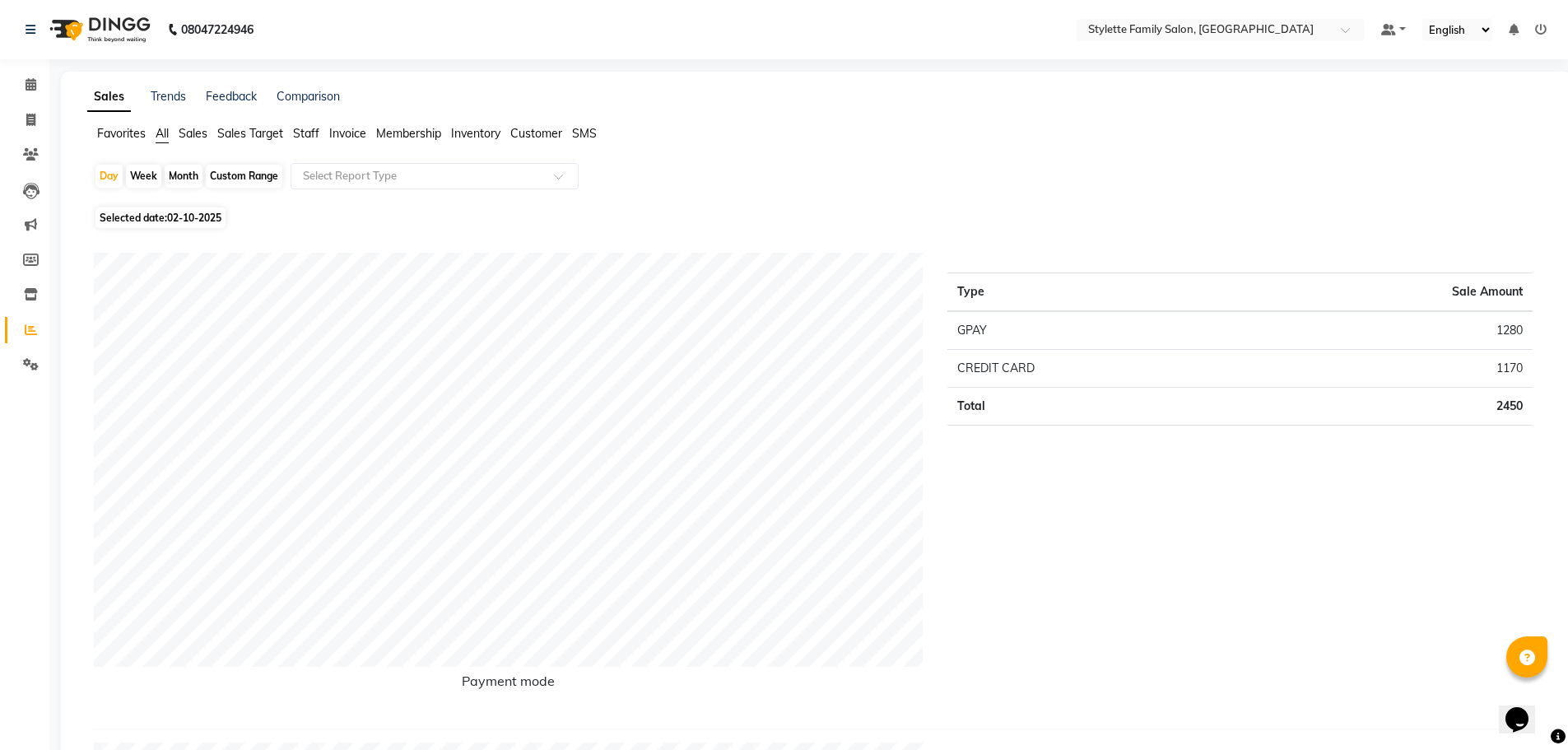
click at [177, 172] on div "Month" at bounding box center [184, 177] width 37 height 23
select select "10"
select select "2025"
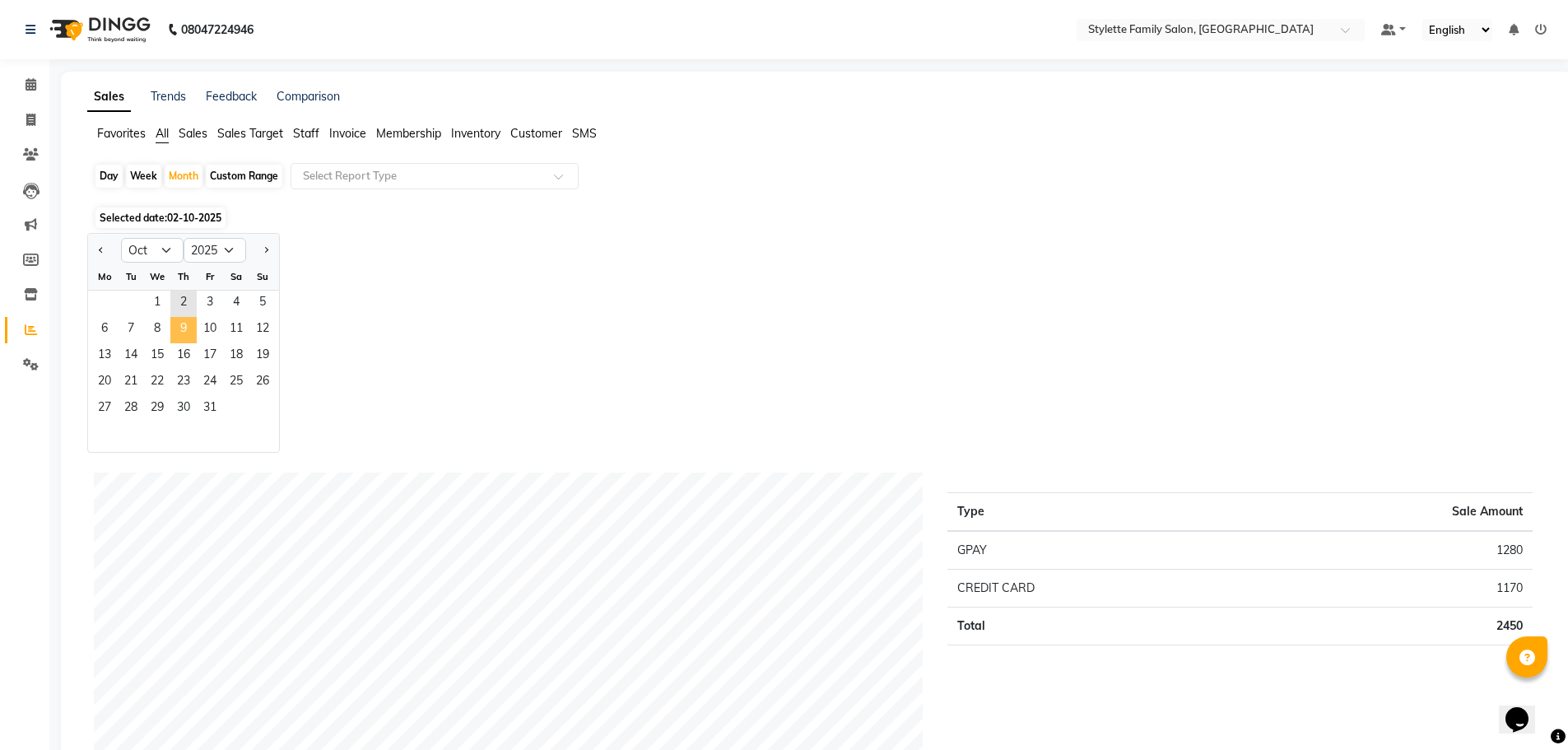
click at [179, 326] on span "9" at bounding box center [184, 331] width 27 height 27
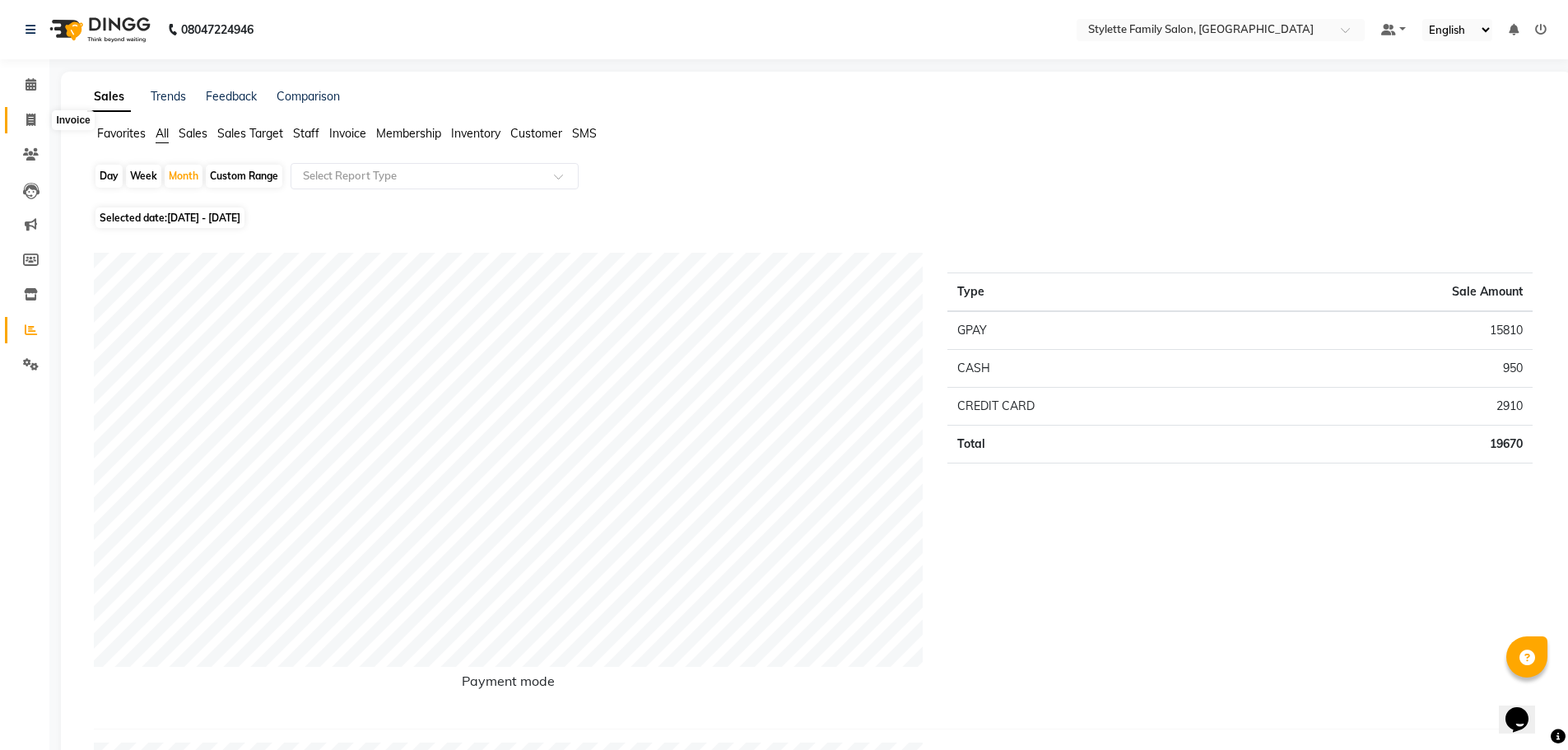
click at [25, 119] on span at bounding box center [30, 120] width 29 height 19
select select "service"
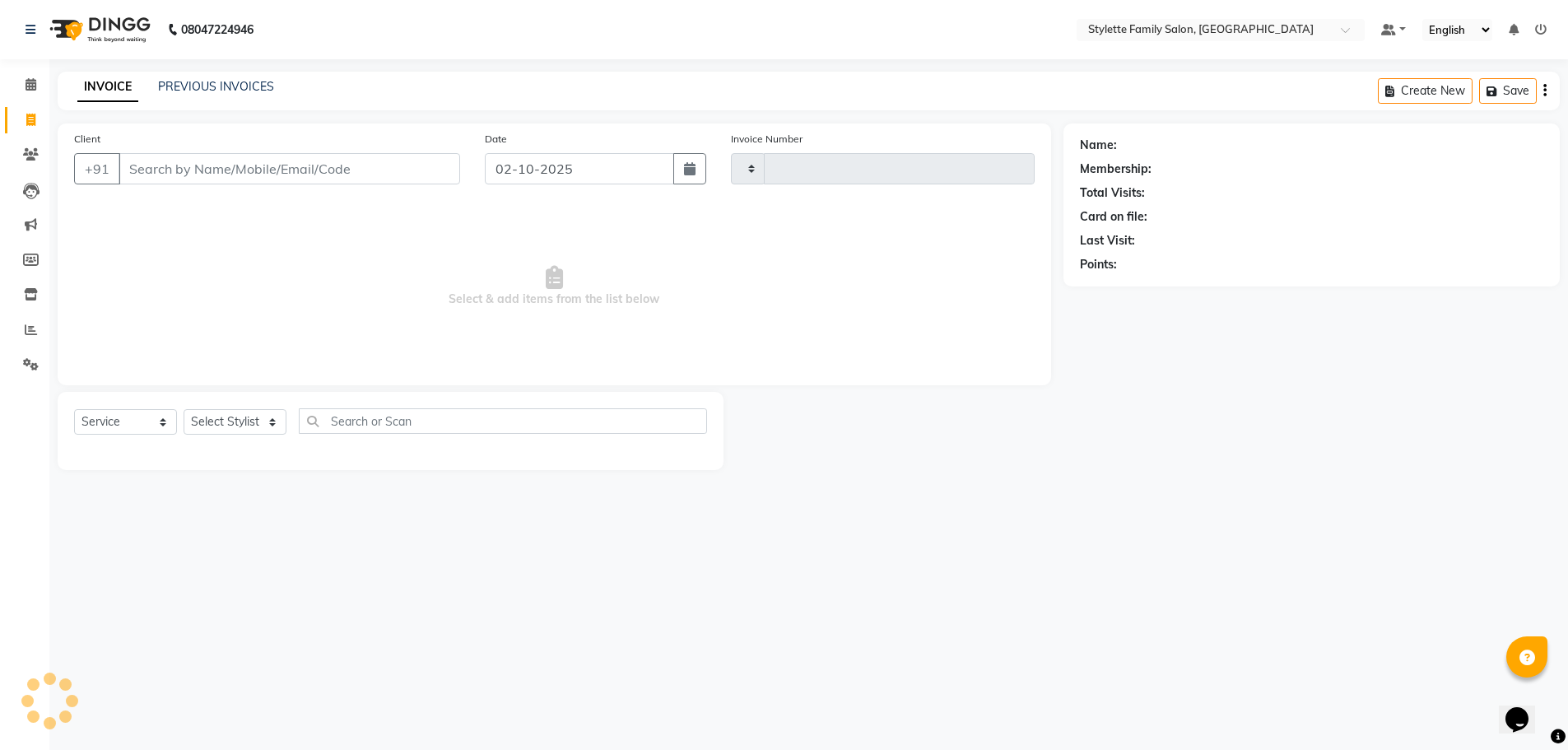
type input "1306"
select select "6990"
click at [29, 87] on icon at bounding box center [31, 85] width 11 height 12
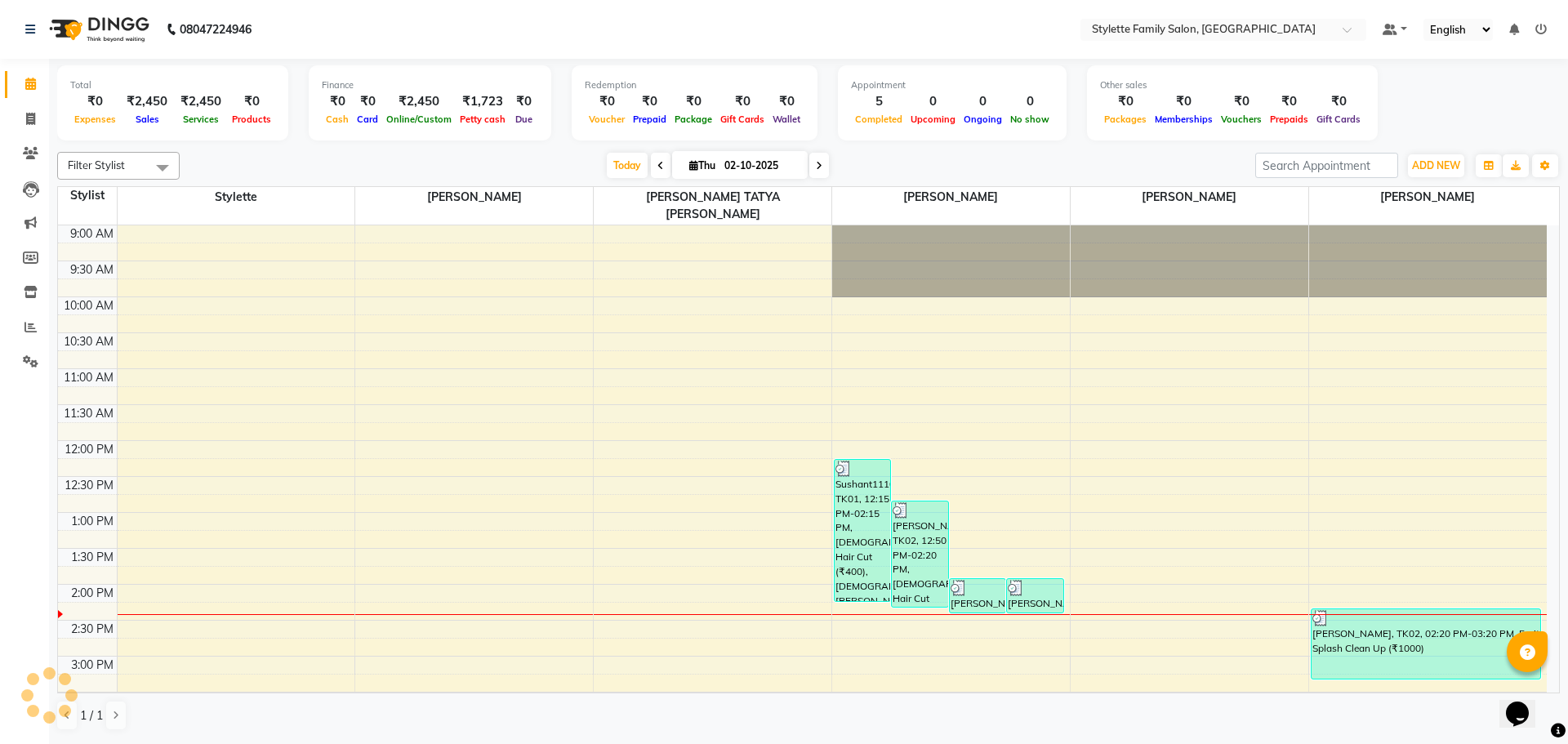
scroll to position [360, 0]
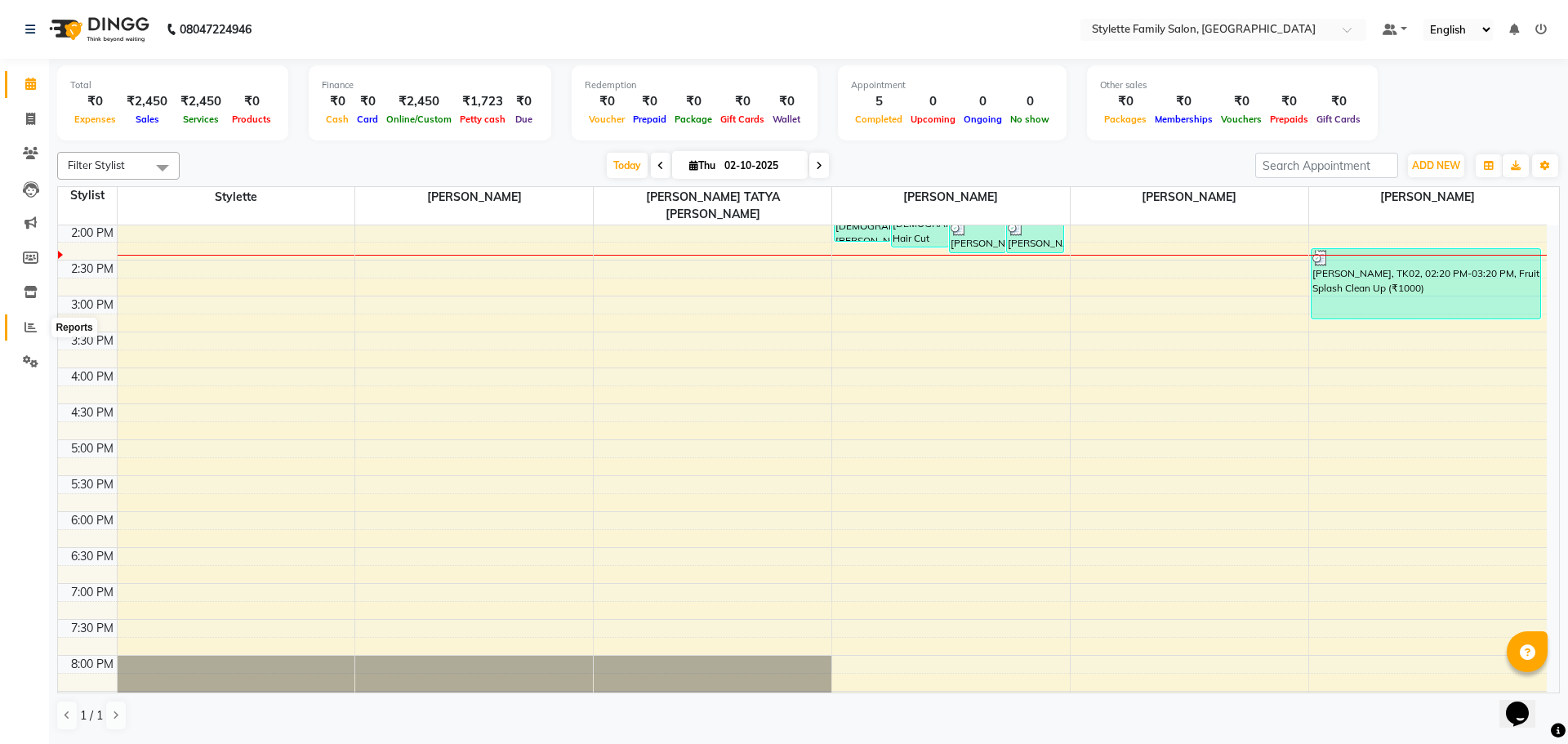
click at [28, 321] on icon at bounding box center [31, 327] width 12 height 12
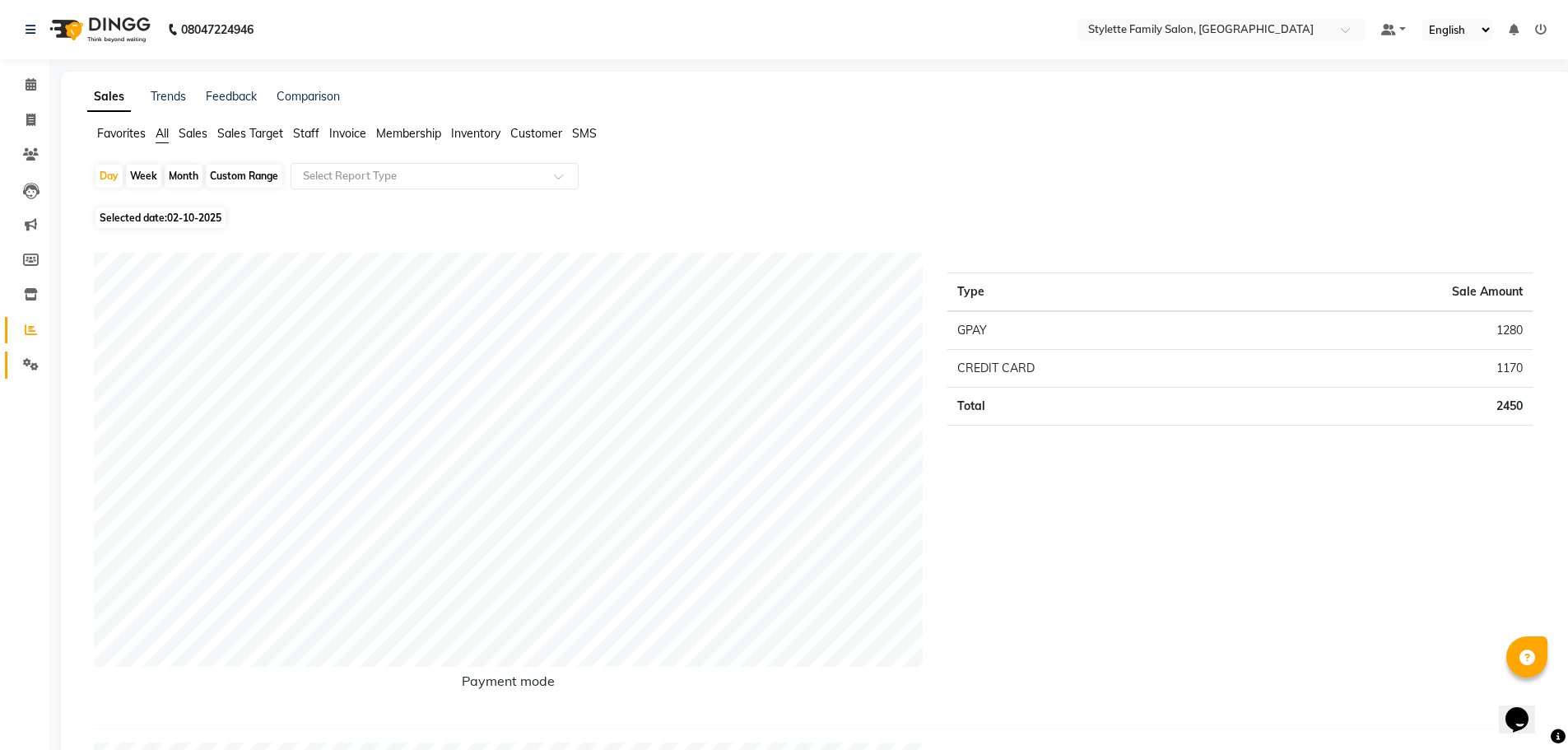
click at [23, 355] on link "Settings" at bounding box center [25, 365] width 39 height 27
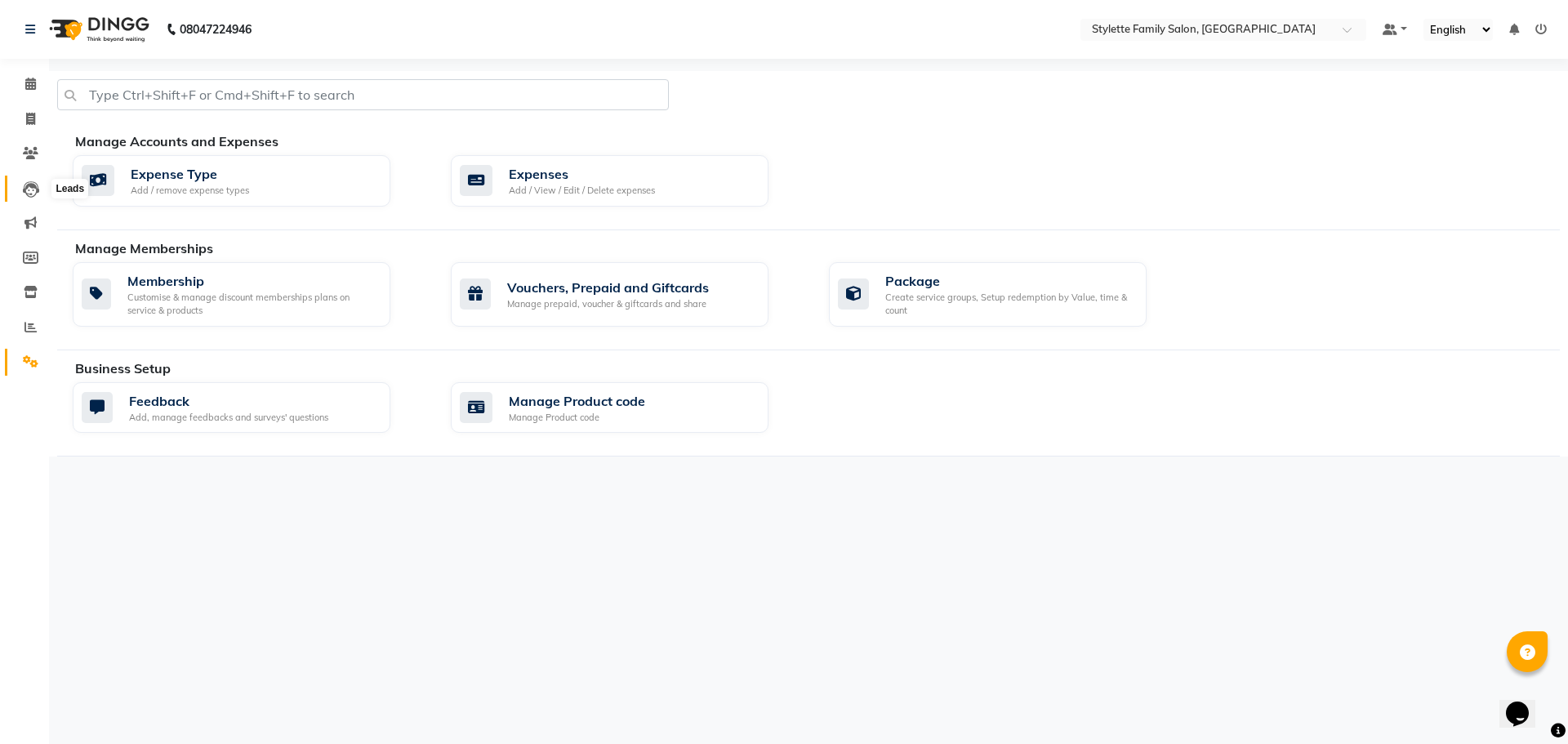
click at [24, 180] on span at bounding box center [30, 188] width 28 height 19
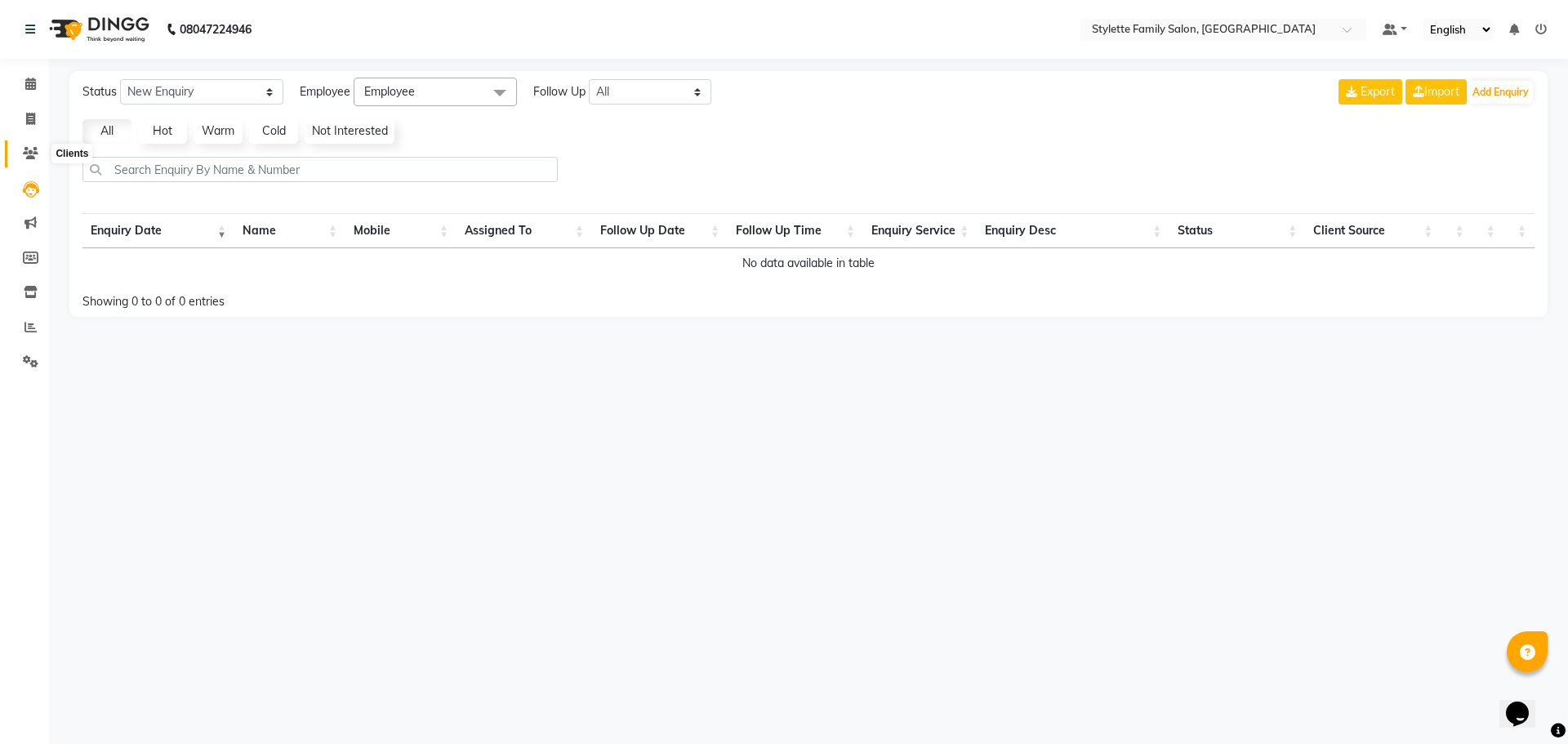
click at [34, 148] on icon at bounding box center [31, 153] width 16 height 12
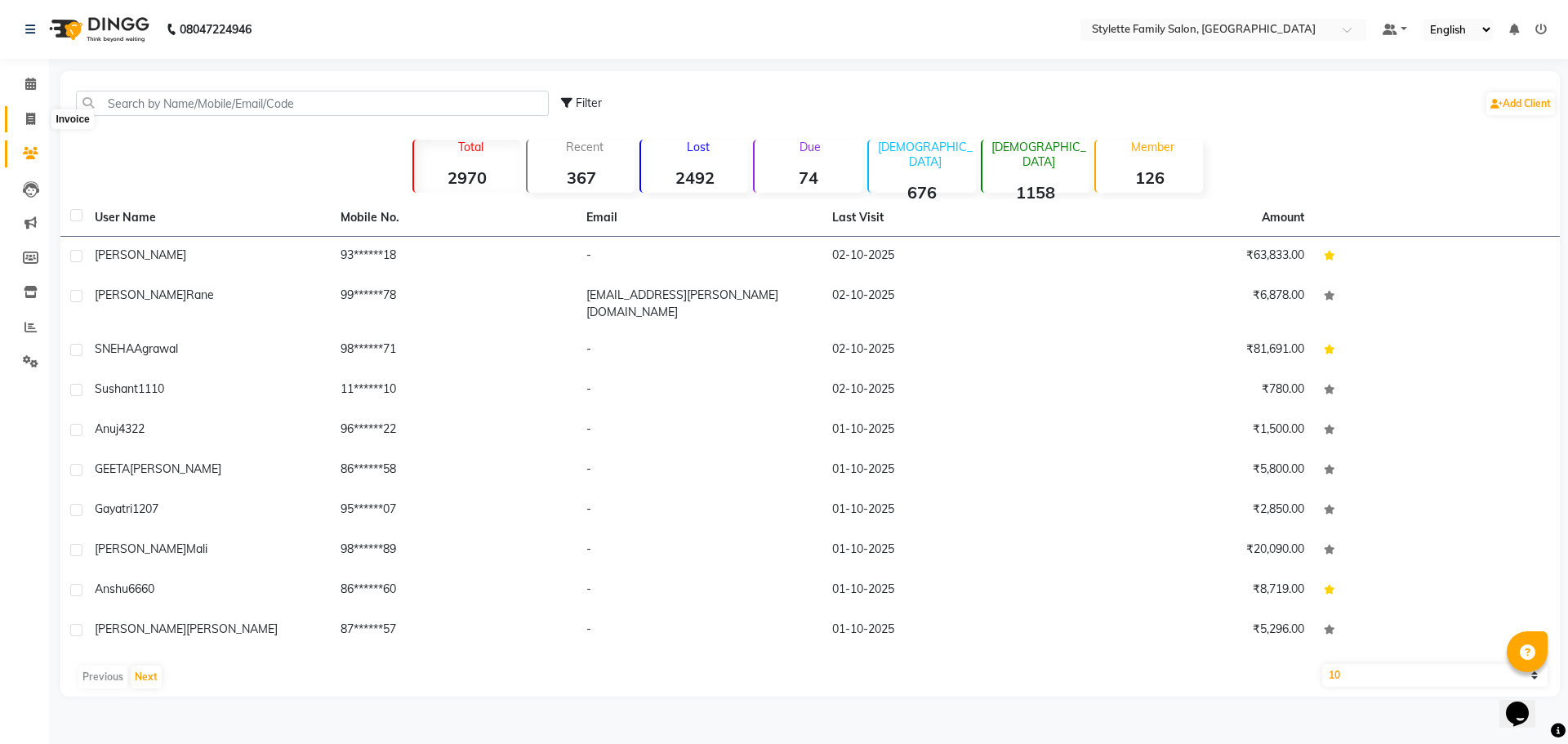
click at [31, 112] on icon at bounding box center [31, 119] width 9 height 12
select select "service"
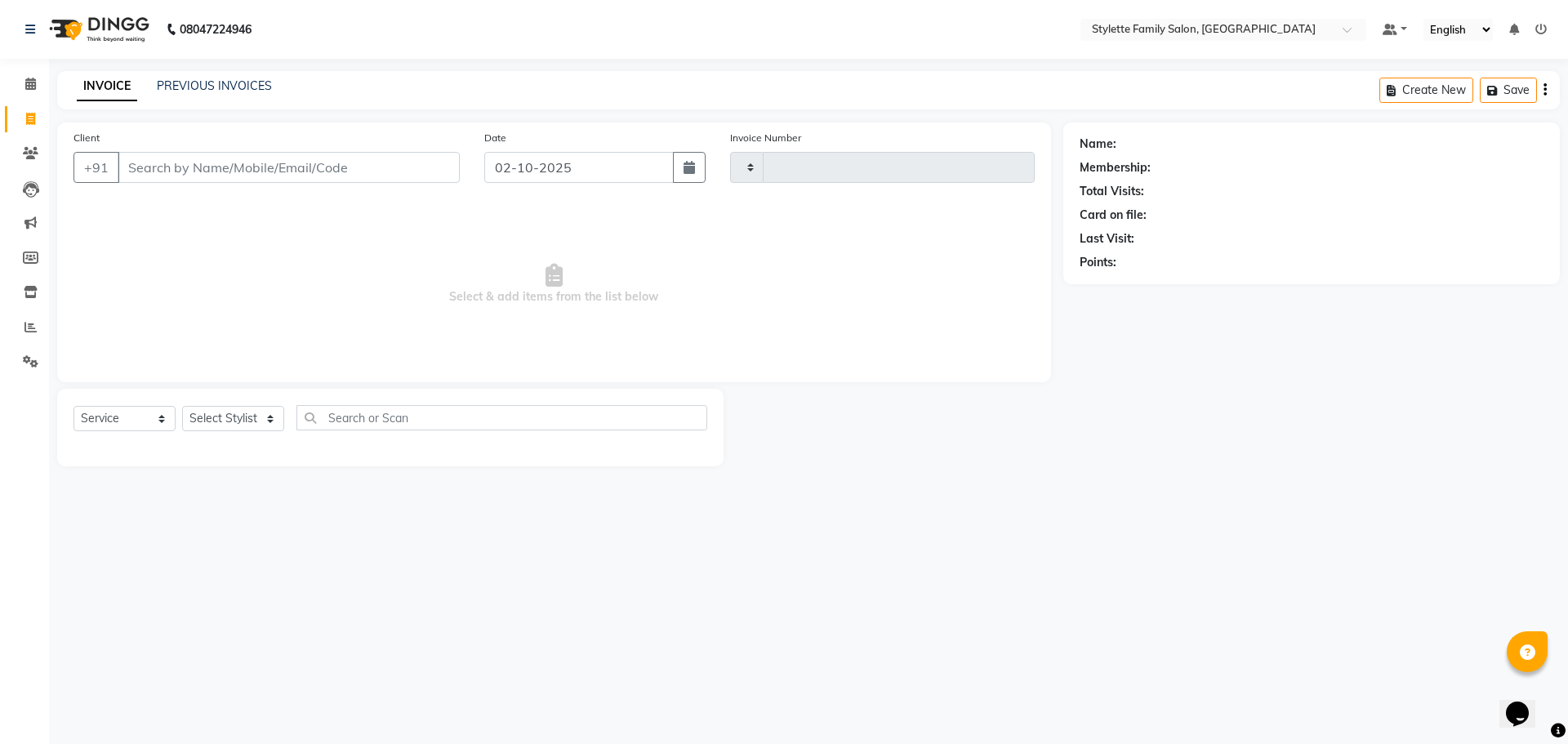
type input "1306"
select select "6990"
click at [27, 87] on icon at bounding box center [31, 84] width 11 height 12
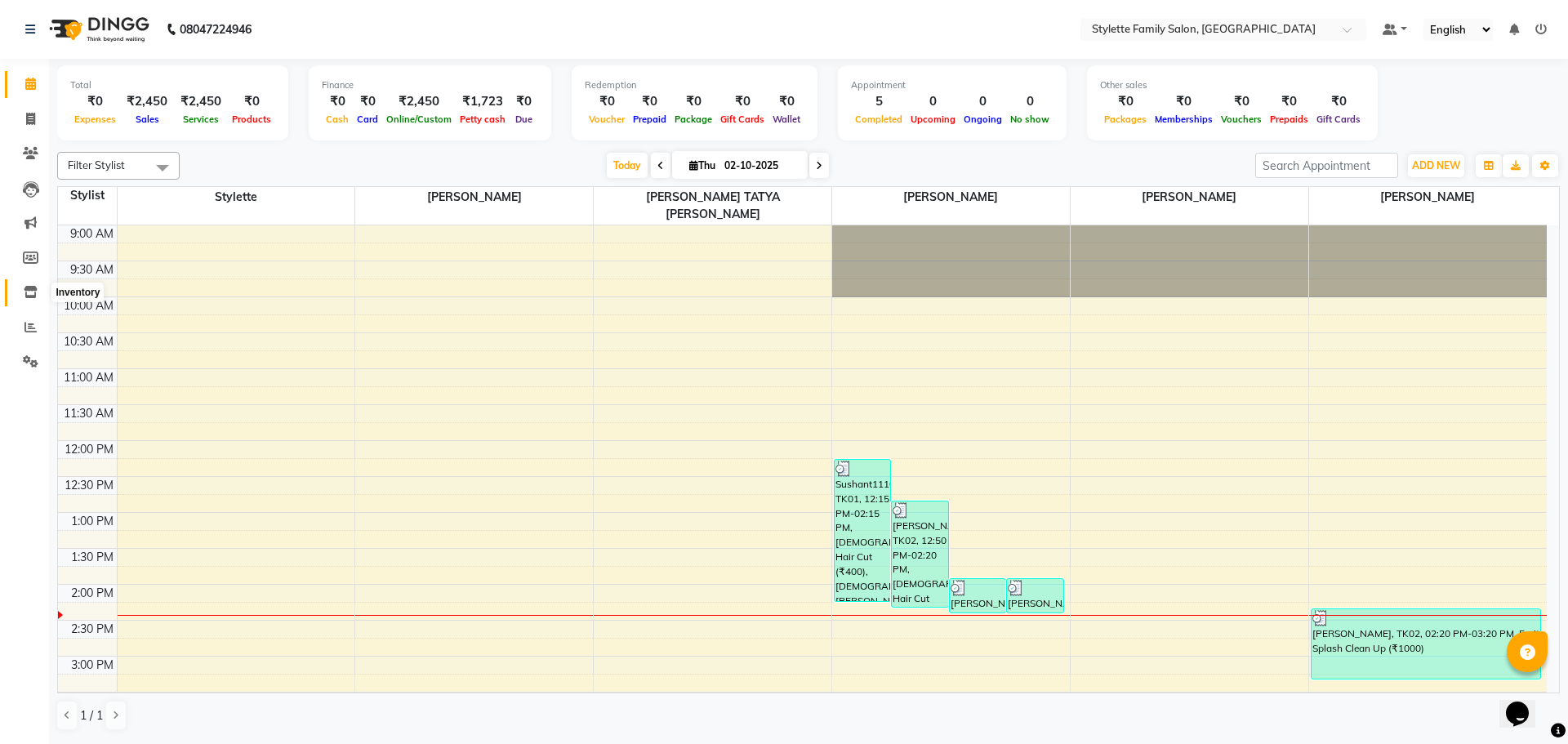
click at [37, 290] on span at bounding box center [30, 292] width 28 height 19
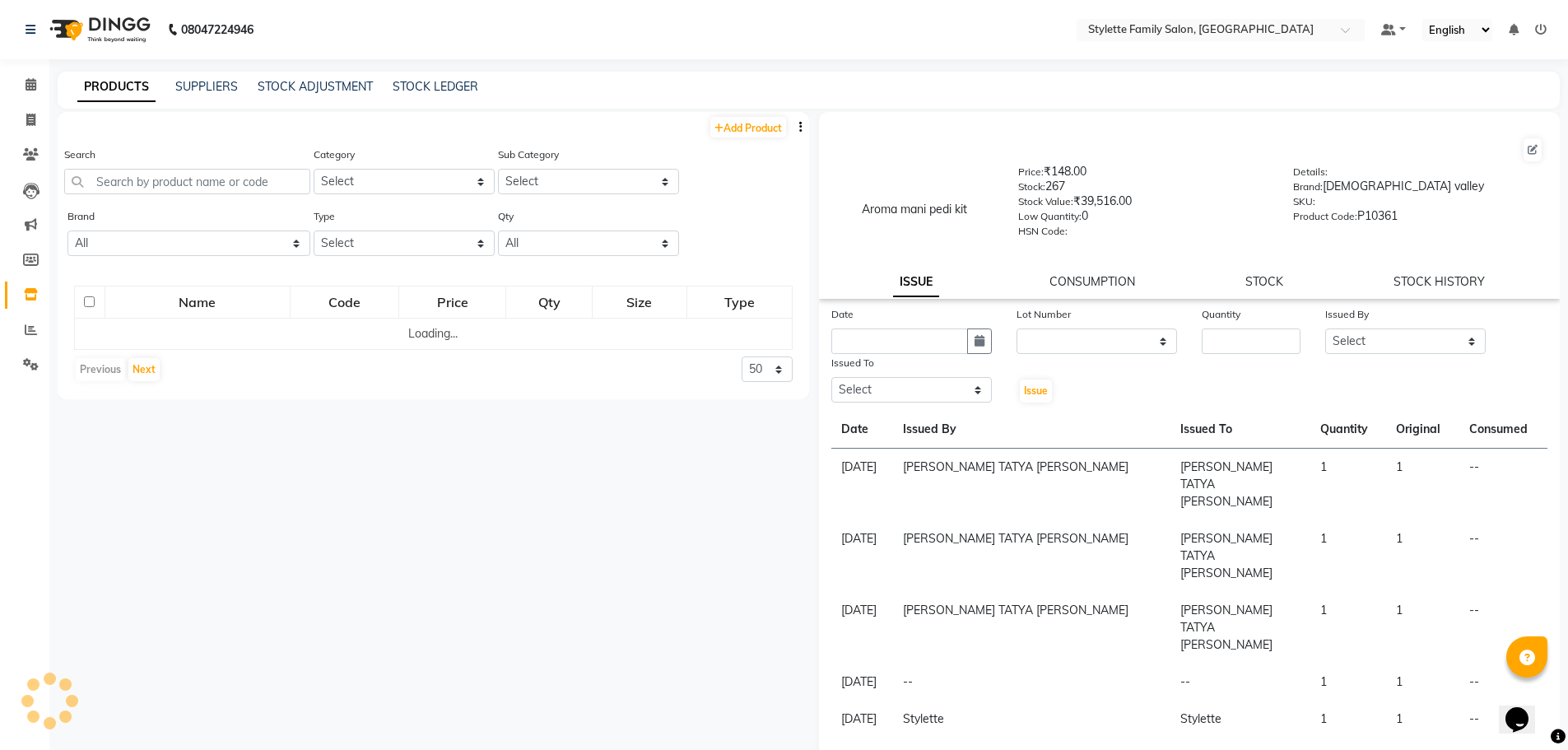
select select
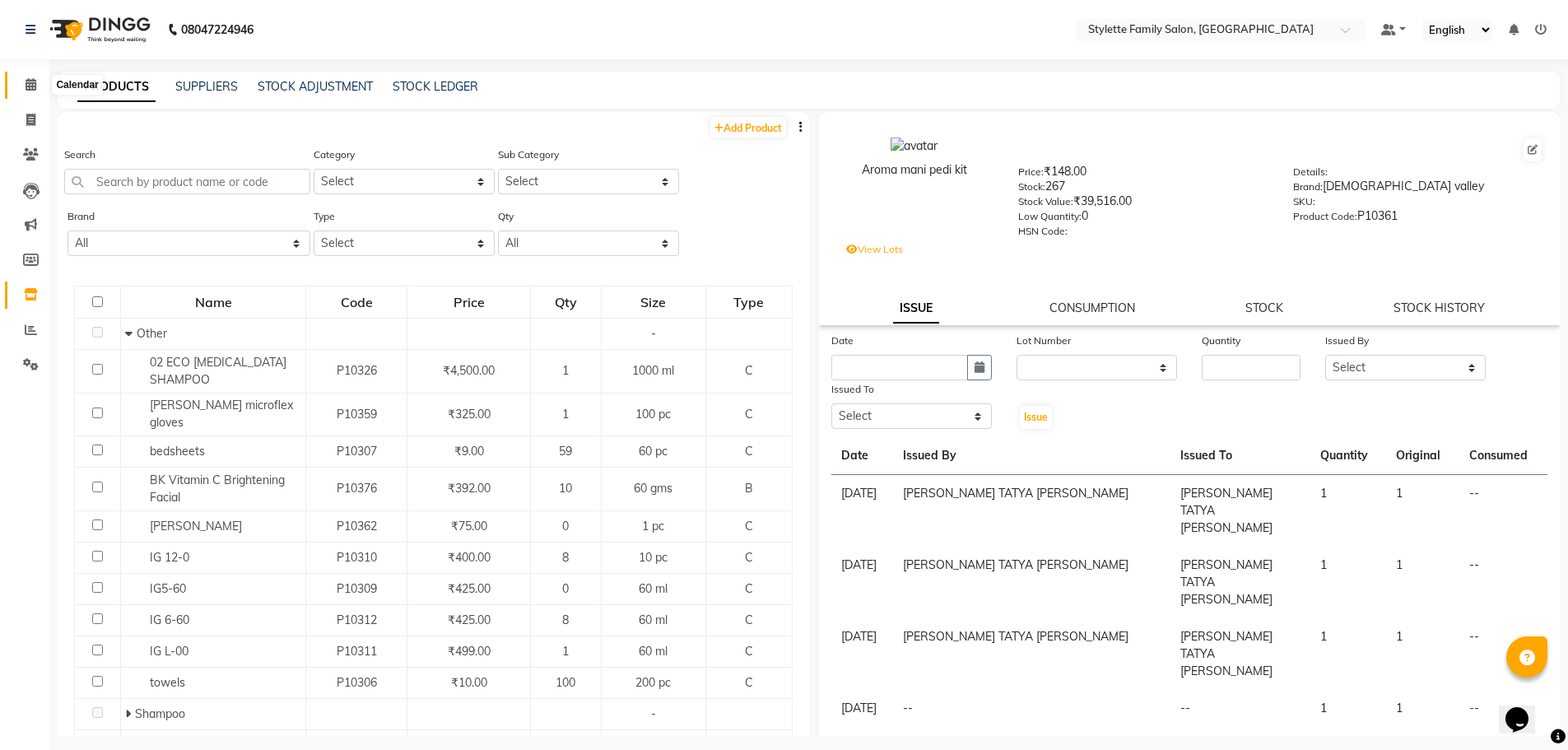
click at [32, 89] on icon at bounding box center [31, 85] width 11 height 12
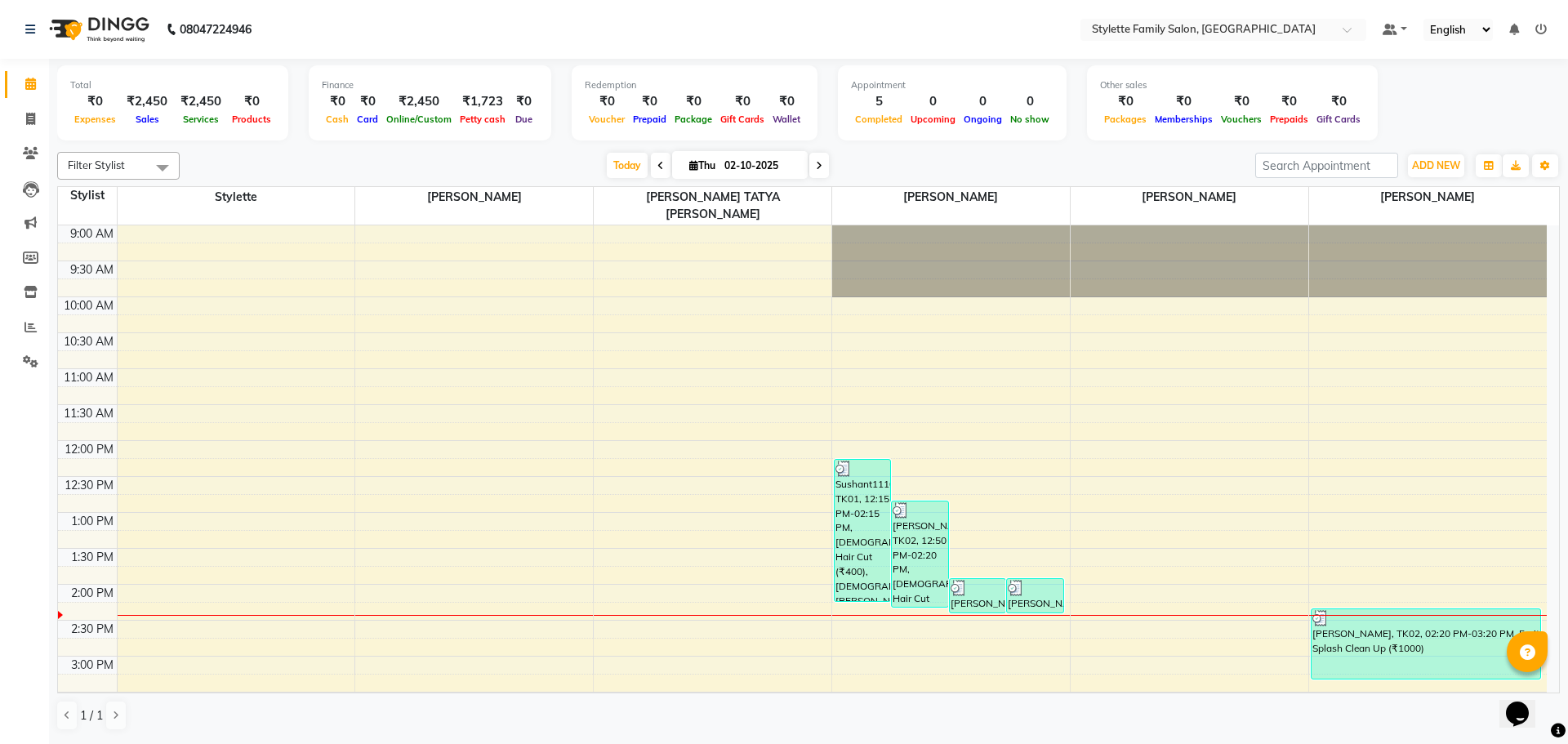
click at [25, 31] on div "08047224946" at bounding box center [139, 29] width 251 height 46
click at [23, 31] on div "08047224946" at bounding box center [139, 29] width 251 height 46
click at [1424, 159] on span "ADD NEW" at bounding box center [1436, 165] width 48 height 12
click at [1205, 172] on div "Today Thu 02-10-2025" at bounding box center [717, 166] width 1059 height 25
click at [1482, 166] on button "button" at bounding box center [1489, 166] width 27 height 23
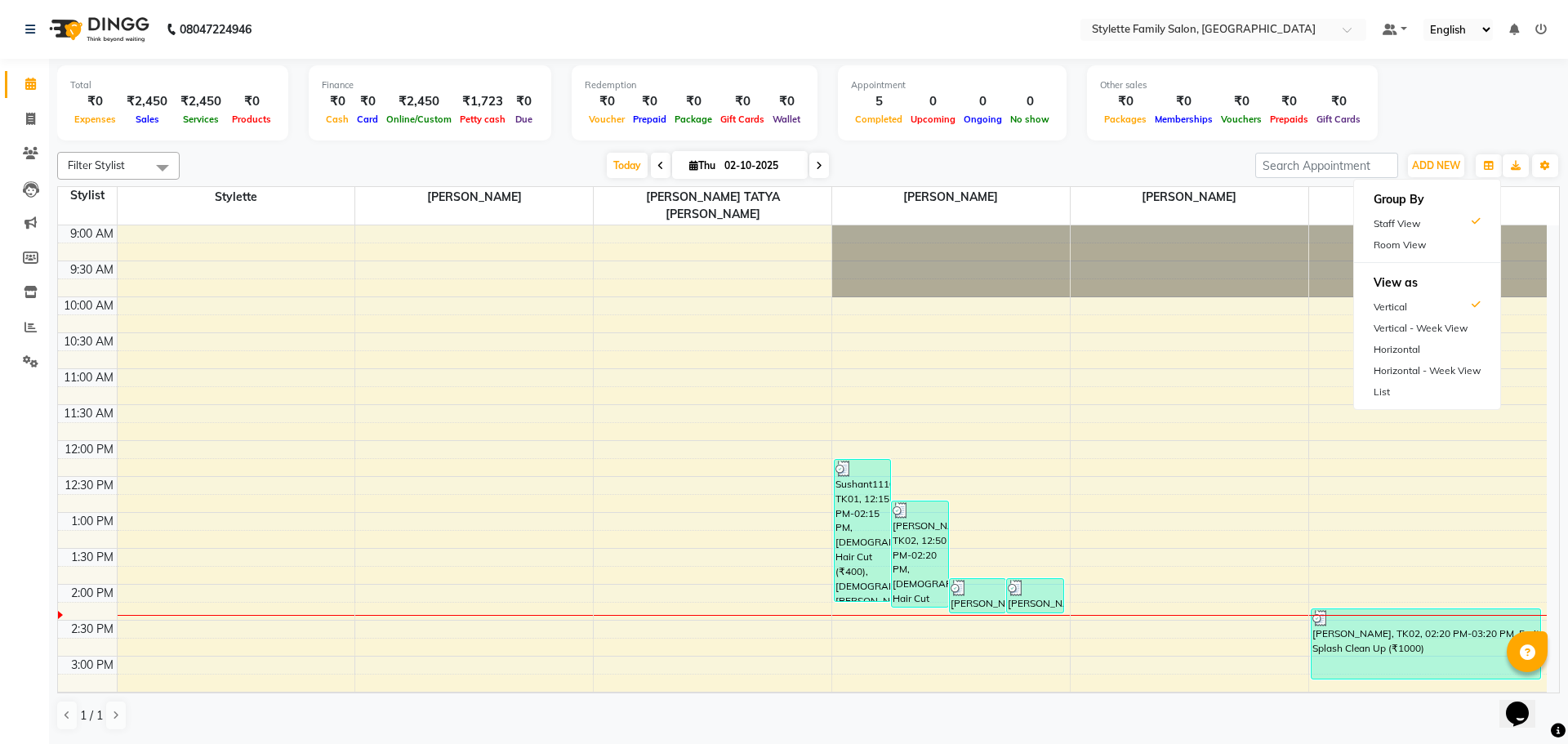
click at [1425, 96] on div "Total ₹0 Expenses ₹2,450 Sales ₹2,450 Services ₹0 Products Finance ₹0 Cash ₹0 C…" at bounding box center [808, 105] width 1503 height 81
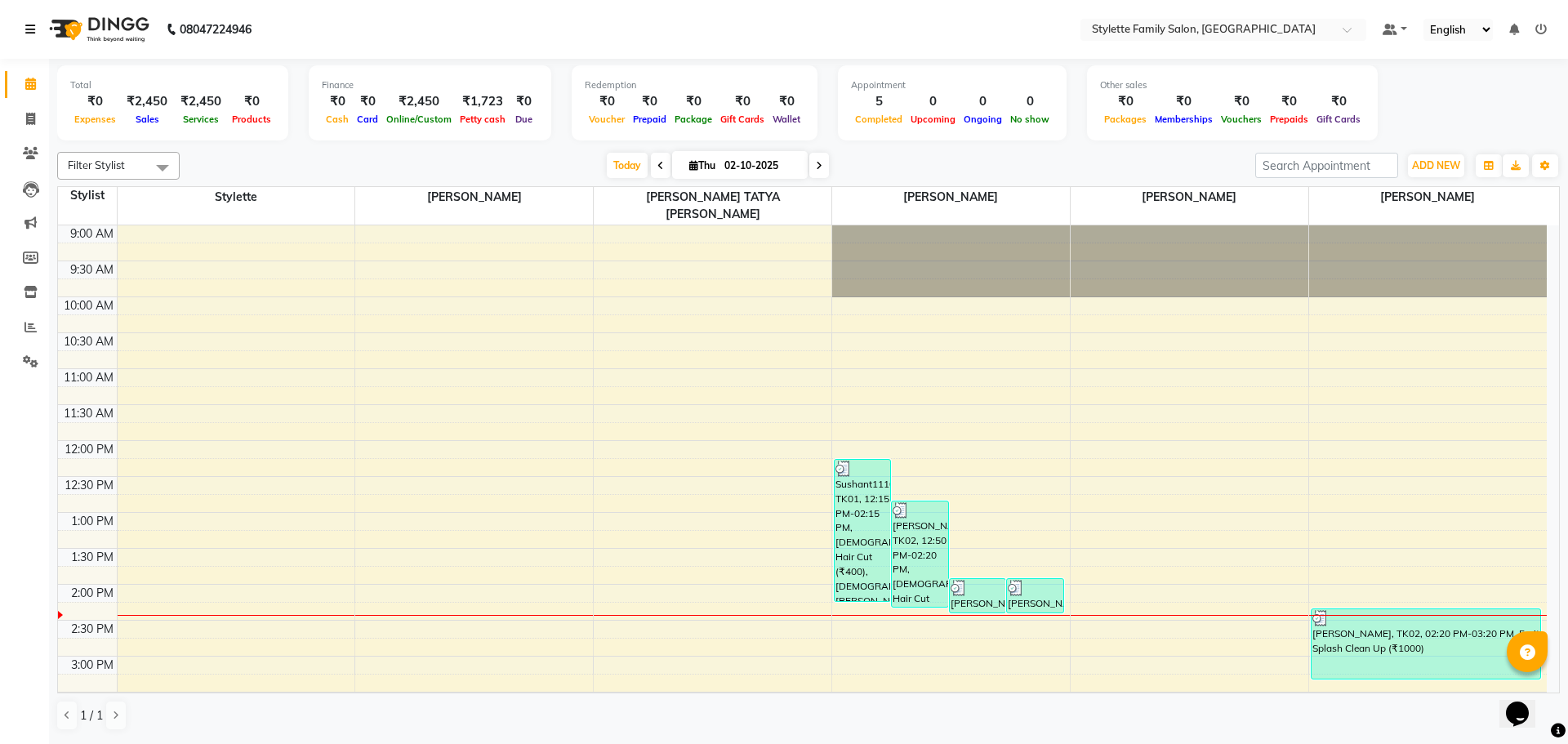
click at [32, 27] on icon at bounding box center [30, 29] width 10 height 12
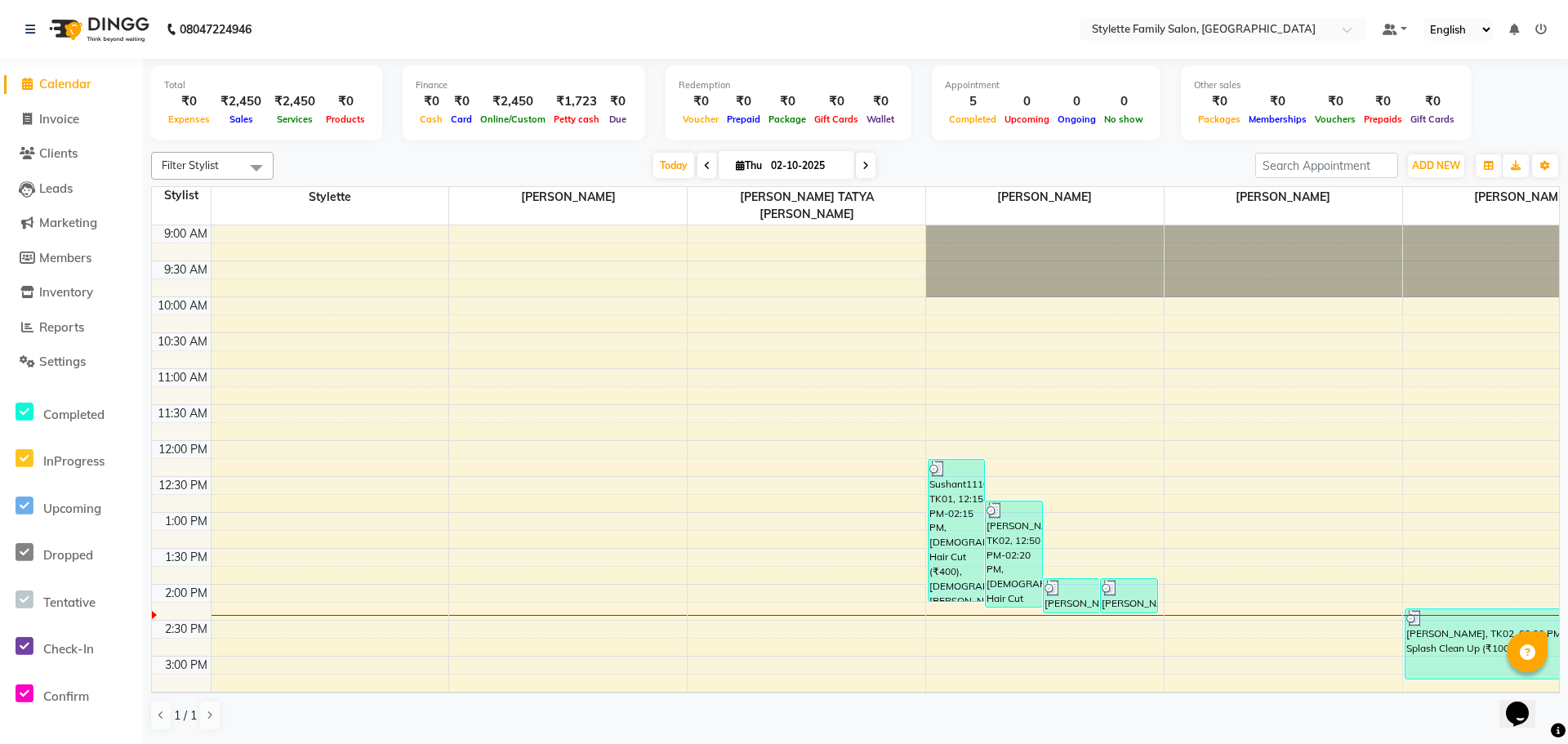
click at [224, 165] on span "Filter Stylist" at bounding box center [212, 165] width 123 height 27
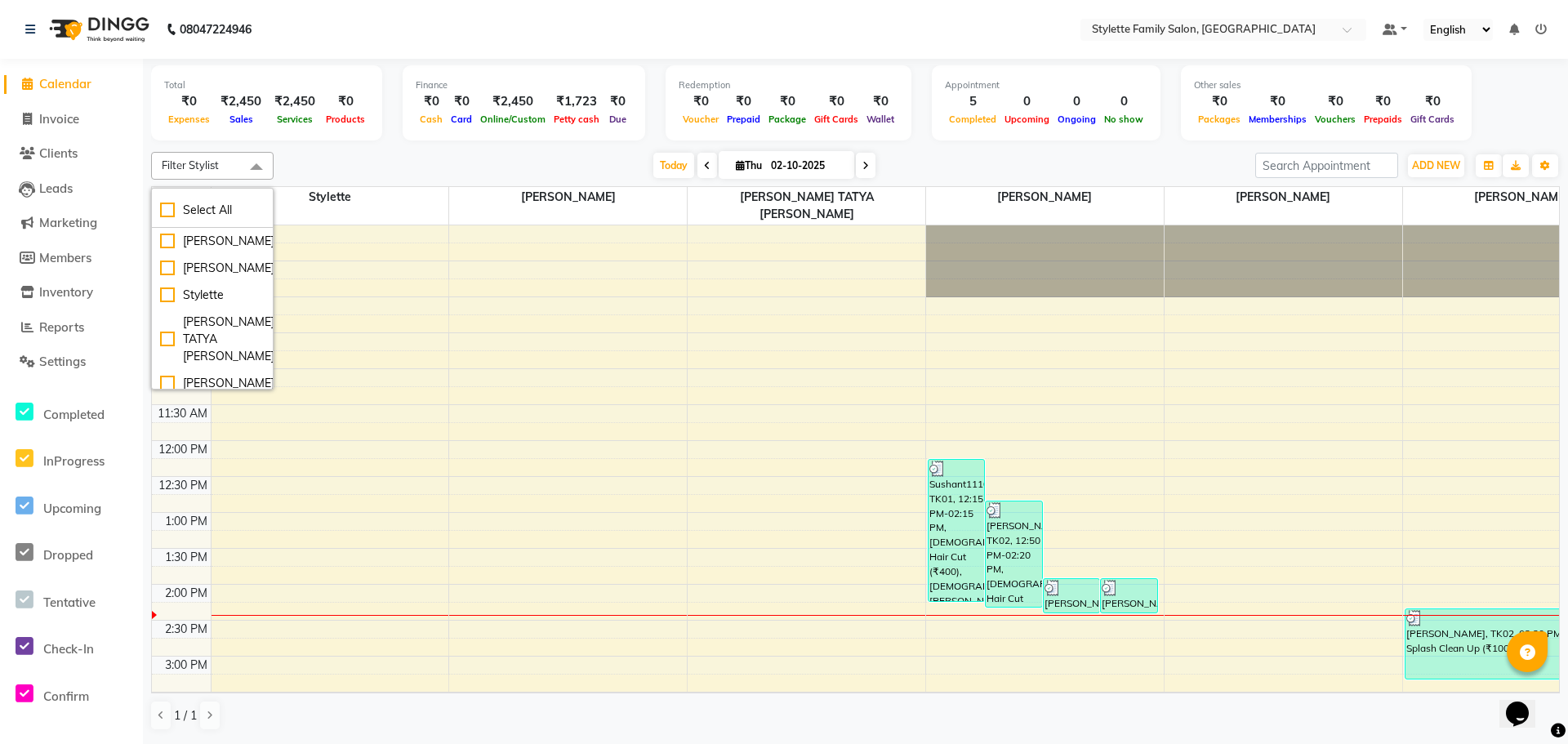
click at [304, 165] on div "Today Thu 02-10-2025" at bounding box center [765, 166] width 966 height 25
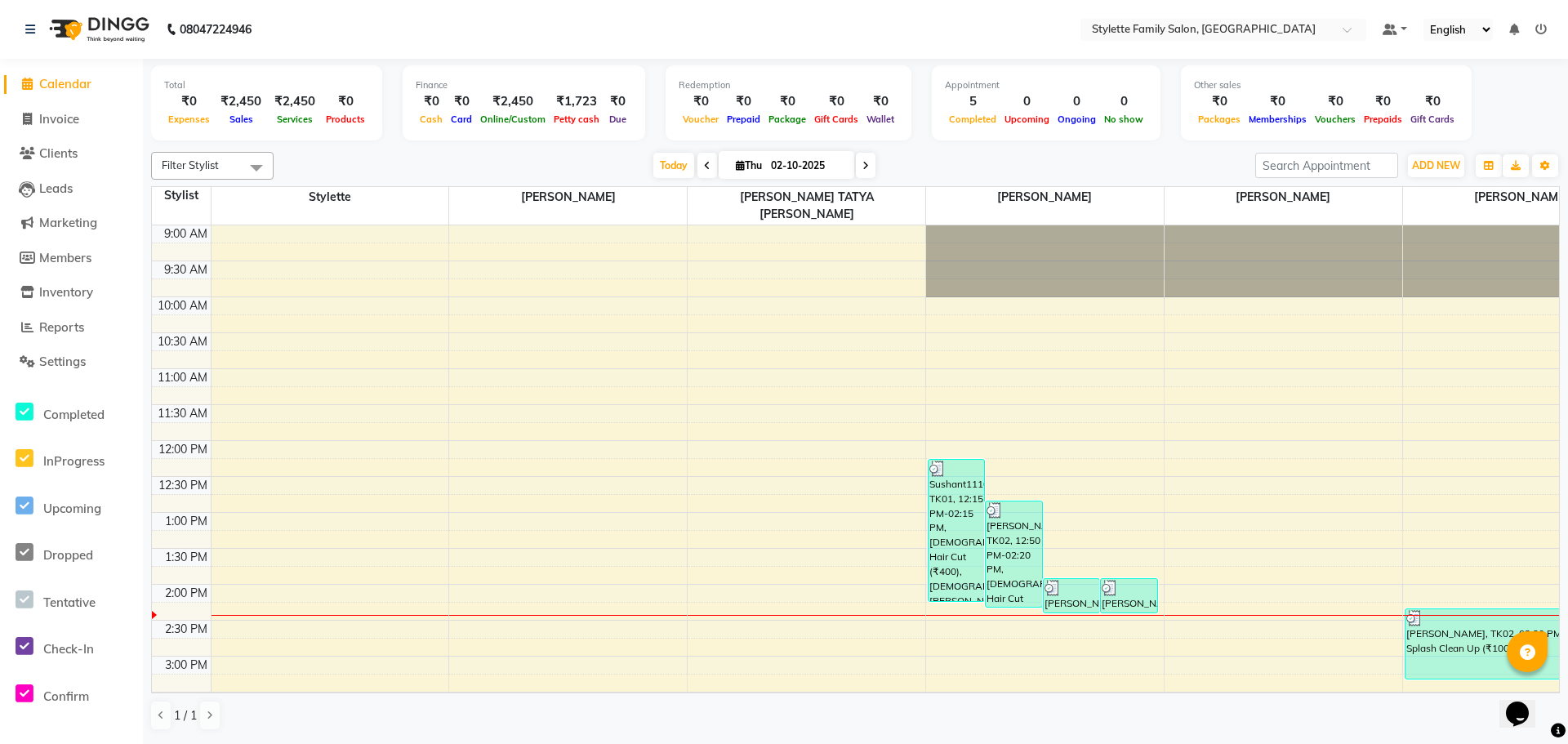
click at [207, 169] on span "Filter Stylist" at bounding box center [190, 165] width 57 height 13
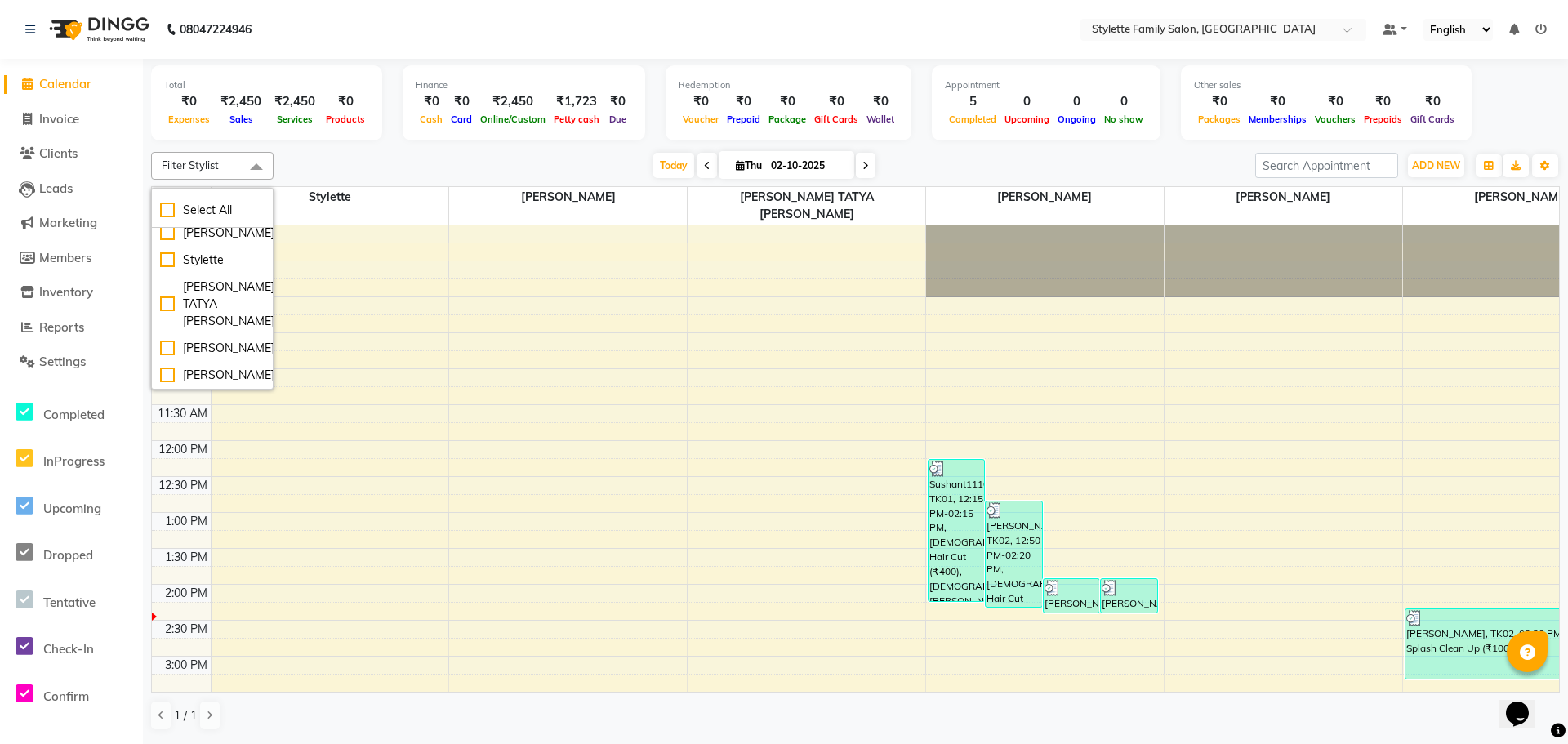
click at [367, 37] on nav "08047224946 Select Location × Stylette Family Salon, Vishal Nagar Default Panel…" at bounding box center [784, 29] width 1568 height 58
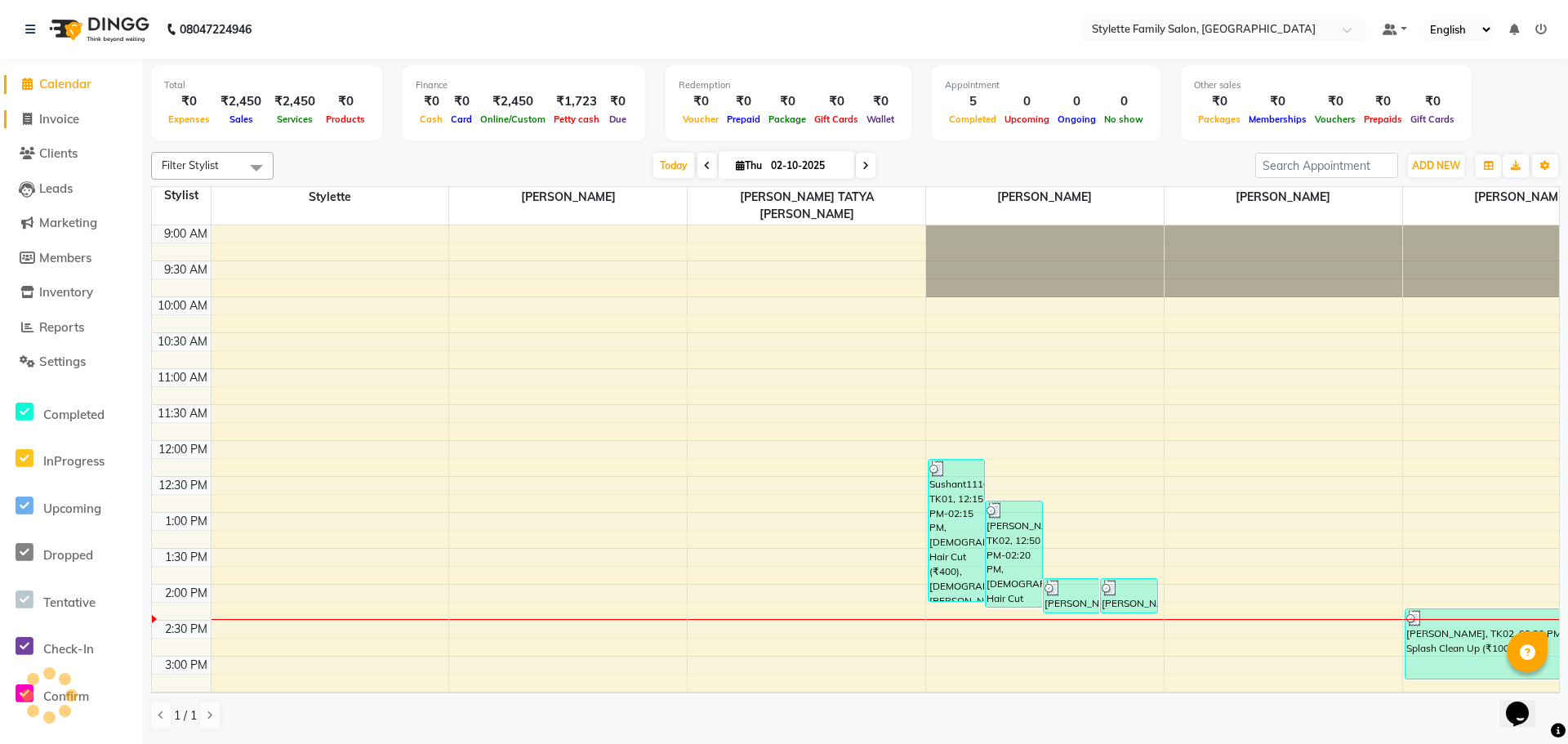
click at [62, 114] on span "Invoice" at bounding box center [58, 119] width 40 height 16
select select "service"
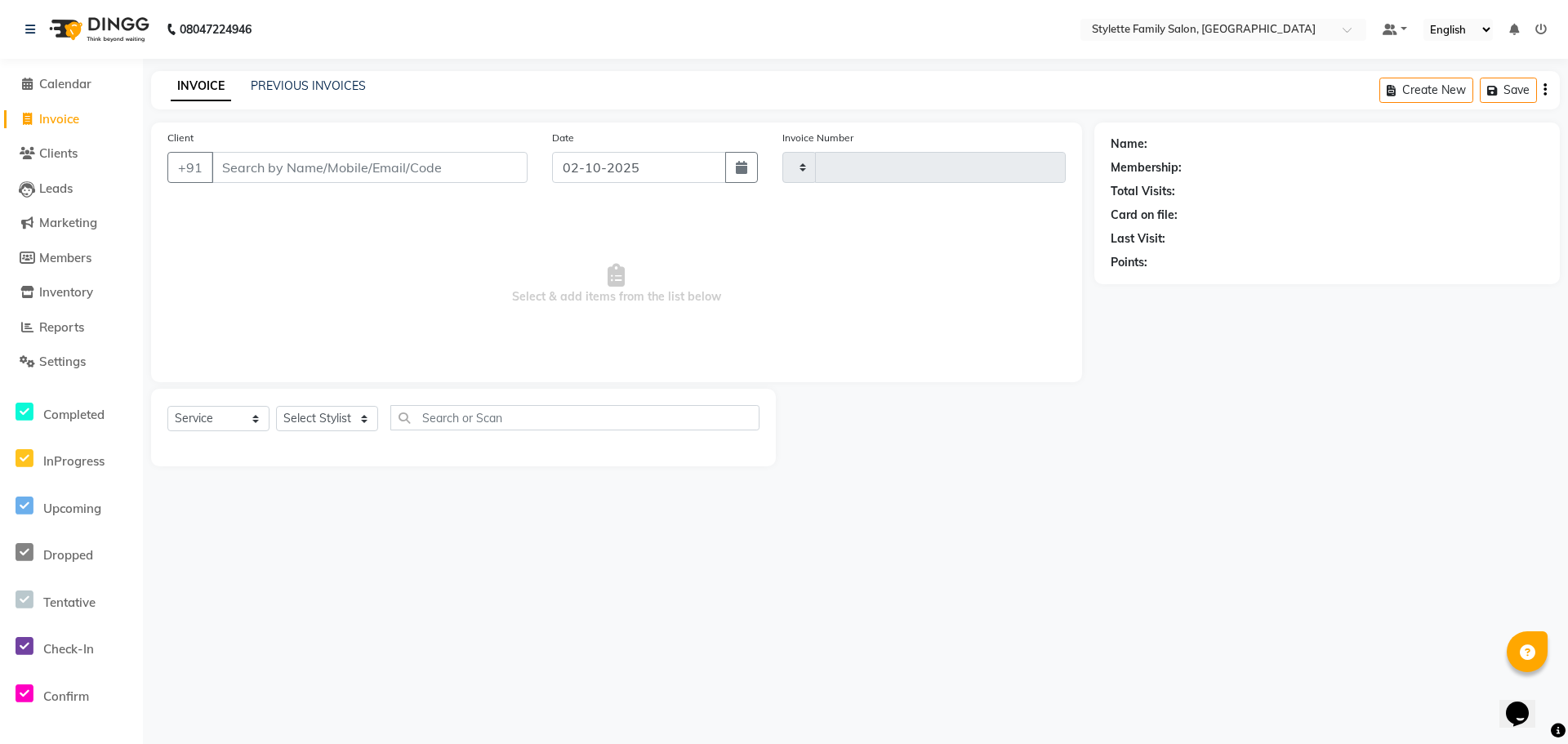
type input "1306"
select select "6990"
click at [30, 24] on icon at bounding box center [30, 29] width 10 height 12
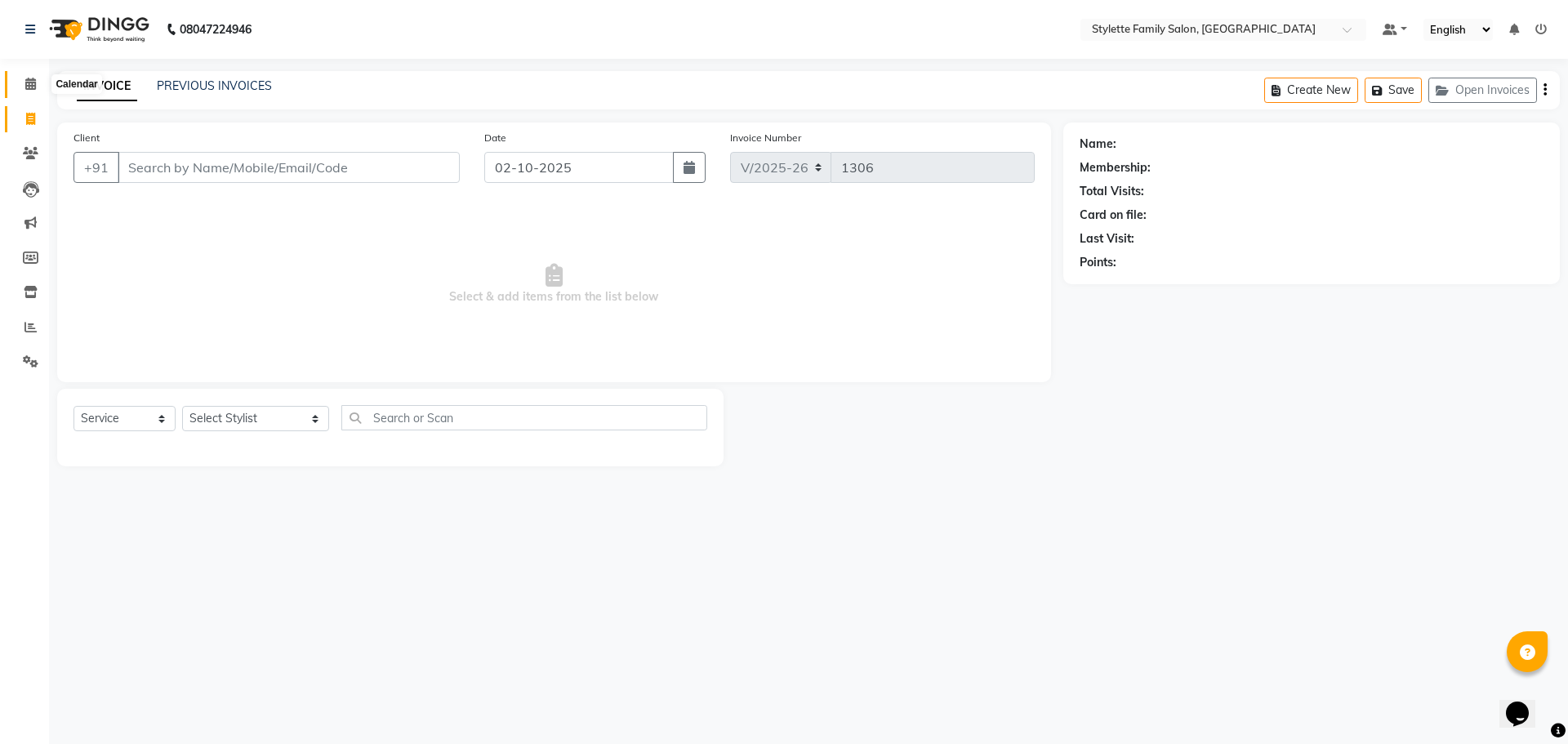
click at [27, 83] on icon at bounding box center [31, 84] width 11 height 12
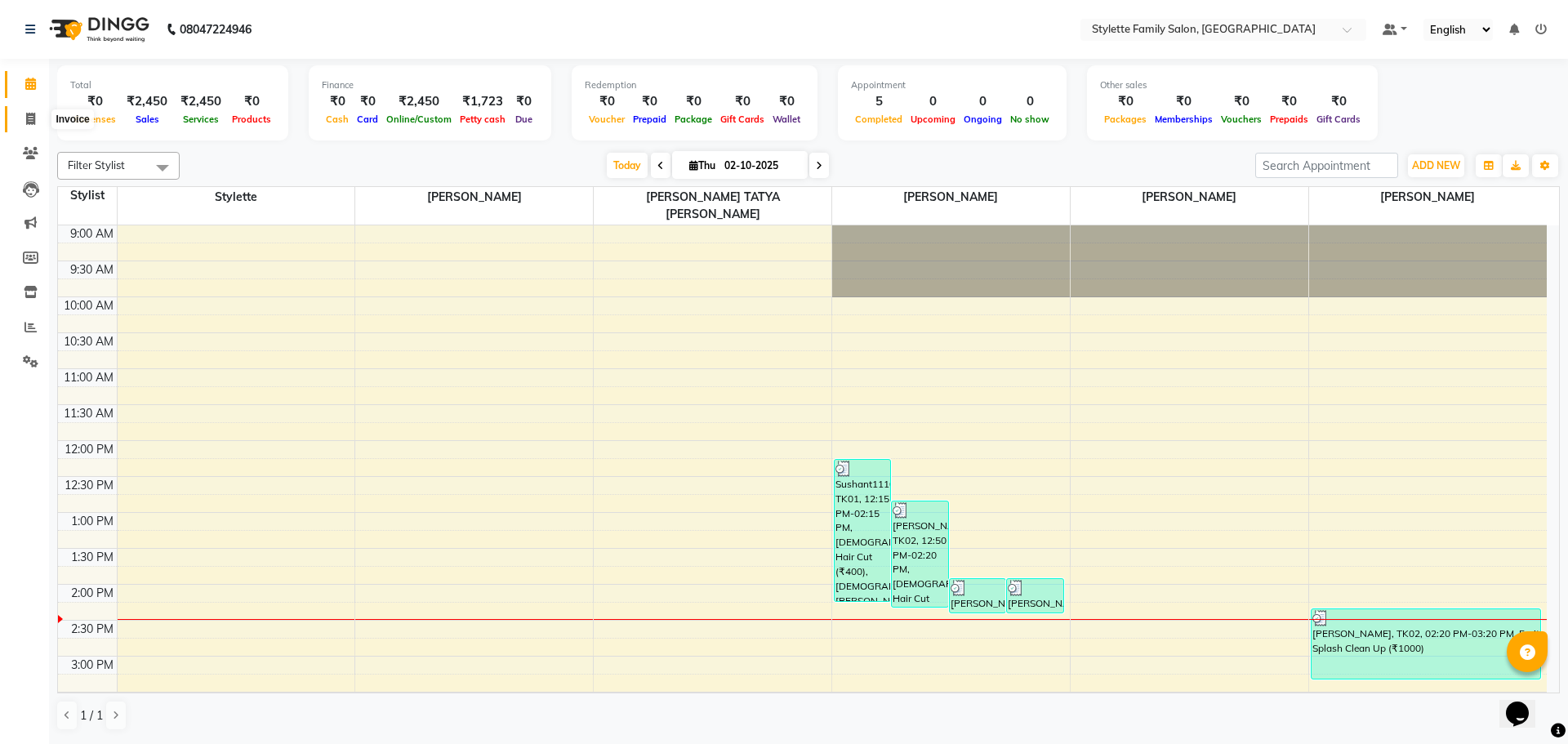
click at [29, 116] on icon at bounding box center [31, 119] width 9 height 12
select select "6990"
select select "service"
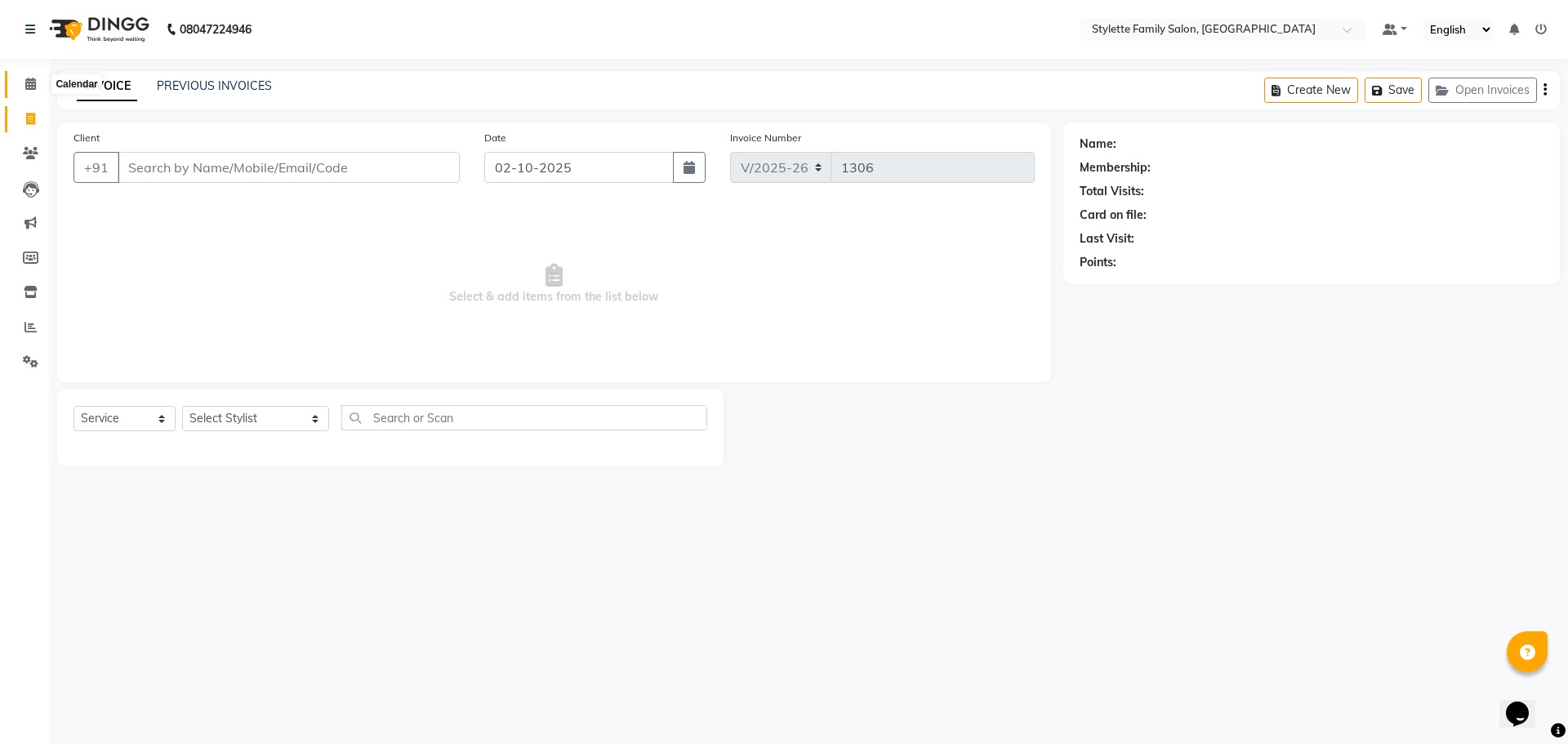
click at [30, 87] on icon at bounding box center [31, 84] width 11 height 12
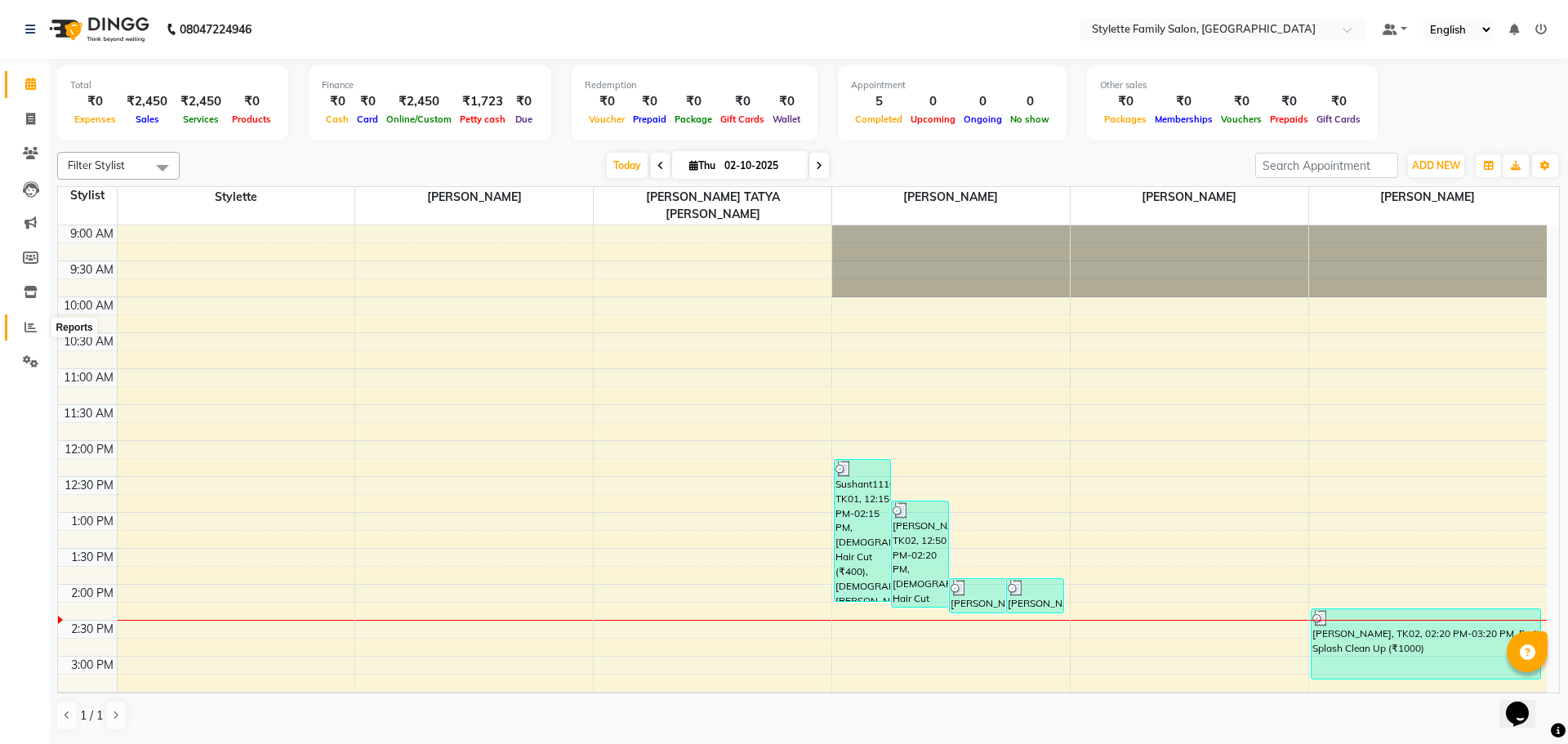
click at [29, 326] on icon at bounding box center [31, 327] width 12 height 12
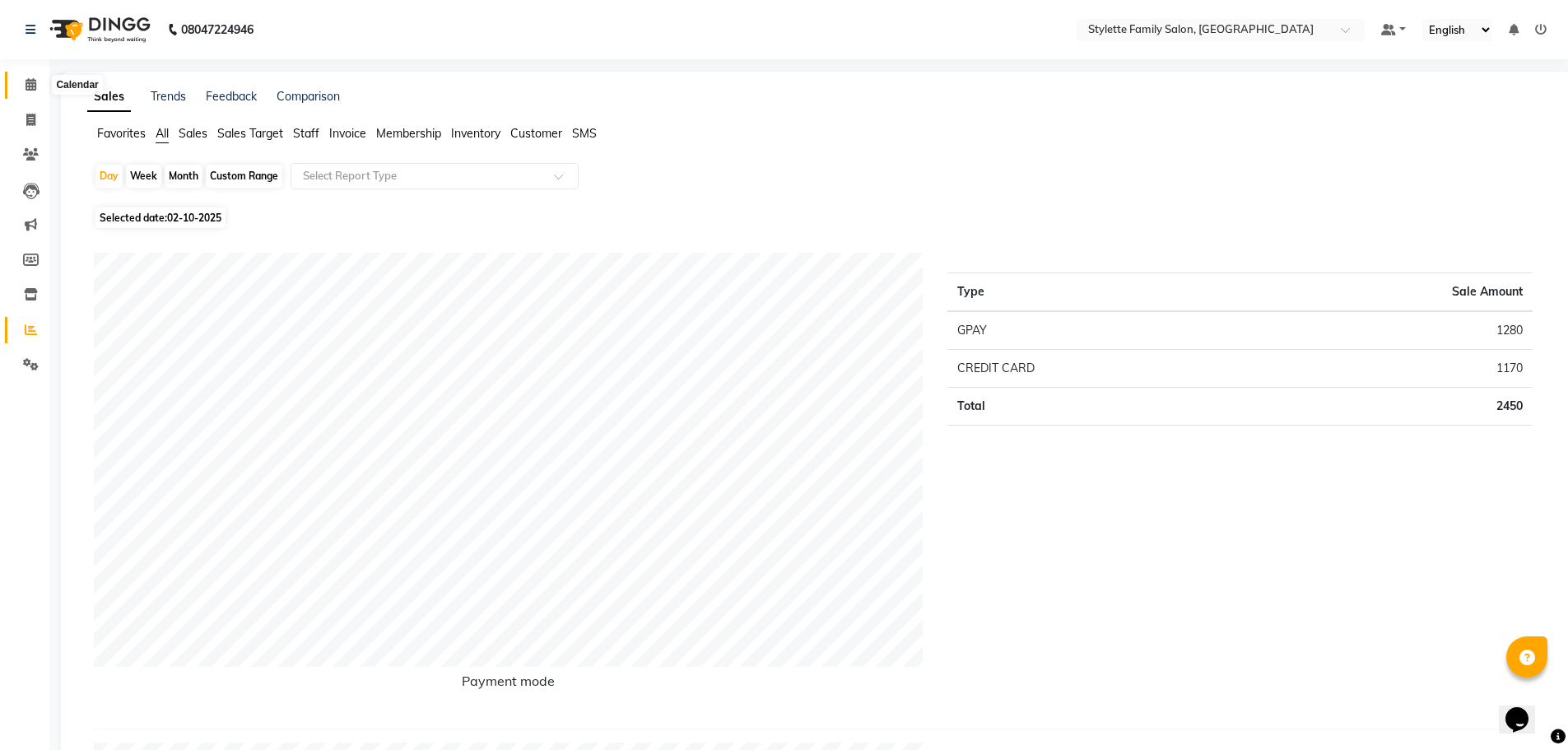
click at [28, 89] on icon at bounding box center [31, 85] width 11 height 12
